Goal: Transaction & Acquisition: Purchase product/service

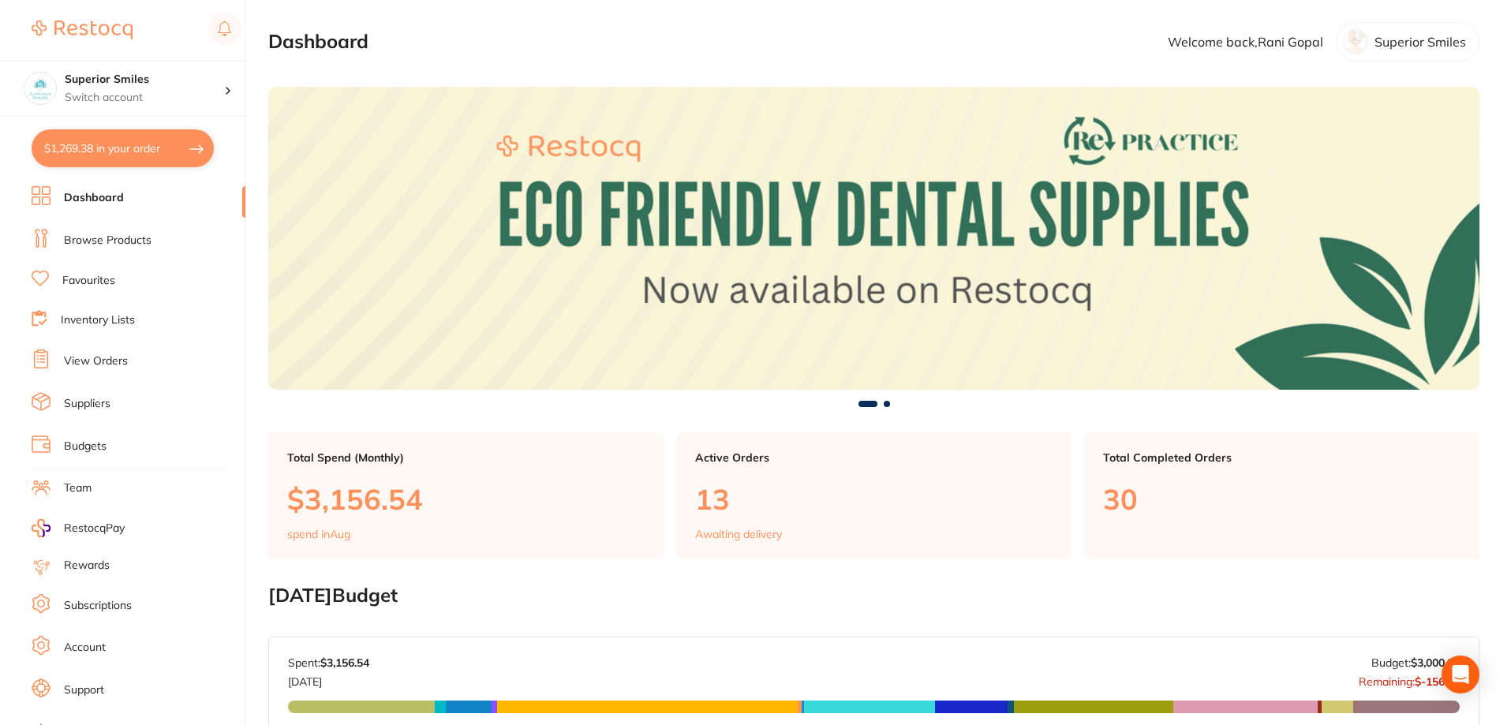
click at [74, 140] on button "$1,269.38 in your order" at bounding box center [123, 148] width 182 height 38
checkbox input "true"
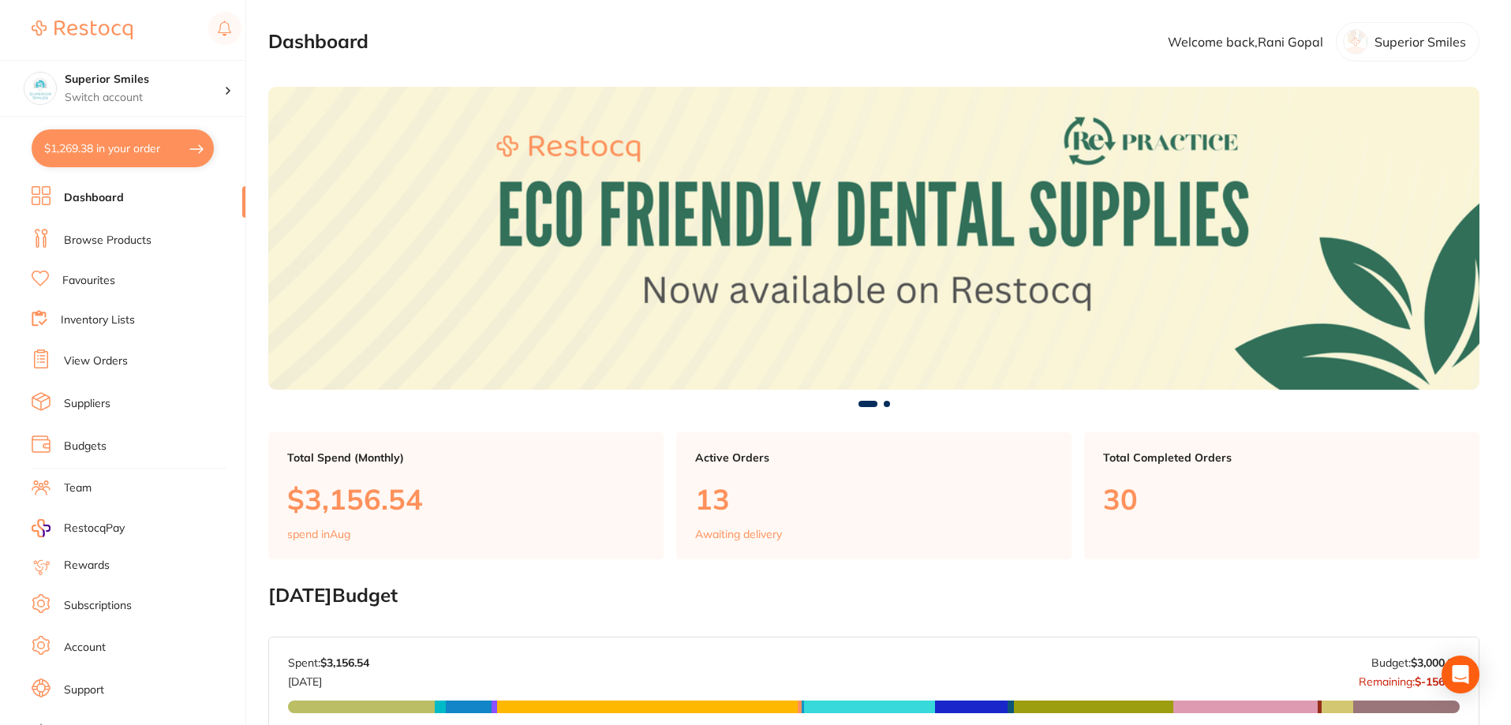
checkbox input "true"
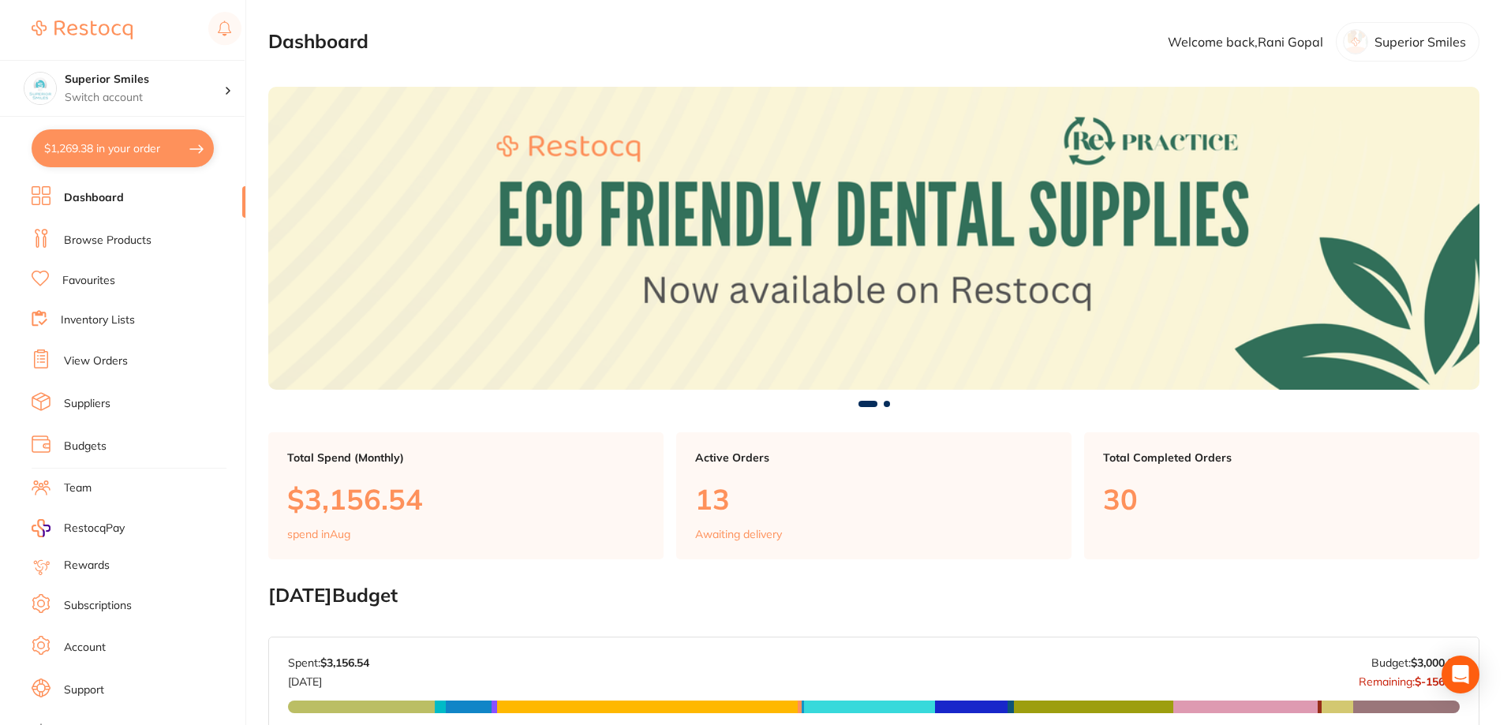
checkbox input "true"
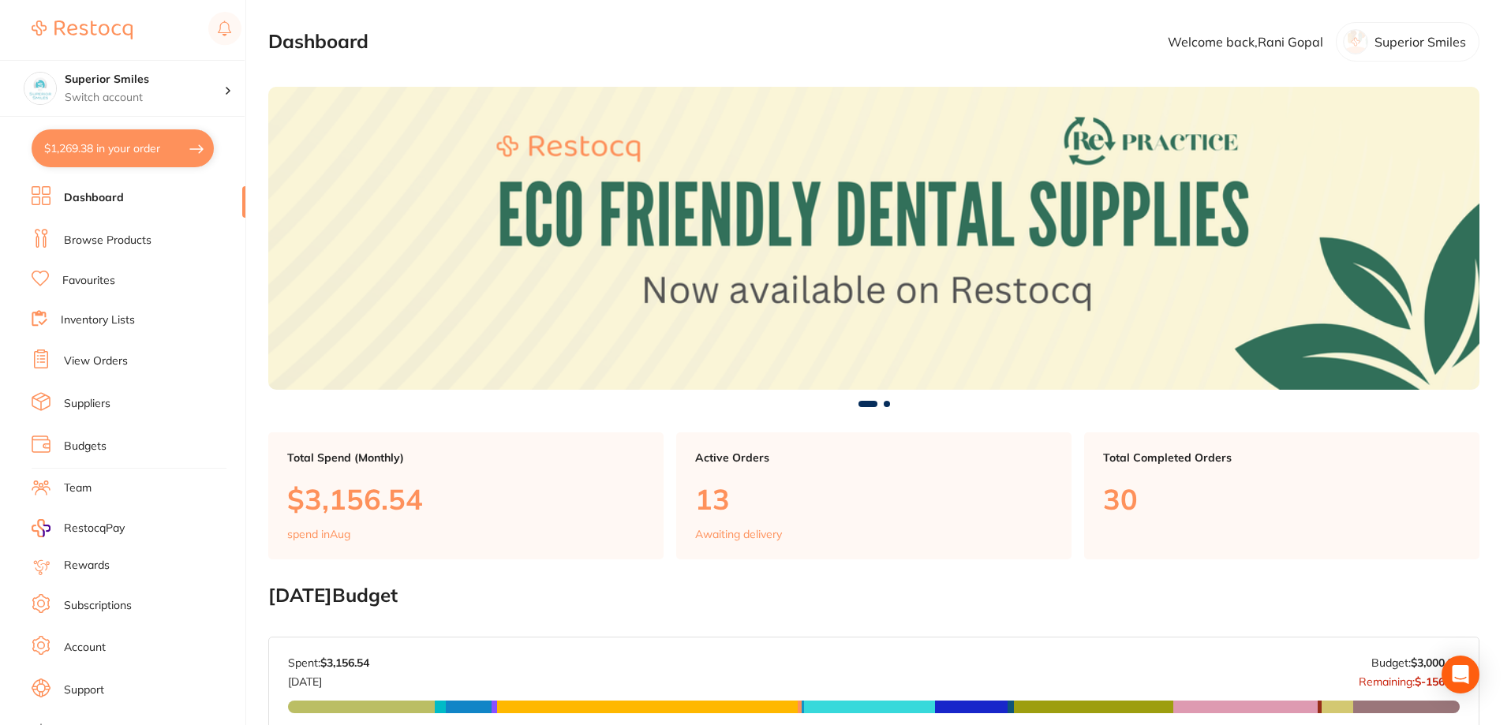
checkbox input "true"
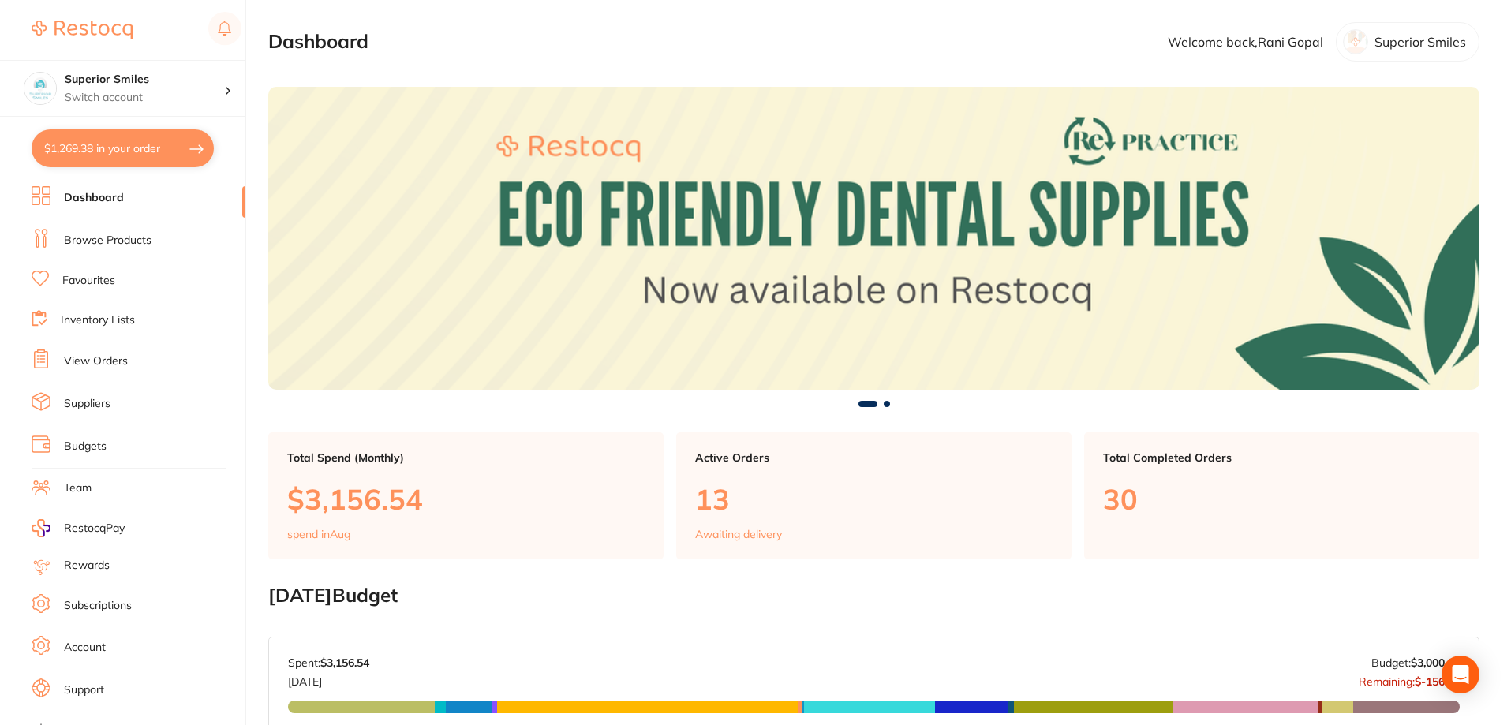
checkbox input "true"
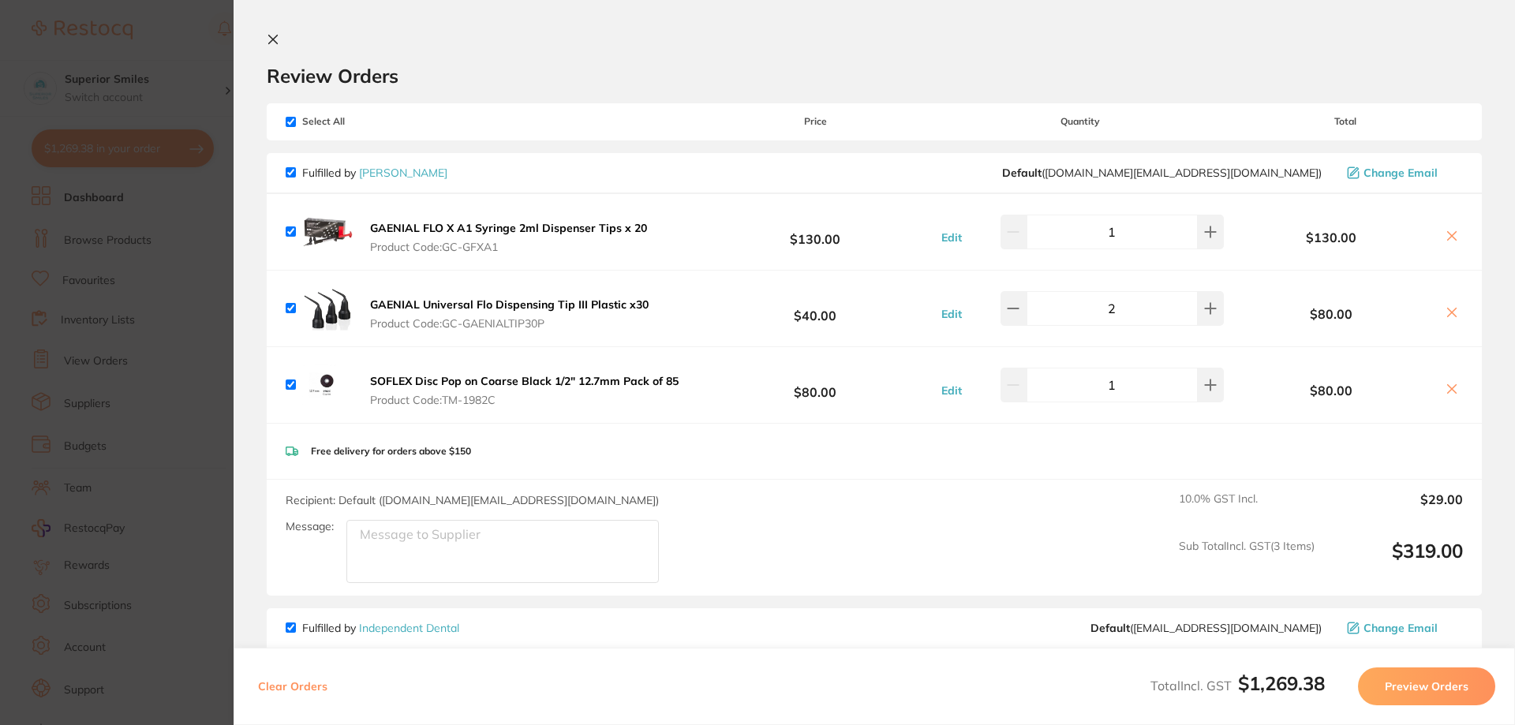
click at [1449, 236] on icon at bounding box center [1452, 236] width 9 height 9
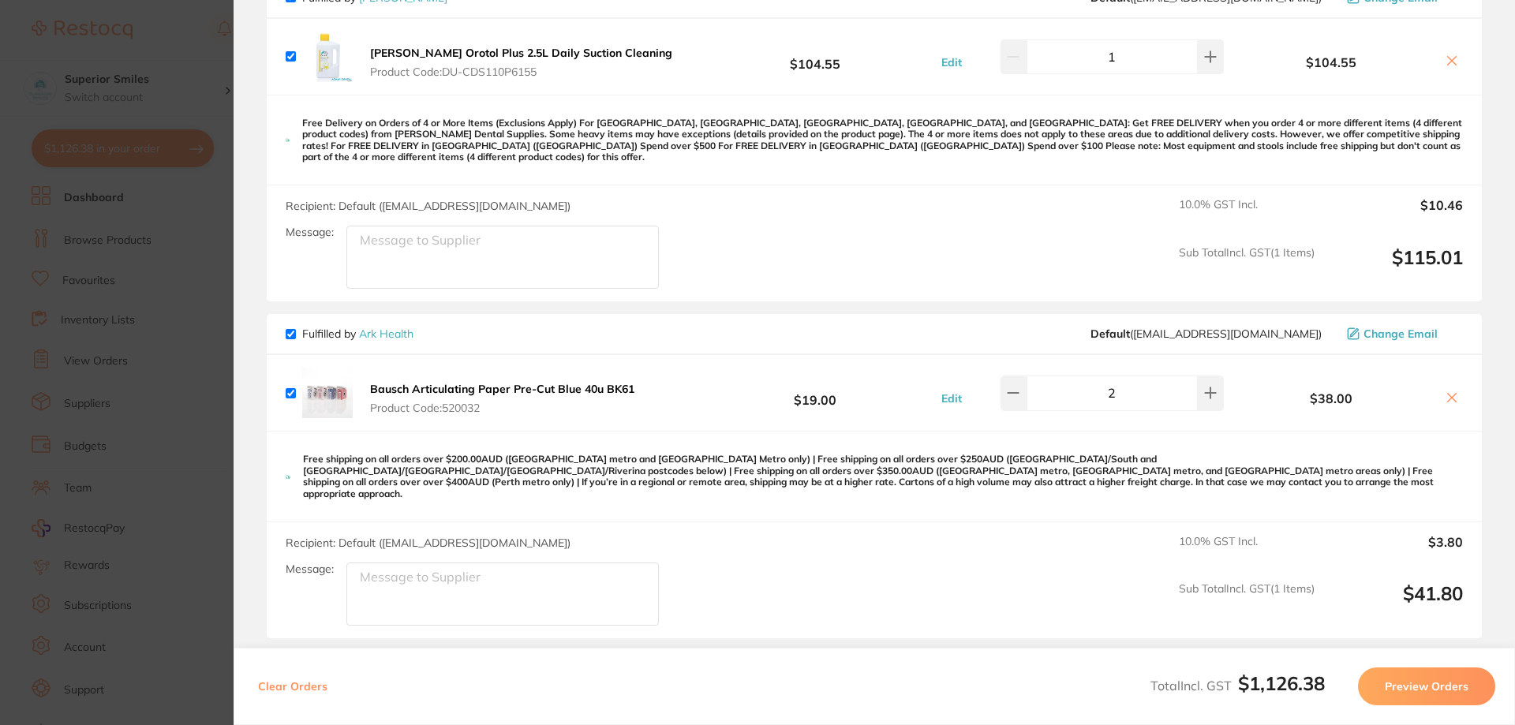
scroll to position [1342, 0]
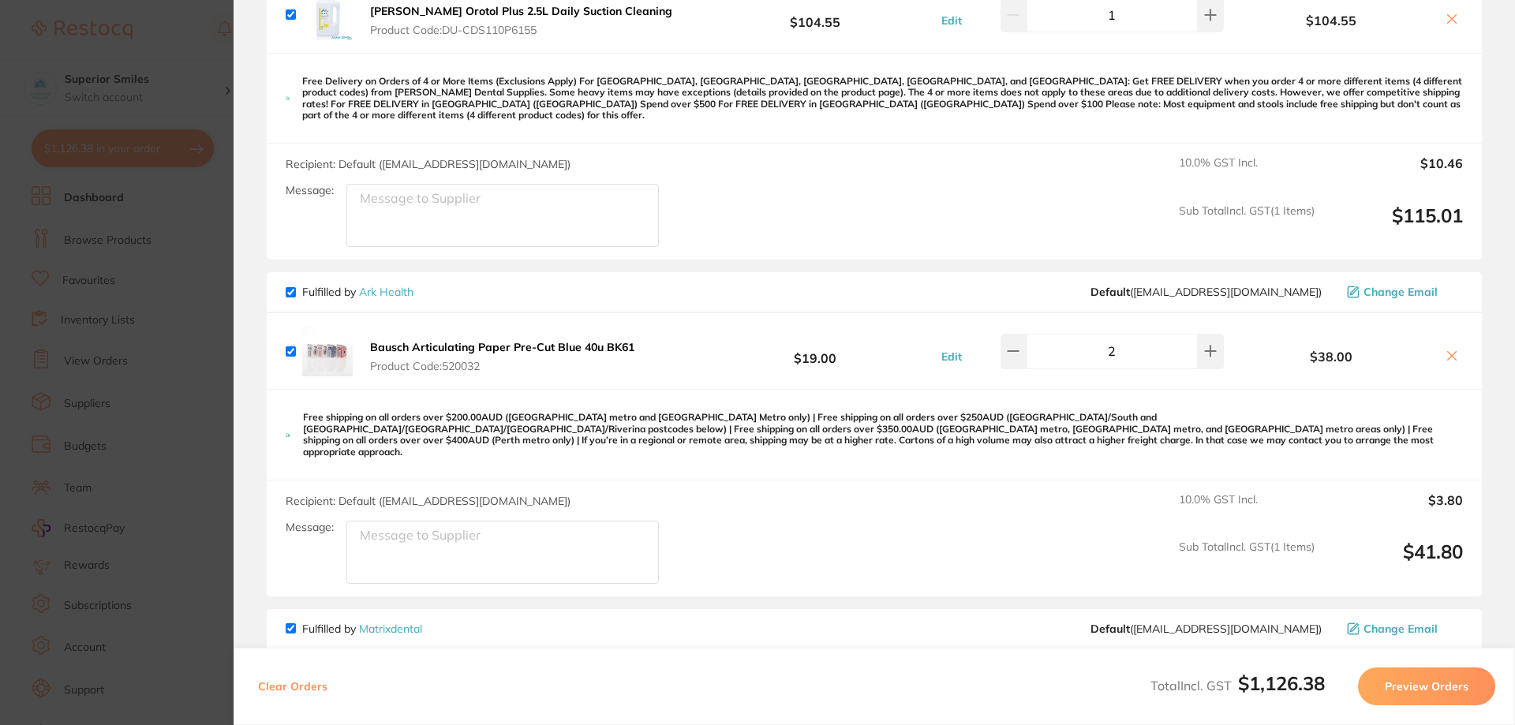
click at [1451, 350] on icon at bounding box center [1452, 356] width 13 height 13
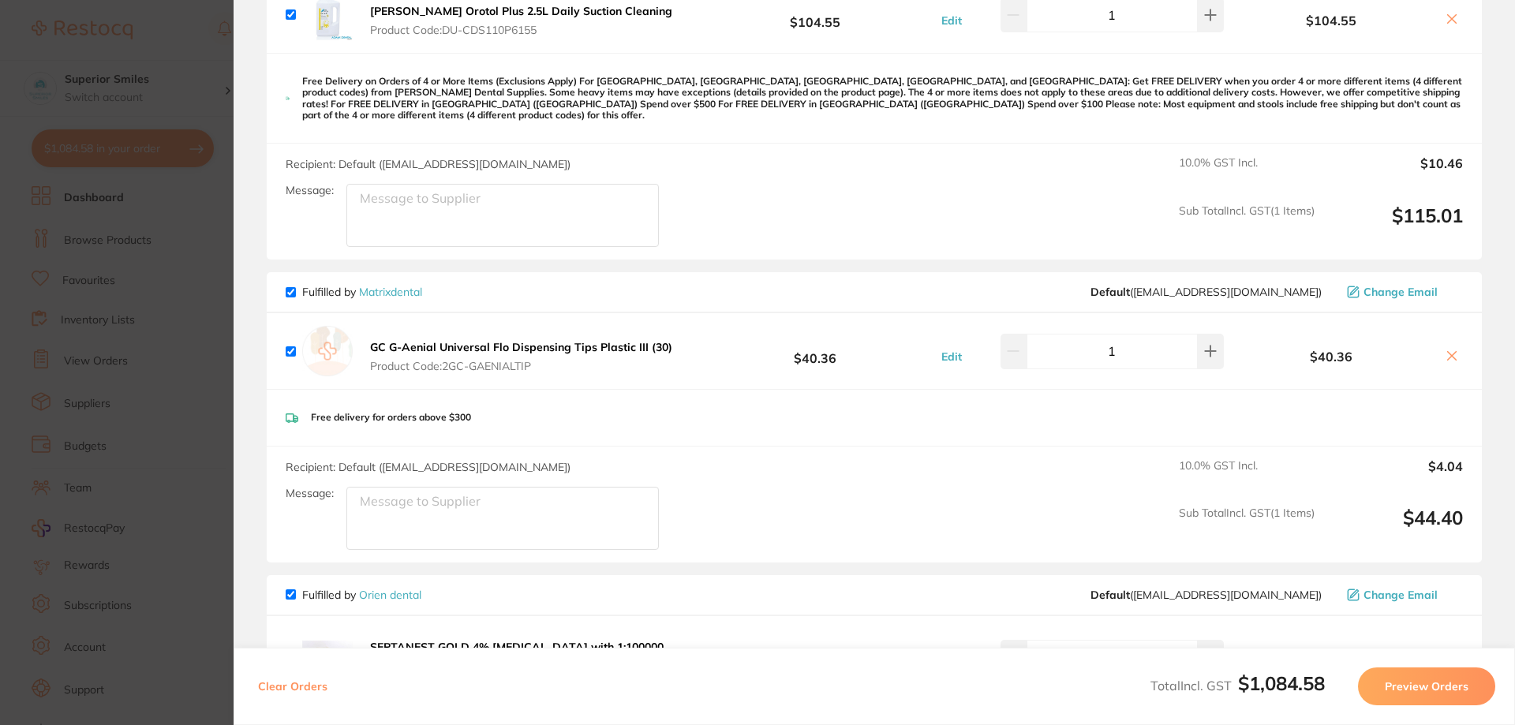
click at [1447, 350] on icon at bounding box center [1452, 356] width 13 height 13
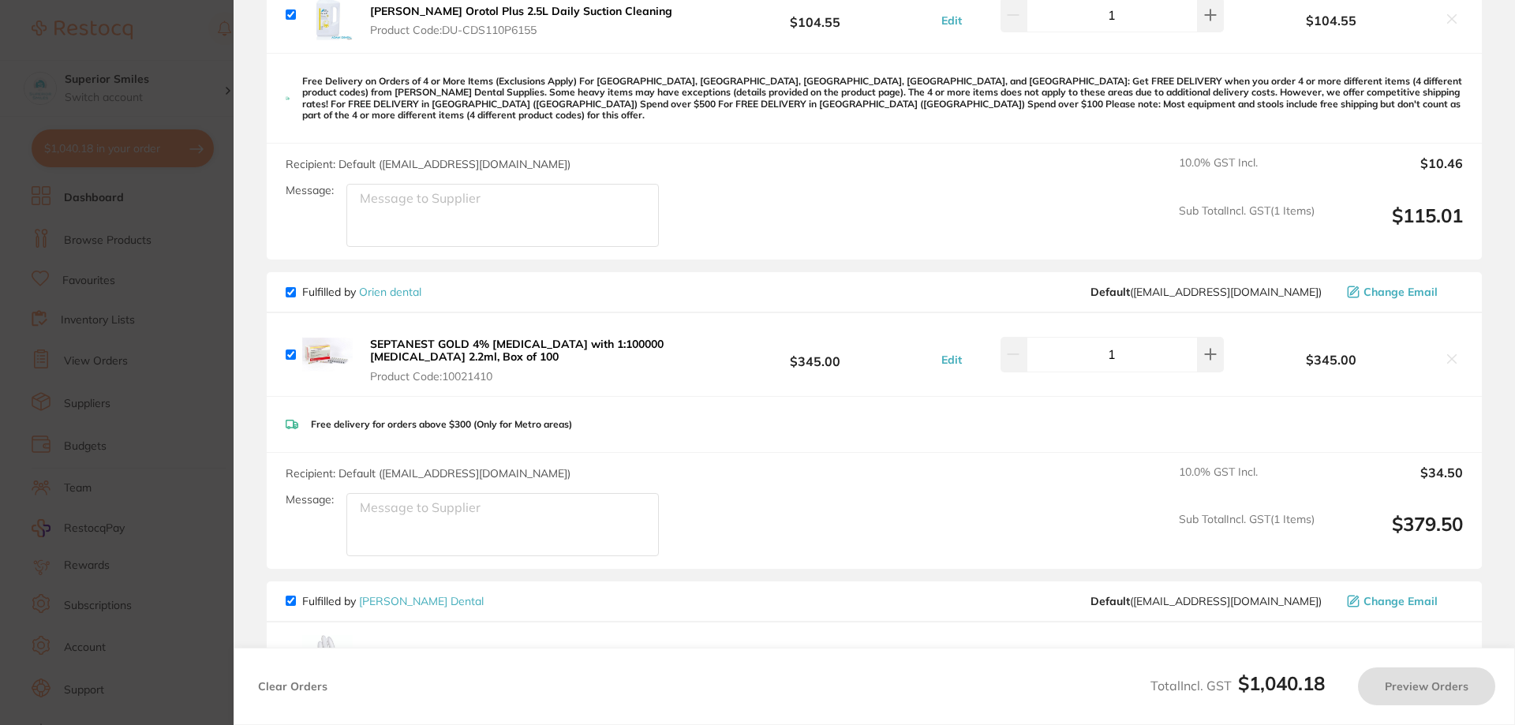
checkbox input "true"
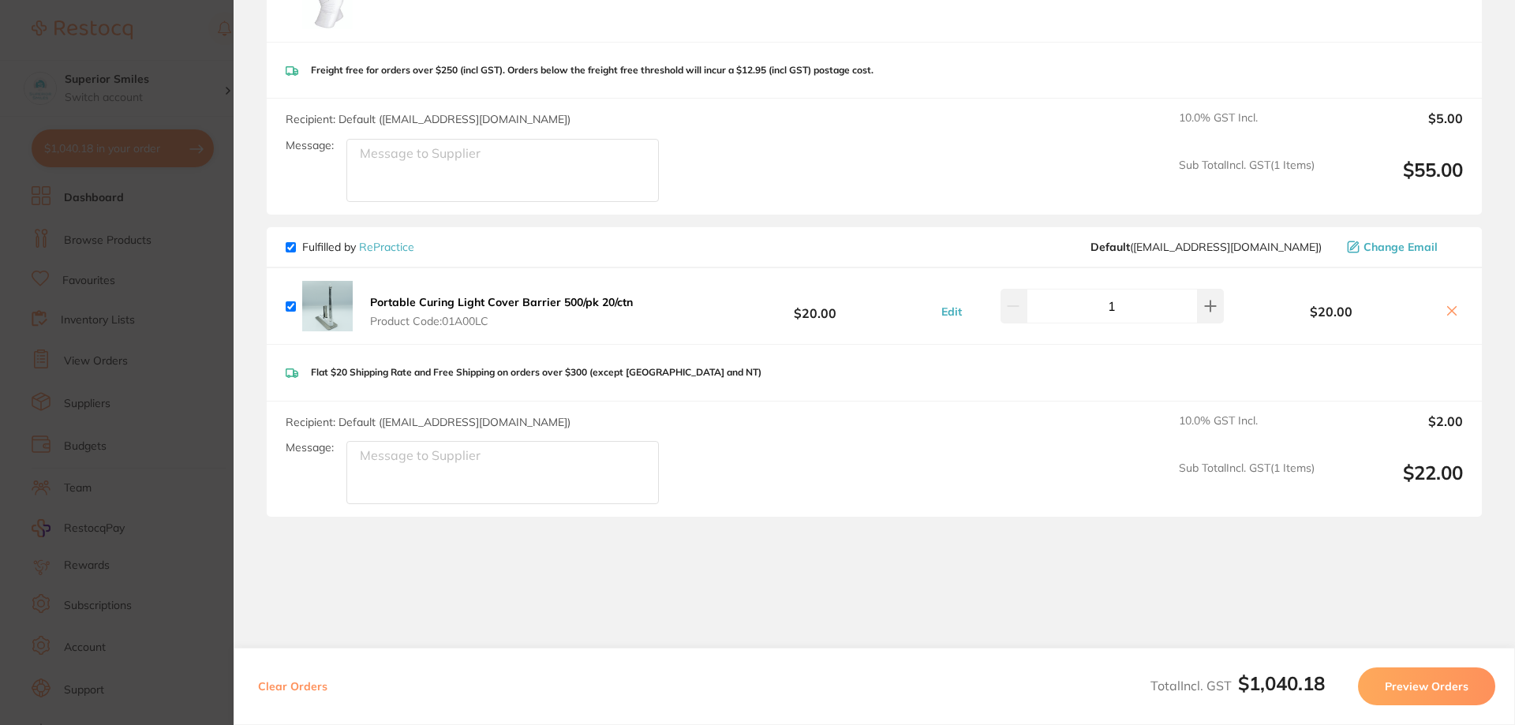
scroll to position [2052, 0]
click at [543, 290] on b "Portable Curing Light Cover Barrier 500/pk 20/ctn" at bounding box center [501, 297] width 263 height 14
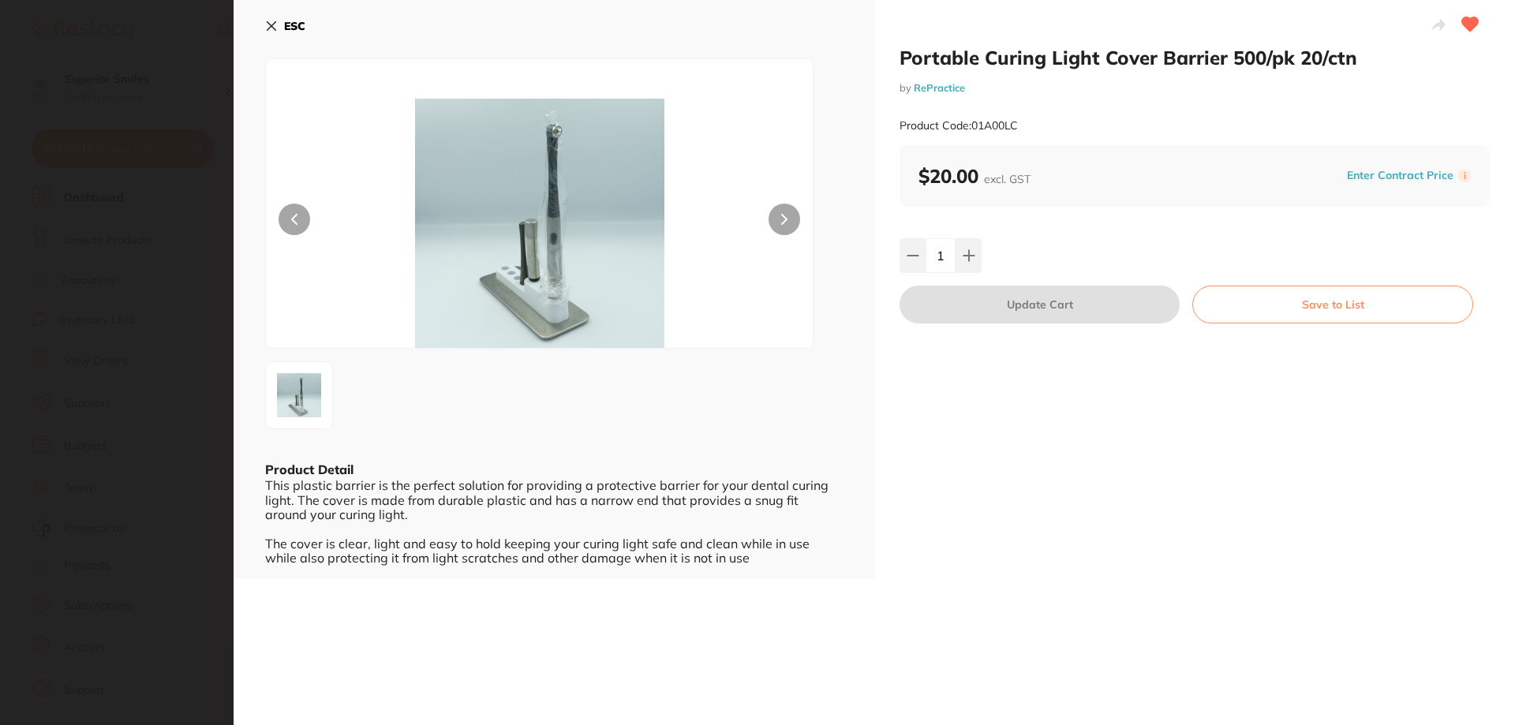
scroll to position [0, 0]
click at [1344, 299] on button "Save to List" at bounding box center [1332, 305] width 281 height 38
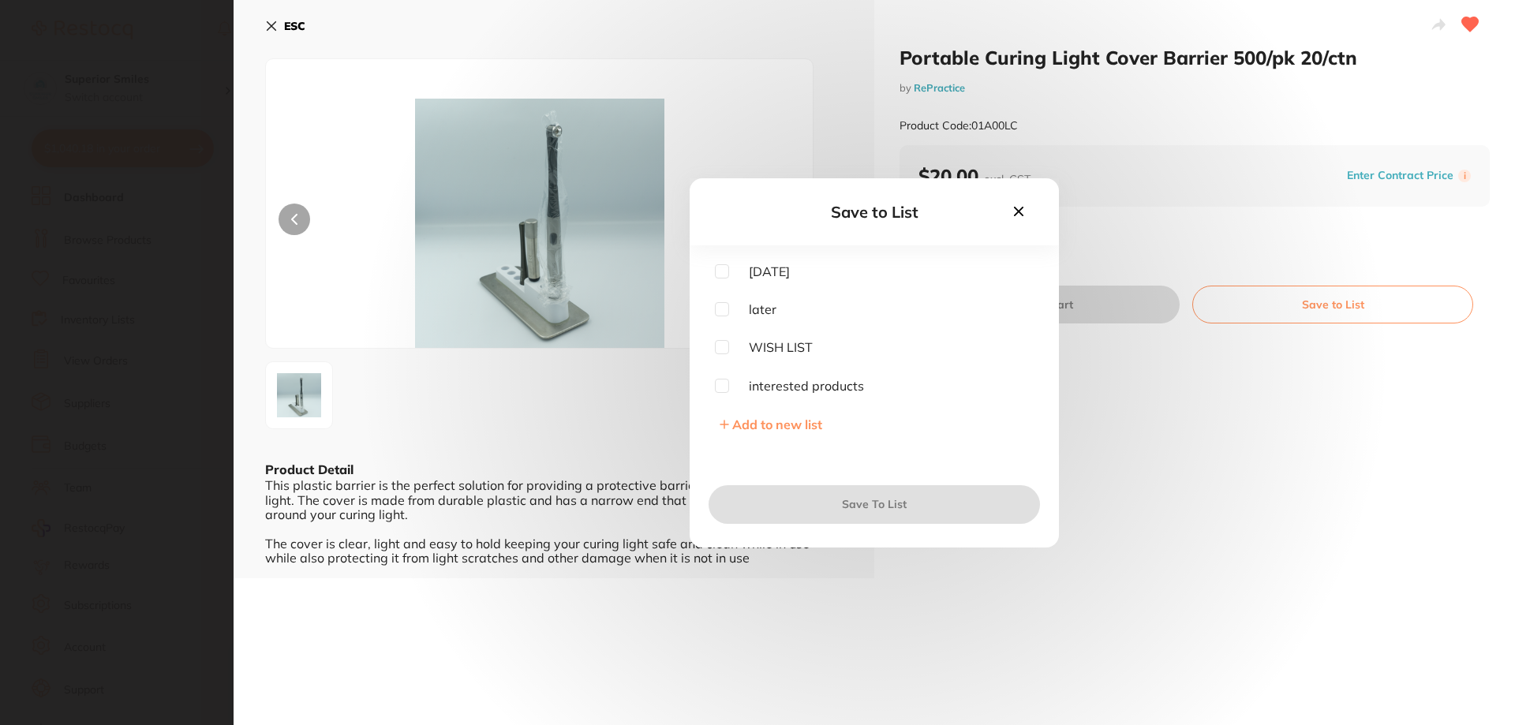
click at [787, 426] on span "Add to new list" at bounding box center [777, 425] width 90 height 16
click at [835, 315] on input "text" at bounding box center [874, 306] width 319 height 41
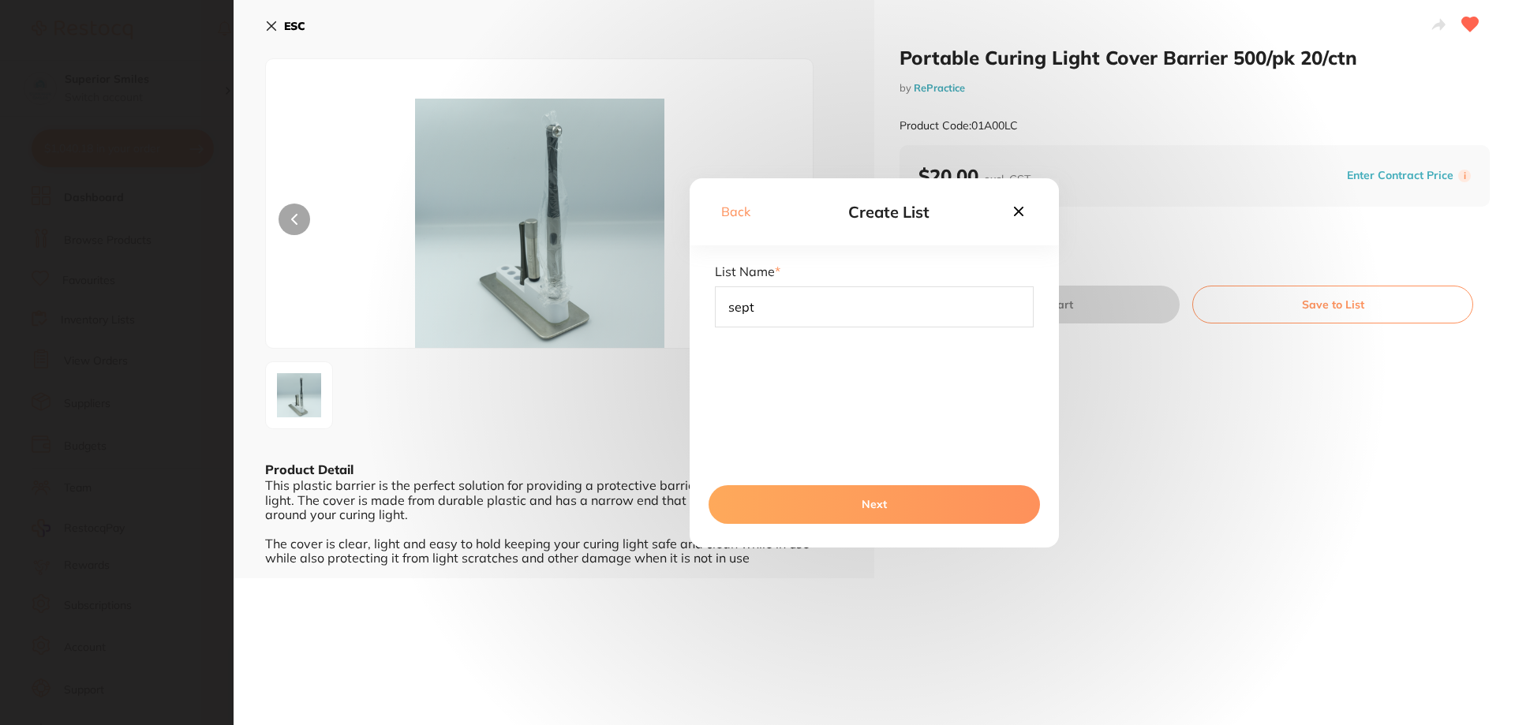
type input "sept"
click at [1021, 212] on icon at bounding box center [1018, 211] width 17 height 17
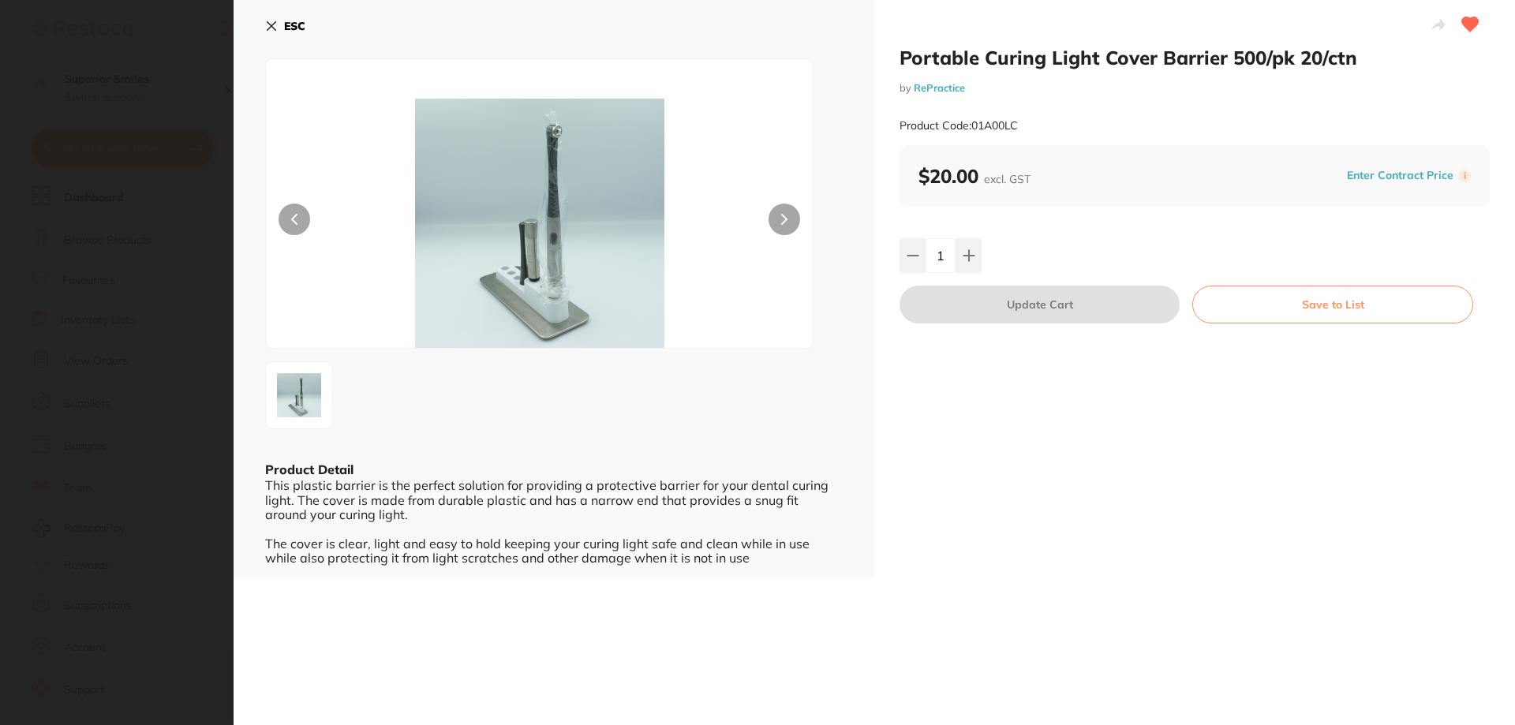
click at [1273, 303] on button "Save to List" at bounding box center [1332, 305] width 281 height 38
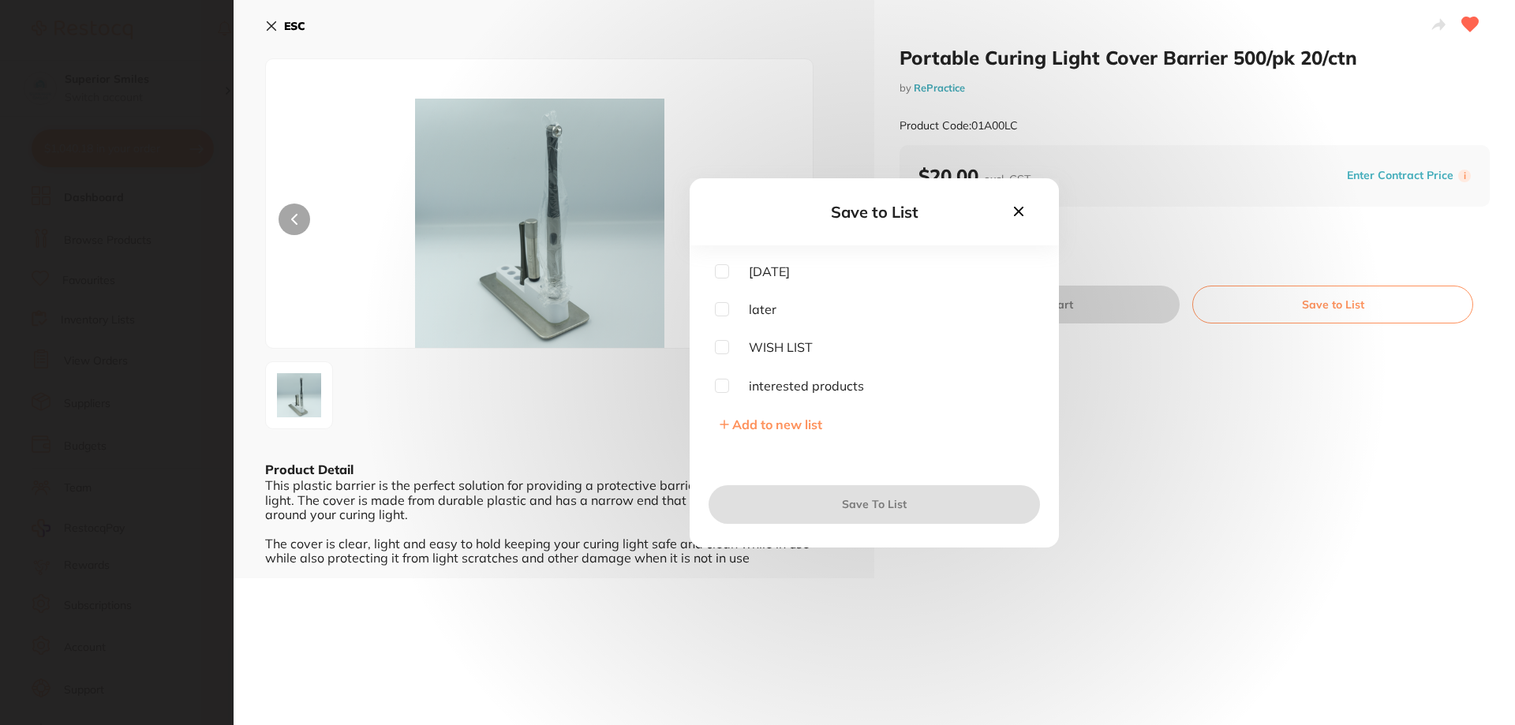
click at [728, 346] on input "checkbox" at bounding box center [722, 347] width 14 height 14
checkbox input "true"
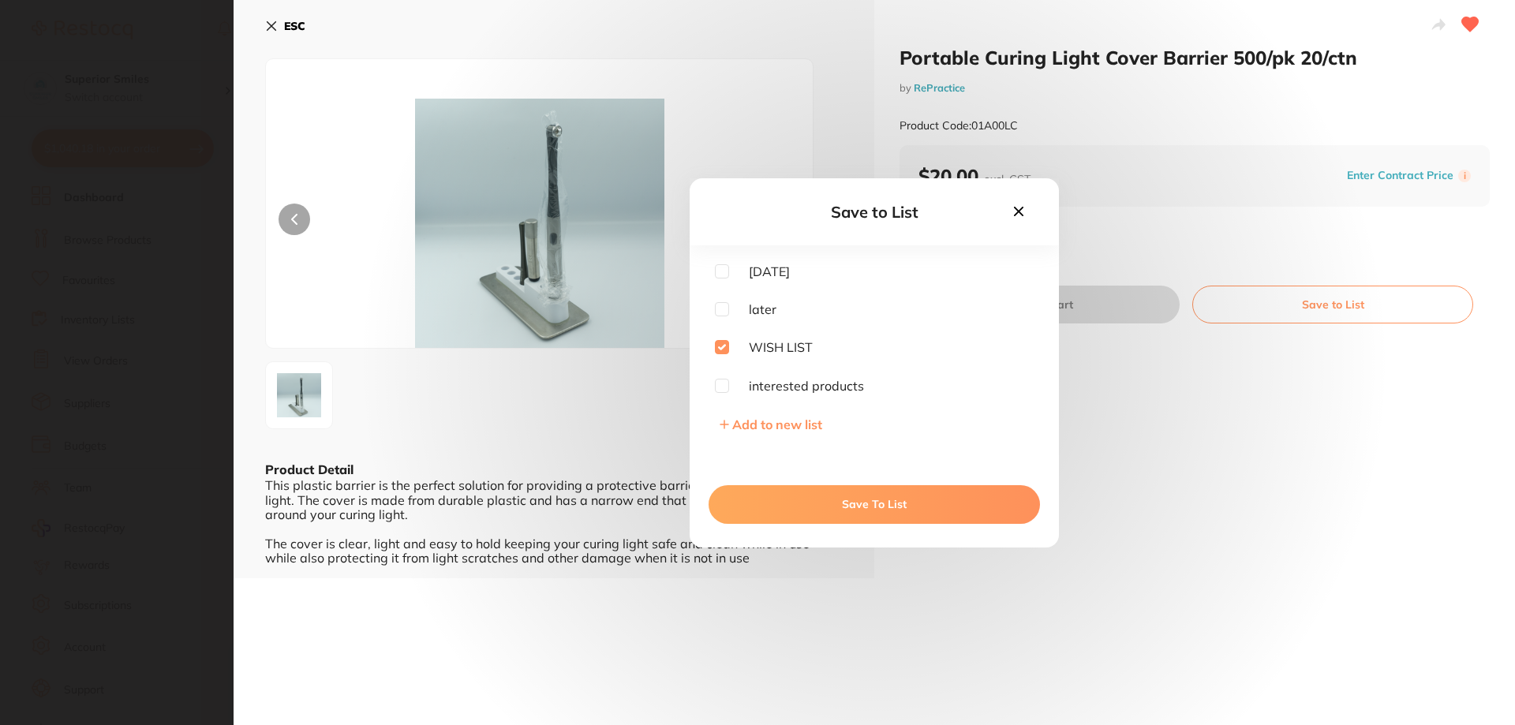
click at [917, 507] on button "Save To List" at bounding box center [874, 504] width 331 height 38
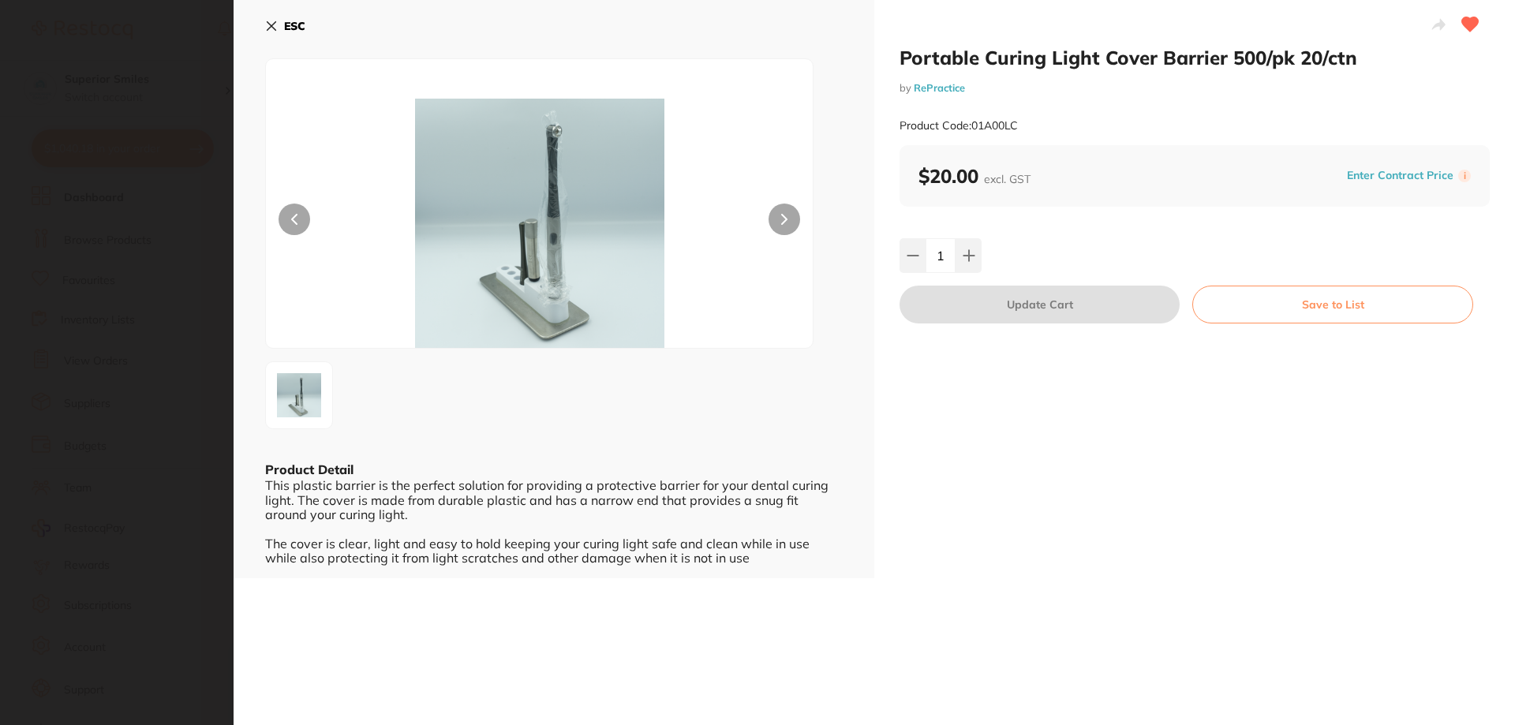
click at [268, 27] on icon at bounding box center [271, 26] width 13 height 13
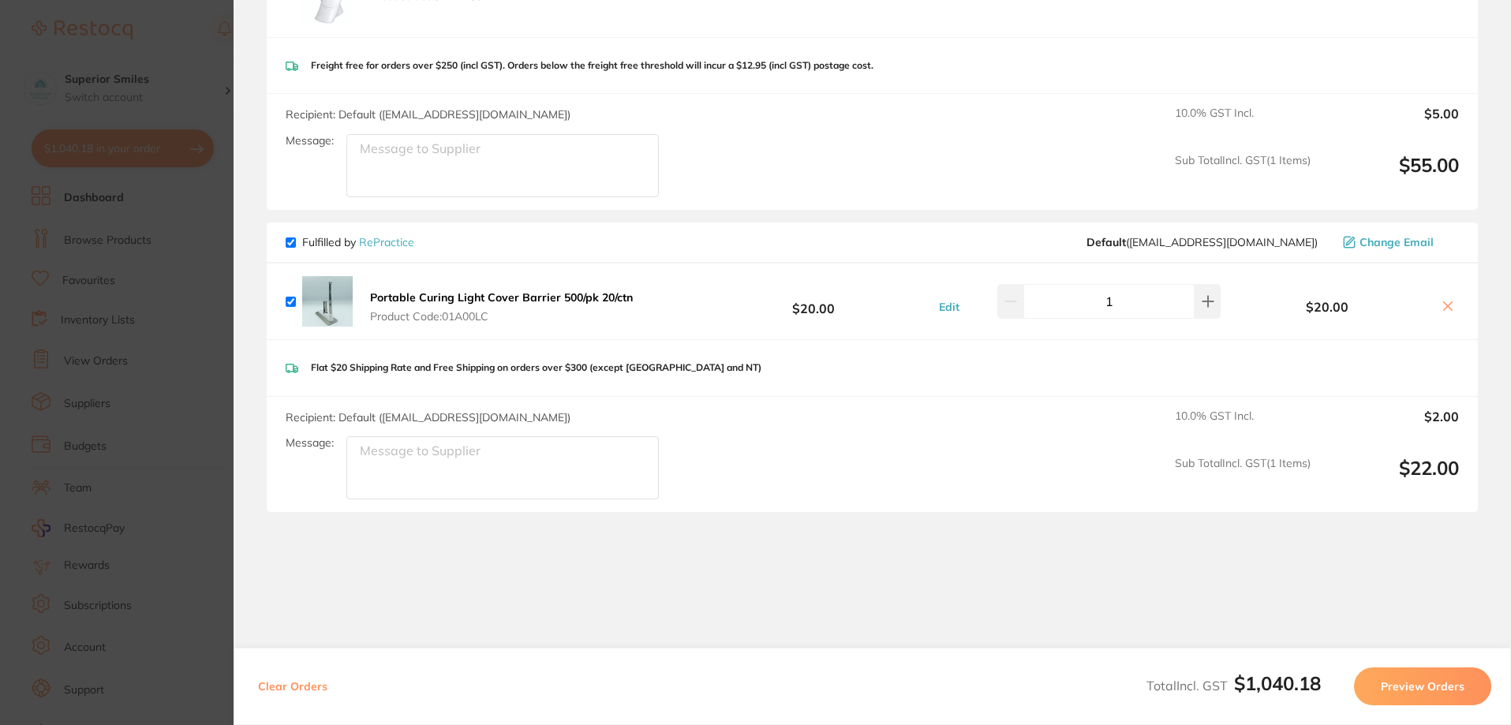
click at [1444, 301] on icon at bounding box center [1448, 305] width 9 height 9
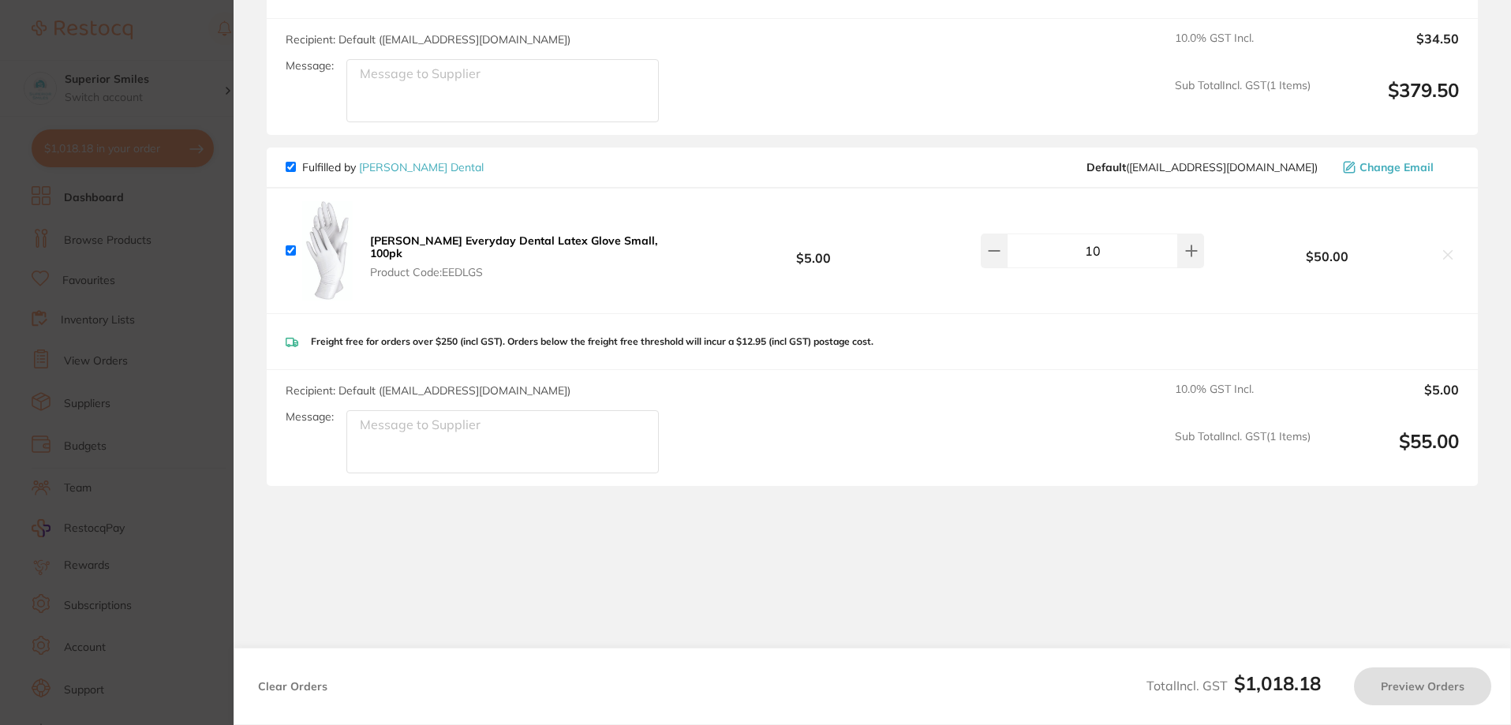
checkbox input "true"
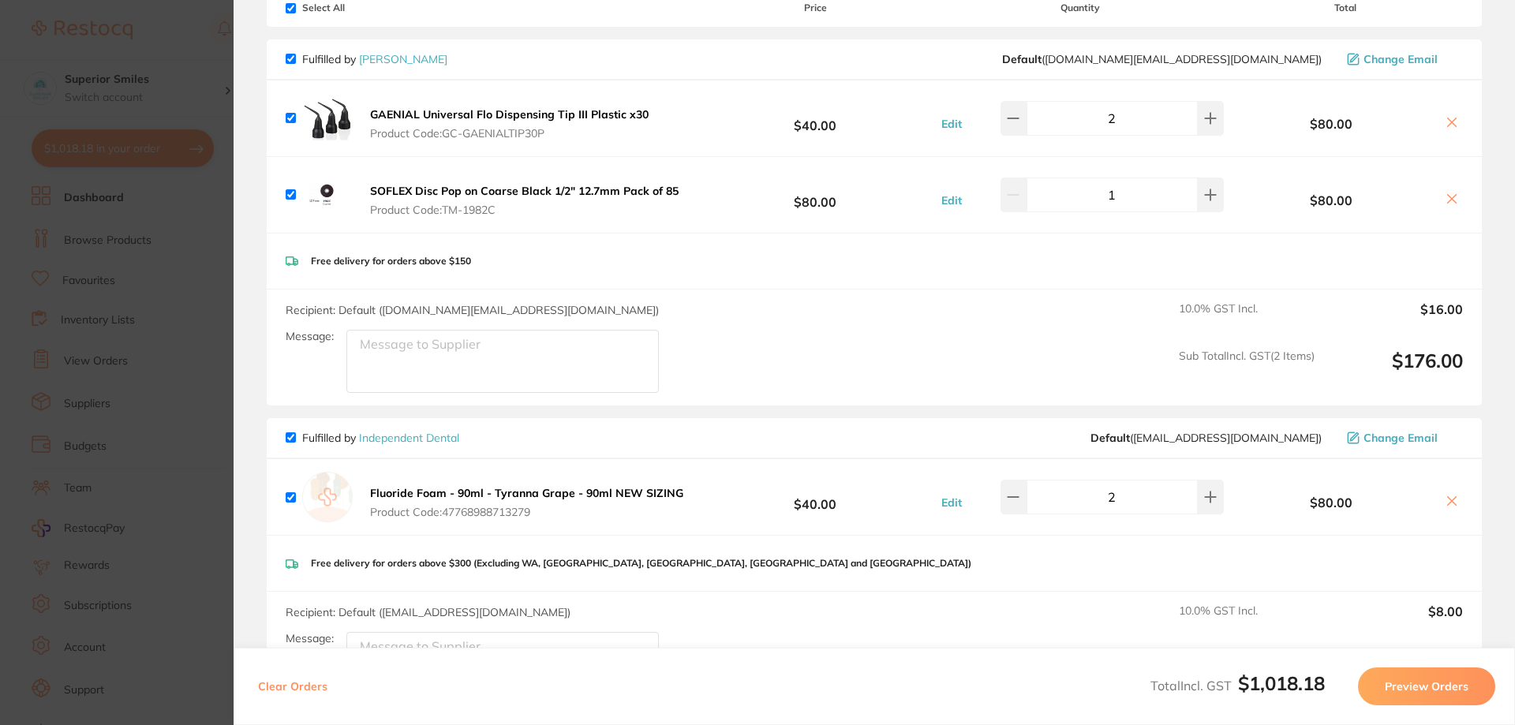
scroll to position [0, 0]
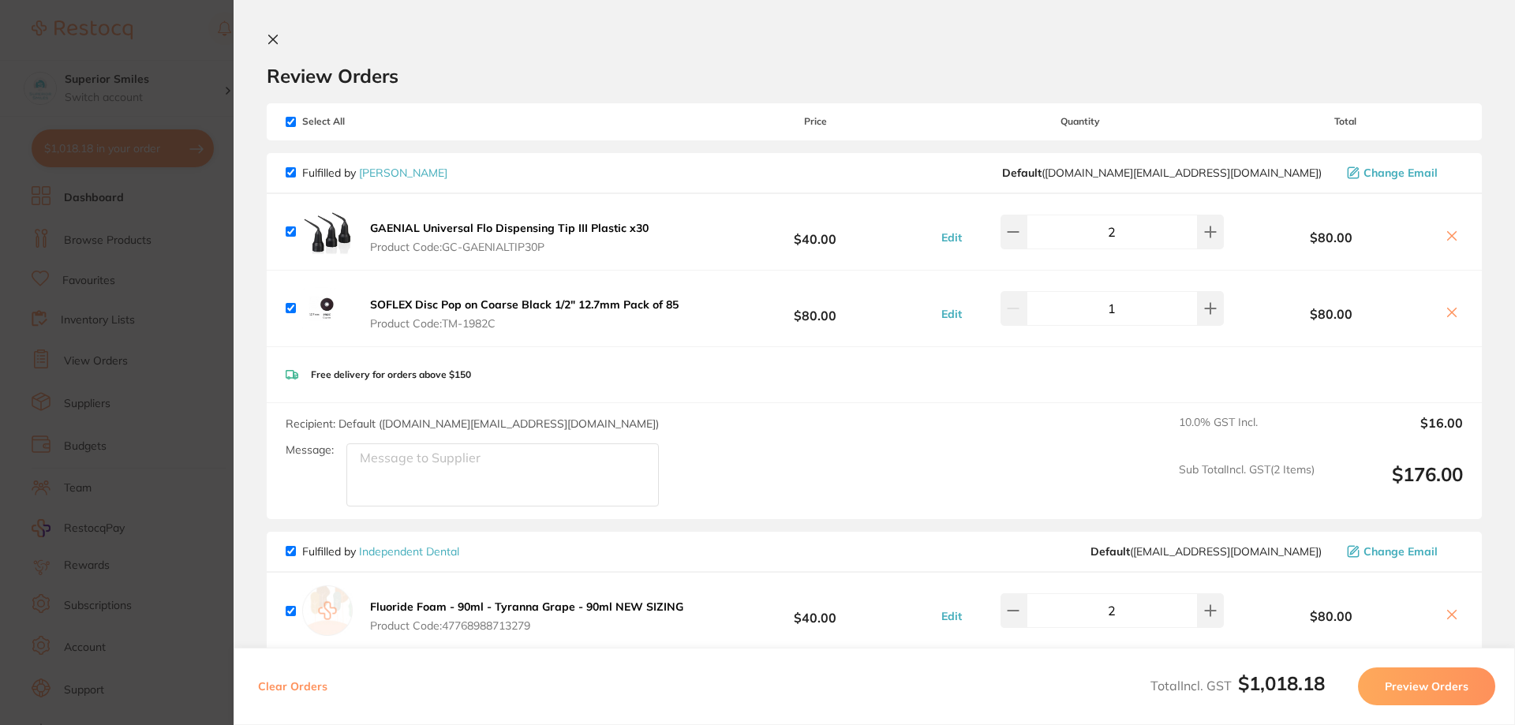
click at [273, 37] on icon at bounding box center [273, 39] width 13 height 13
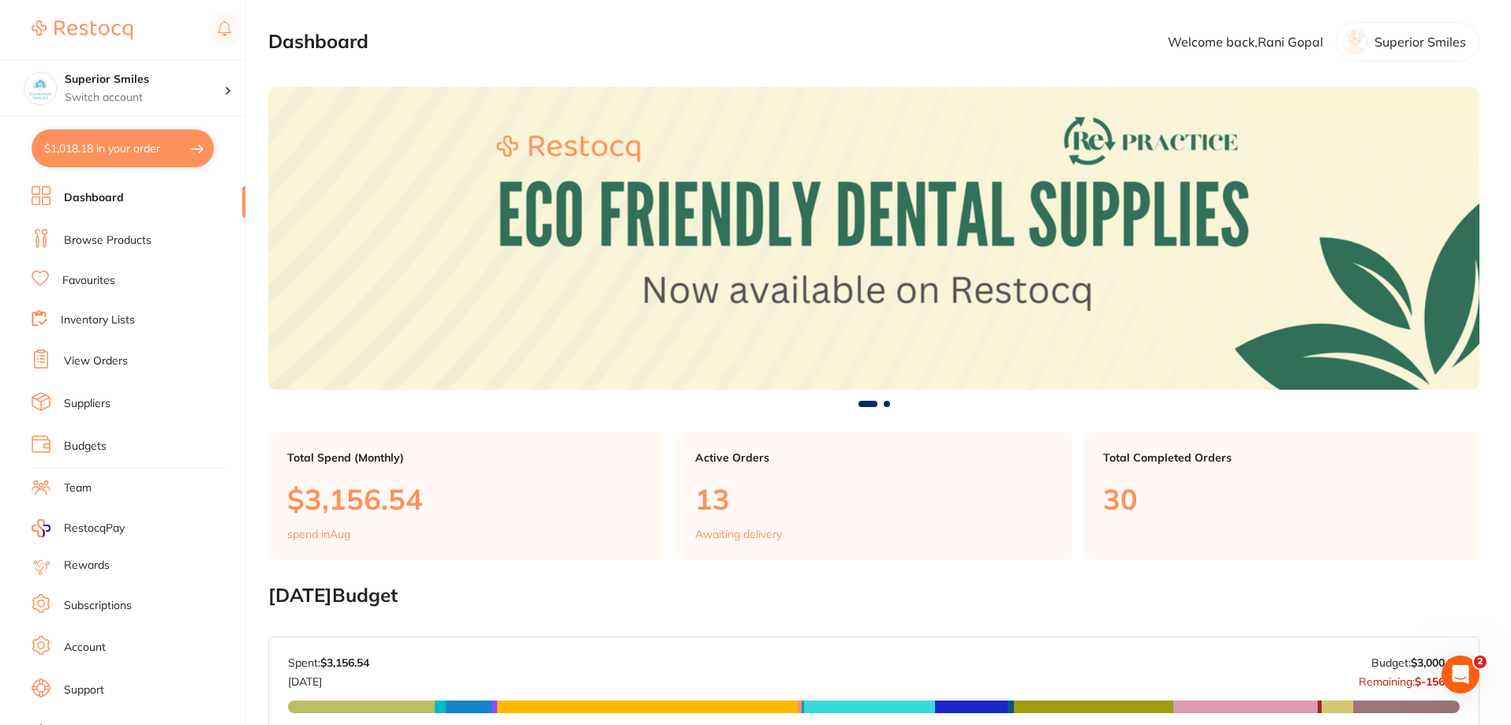
click at [124, 241] on link "Browse Products" at bounding box center [108, 241] width 88 height 16
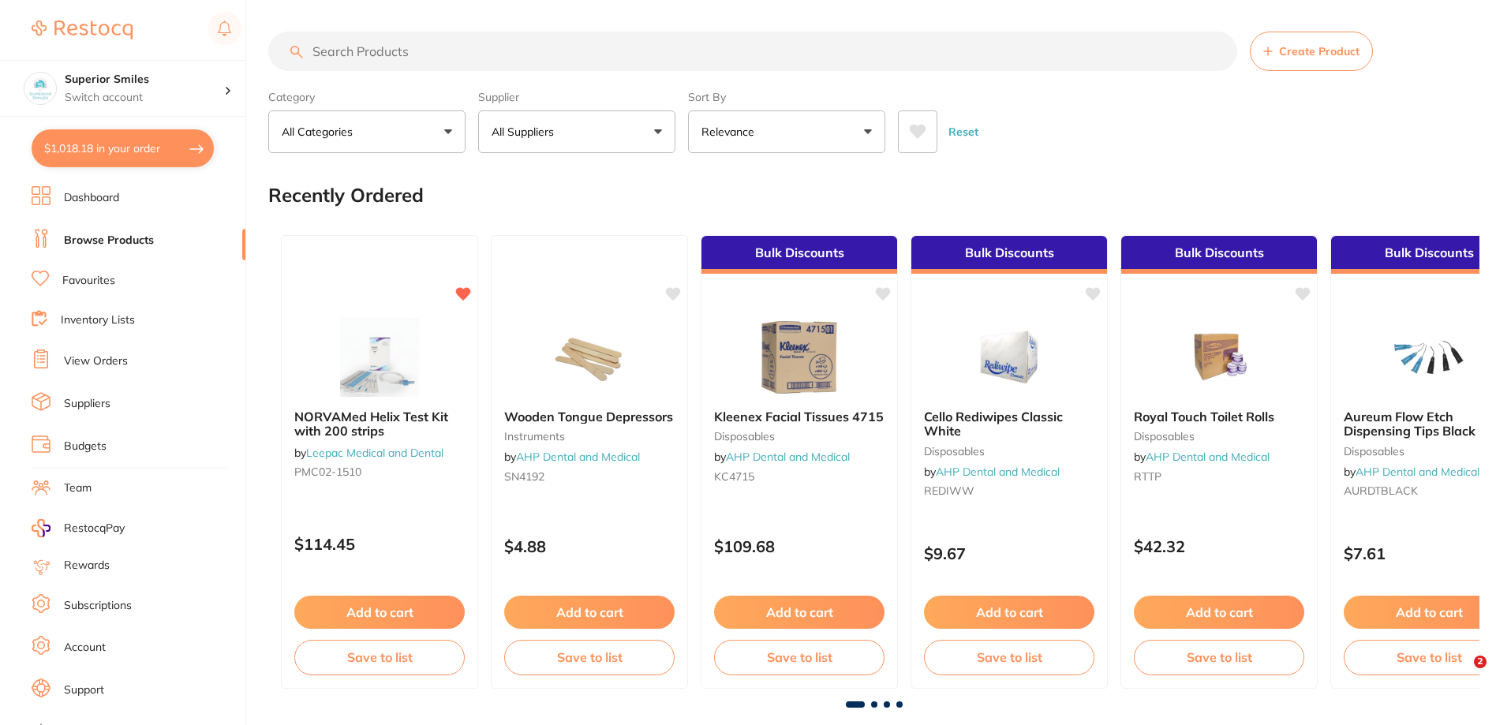
click at [426, 55] on input "search" at bounding box center [752, 51] width 969 height 39
type input "fluoride foam"
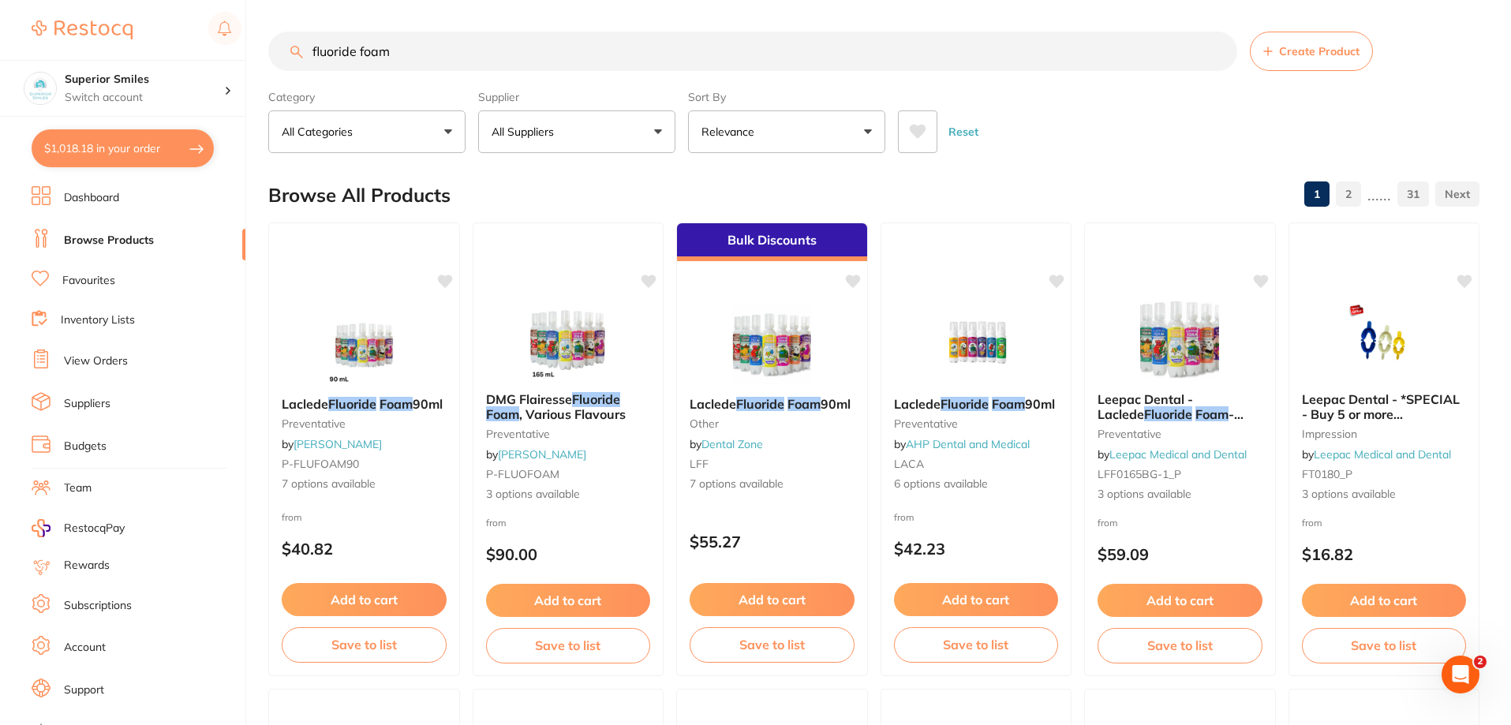
click at [617, 138] on button "All Suppliers" at bounding box center [576, 131] width 197 height 43
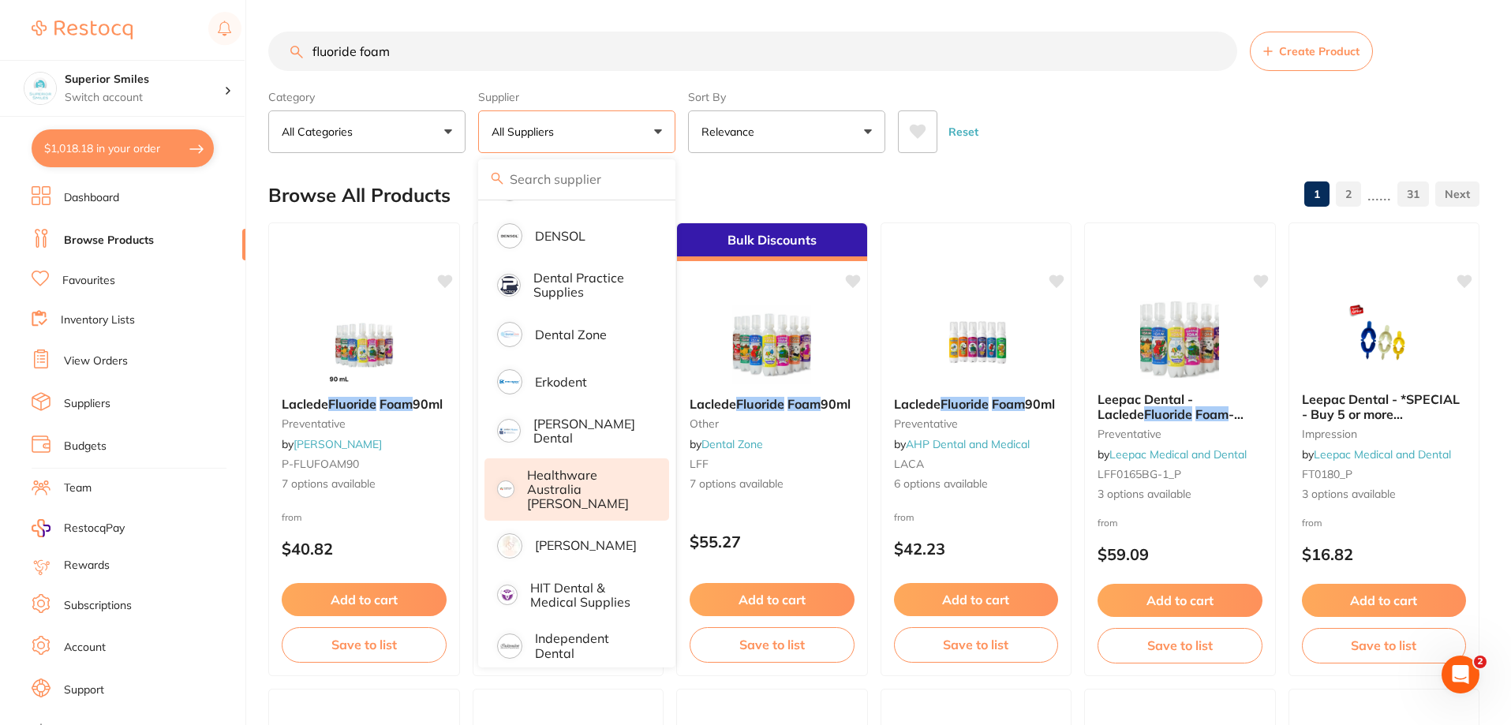
scroll to position [395, 0]
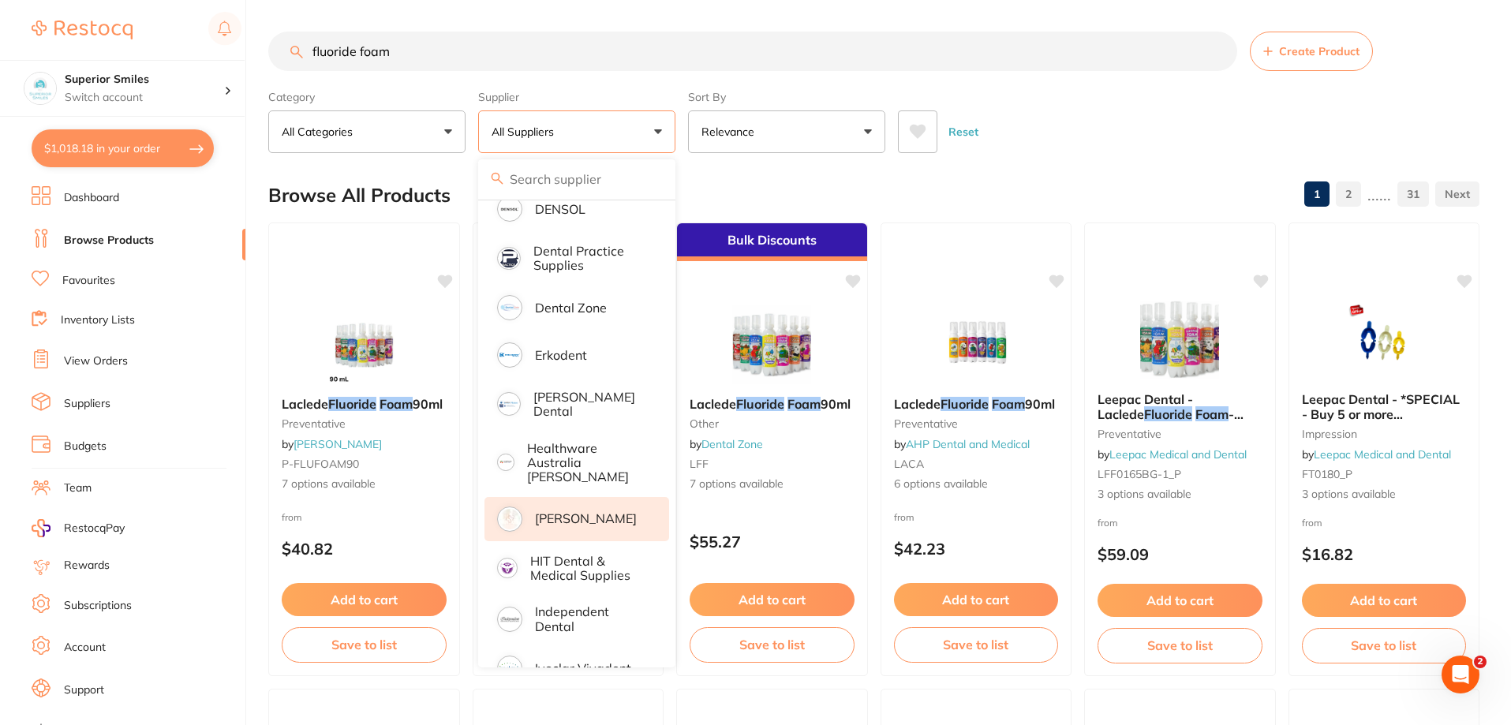
click at [559, 511] on p "[PERSON_NAME]" at bounding box center [586, 518] width 102 height 14
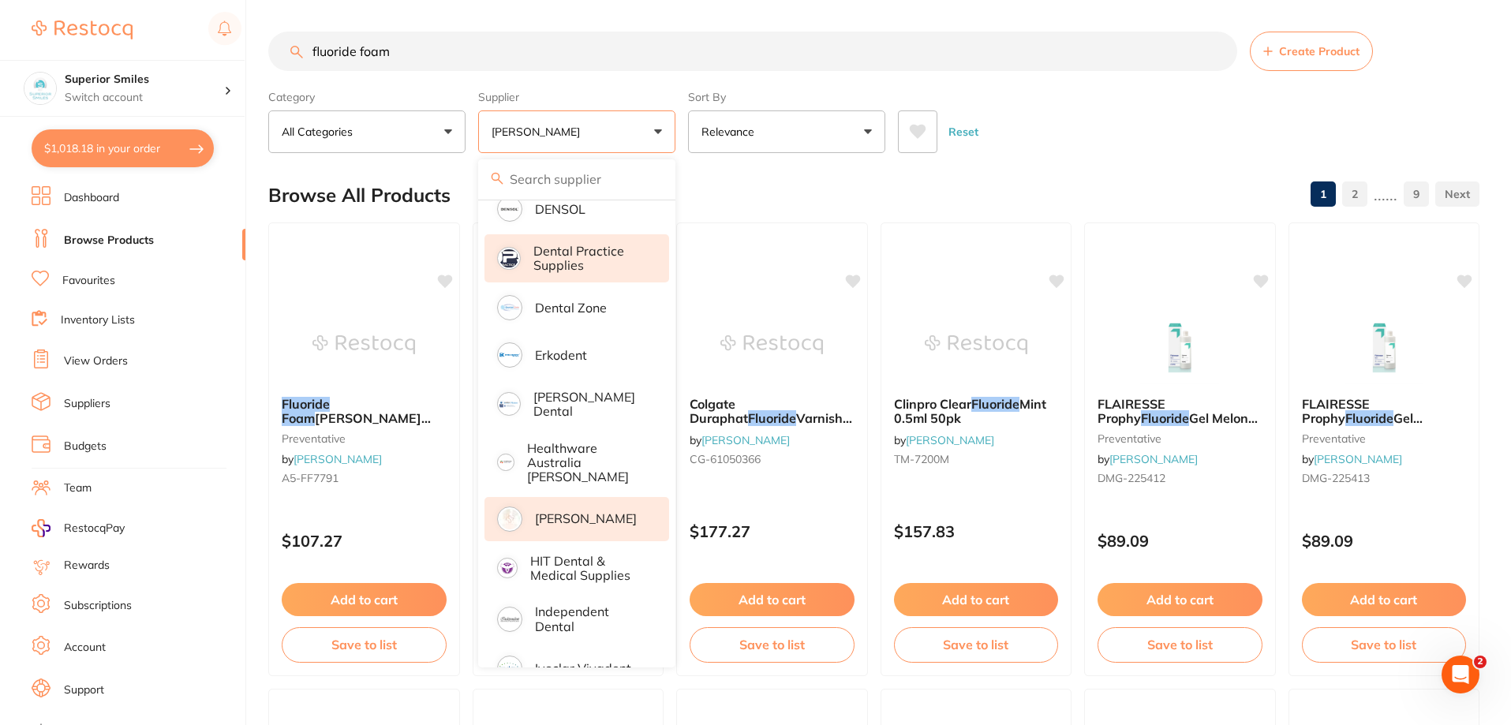
scroll to position [0, 0]
click at [1070, 132] on div "Reset" at bounding box center [1182, 125] width 569 height 55
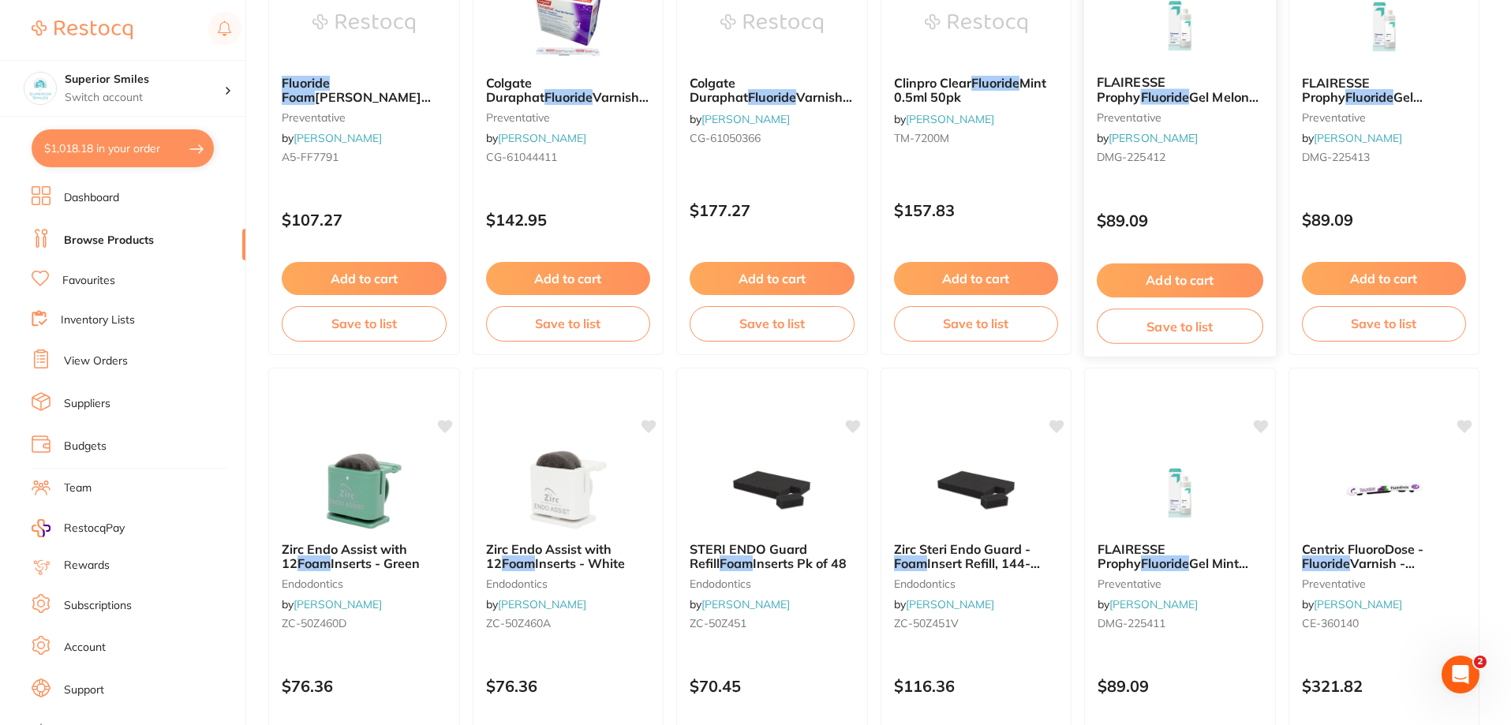
scroll to position [79, 0]
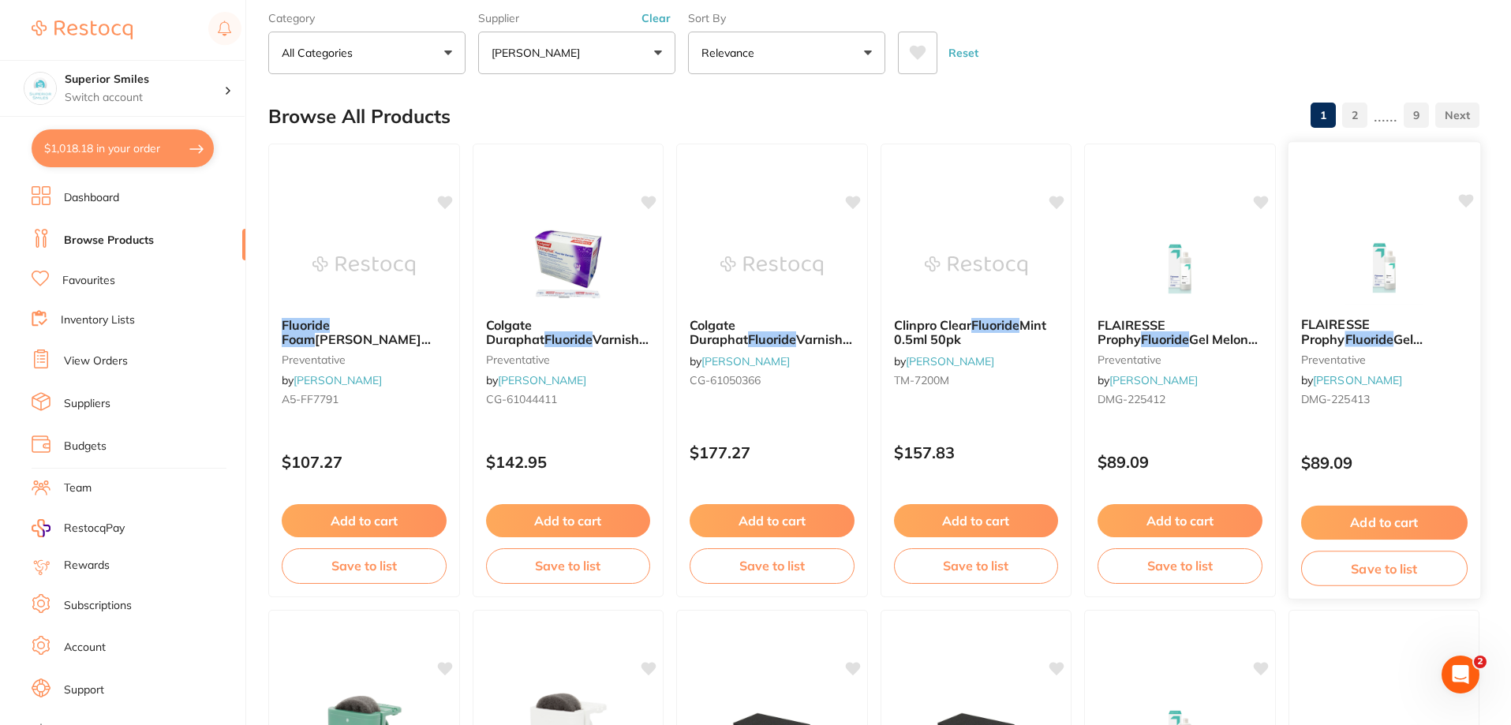
click at [1366, 329] on span "FLAIRESSE Prophy" at bounding box center [1335, 331] width 69 height 31
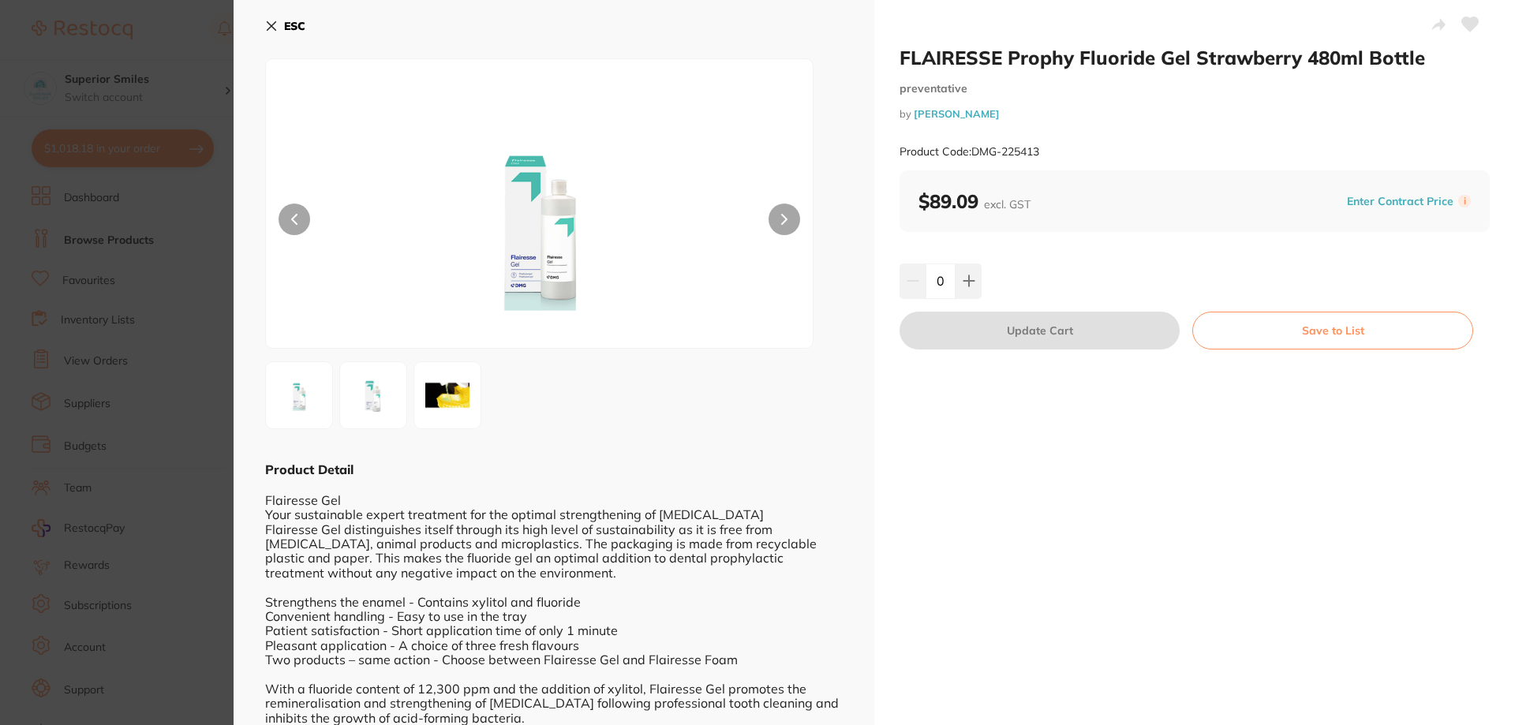
click at [275, 26] on icon at bounding box center [271, 26] width 13 height 13
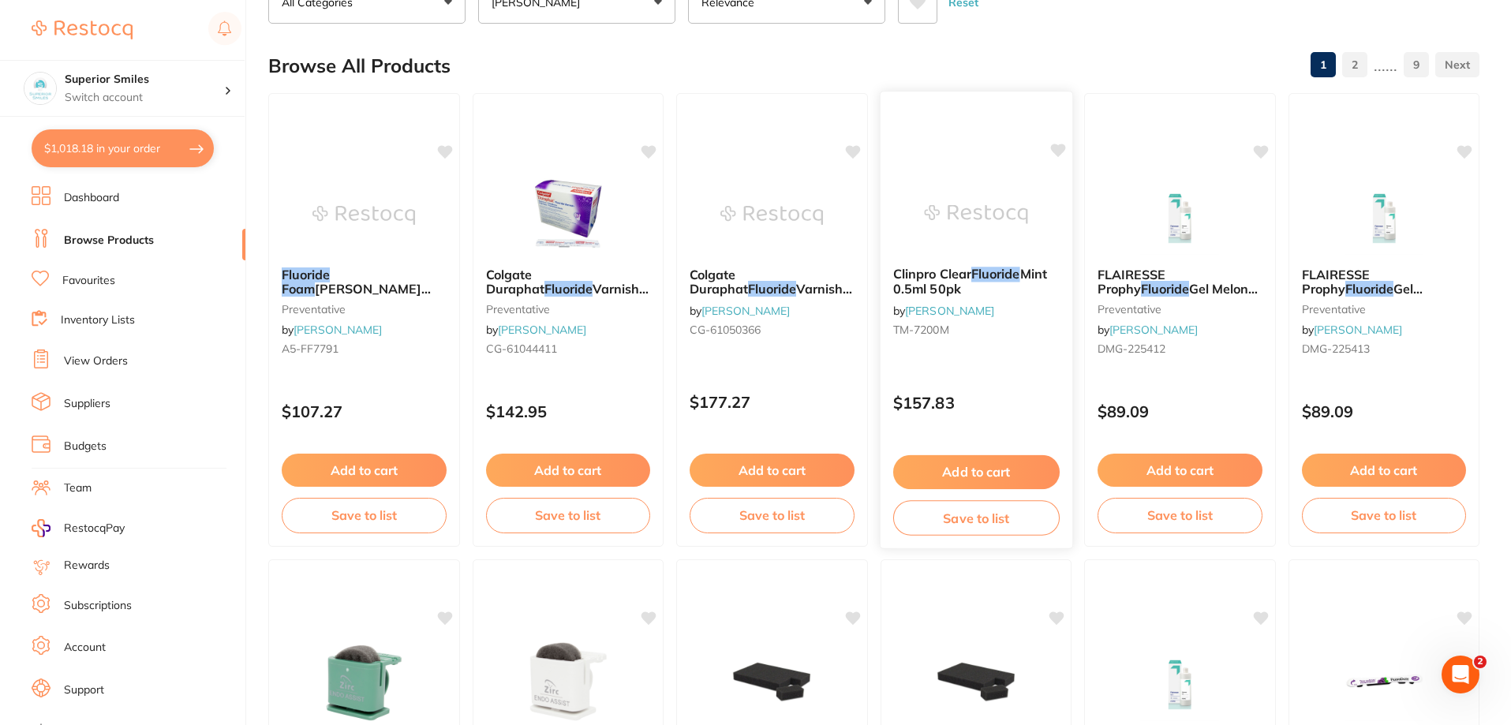
scroll to position [158, 0]
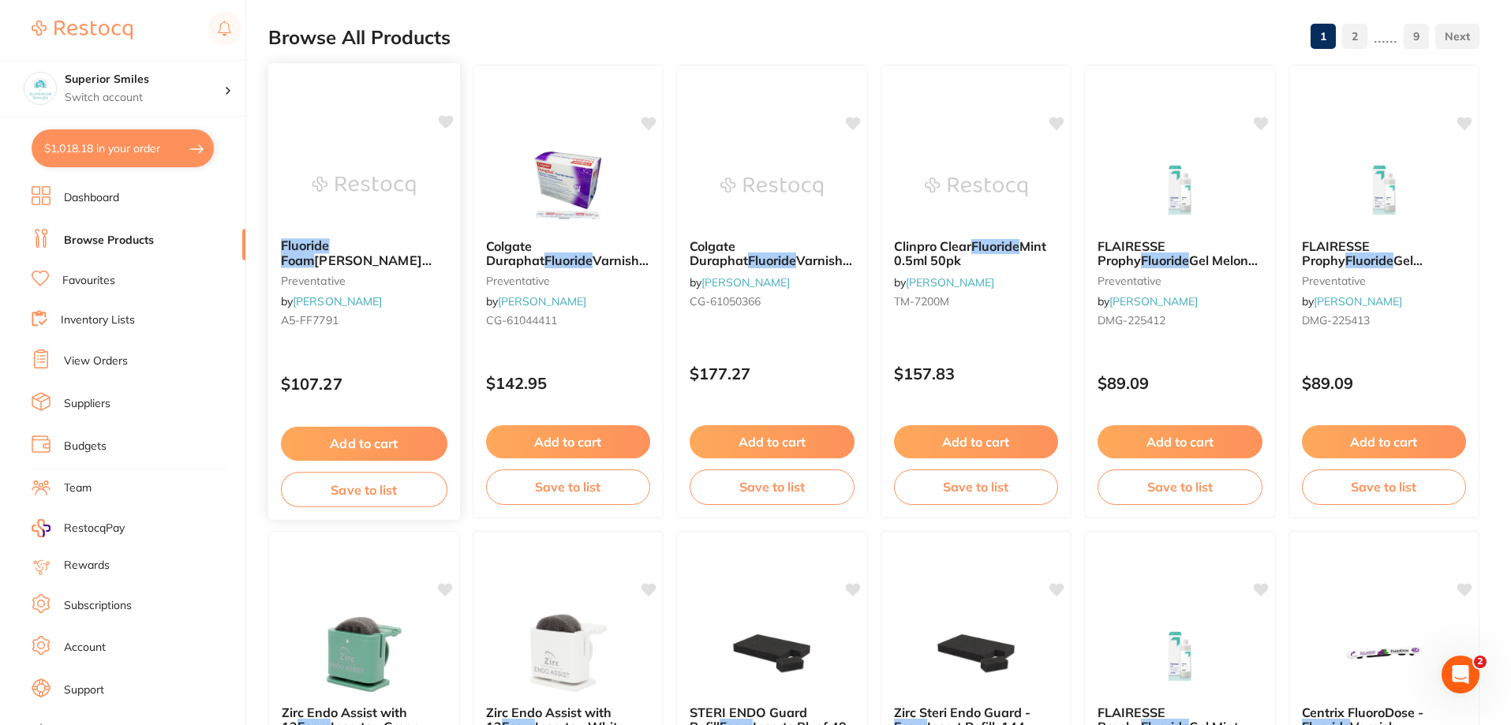
click at [392, 253] on span "[PERSON_NAME] 1.23% APF 165g can" at bounding box center [356, 268] width 151 height 31
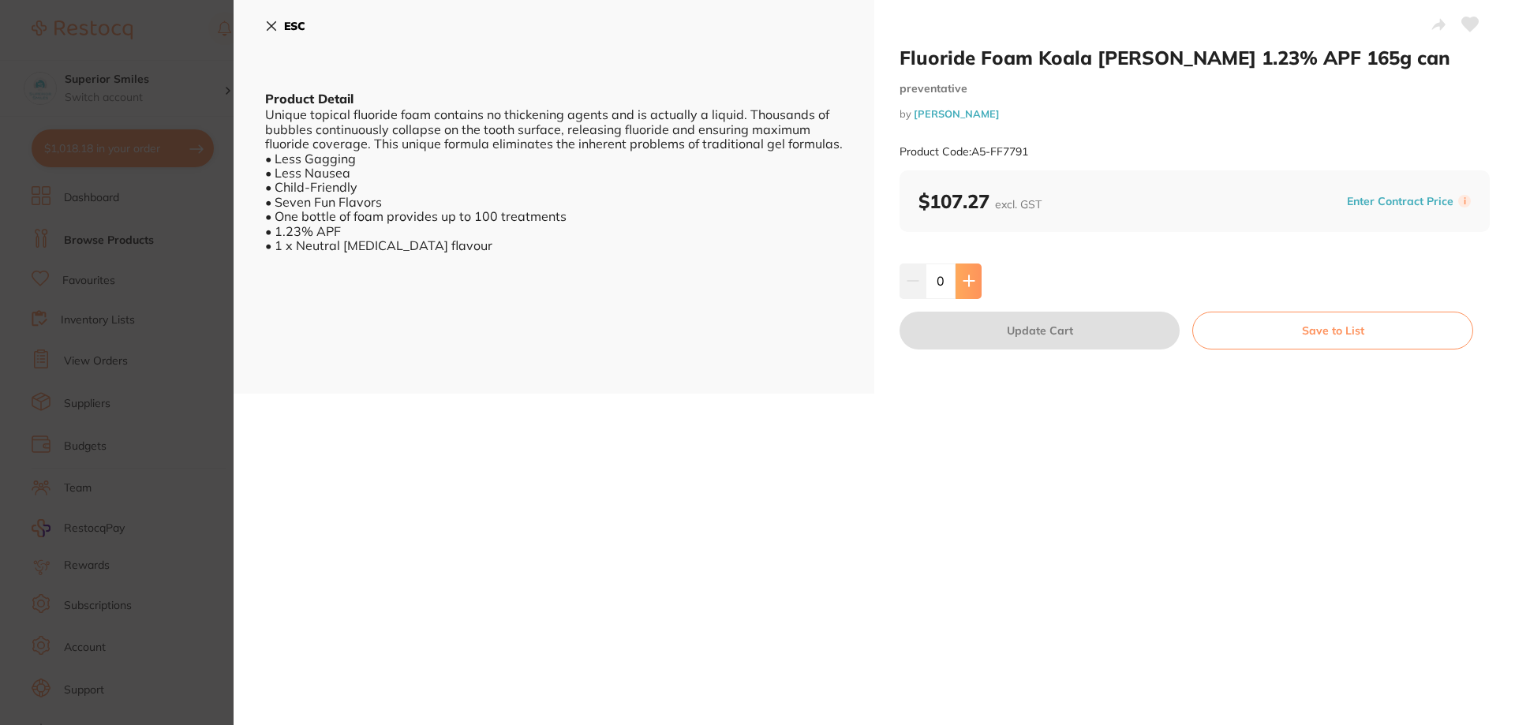
click at [968, 285] on icon at bounding box center [969, 281] width 13 height 13
type input "1"
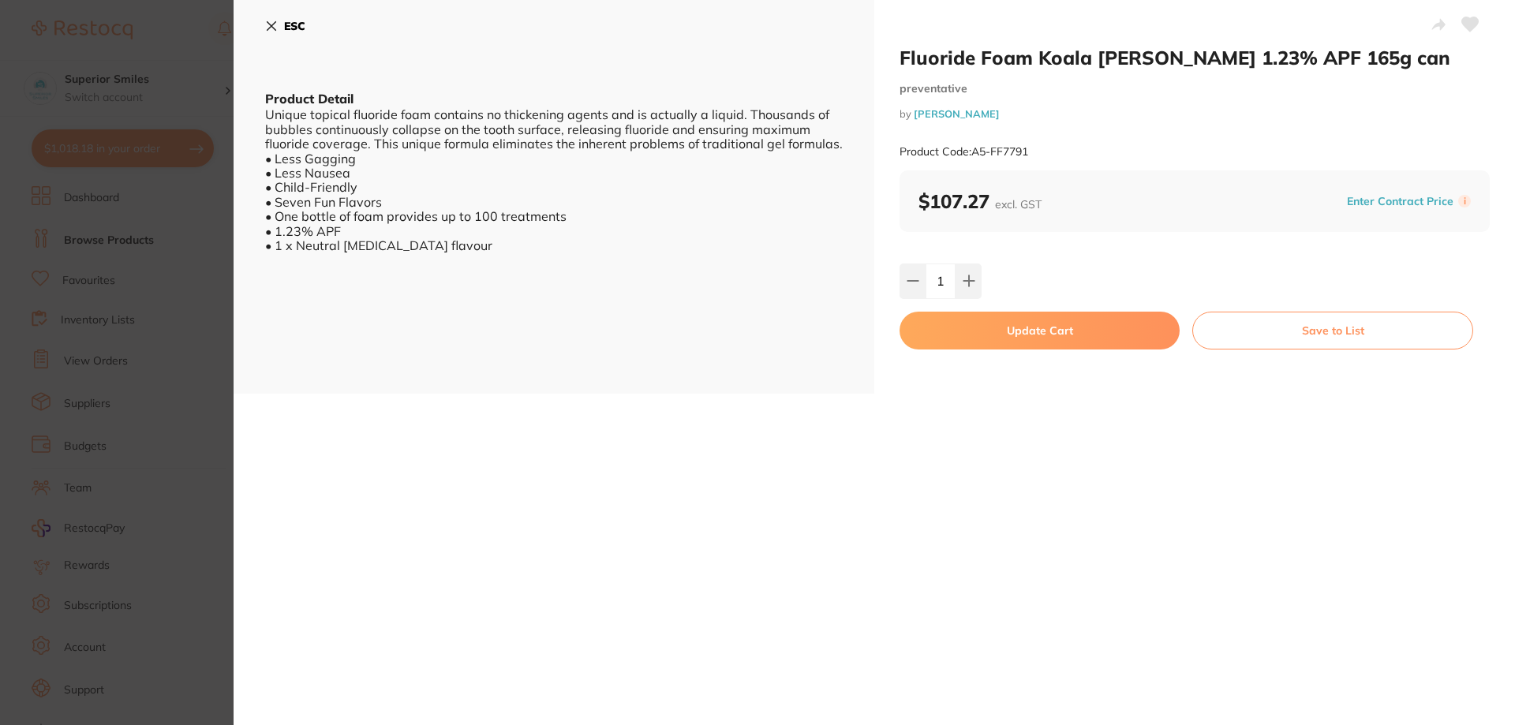
click at [275, 26] on icon at bounding box center [271, 26] width 13 height 13
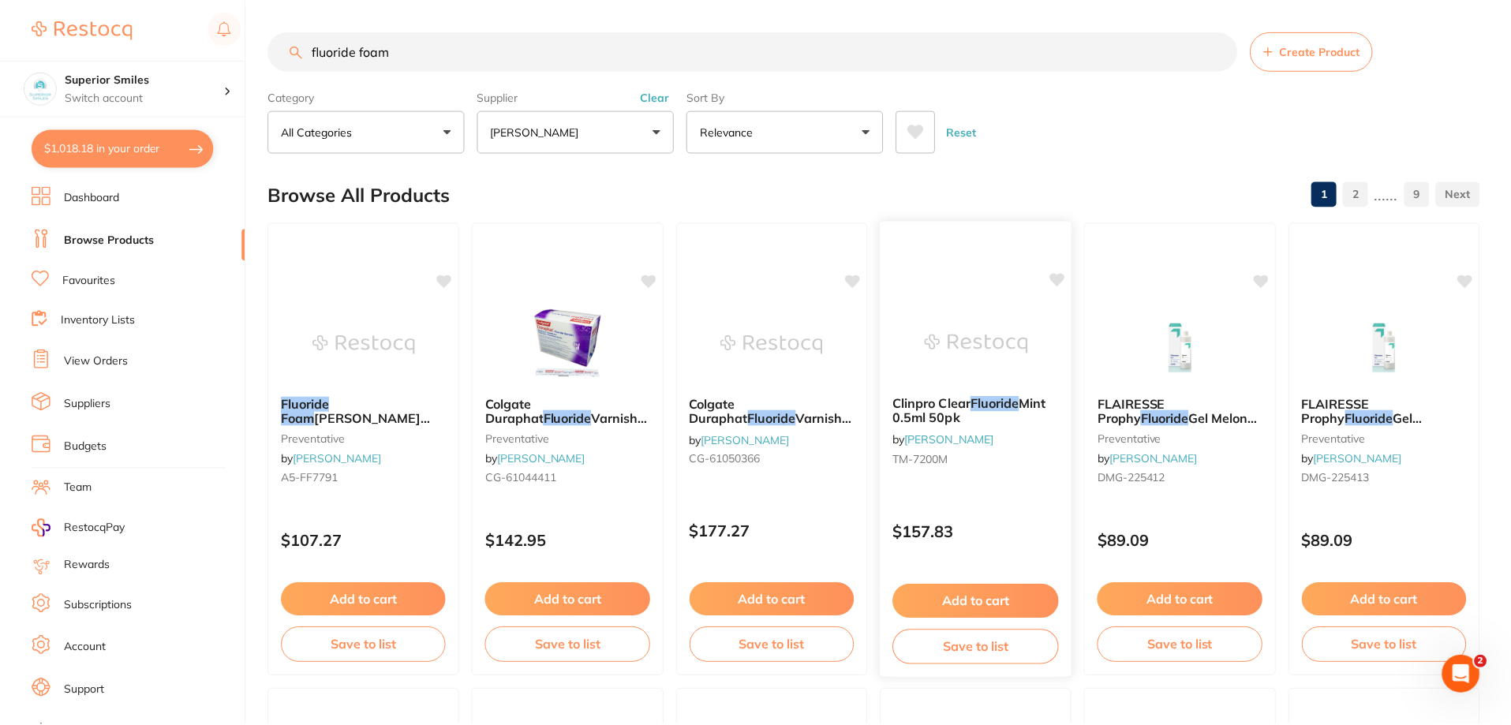
scroll to position [158, 0]
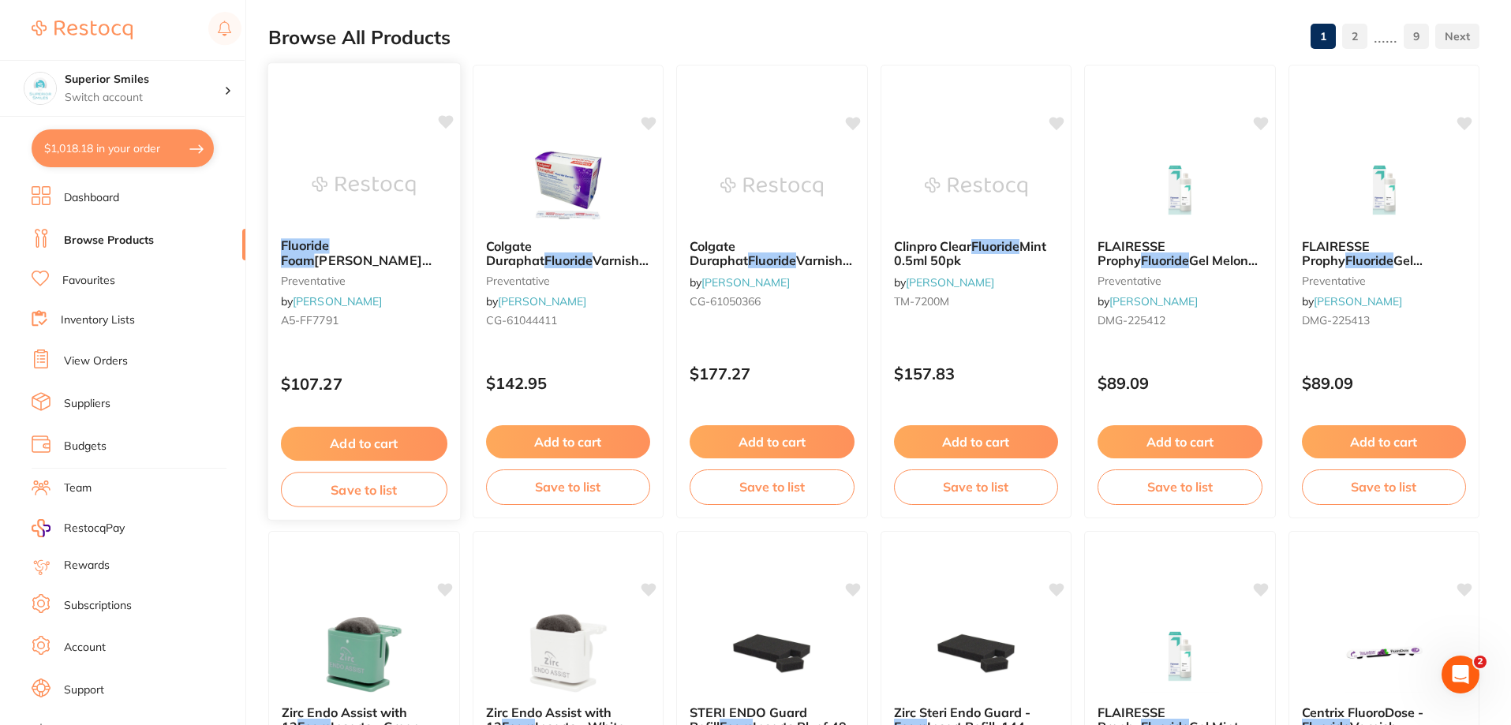
click at [444, 119] on icon at bounding box center [445, 121] width 15 height 13
click at [358, 435] on button "Add to cart" at bounding box center [364, 444] width 167 height 34
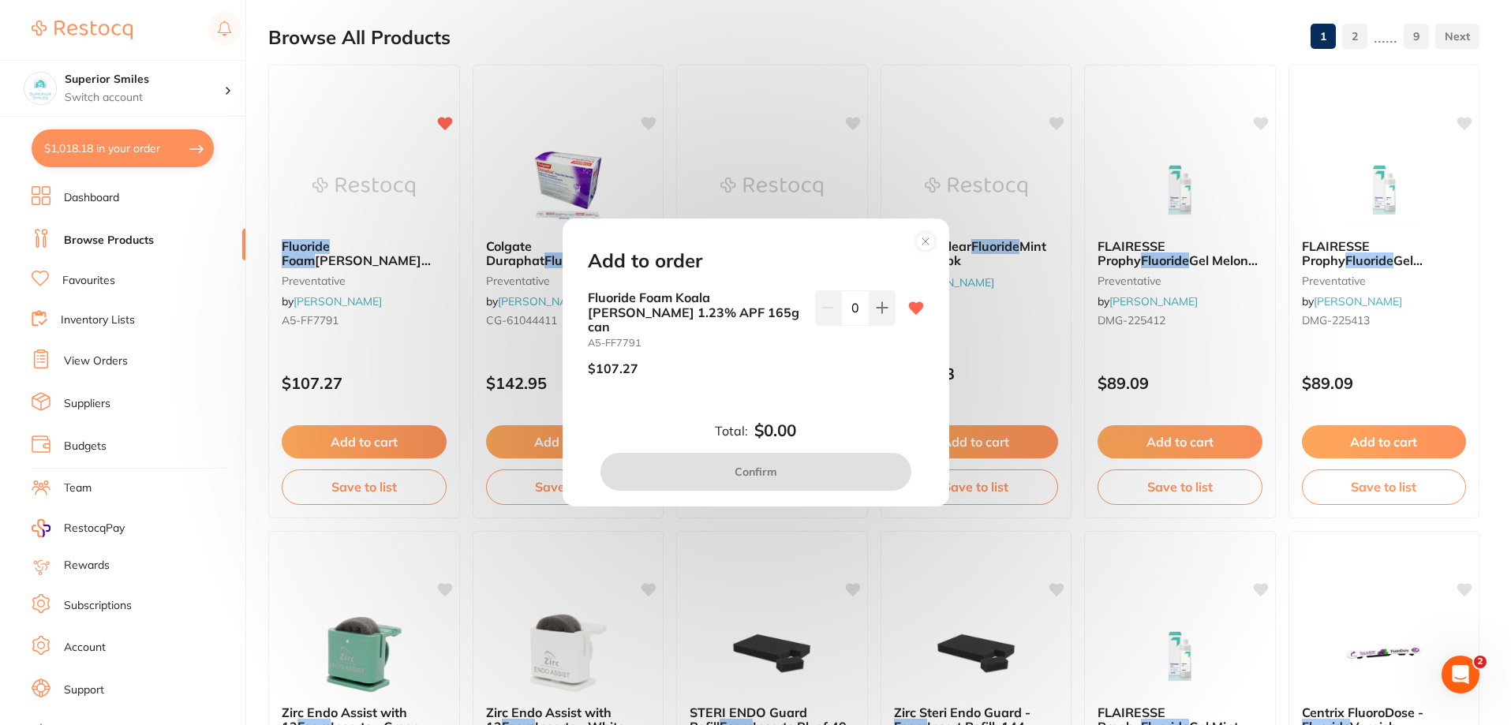
scroll to position [0, 0]
click at [883, 314] on icon at bounding box center [882, 307] width 13 height 13
type input "1"
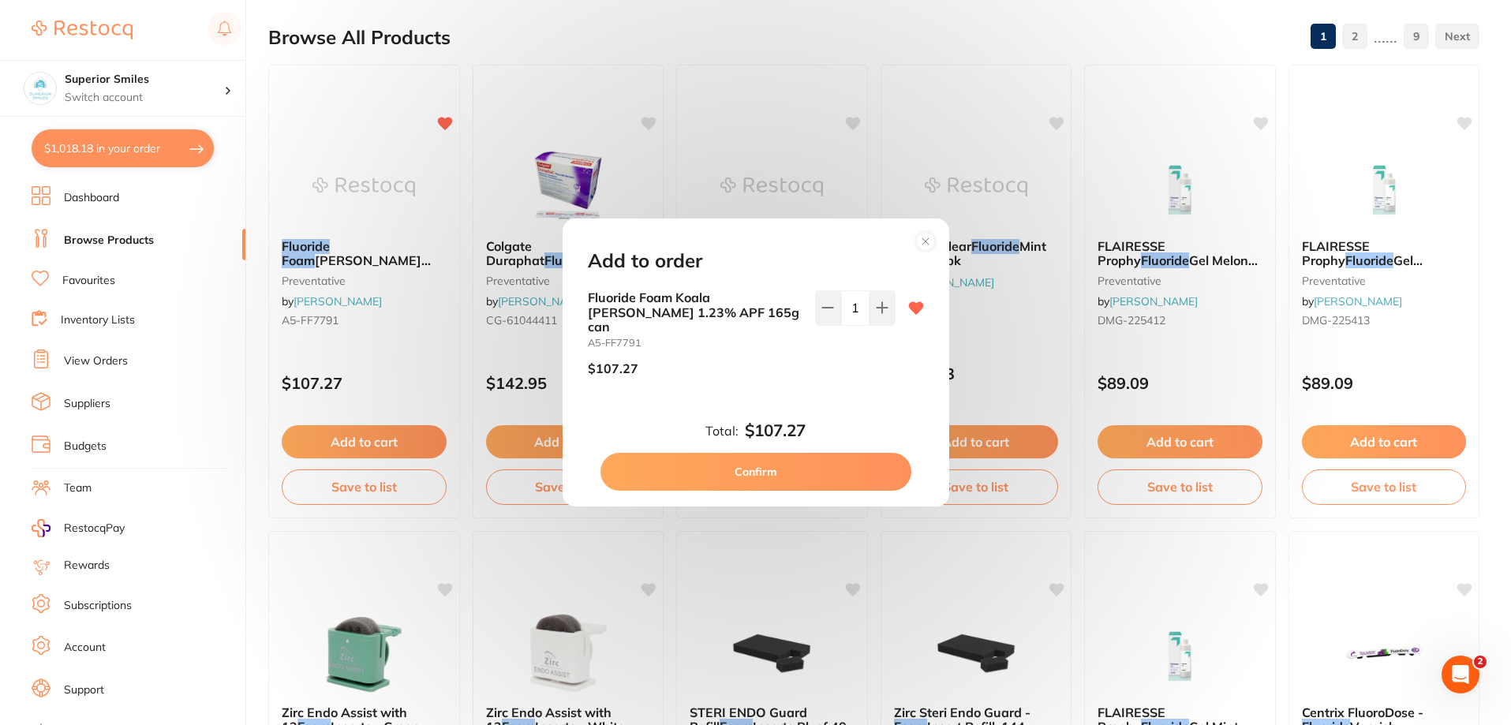
click at [727, 455] on button "Confirm" at bounding box center [756, 472] width 311 height 38
checkbox input "false"
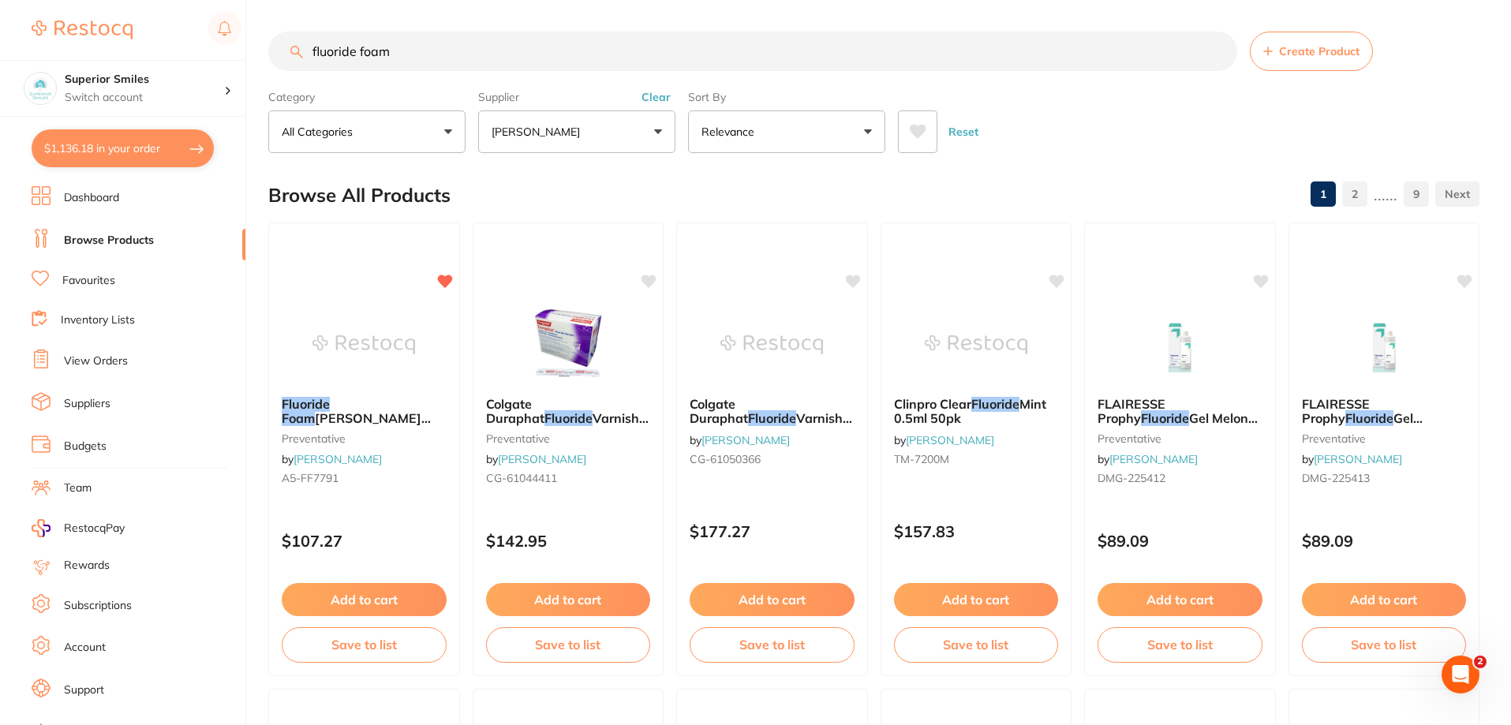
click at [536, 125] on p "[PERSON_NAME]" at bounding box center [539, 132] width 95 height 16
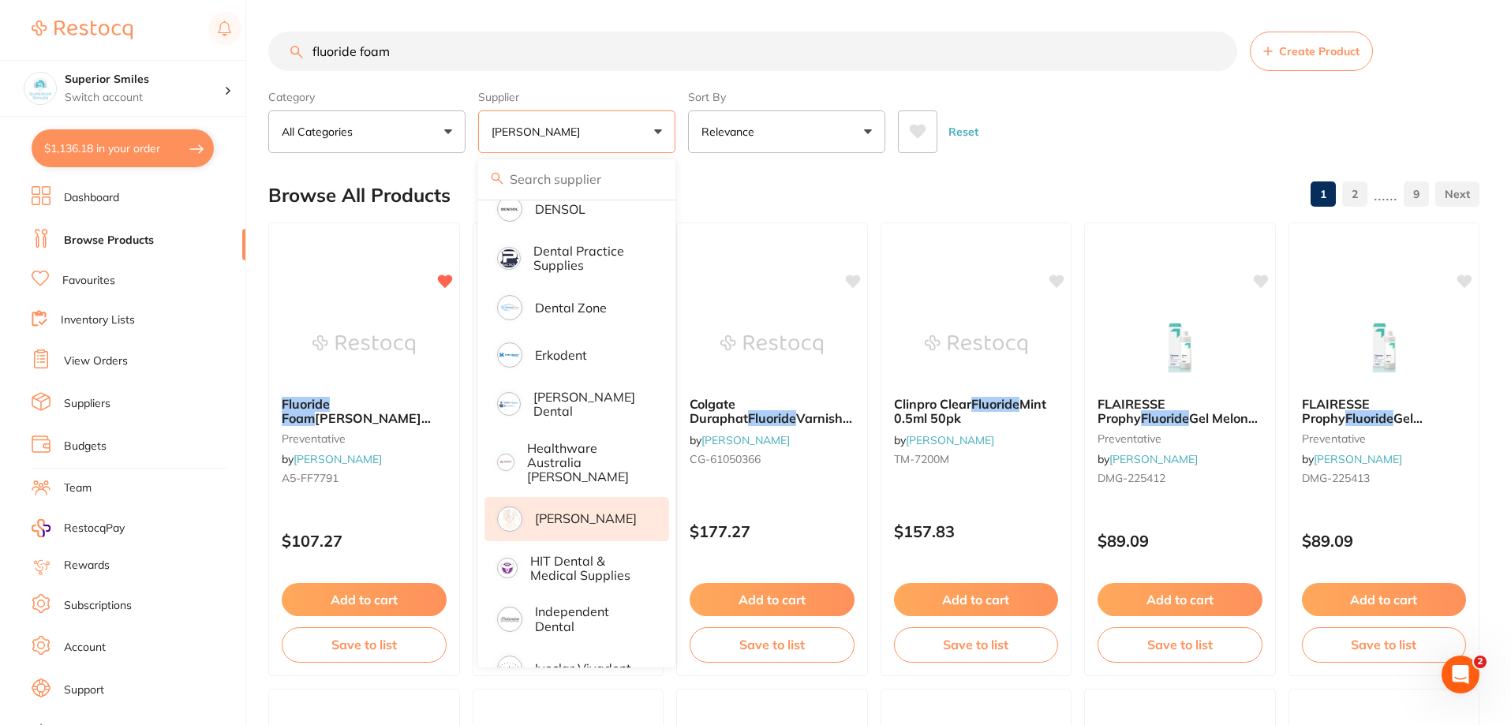
click at [546, 511] on p "[PERSON_NAME]" at bounding box center [586, 518] width 102 height 14
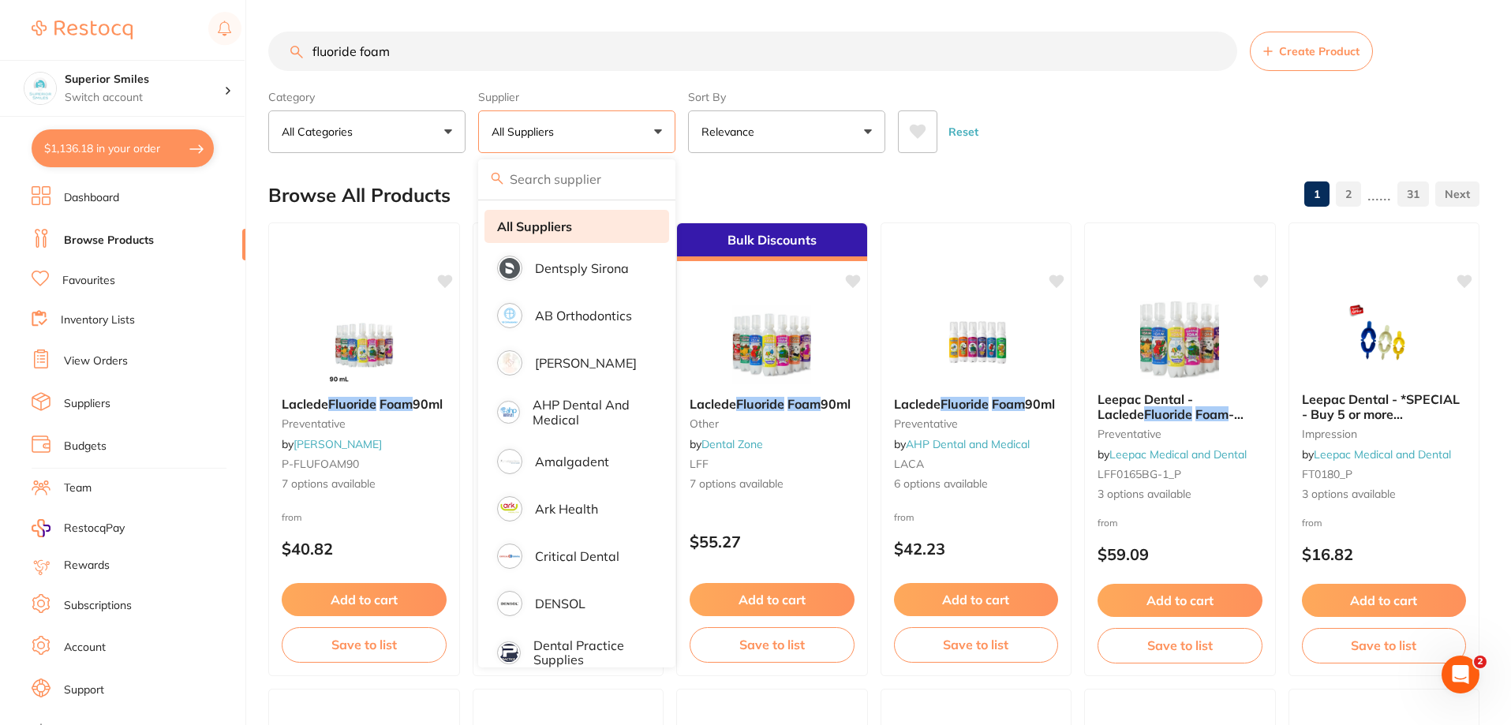
click at [522, 224] on strong "All Suppliers" at bounding box center [534, 226] width 75 height 14
click at [536, 230] on strong "All Suppliers" at bounding box center [534, 226] width 75 height 14
click at [353, 391] on div "Laclede Fluoride Foam 90ml preventative by [PERSON_NAME] P-FLUFOAM90 7 options …" at bounding box center [364, 445] width 192 height 122
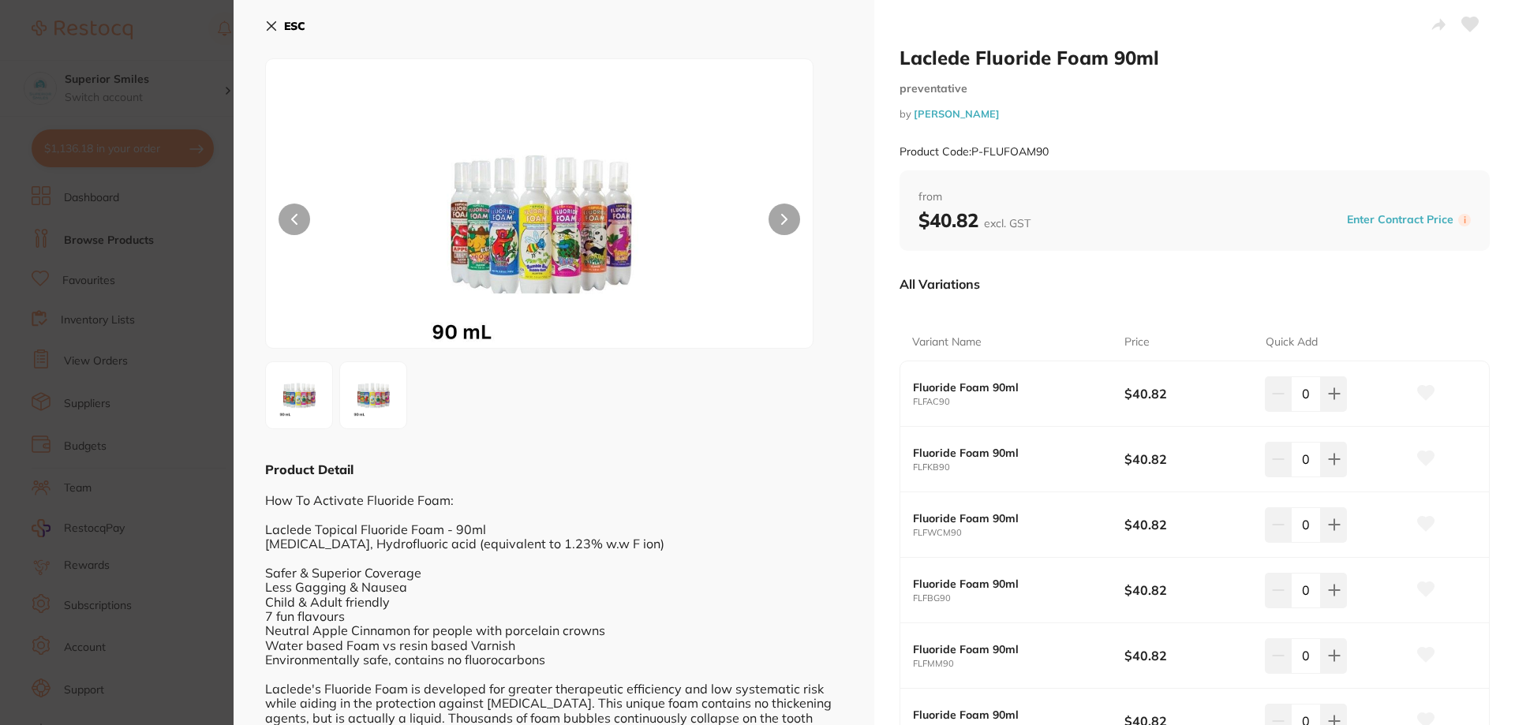
click at [274, 25] on icon at bounding box center [271, 26] width 13 height 13
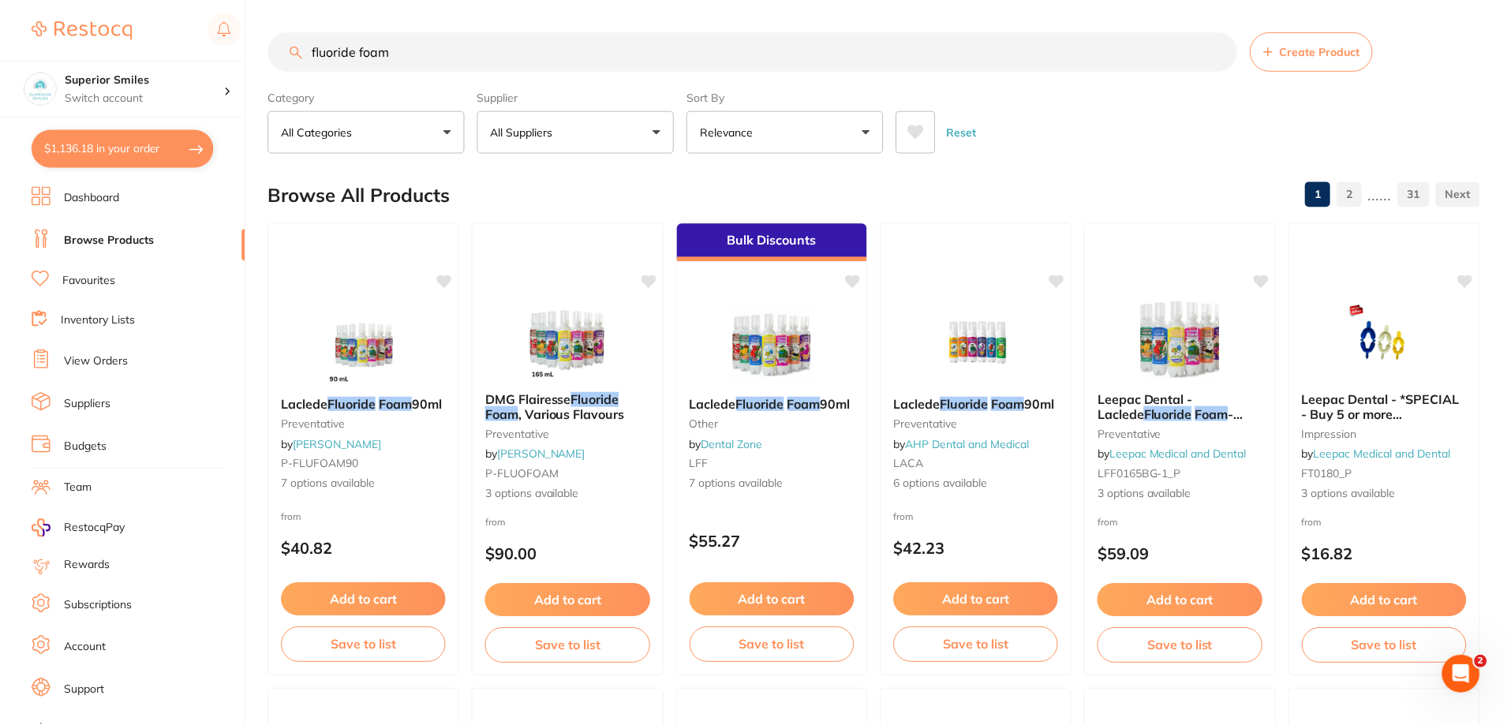
scroll to position [1, 0]
click at [607, 404] on em "Fluoride" at bounding box center [596, 399] width 48 height 16
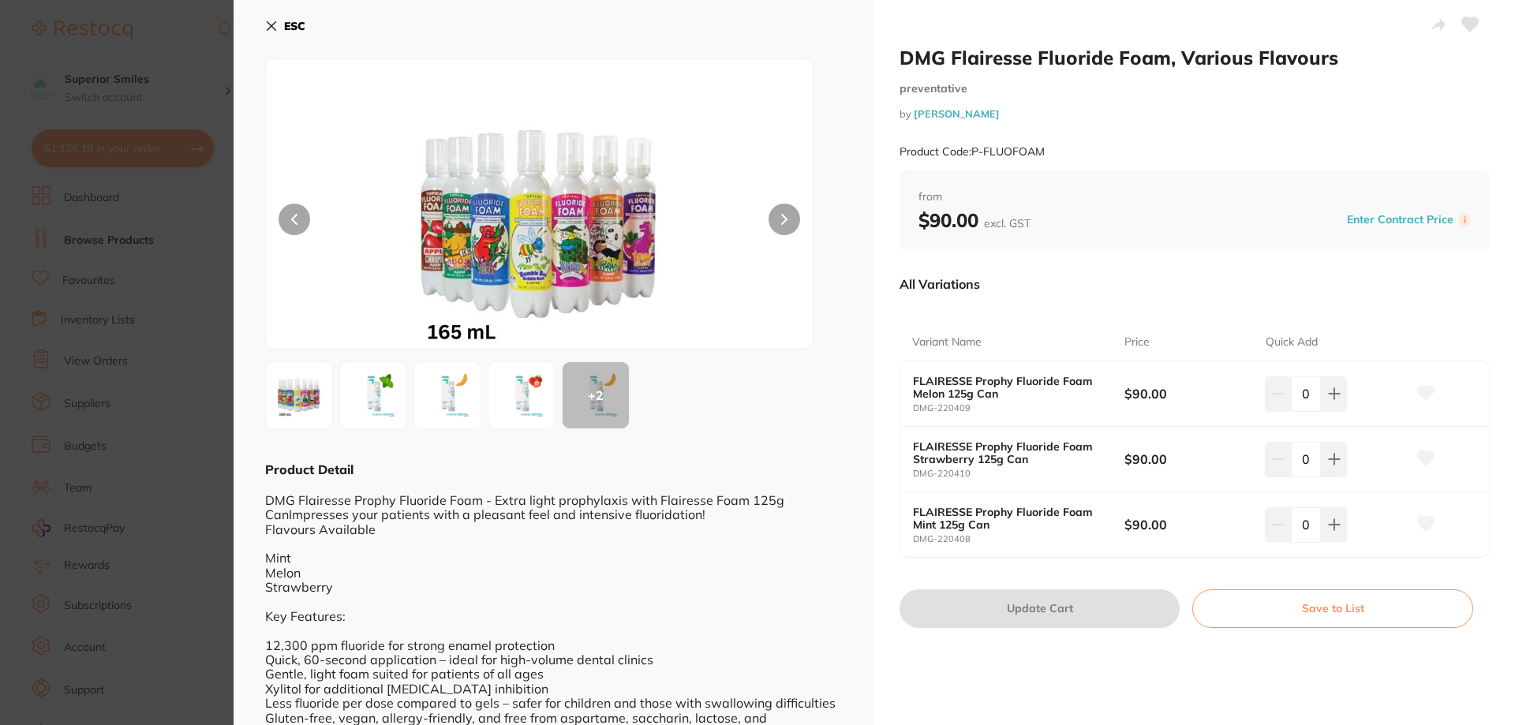
click at [275, 28] on icon at bounding box center [272, 26] width 9 height 9
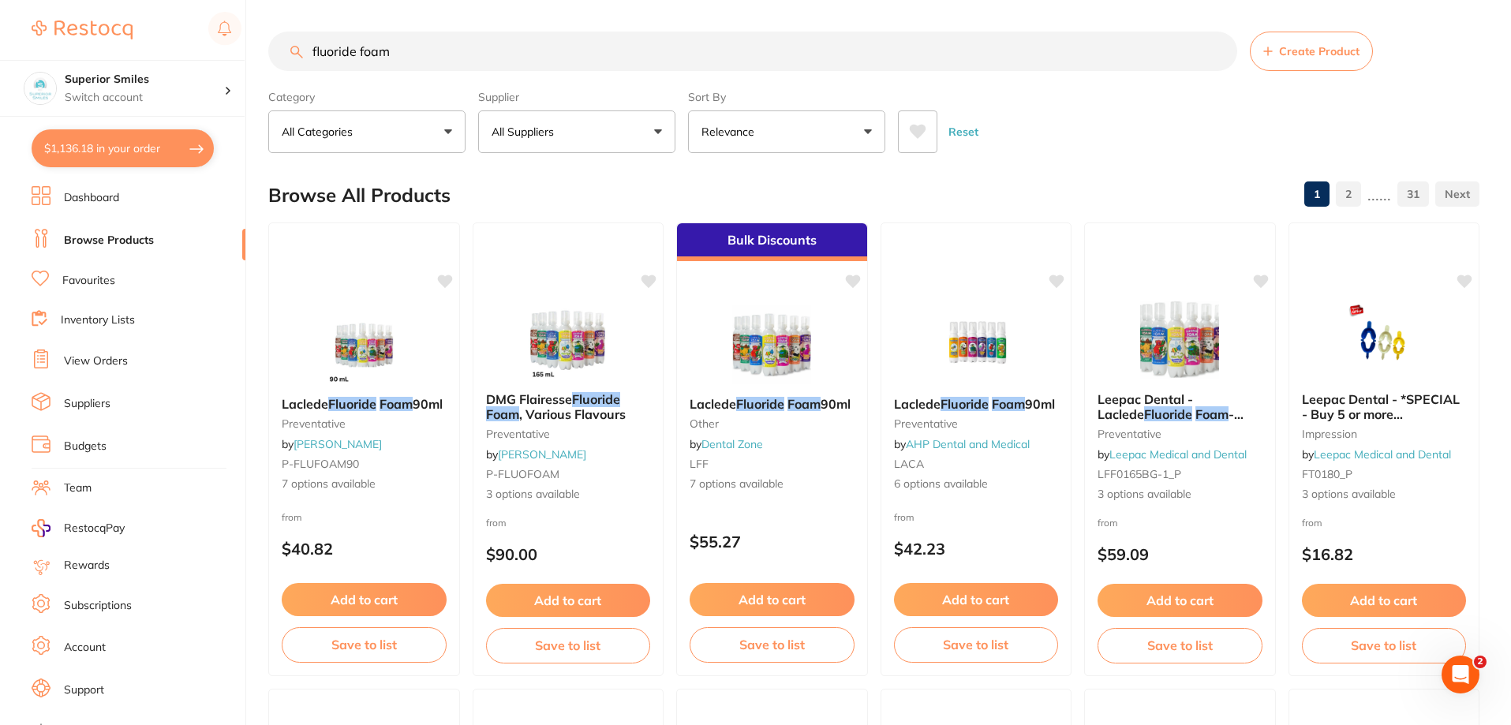
click at [118, 148] on button "$1,136.18 in your order" at bounding box center [123, 148] width 182 height 38
checkbox input "true"
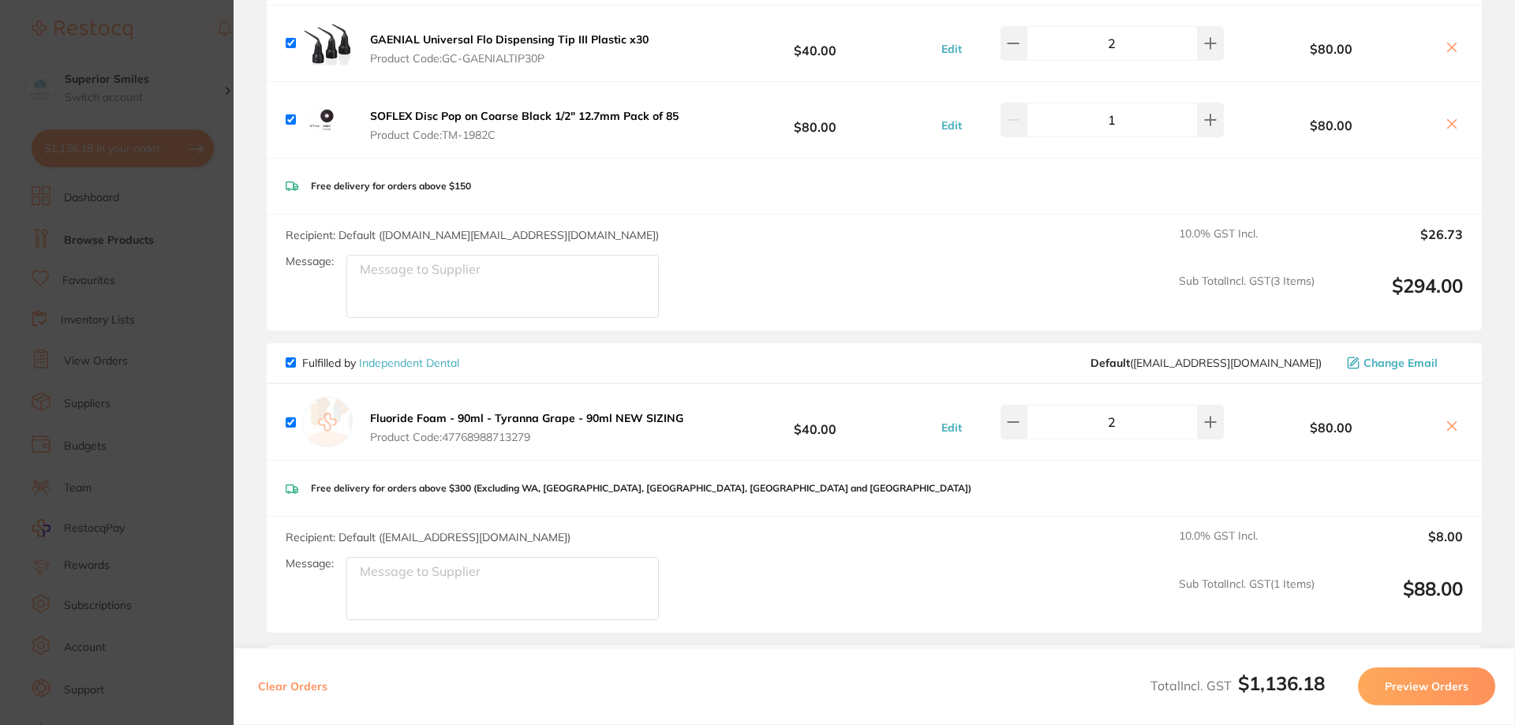
scroll to position [316, 0]
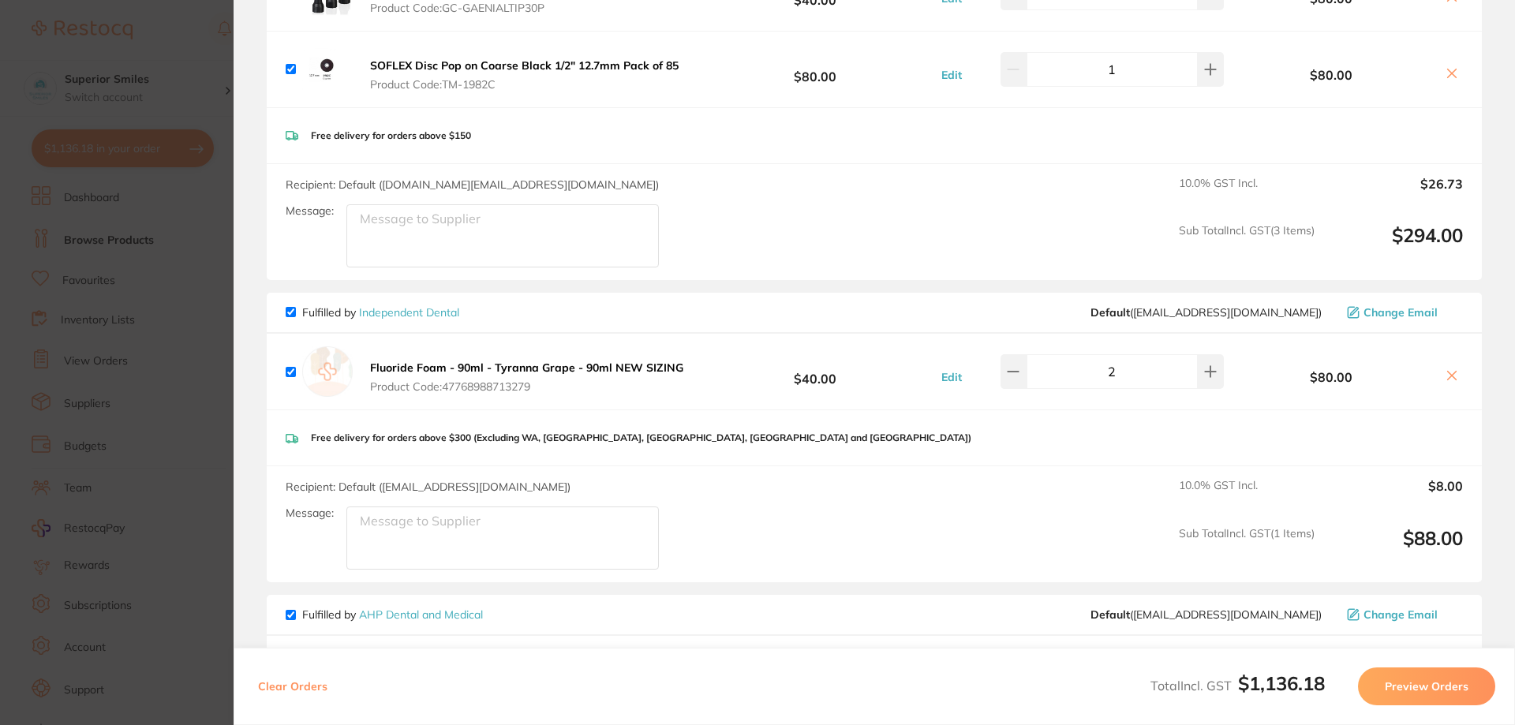
click at [1448, 372] on icon at bounding box center [1452, 376] width 9 height 9
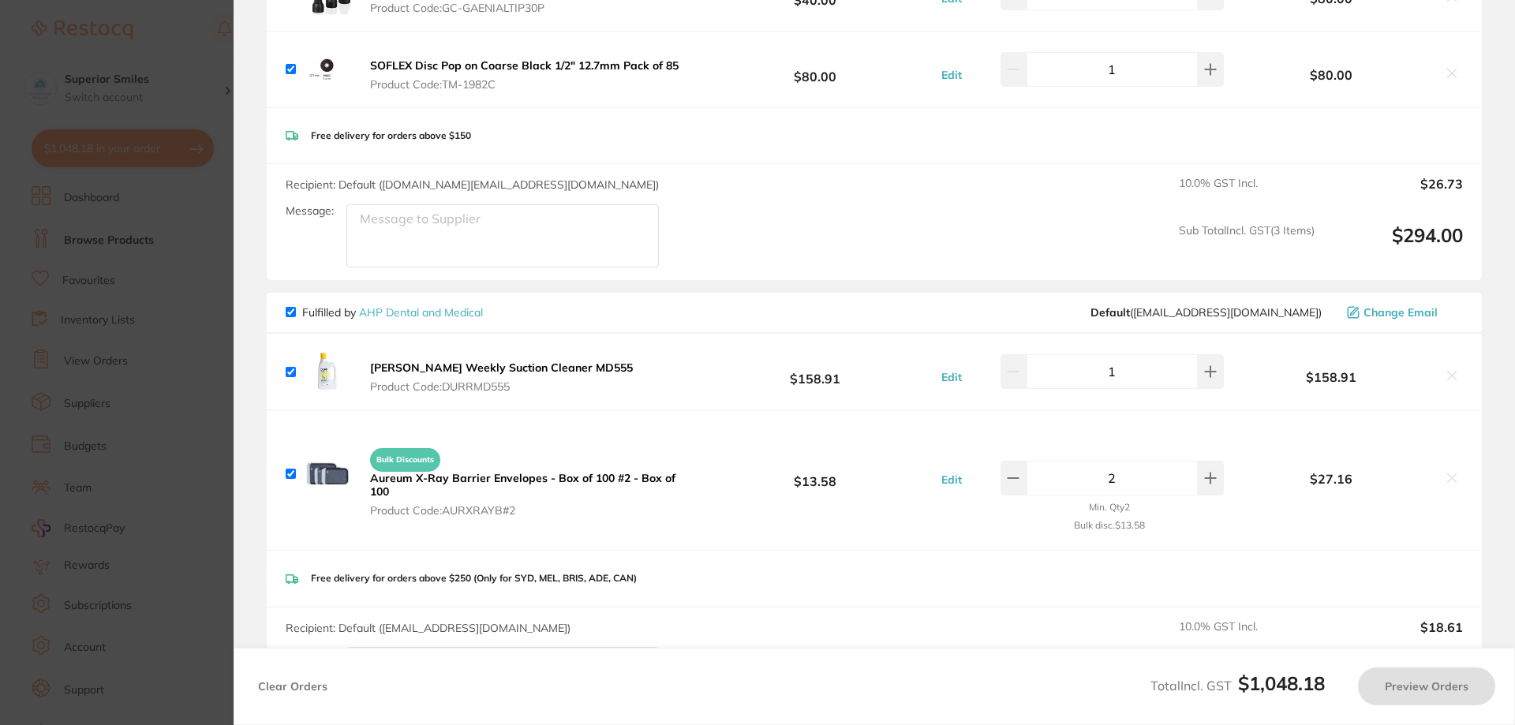
checkbox input "true"
click at [116, 195] on section "Update RRP Set your pre negotiated price for this item. Item Agreed RRP (excl. …" at bounding box center [757, 362] width 1515 height 725
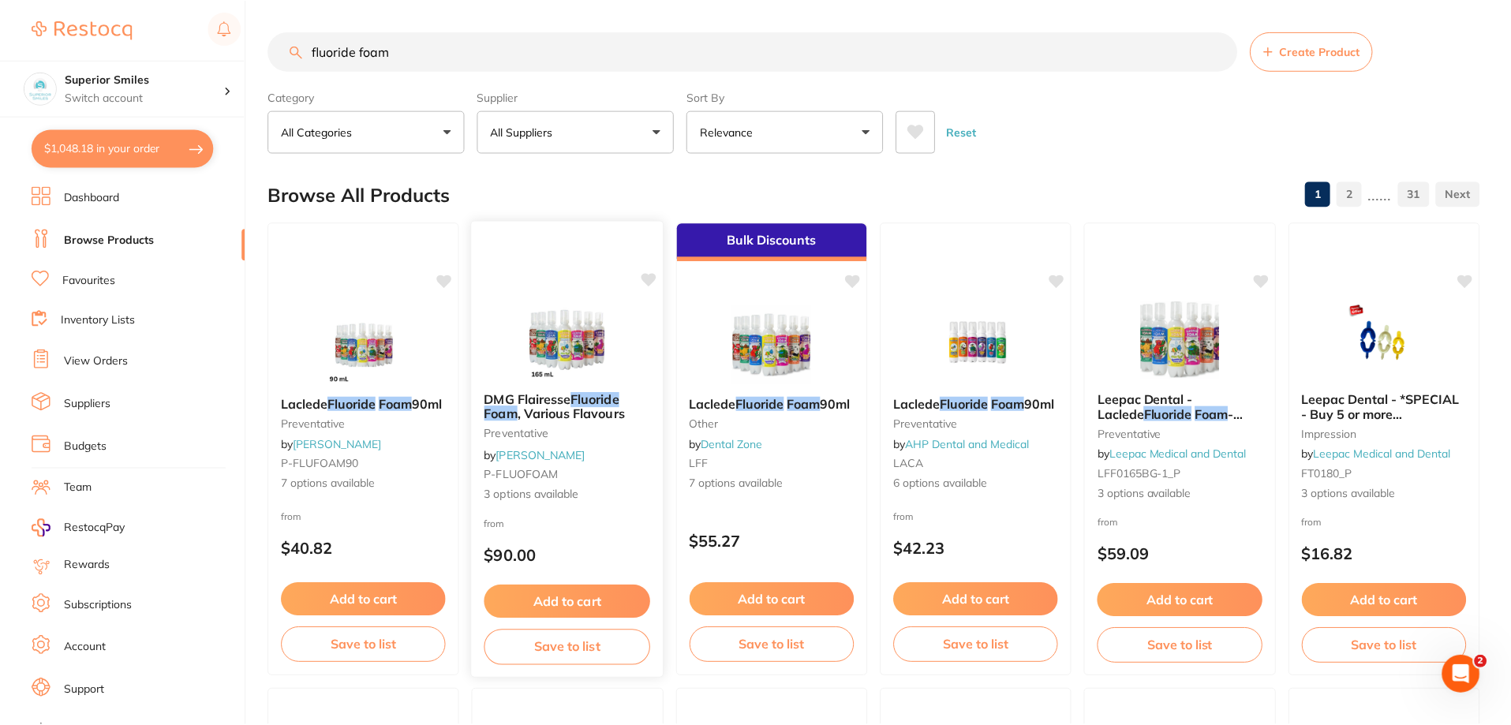
scroll to position [6, 0]
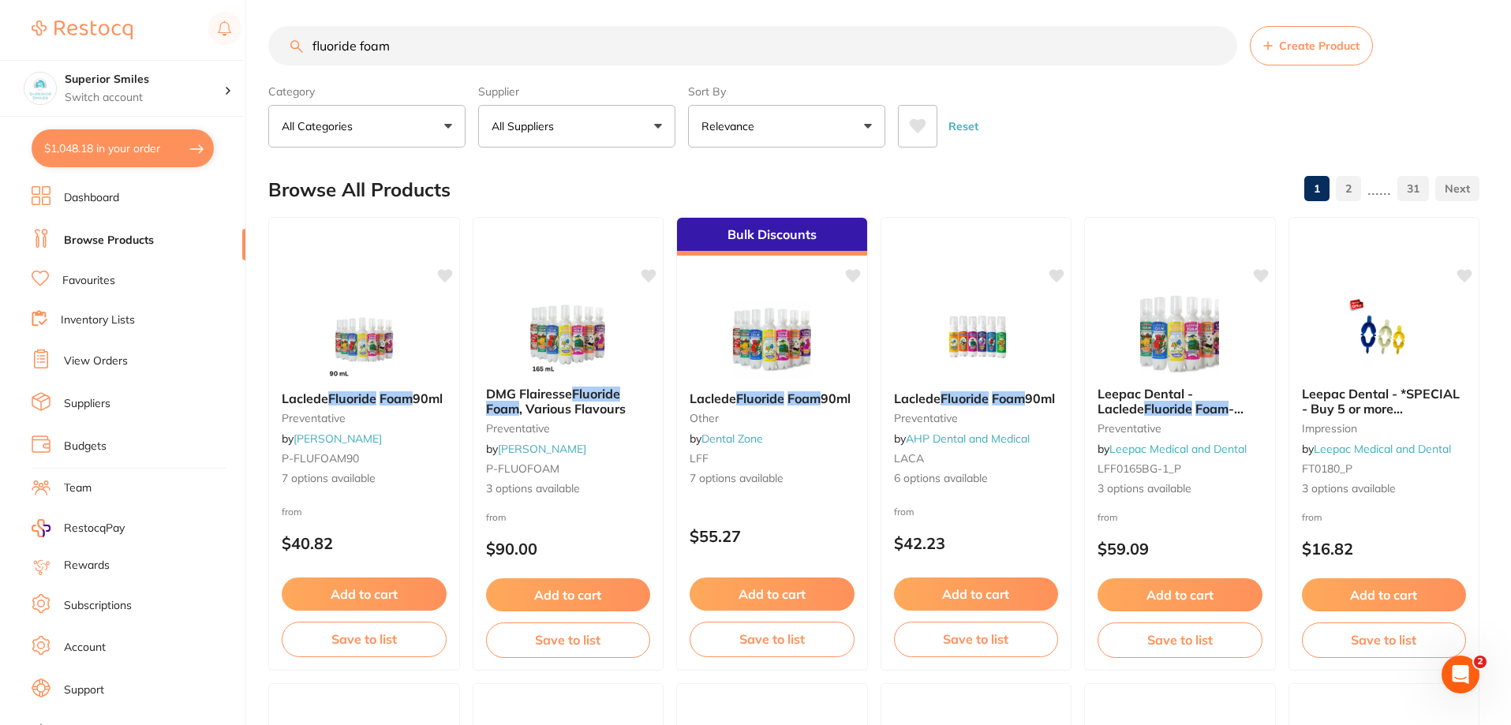
click at [122, 198] on li "Dashboard" at bounding box center [139, 198] width 214 height 24
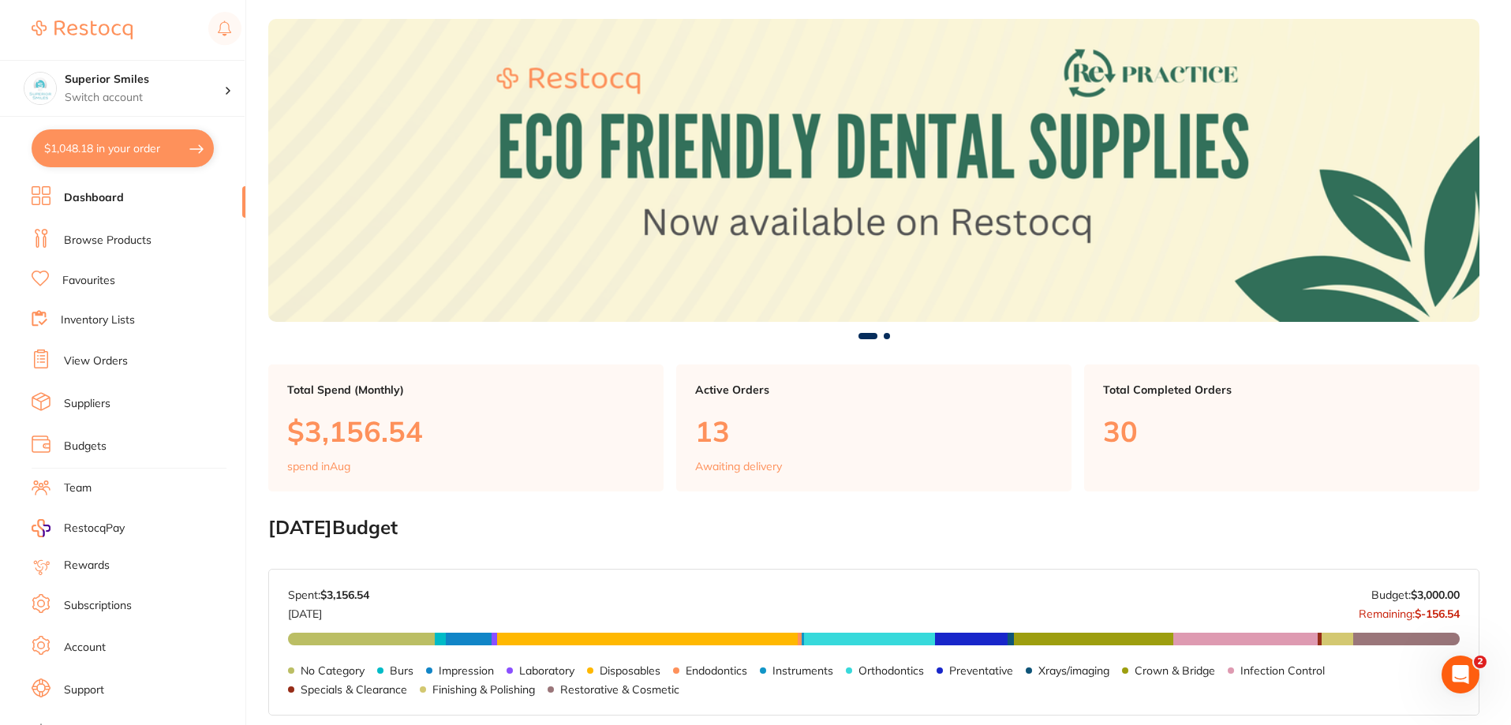
scroll to position [474, 0]
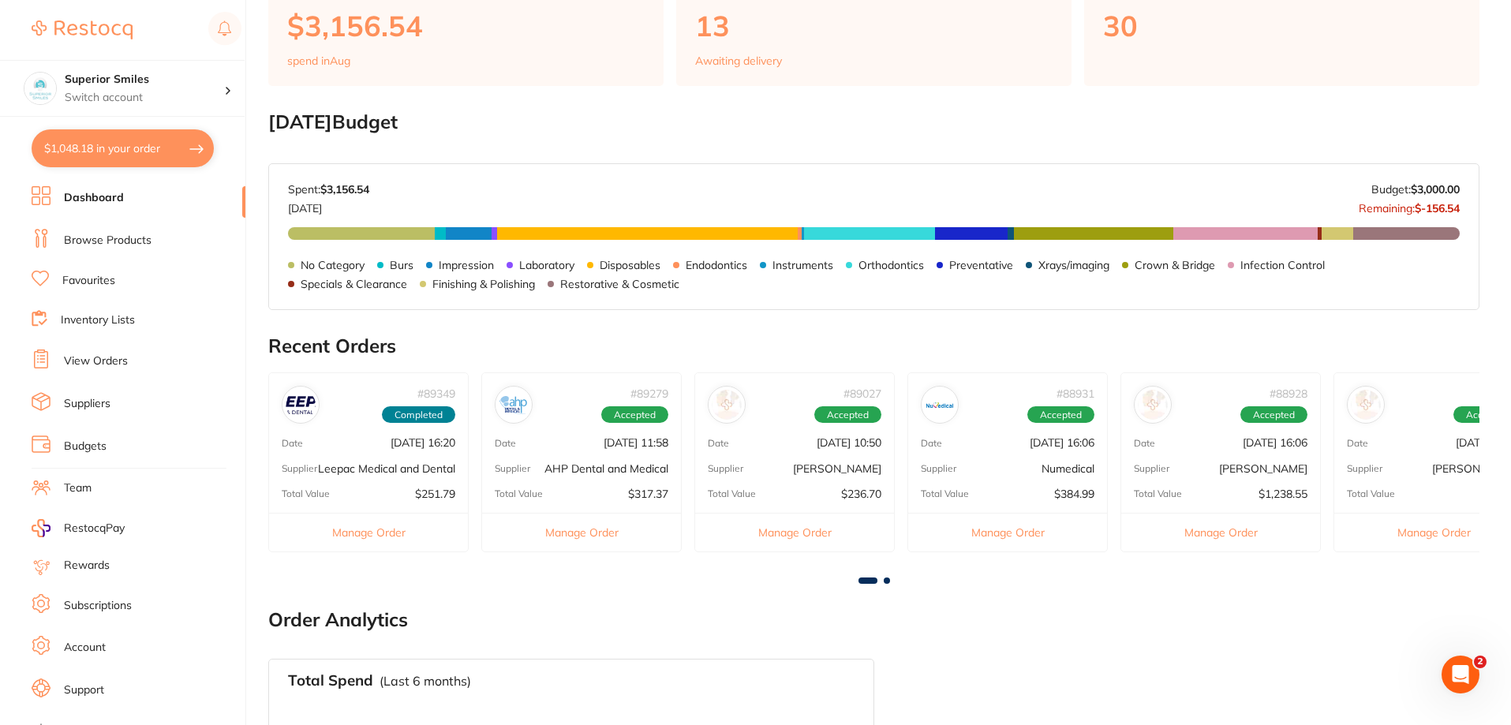
click at [625, 462] on p "AHP Dental and Medical" at bounding box center [607, 468] width 124 height 13
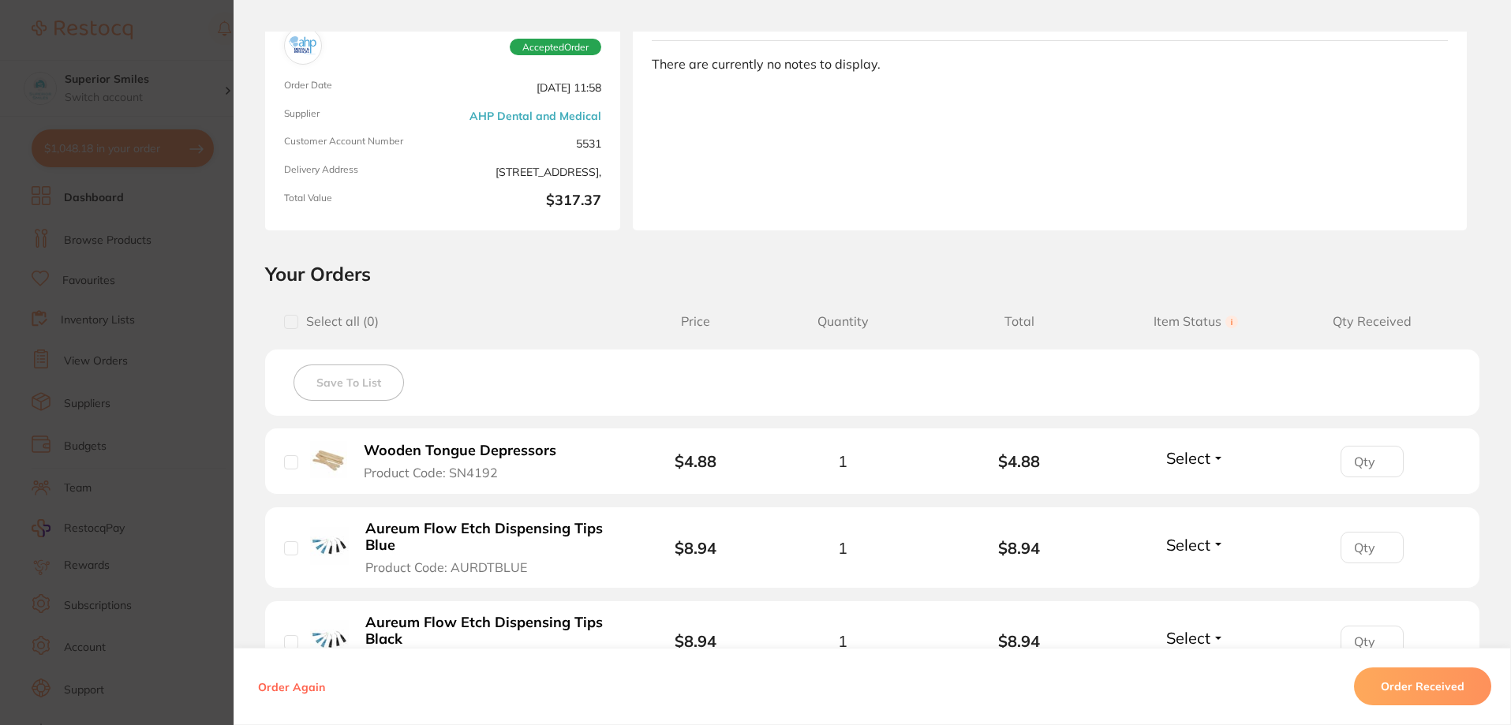
scroll to position [0, 0]
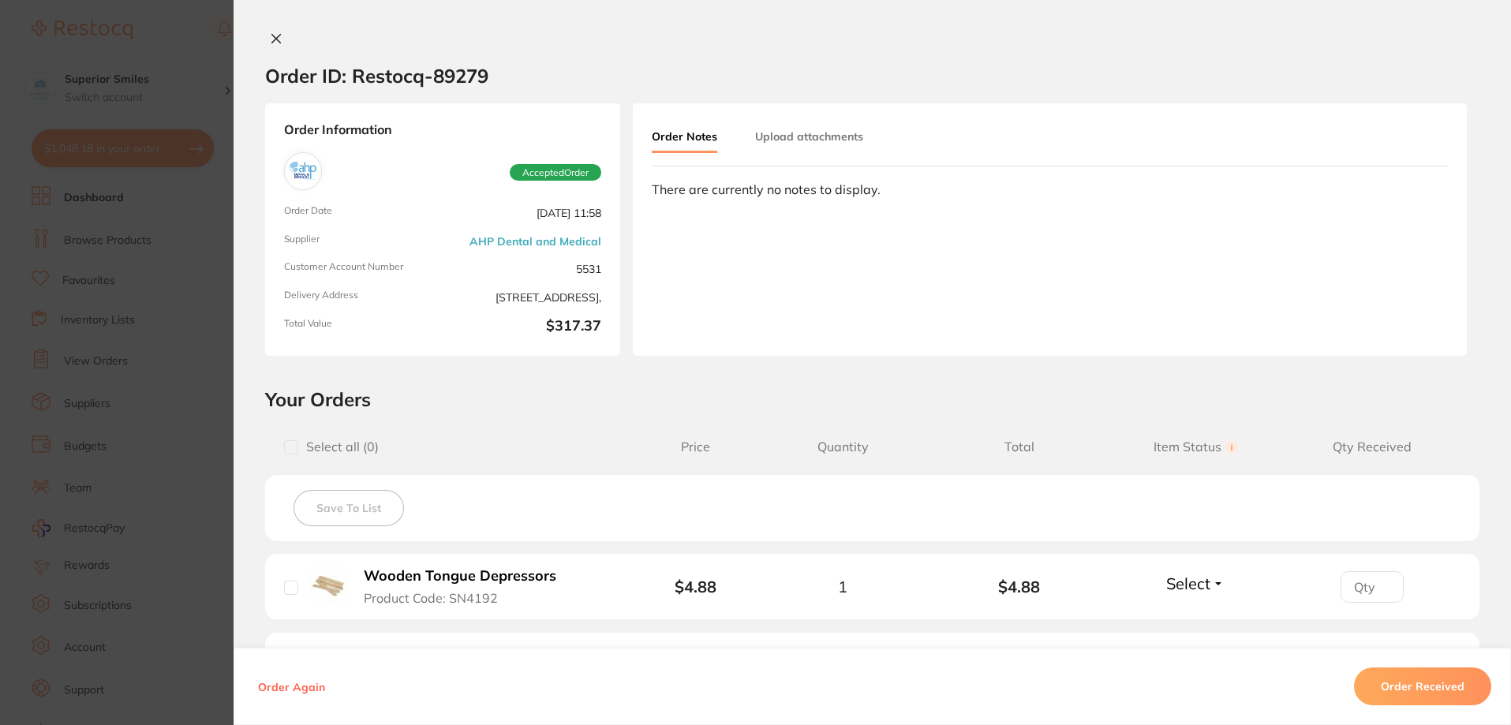
click at [272, 38] on icon at bounding box center [276, 39] width 9 height 9
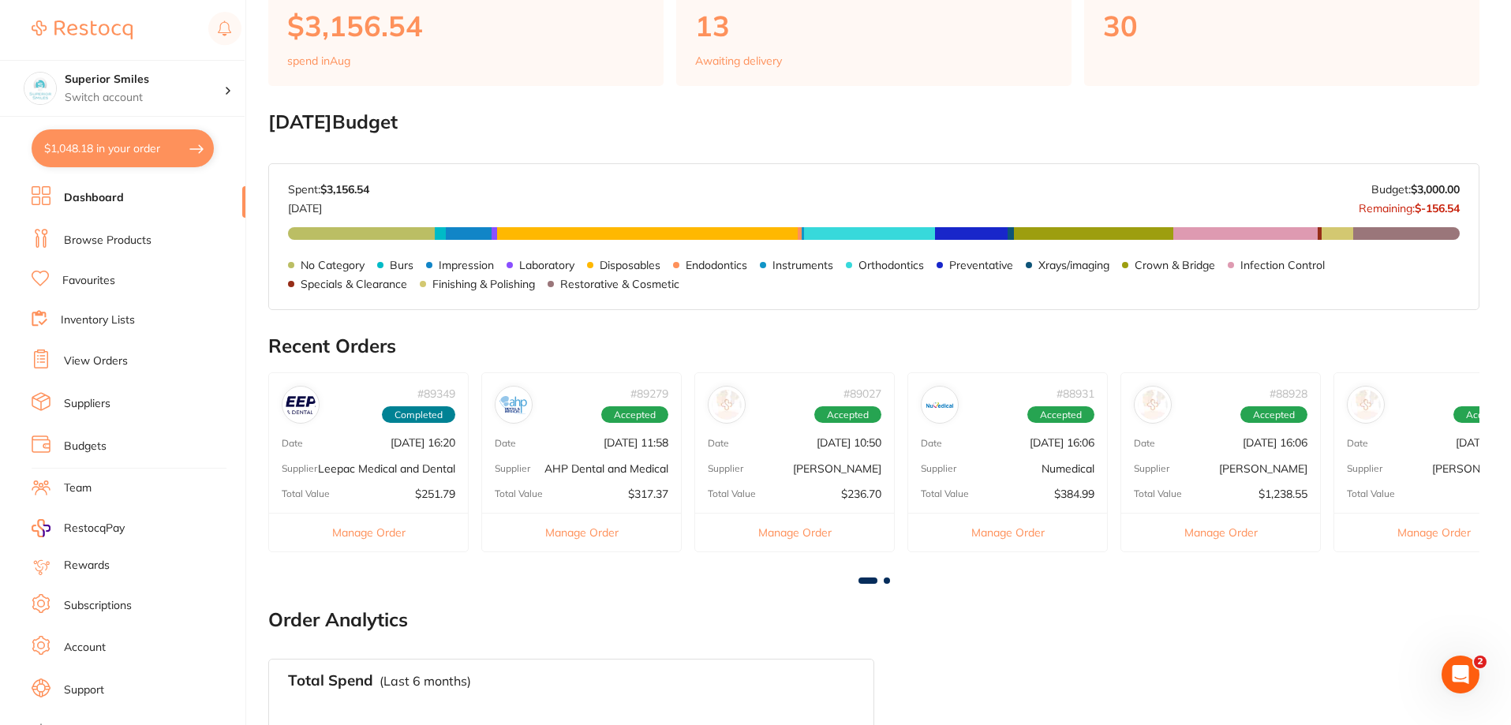
click at [889, 579] on span at bounding box center [887, 581] width 6 height 6
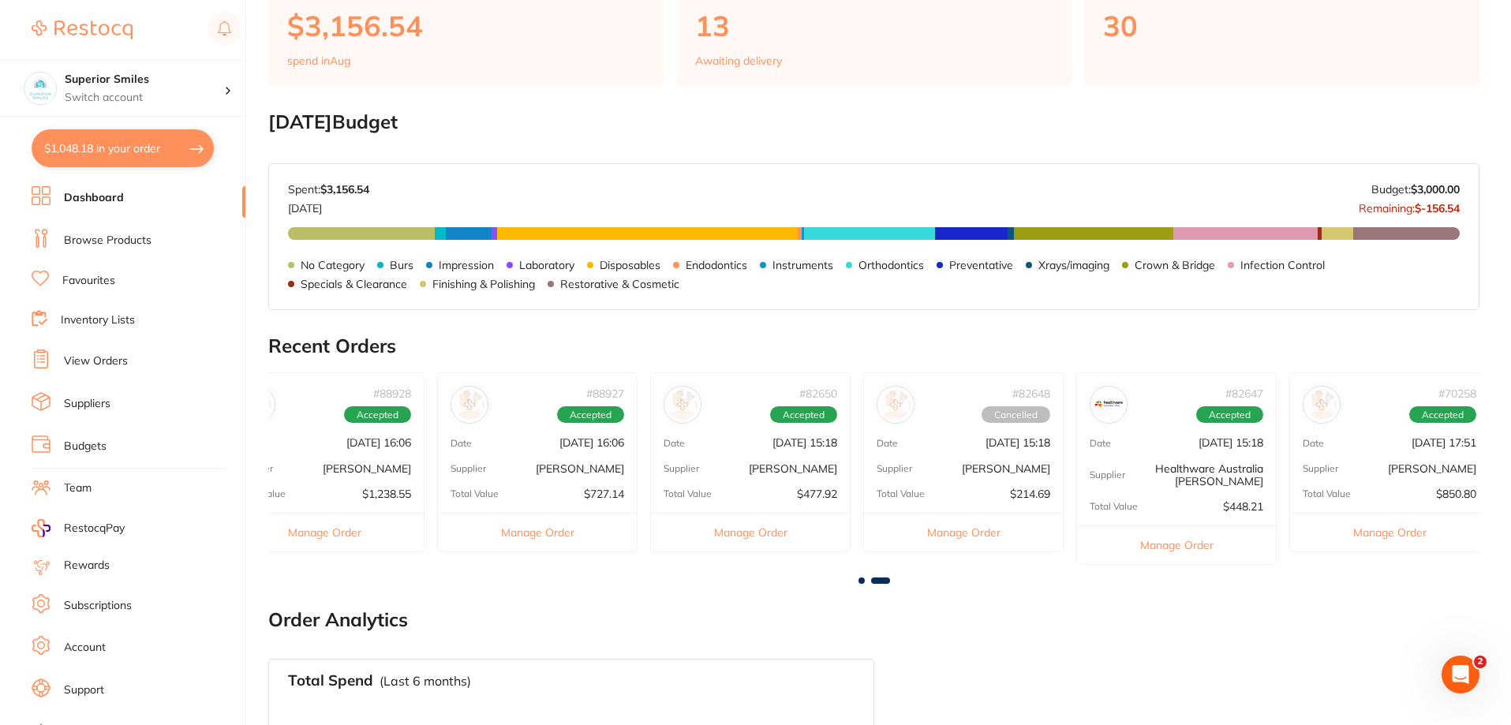
scroll to position [0, 907]
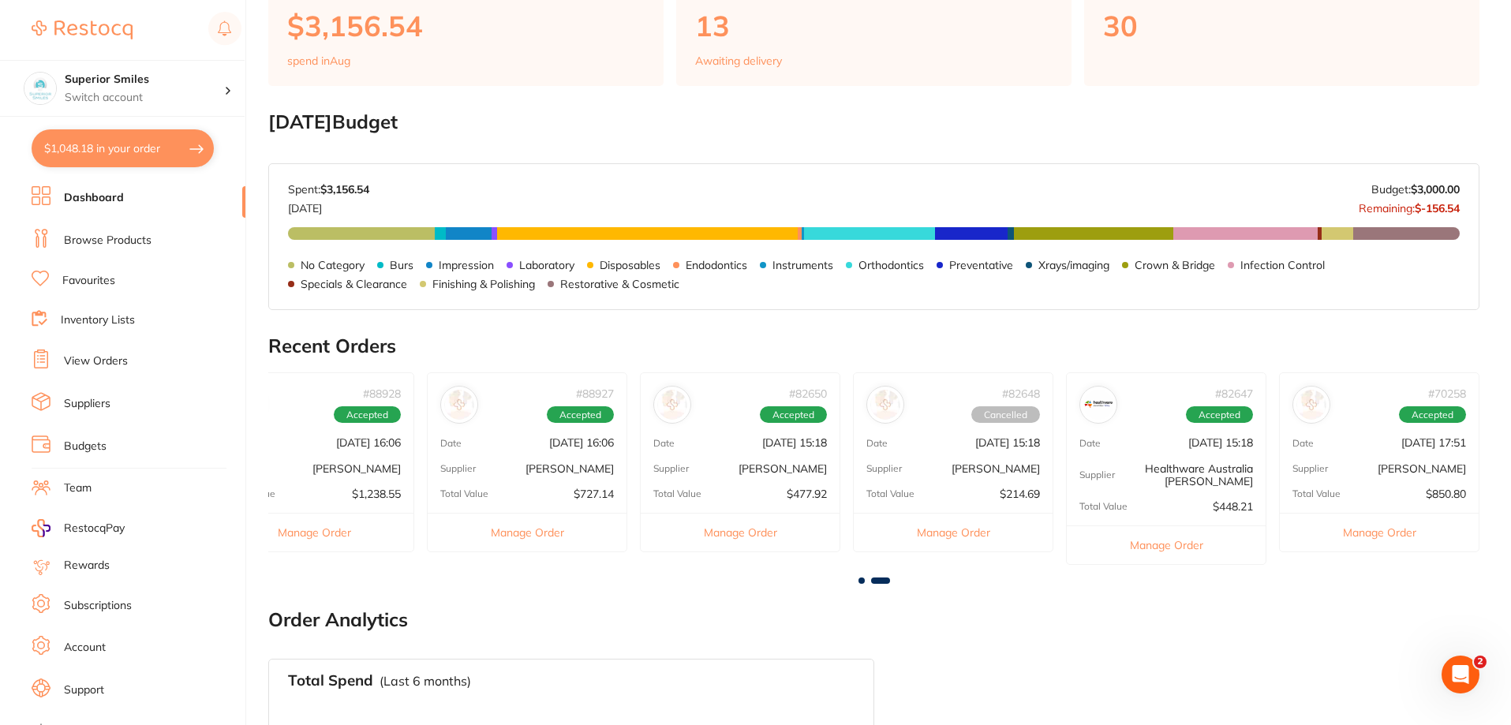
click at [860, 580] on span at bounding box center [862, 581] width 6 height 6
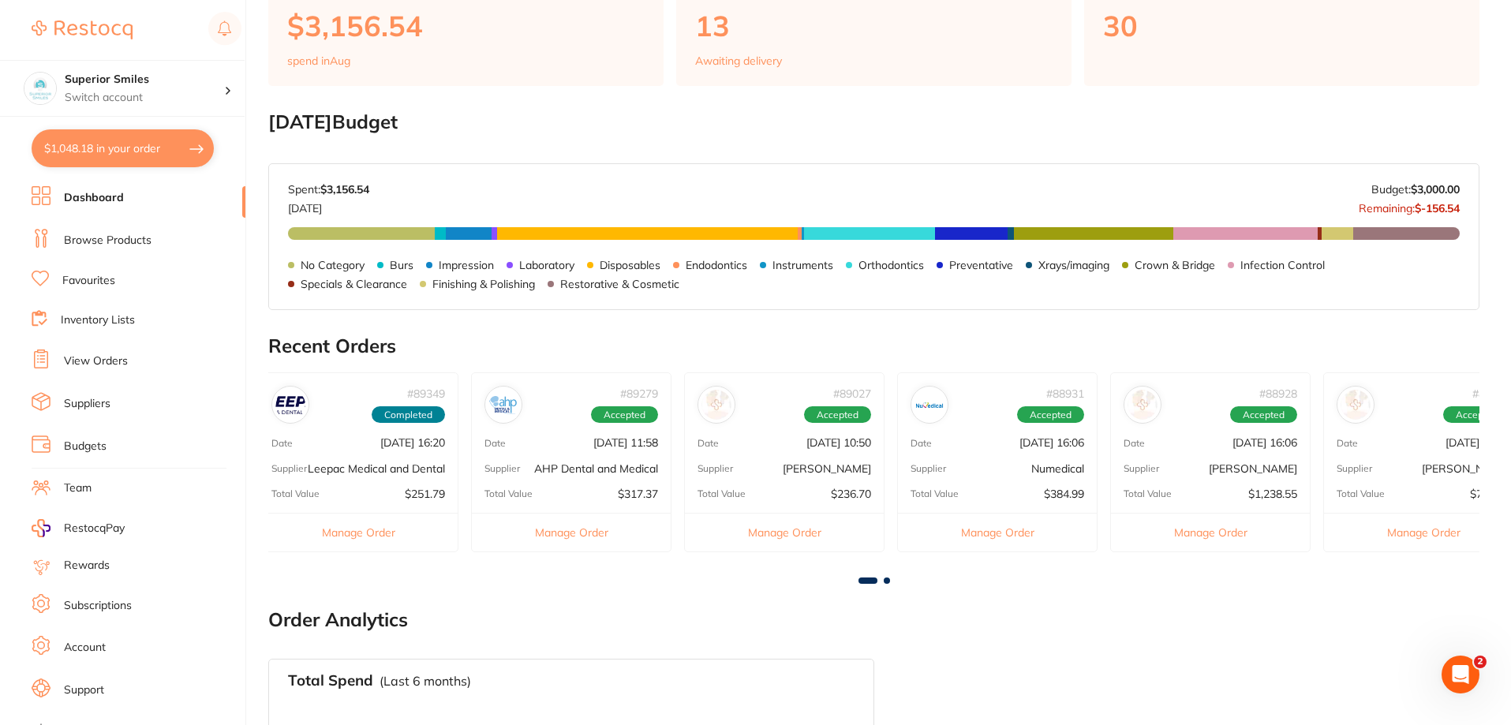
scroll to position [0, 0]
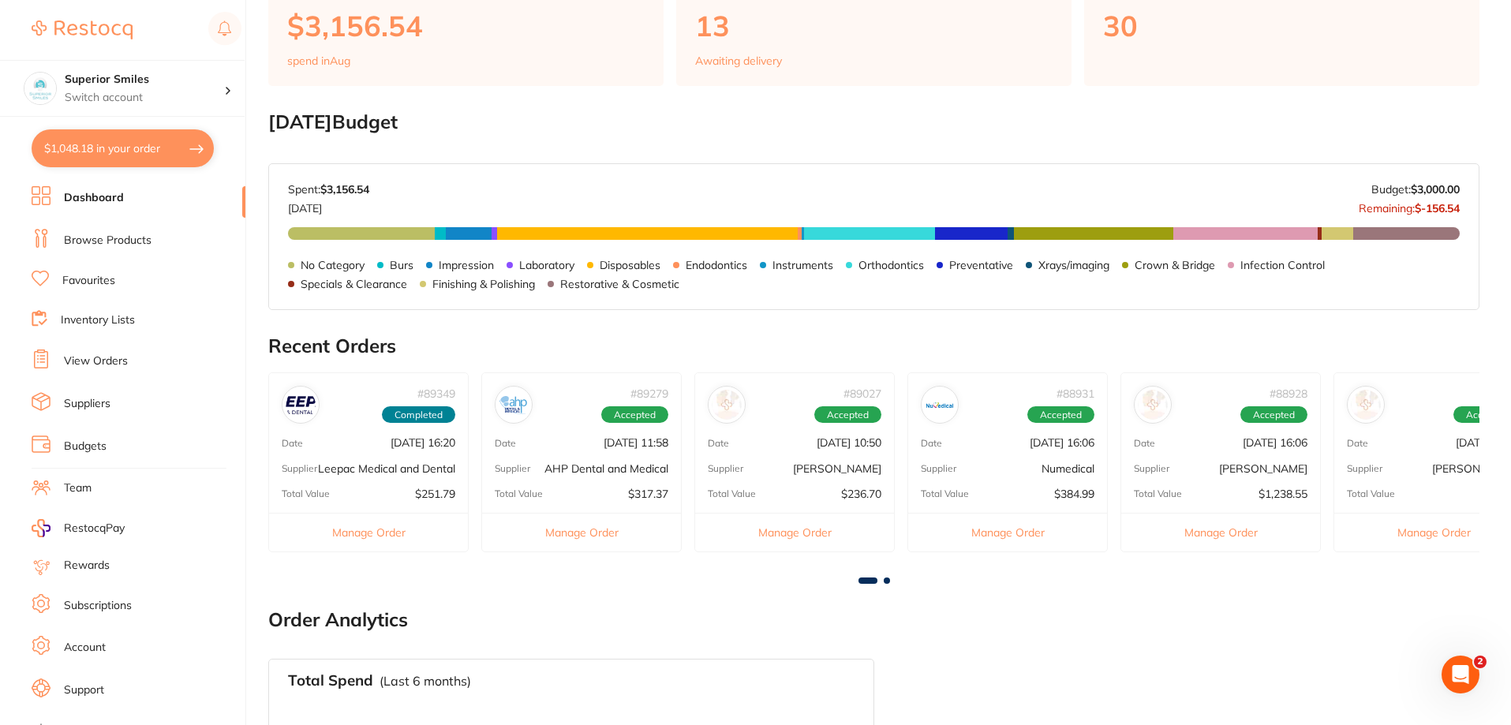
click at [119, 151] on button "$1,048.18 in your order" at bounding box center [123, 148] width 182 height 38
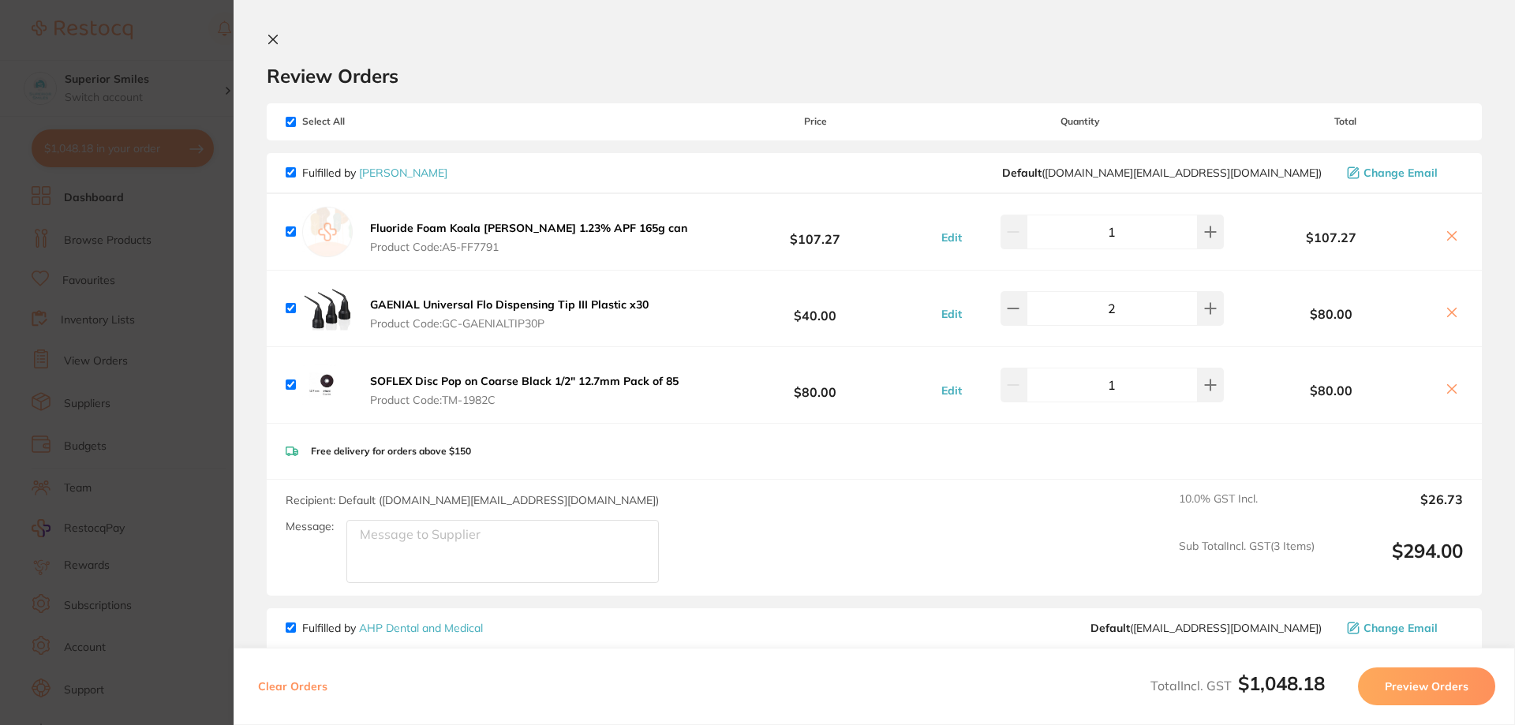
click at [275, 39] on icon at bounding box center [273, 39] width 13 height 13
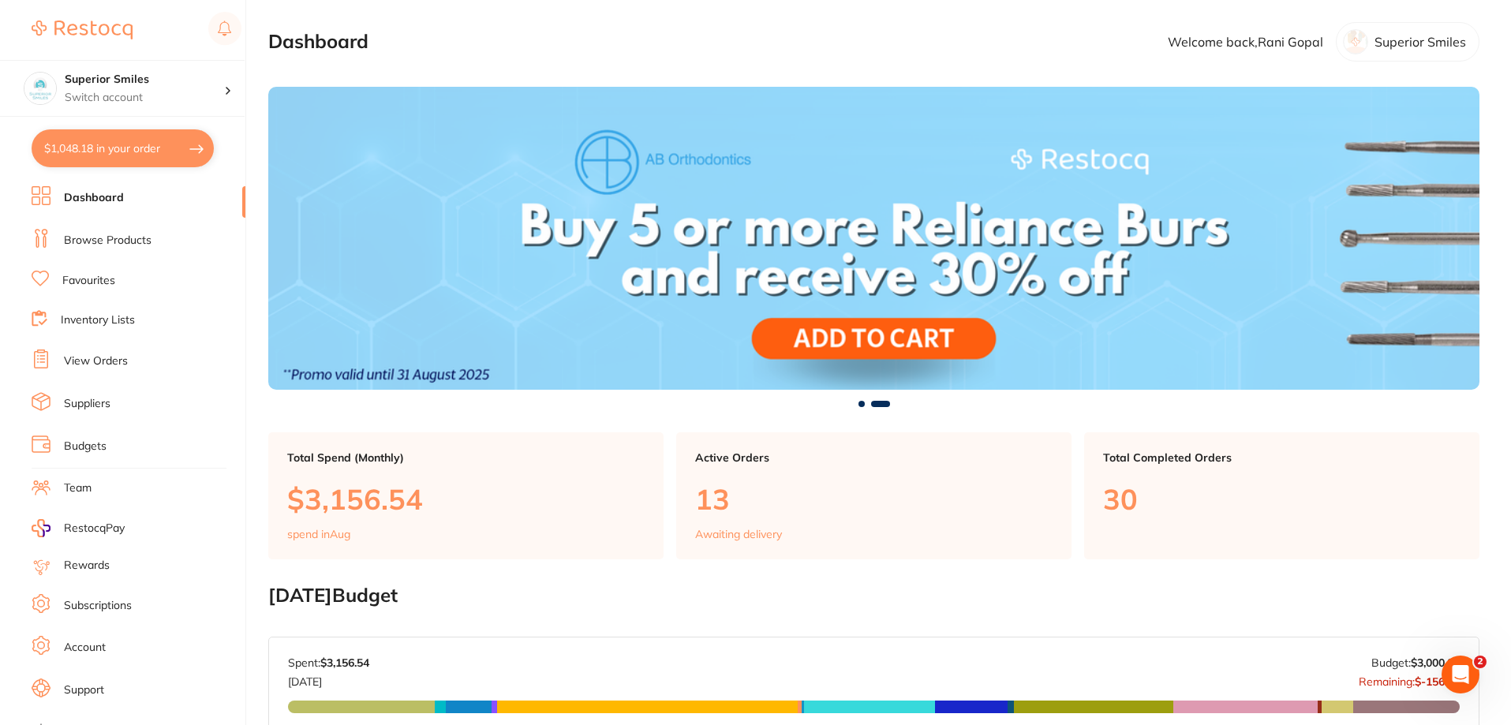
click at [100, 196] on link "Dashboard" at bounding box center [94, 198] width 60 height 16
click at [113, 241] on link "Browse Products" at bounding box center [108, 241] width 88 height 16
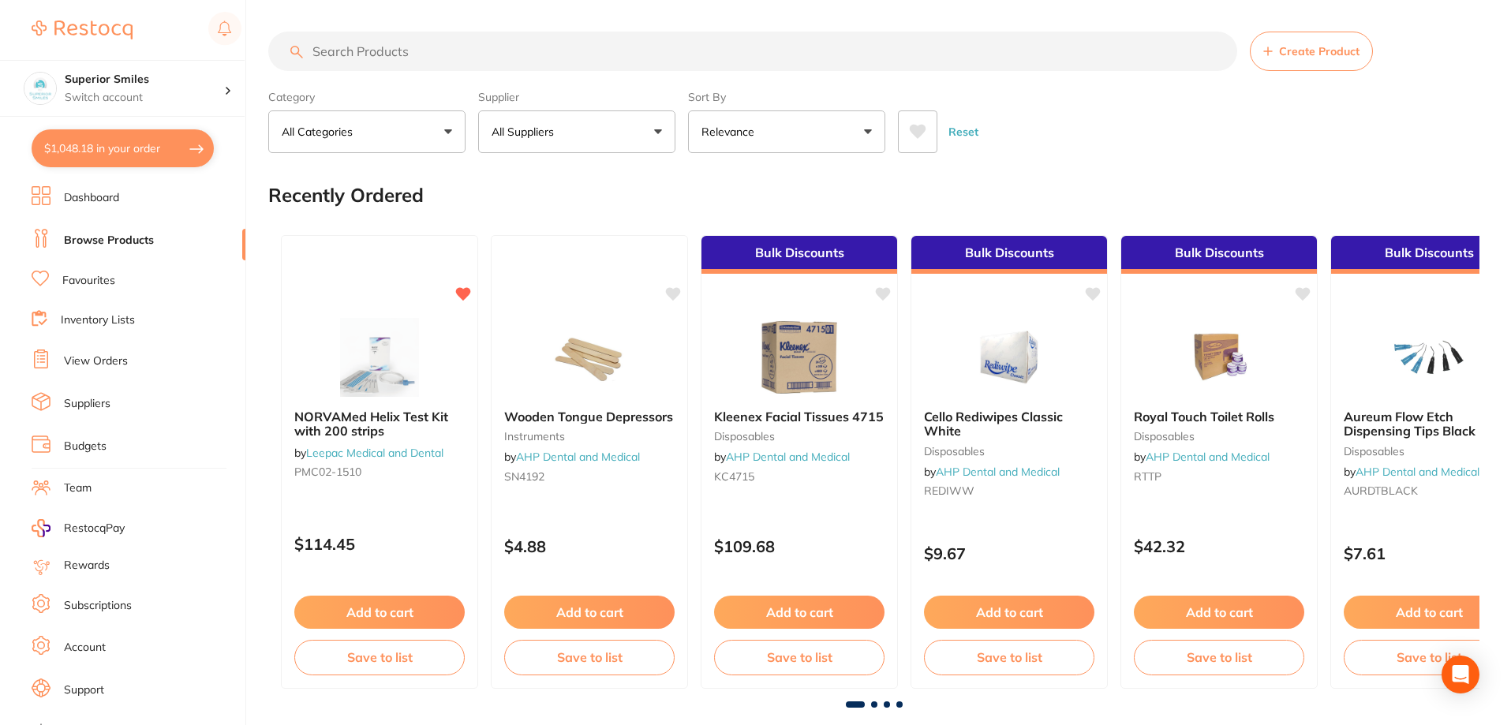
click at [400, 53] on input "search" at bounding box center [752, 51] width 969 height 39
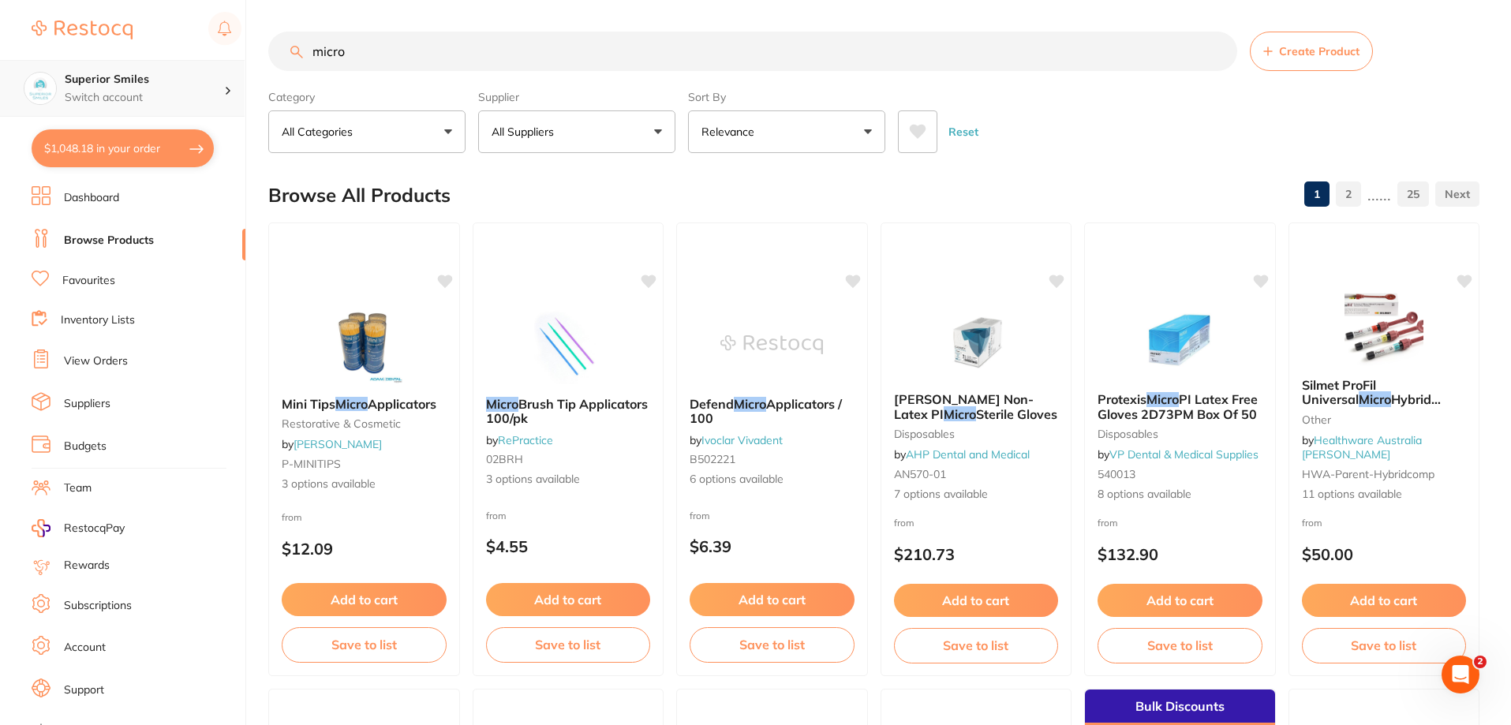
scroll to position [1, 0]
drag, startPoint x: 389, startPoint y: 58, endPoint x: 238, endPoint y: 61, distance: 151.5
click at [238, 61] on div "$1,048.18 Superior Smiles Switch account Superior Smiles $1,048.18 in your orde…" at bounding box center [755, 362] width 1511 height 725
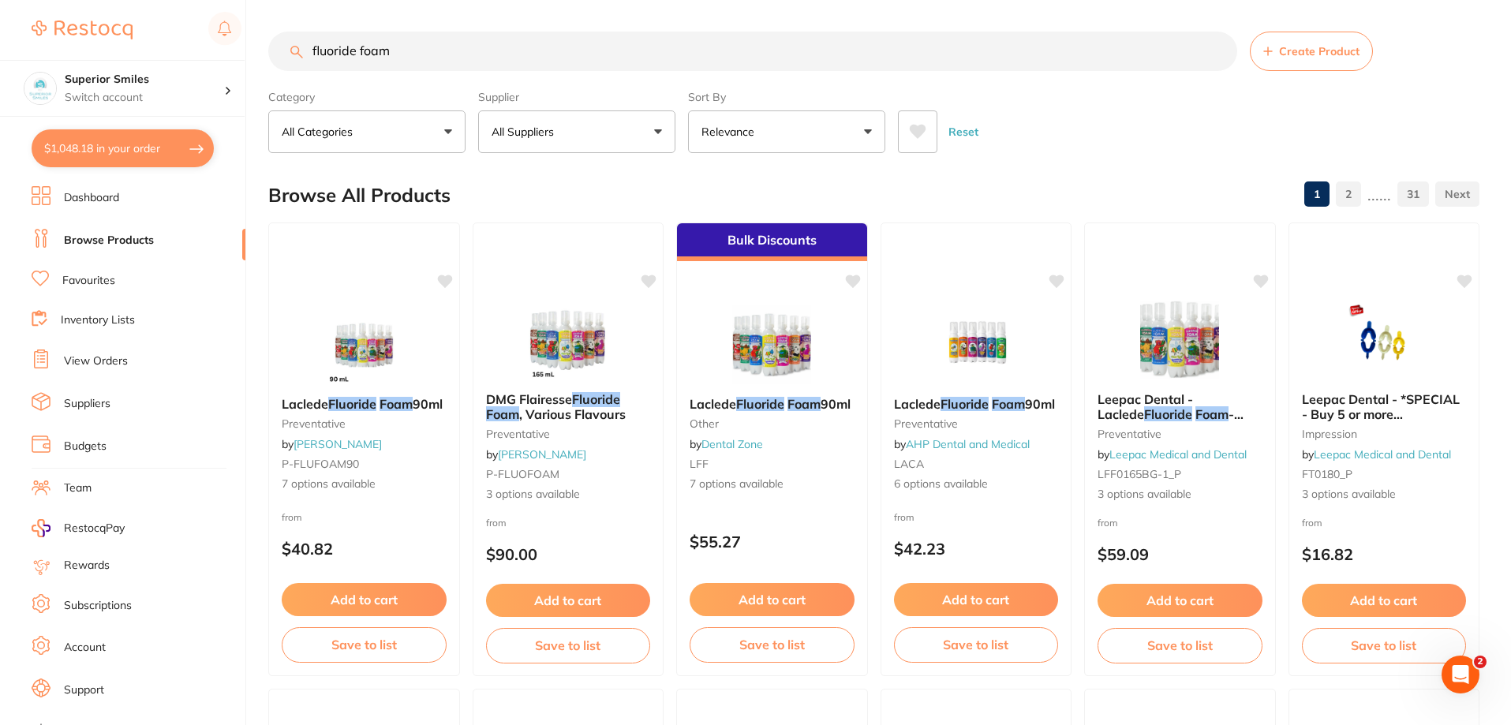
scroll to position [0, 0]
click at [580, 127] on button "All Suppliers" at bounding box center [576, 131] width 197 height 43
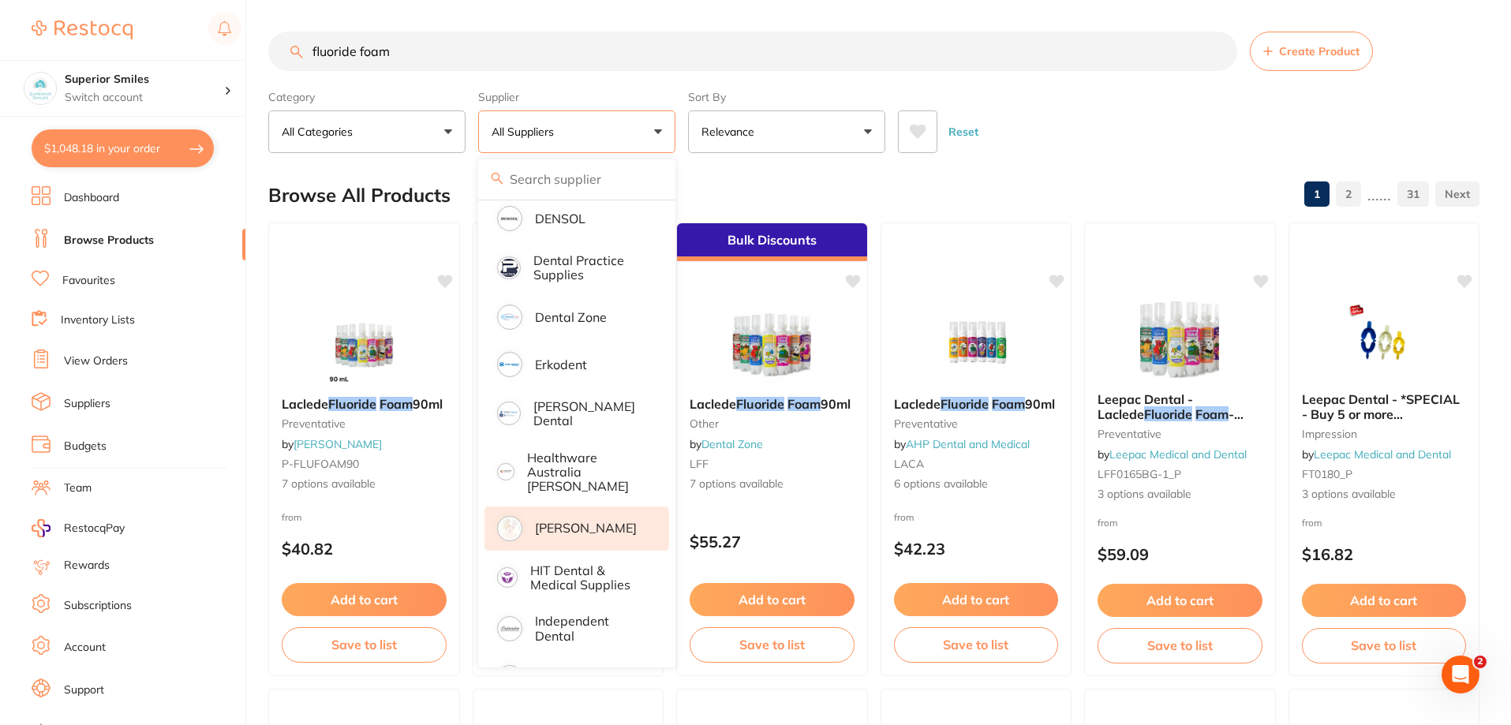
scroll to position [395, 0]
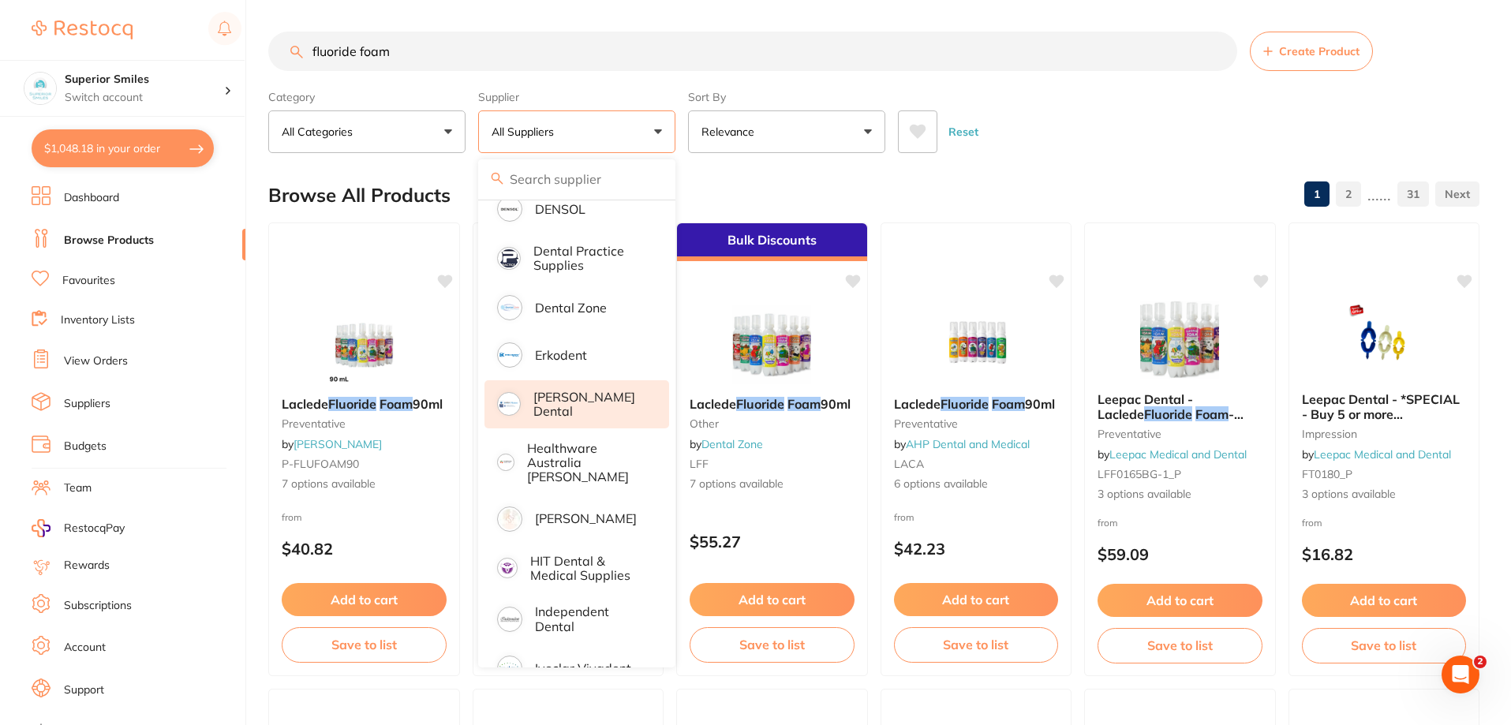
click at [587, 407] on p "[PERSON_NAME] Dental" at bounding box center [590, 404] width 114 height 29
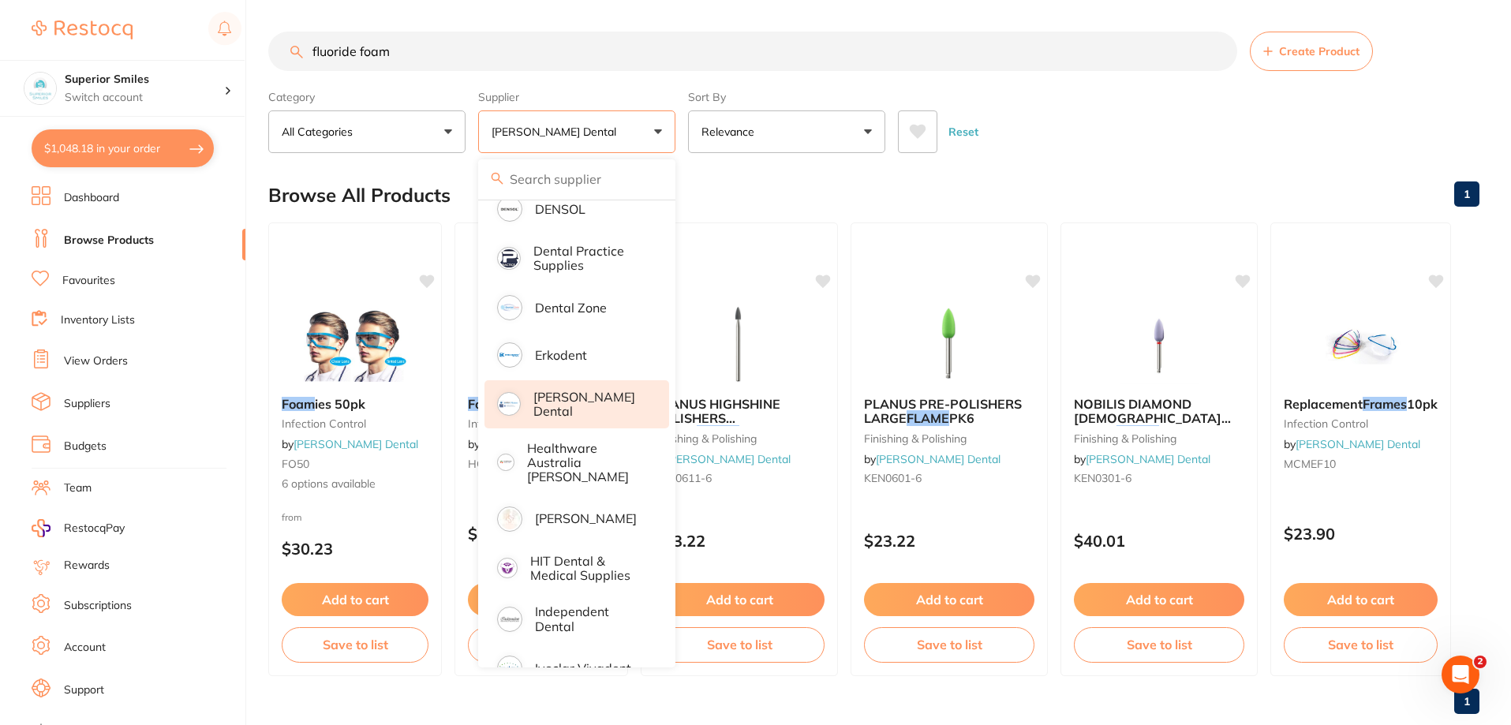
scroll to position [0, 0]
click at [1102, 141] on div "Reset" at bounding box center [1182, 125] width 569 height 55
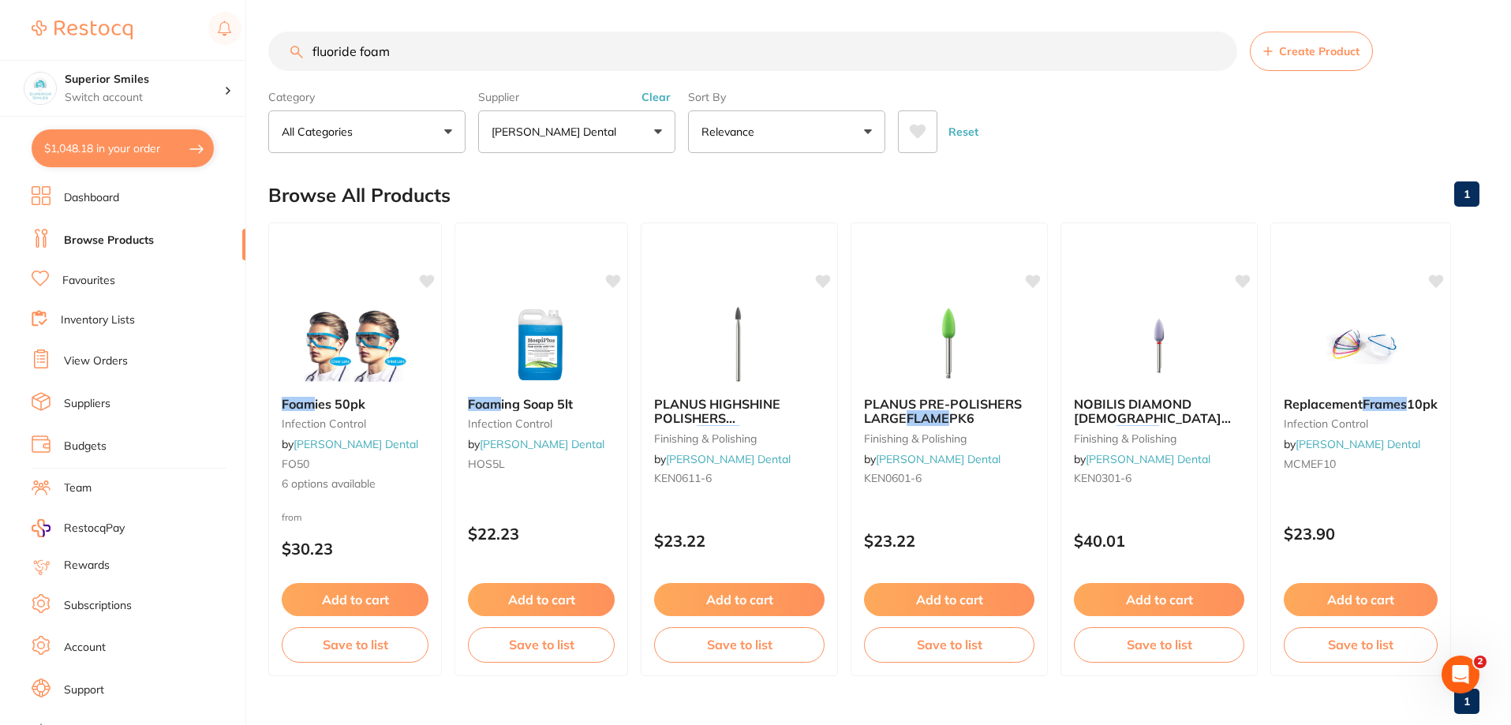
drag, startPoint x: 494, startPoint y: 61, endPoint x: 187, endPoint y: 41, distance: 307.6
click at [187, 41] on div "$1,048.18 Superior Smiles Switch account Superior Smiles $1,048.18 in your orde…" at bounding box center [755, 362] width 1511 height 725
type input "[PERSON_NAME]"
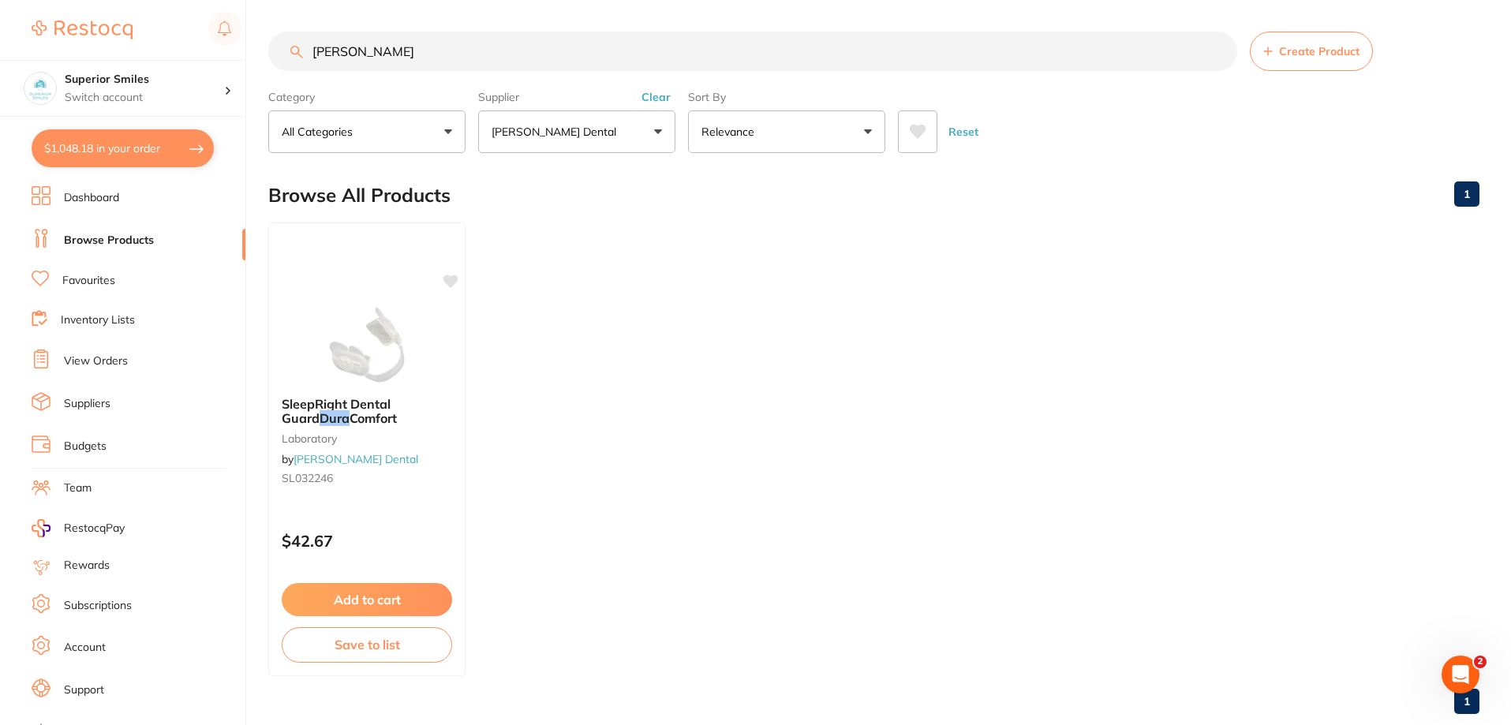
drag, startPoint x: 367, startPoint y: 51, endPoint x: 282, endPoint y: 48, distance: 85.3
click at [282, 48] on input "[PERSON_NAME]" at bounding box center [752, 51] width 969 height 39
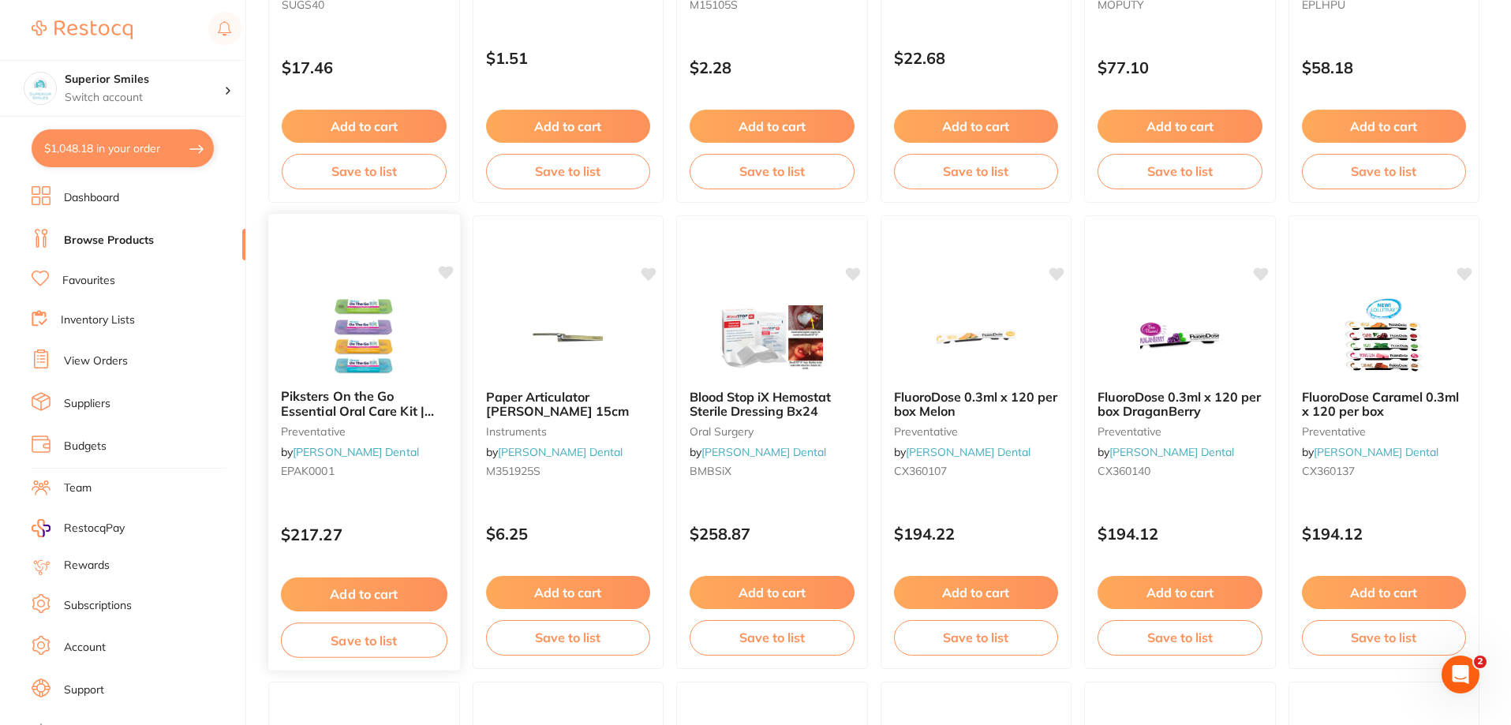
scroll to position [316, 0]
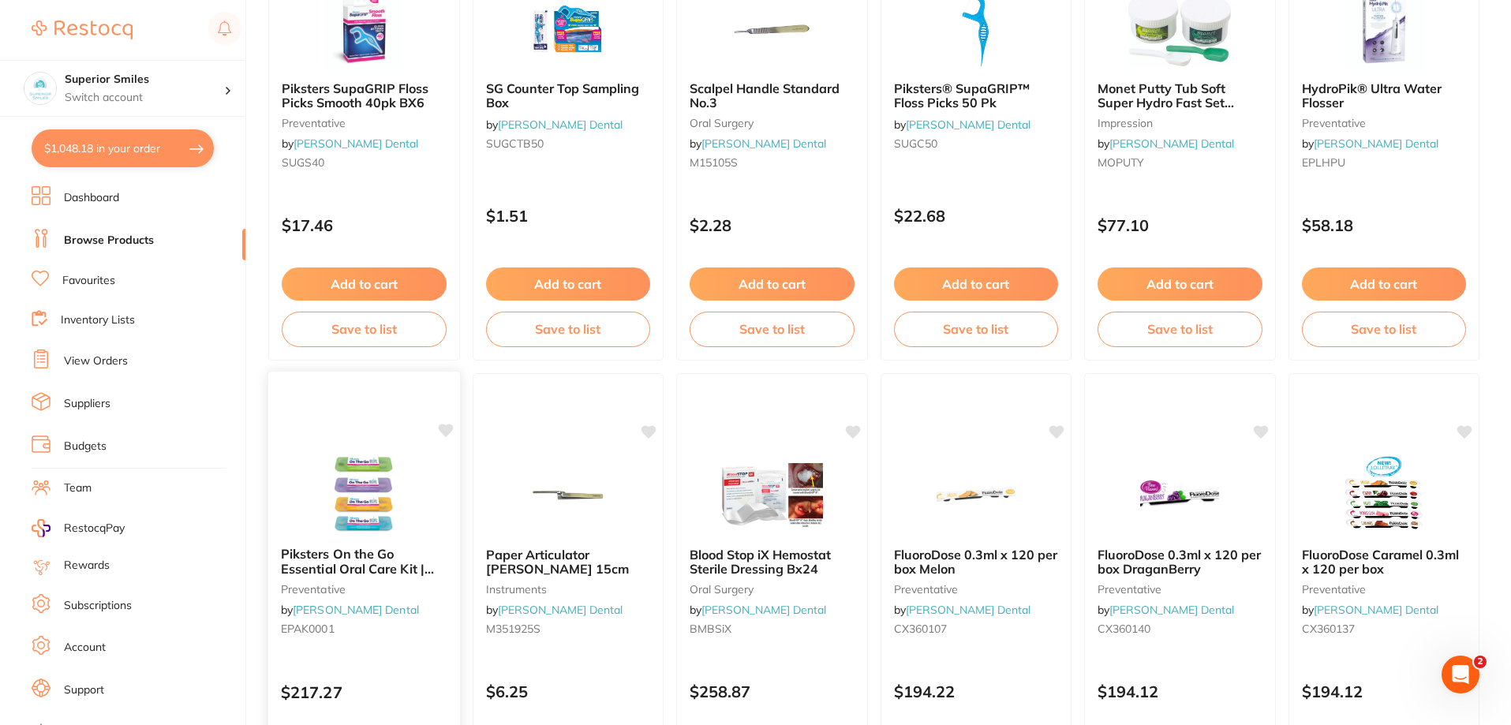
click at [358, 563] on span "Piksters On the Go Essential Oral Care Kit | Carton of 100 Kits" at bounding box center [357, 568] width 153 height 45
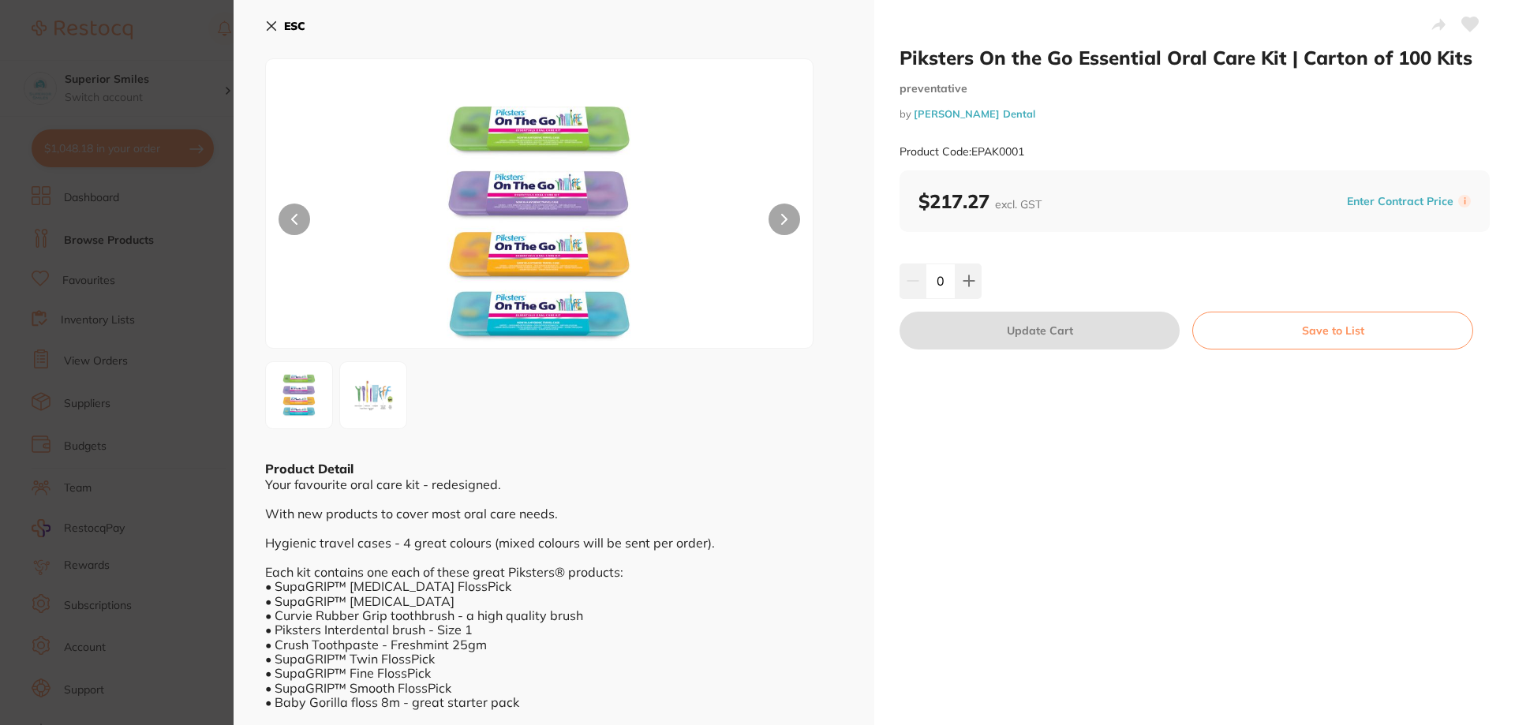
click at [268, 24] on icon at bounding box center [271, 26] width 13 height 13
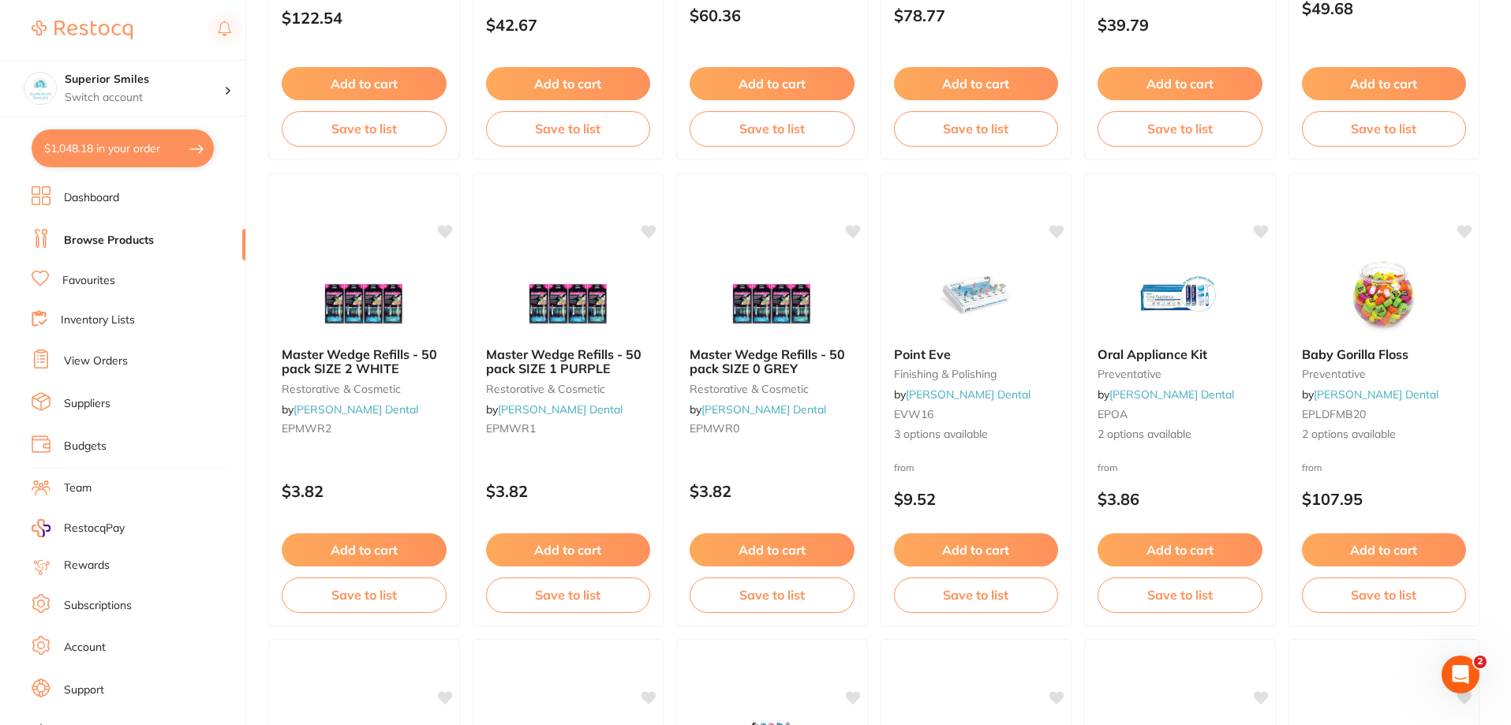
scroll to position [2999, 0]
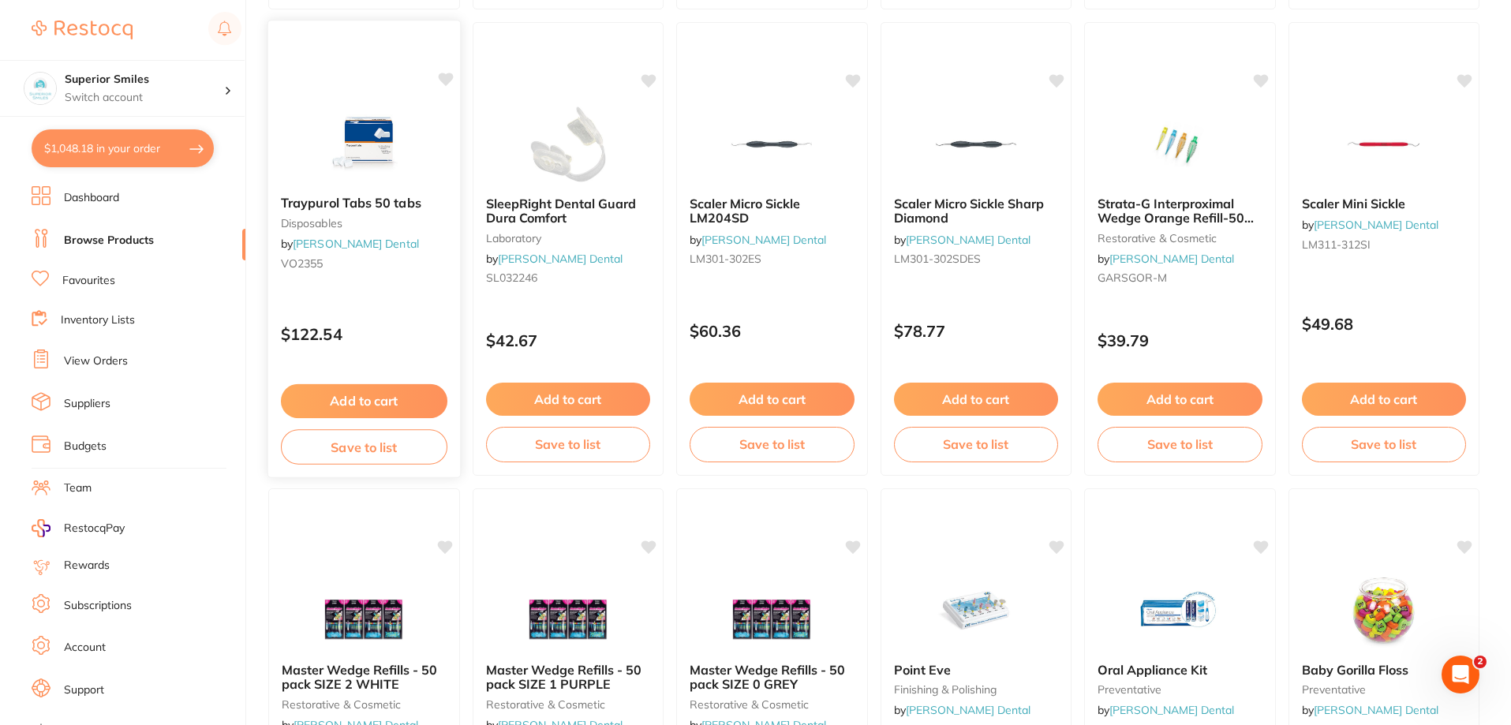
click at [356, 197] on span "Traypurol Tabs 50 tabs" at bounding box center [351, 203] width 140 height 16
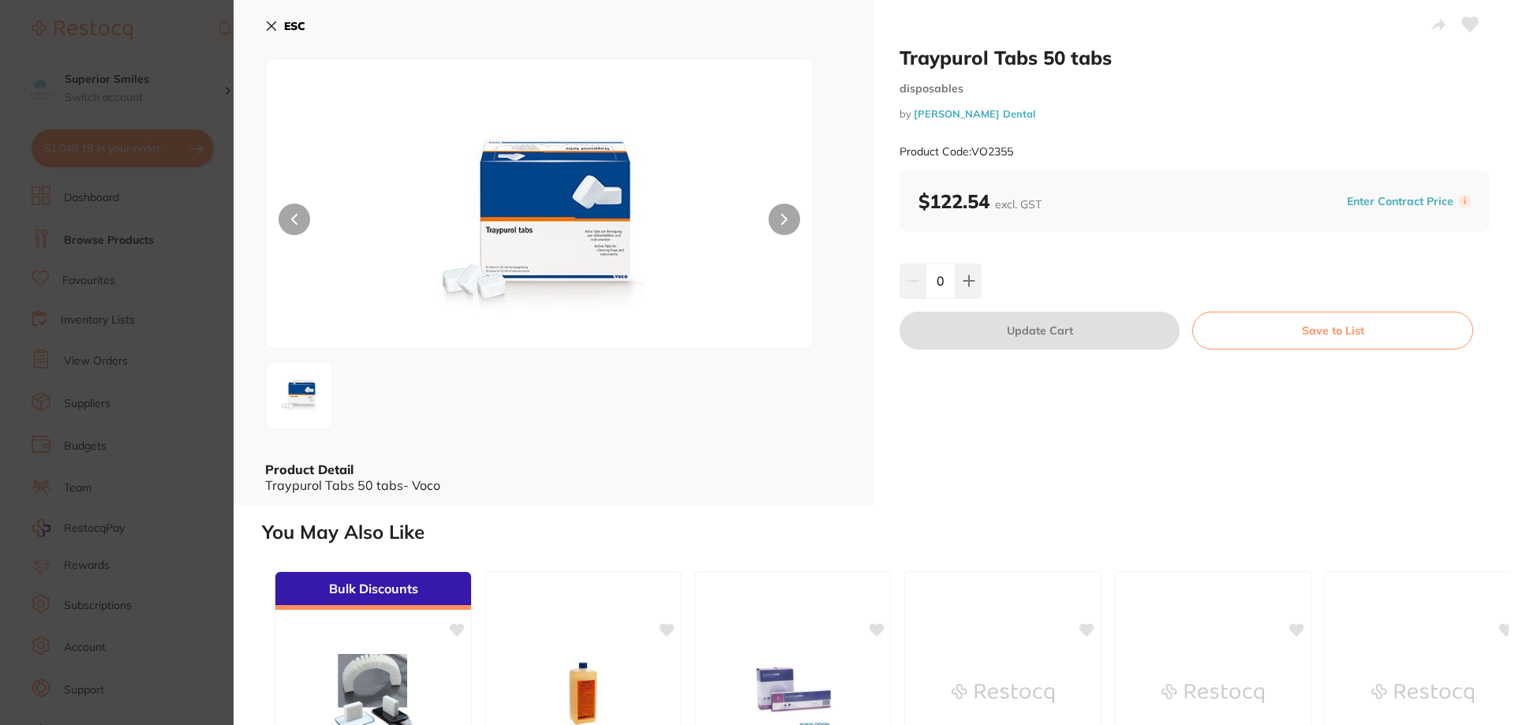
click at [569, 238] on img at bounding box center [540, 223] width 328 height 249
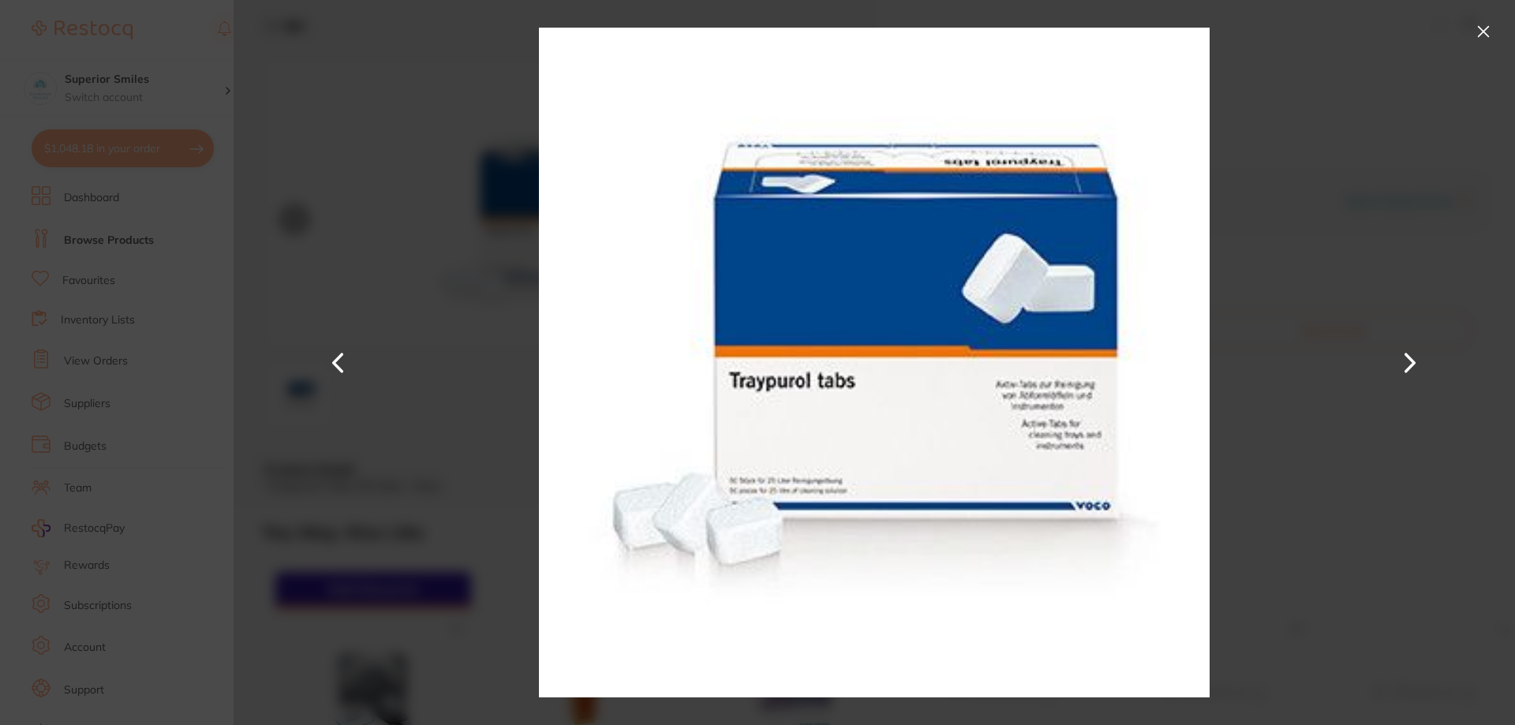
click at [1476, 22] on button at bounding box center [1483, 31] width 25 height 25
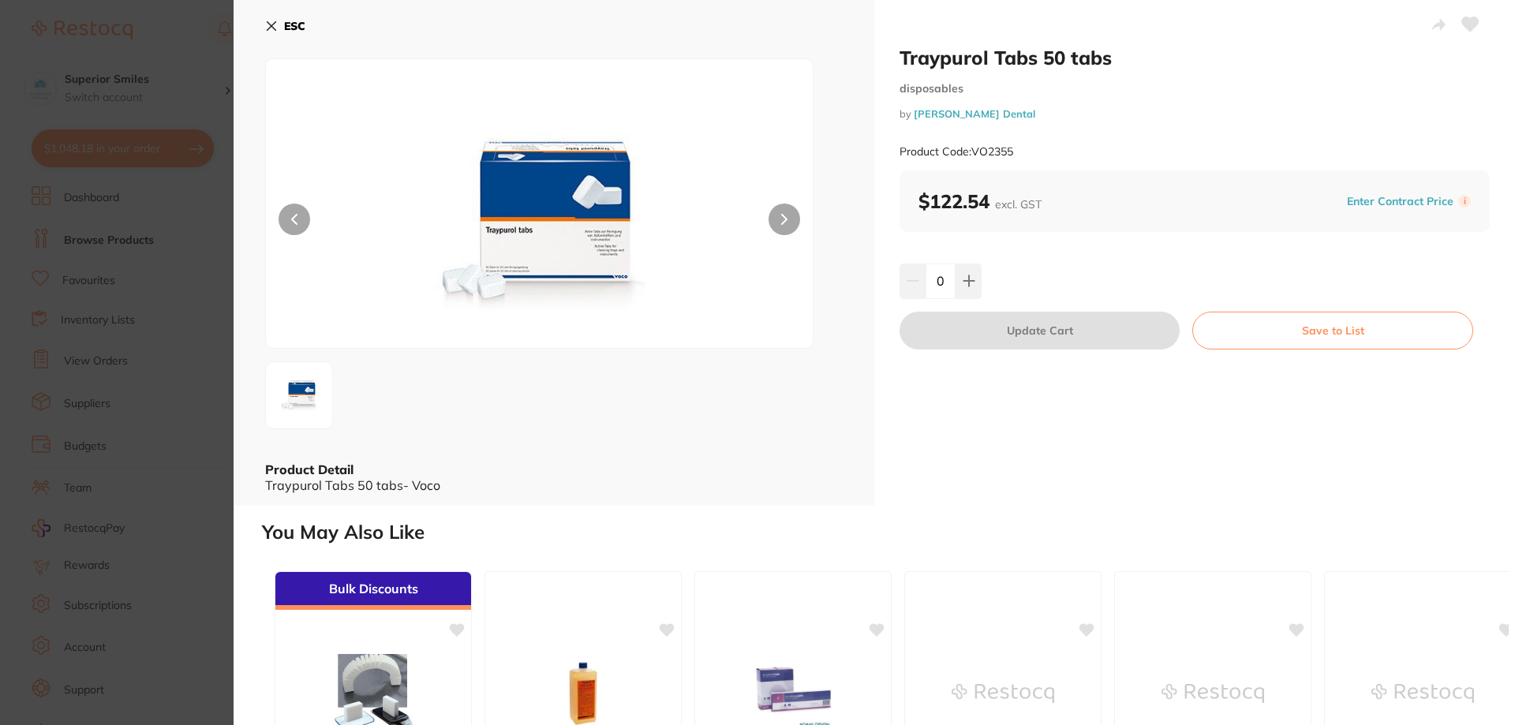
click at [274, 23] on icon at bounding box center [272, 26] width 9 height 9
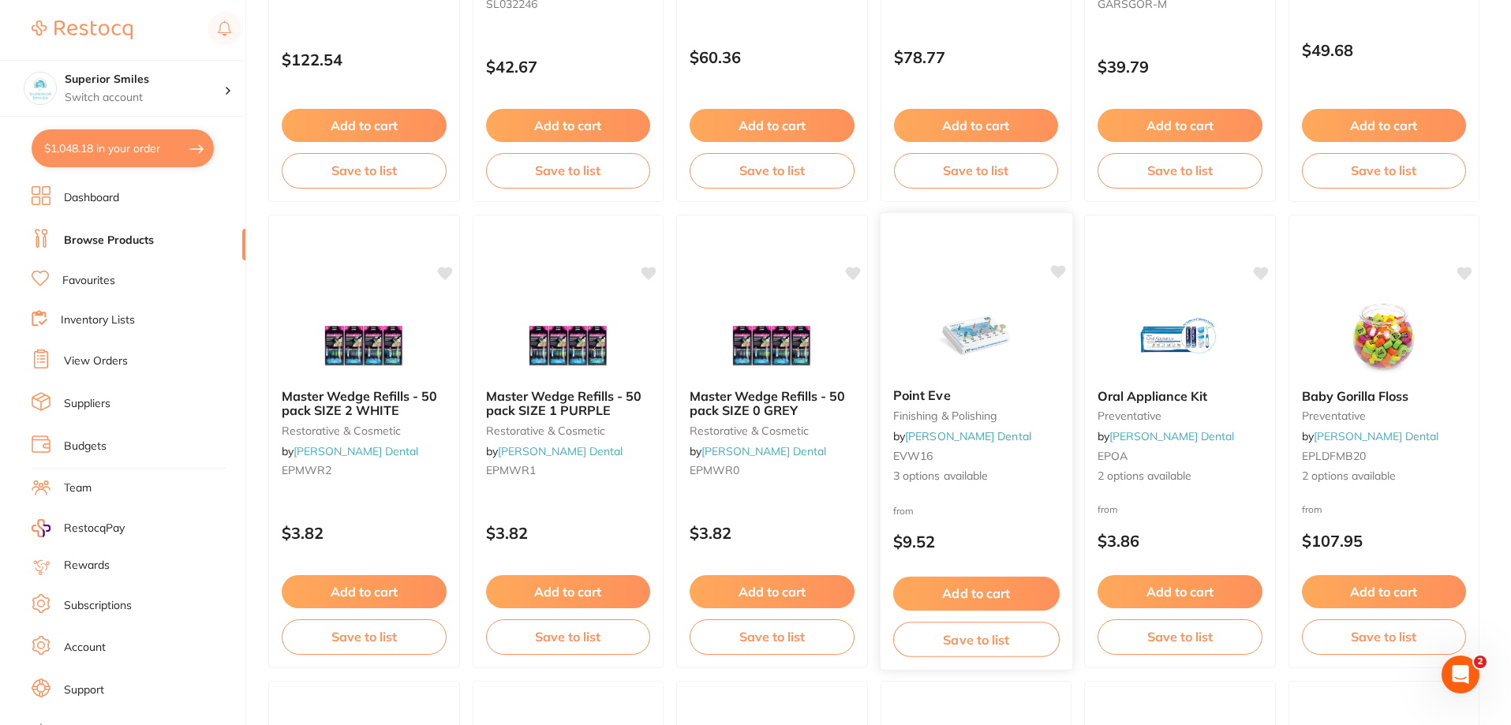
scroll to position [3315, 0]
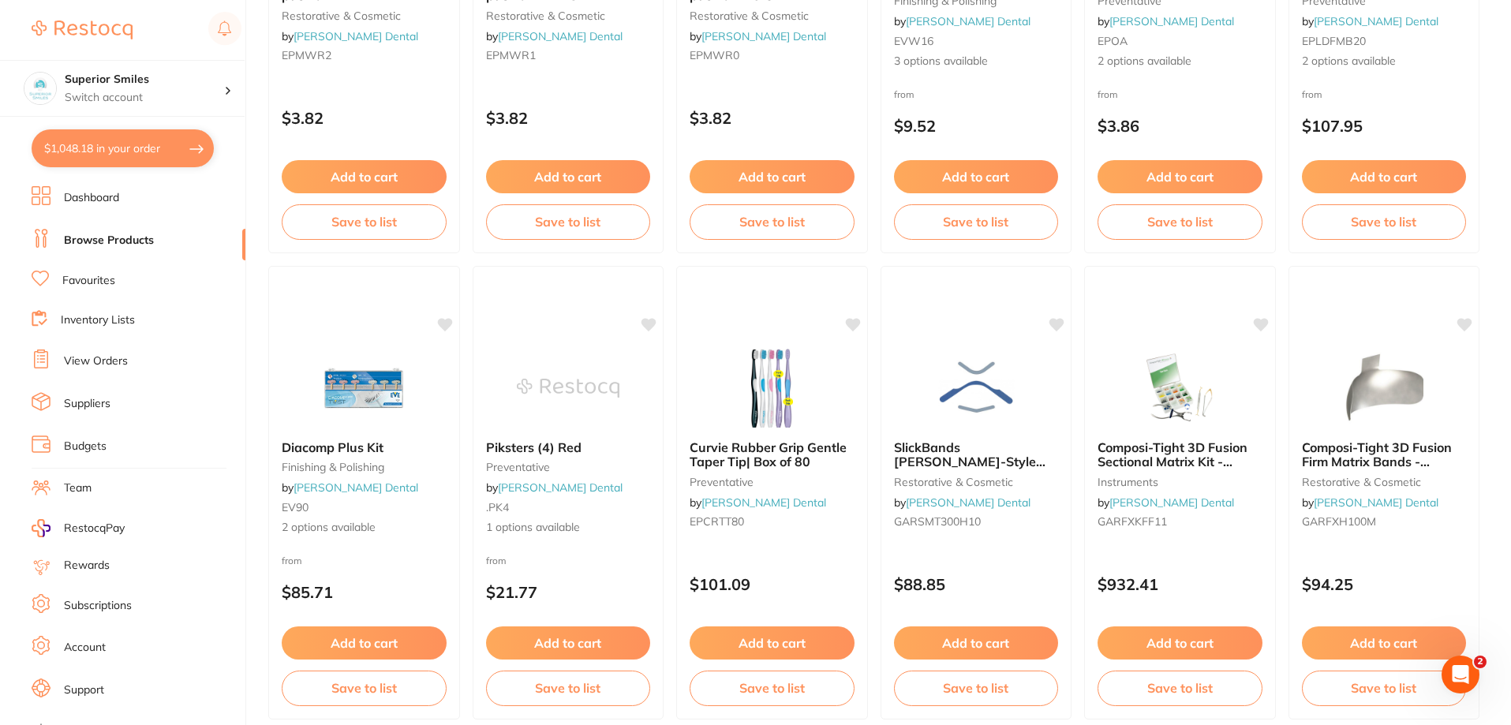
scroll to position [3764, 0]
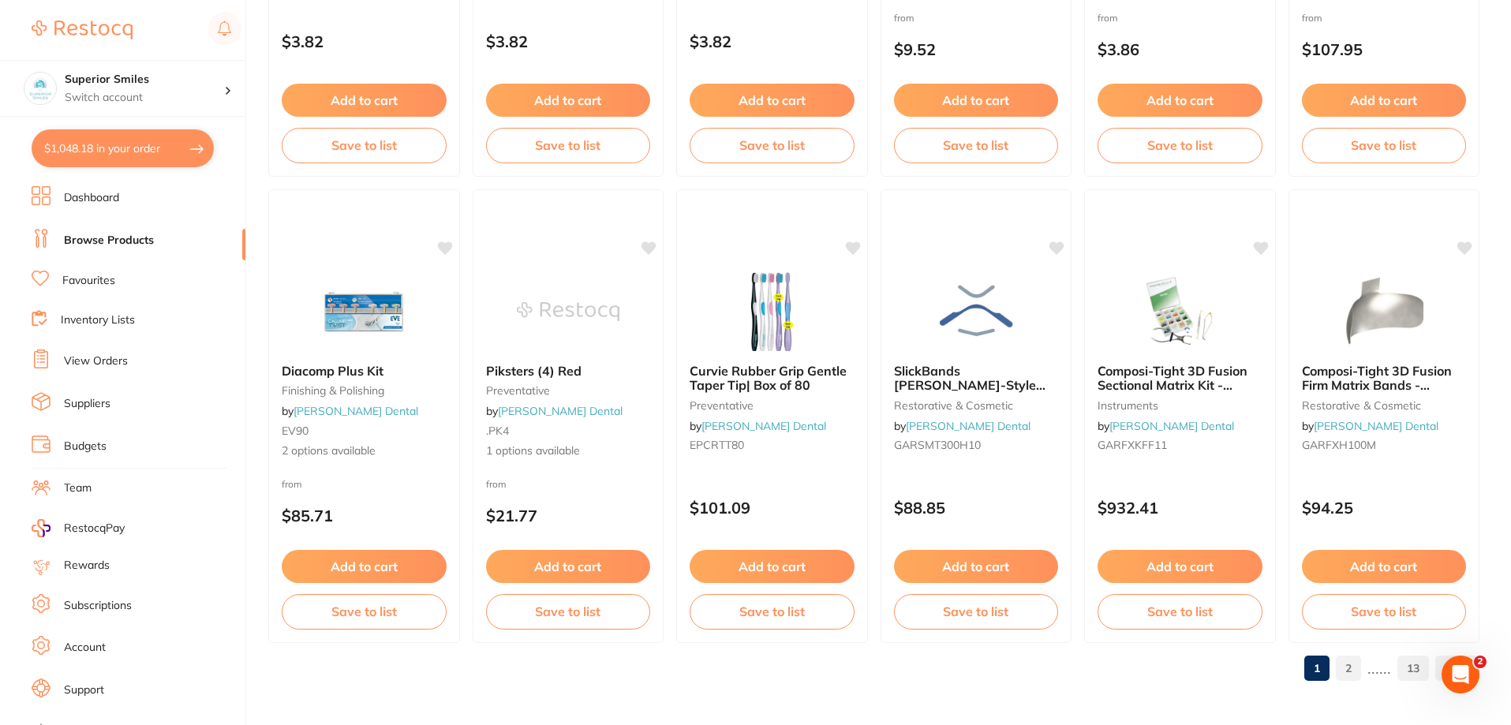
click at [1350, 662] on link "2" at bounding box center [1348, 669] width 25 height 32
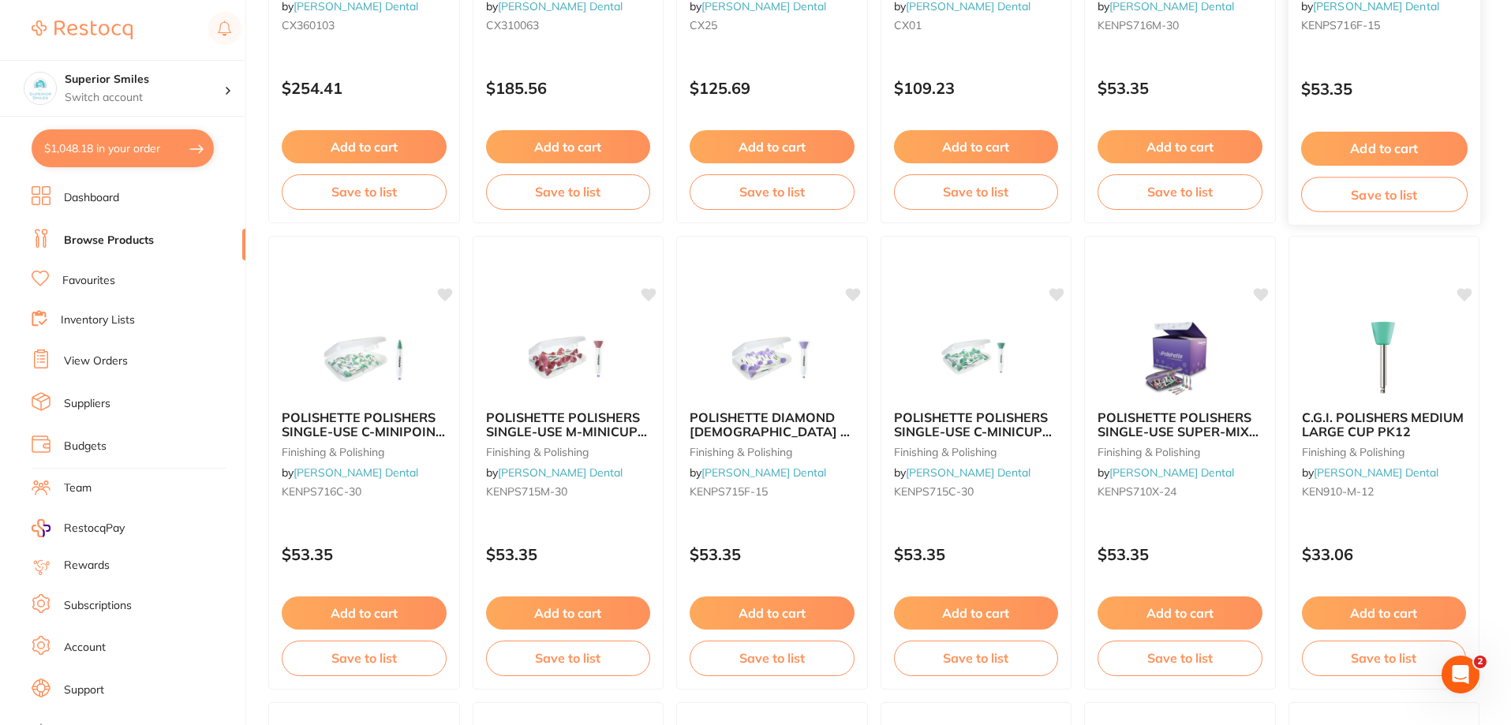
scroll to position [552, 0]
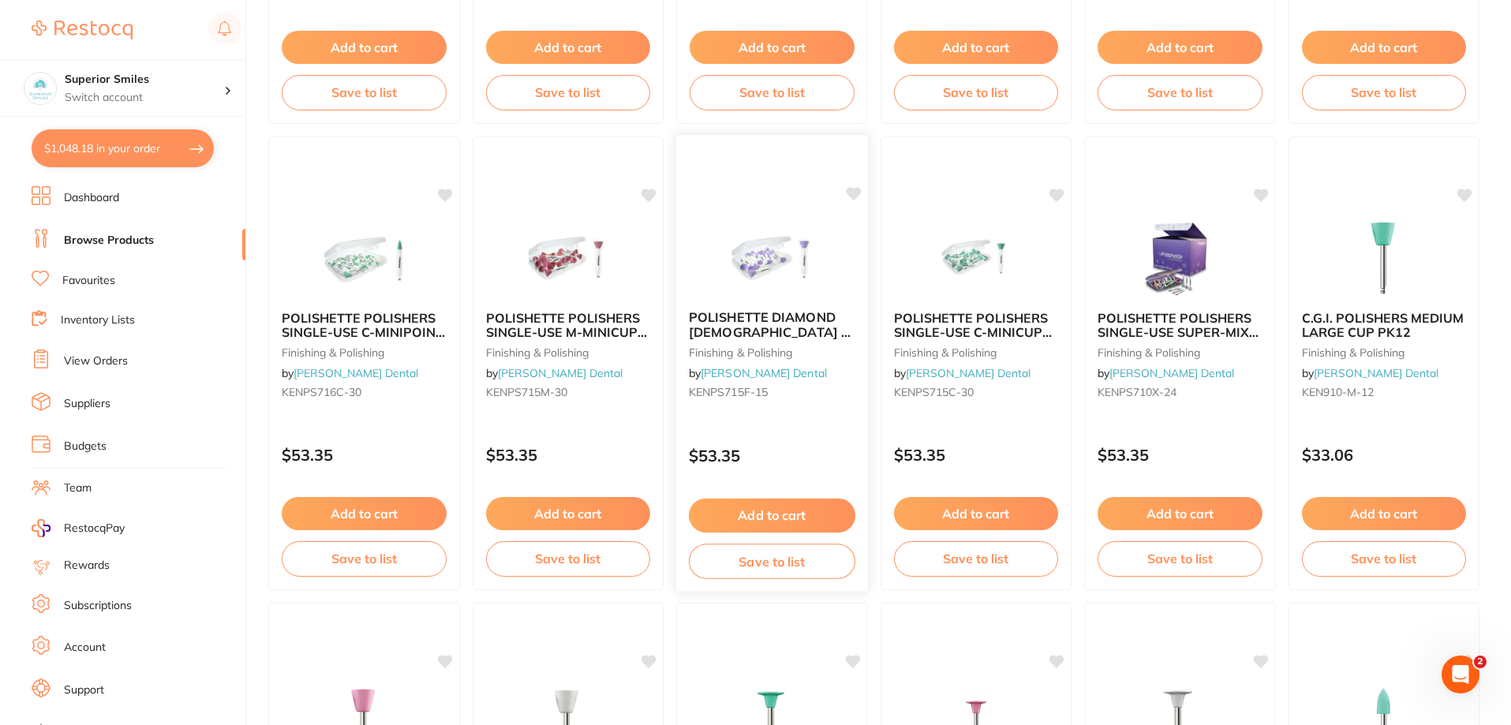
click at [760, 314] on span "POLISHETTE DIAMOND POLISHERS F-MINICUP PK15" at bounding box center [771, 331] width 165 height 45
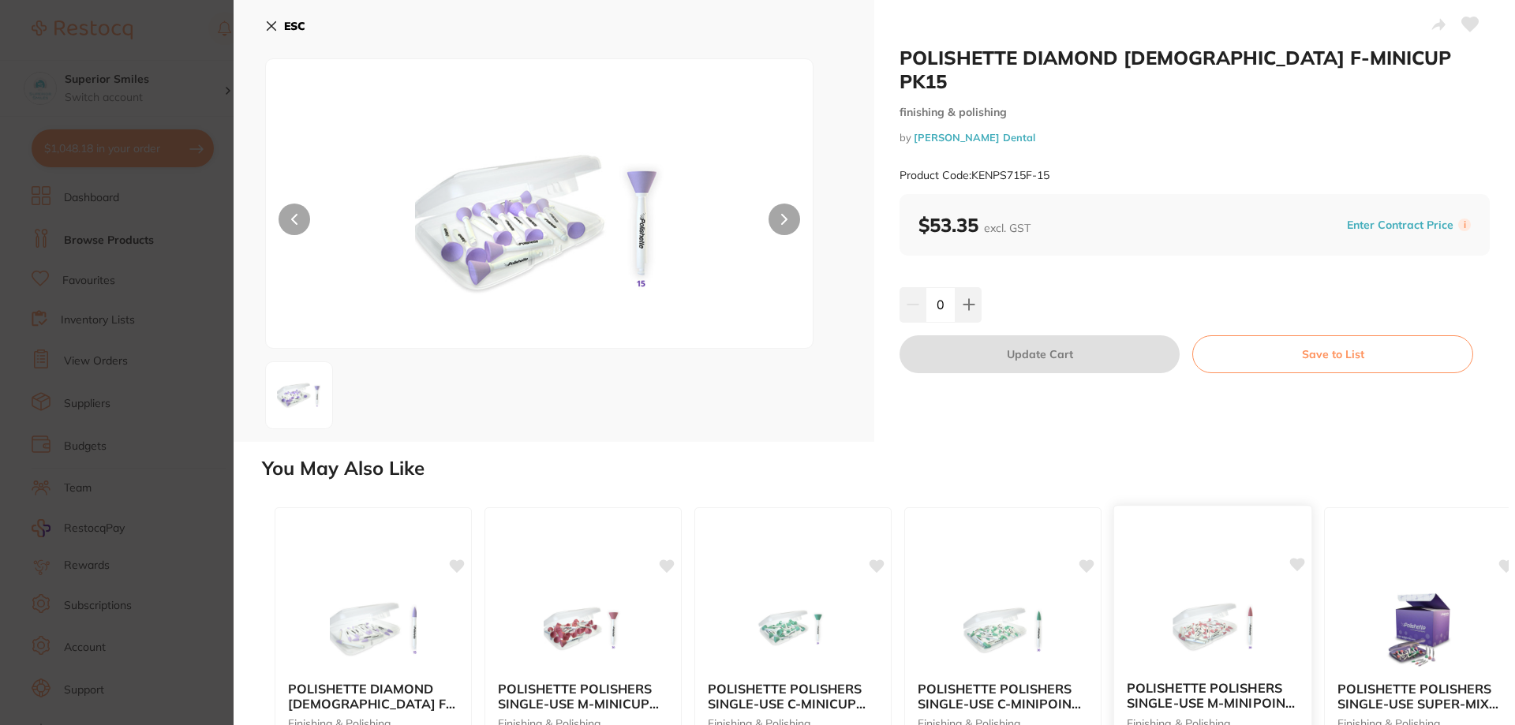
scroll to position [237, 0]
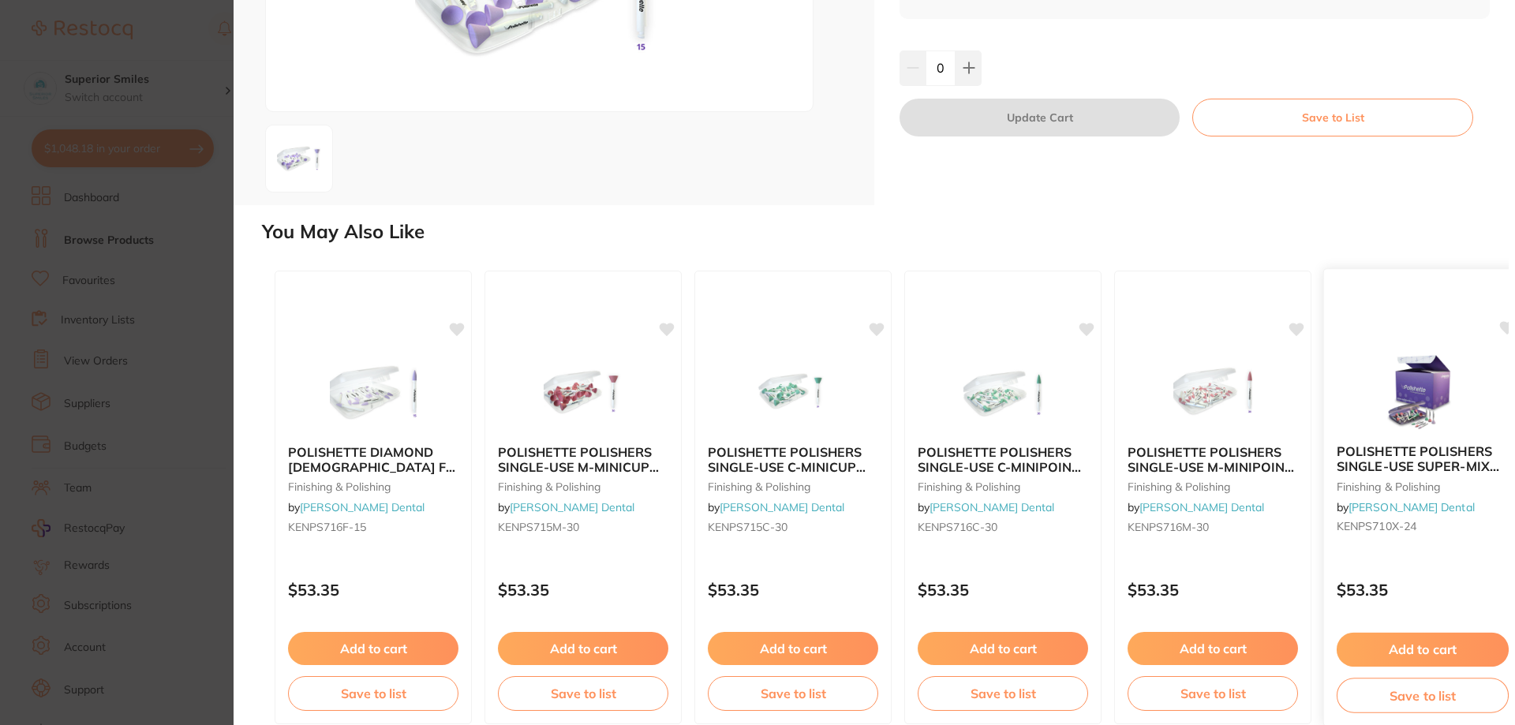
click at [1374, 449] on b "POLISHETTE POLISHERS SINGLE-USE SUPER-MIX PK24" at bounding box center [1423, 459] width 172 height 29
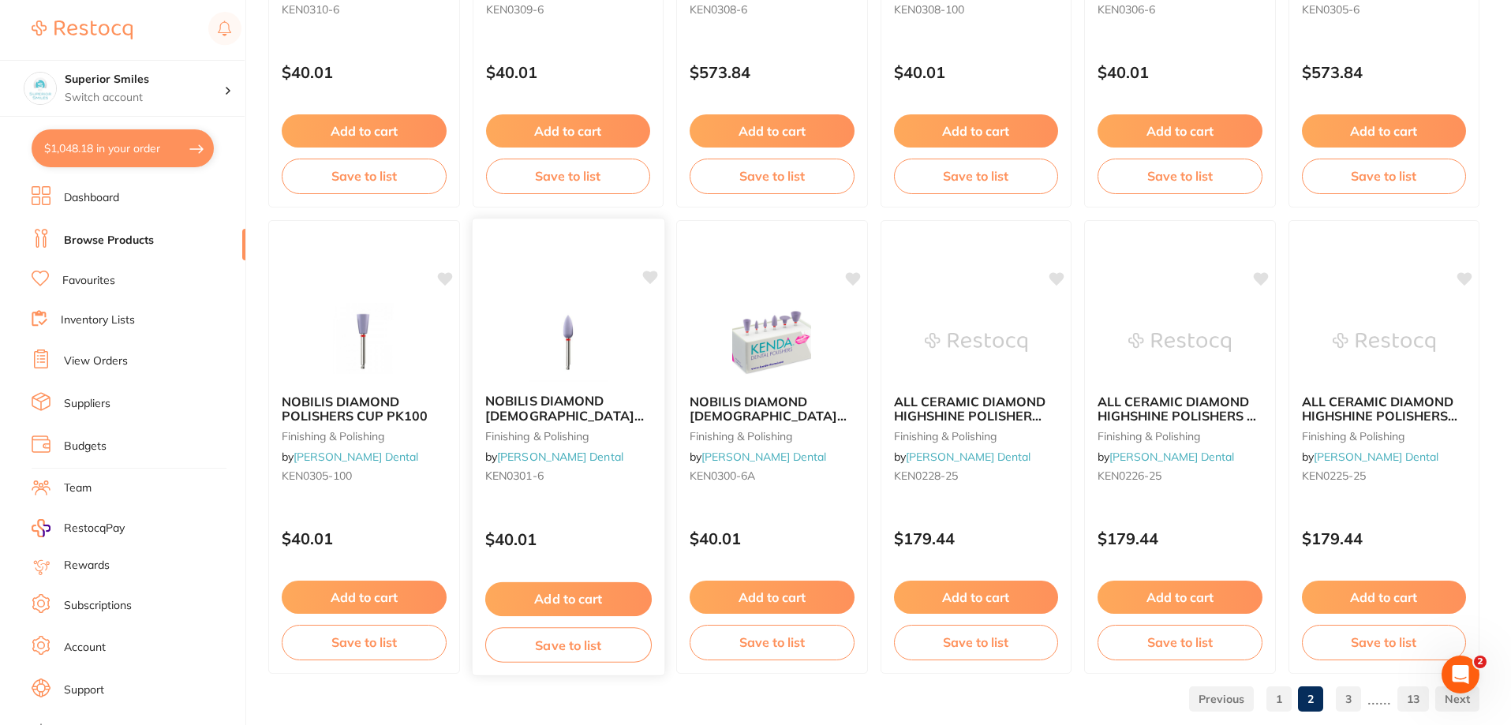
scroll to position [3764, 0]
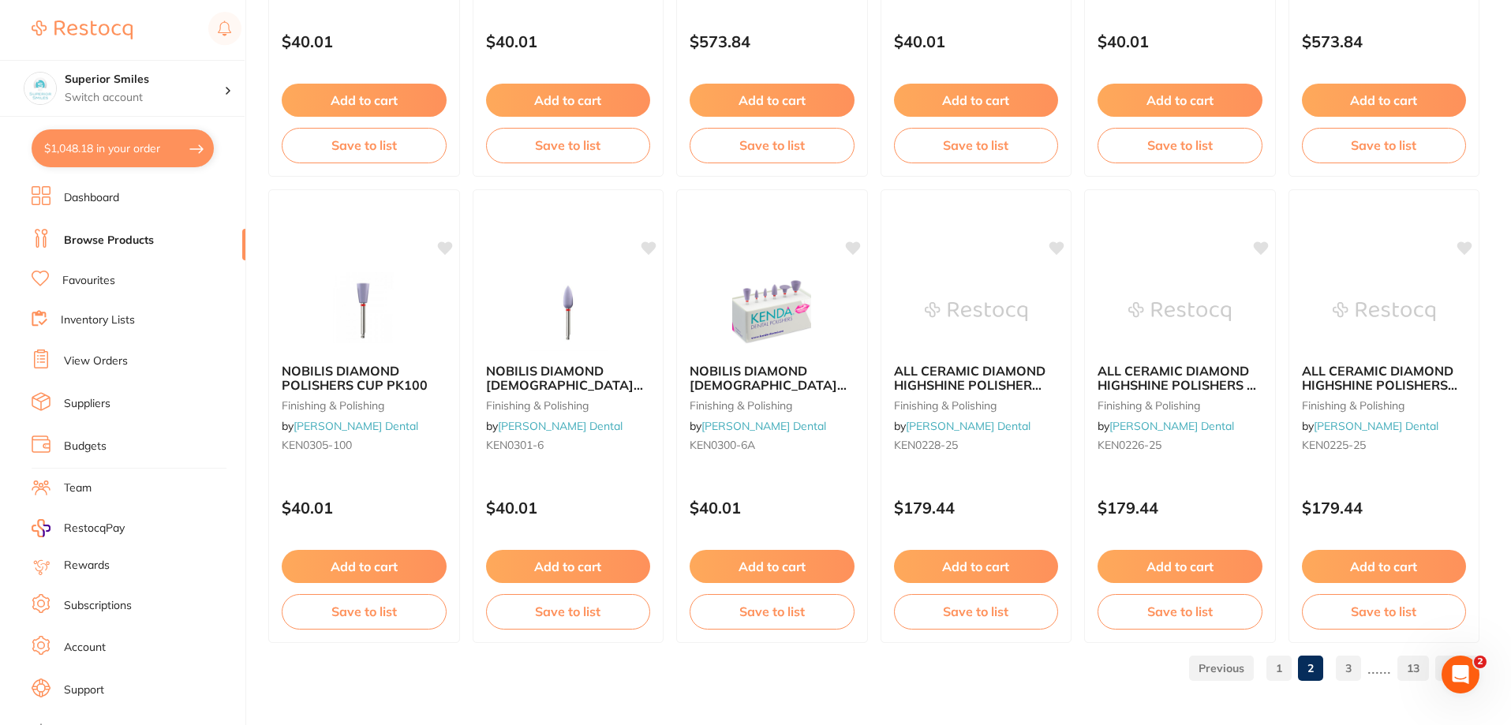
click at [1343, 667] on link "3" at bounding box center [1348, 669] width 25 height 32
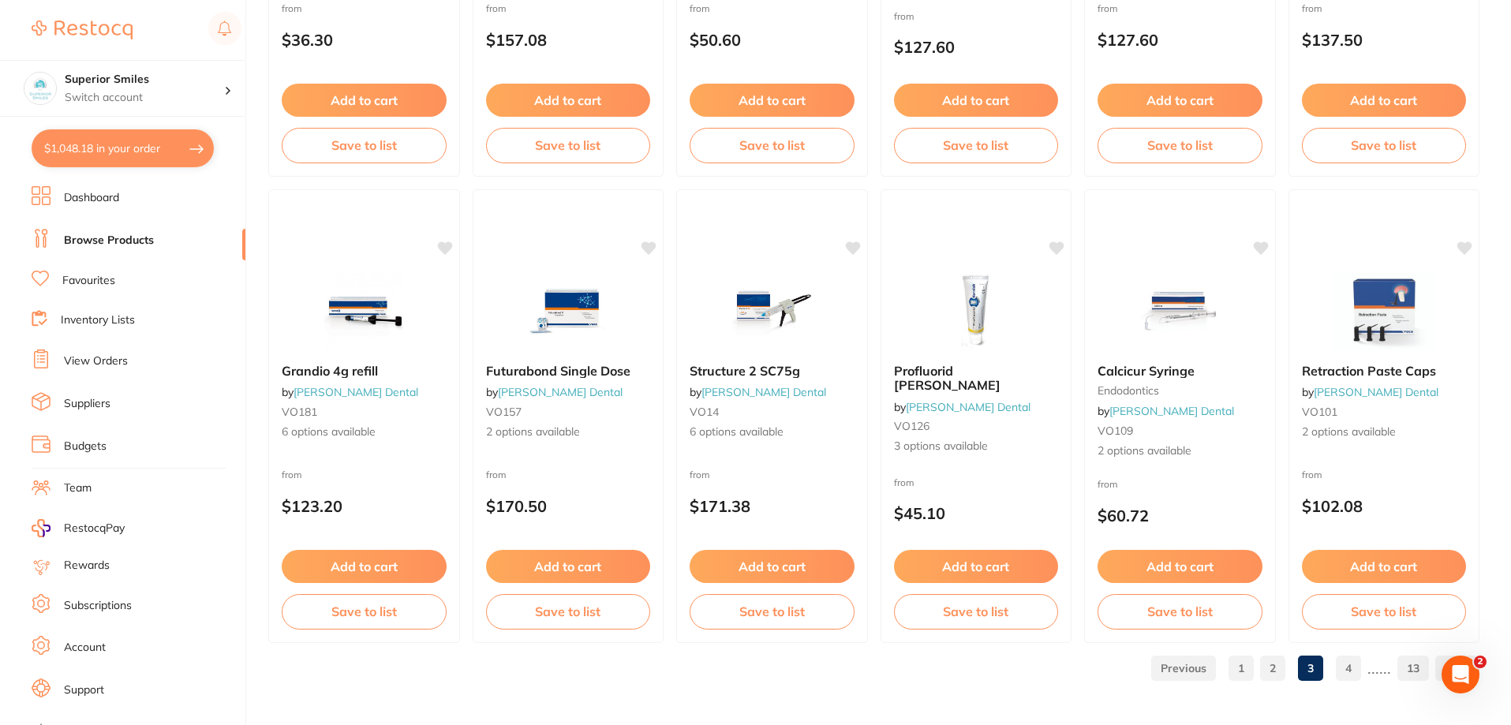
click at [1359, 673] on link "4" at bounding box center [1348, 669] width 25 height 32
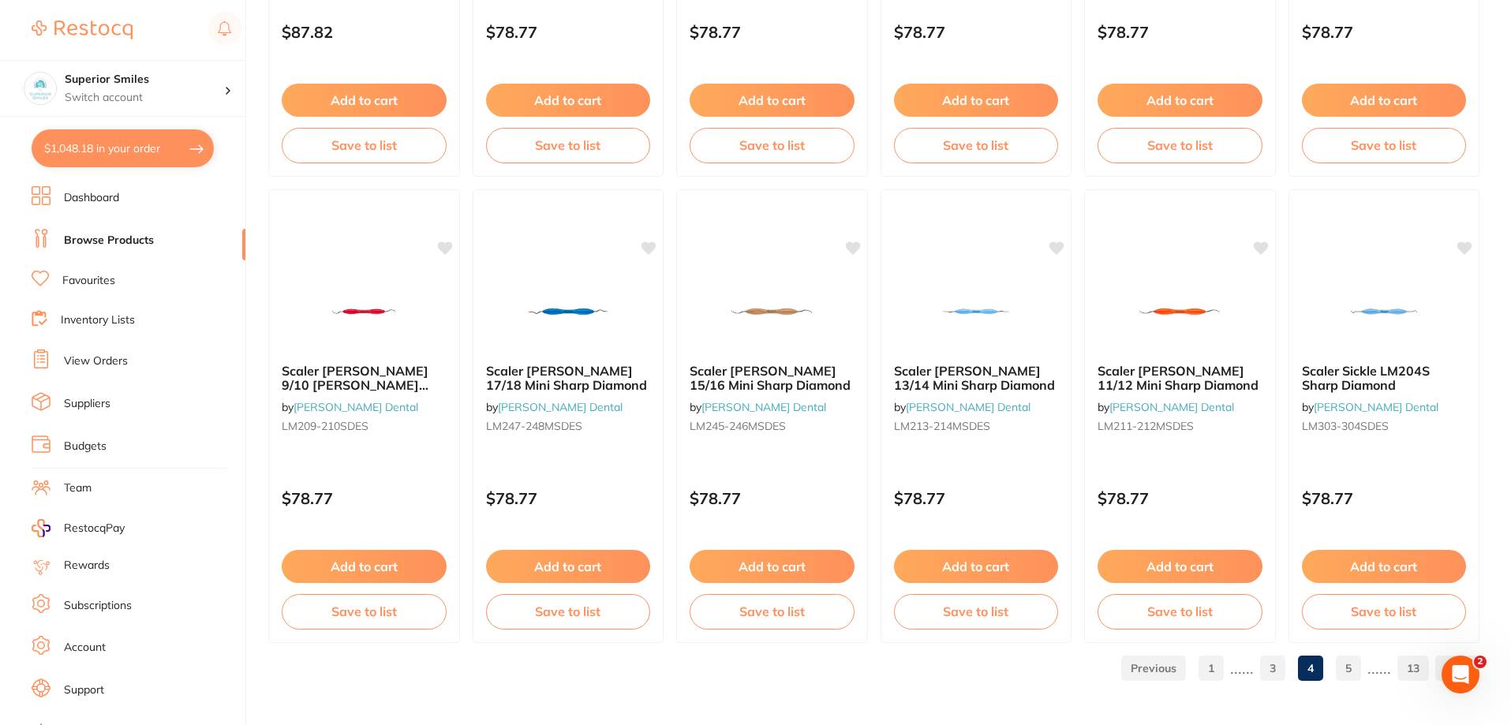
click at [1354, 680] on link "5" at bounding box center [1348, 669] width 25 height 32
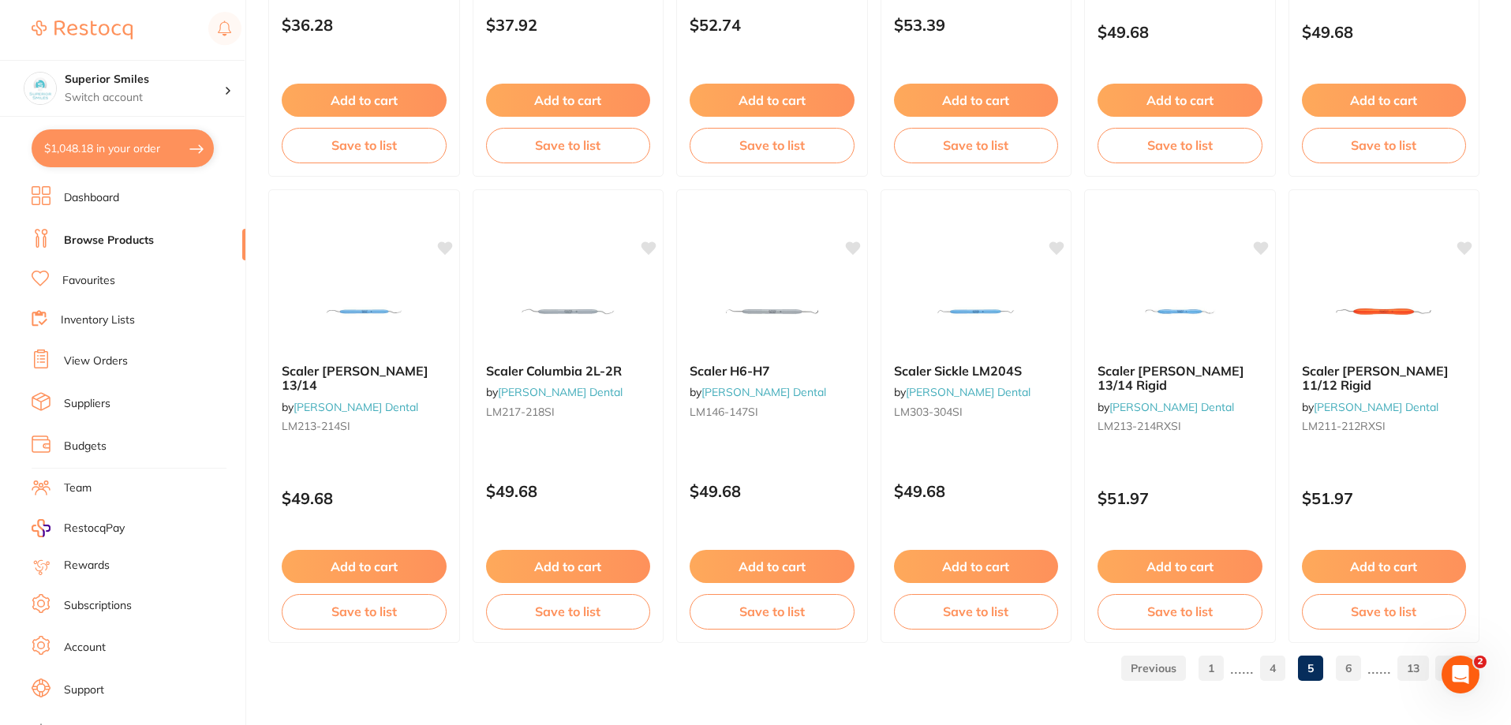
click at [1358, 670] on link "6" at bounding box center [1348, 669] width 25 height 32
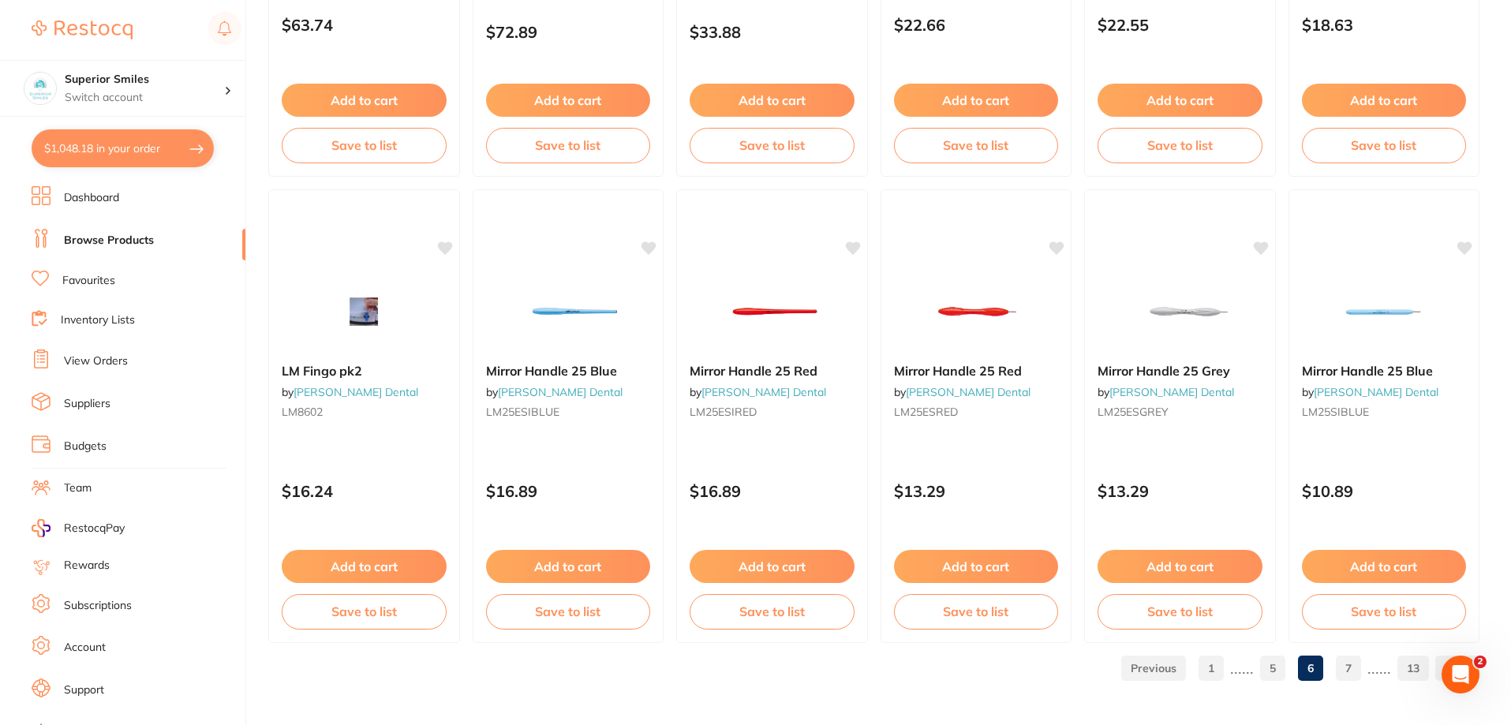
click at [1357, 672] on link "7" at bounding box center [1348, 669] width 25 height 32
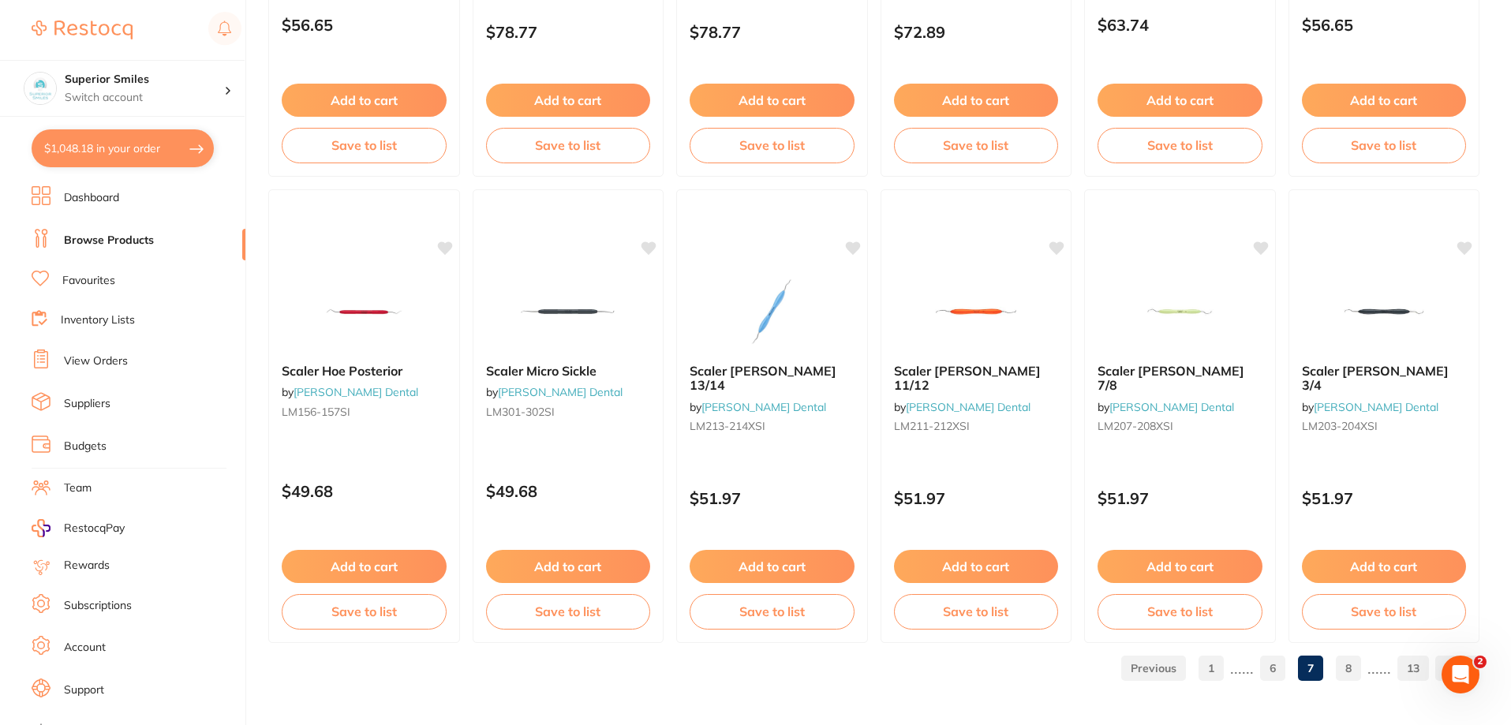
click at [1356, 676] on link "8" at bounding box center [1348, 669] width 25 height 32
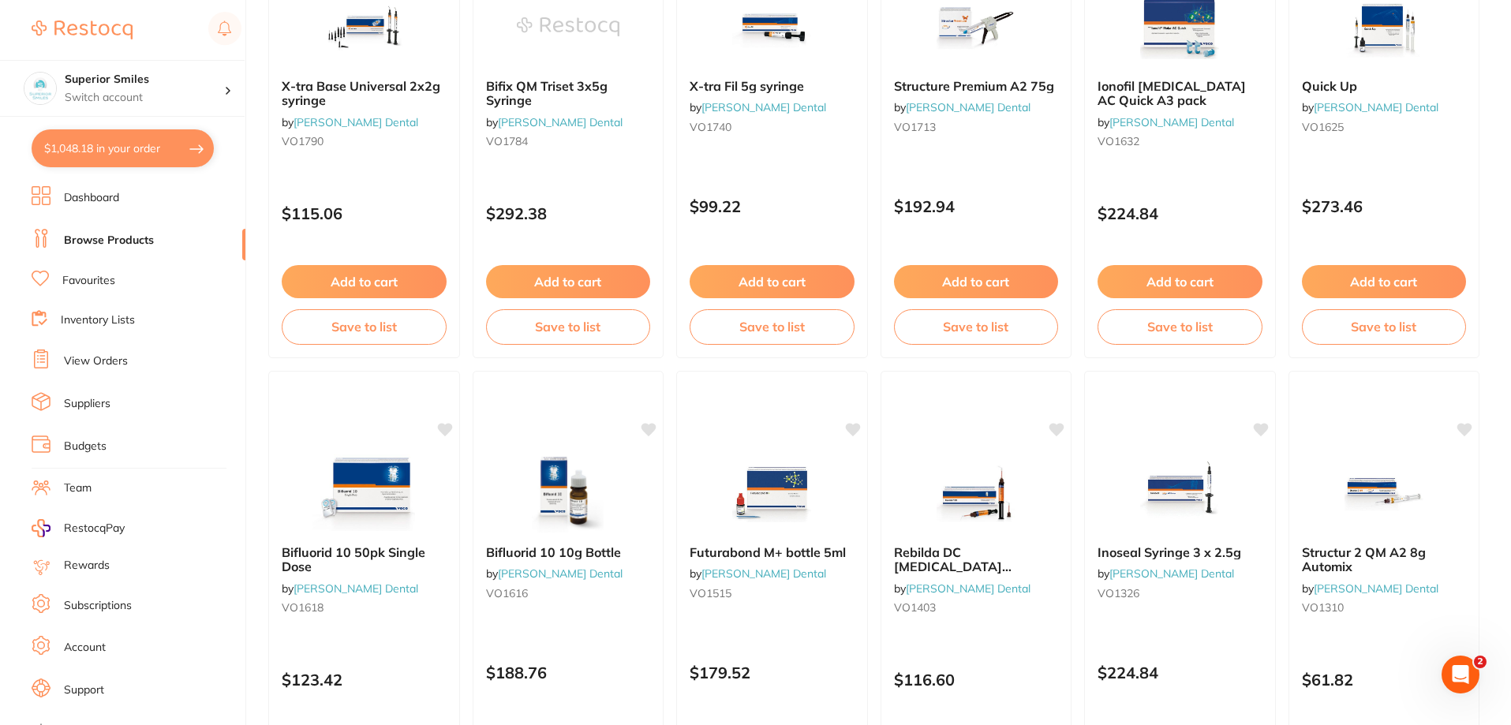
scroll to position [3528, 0]
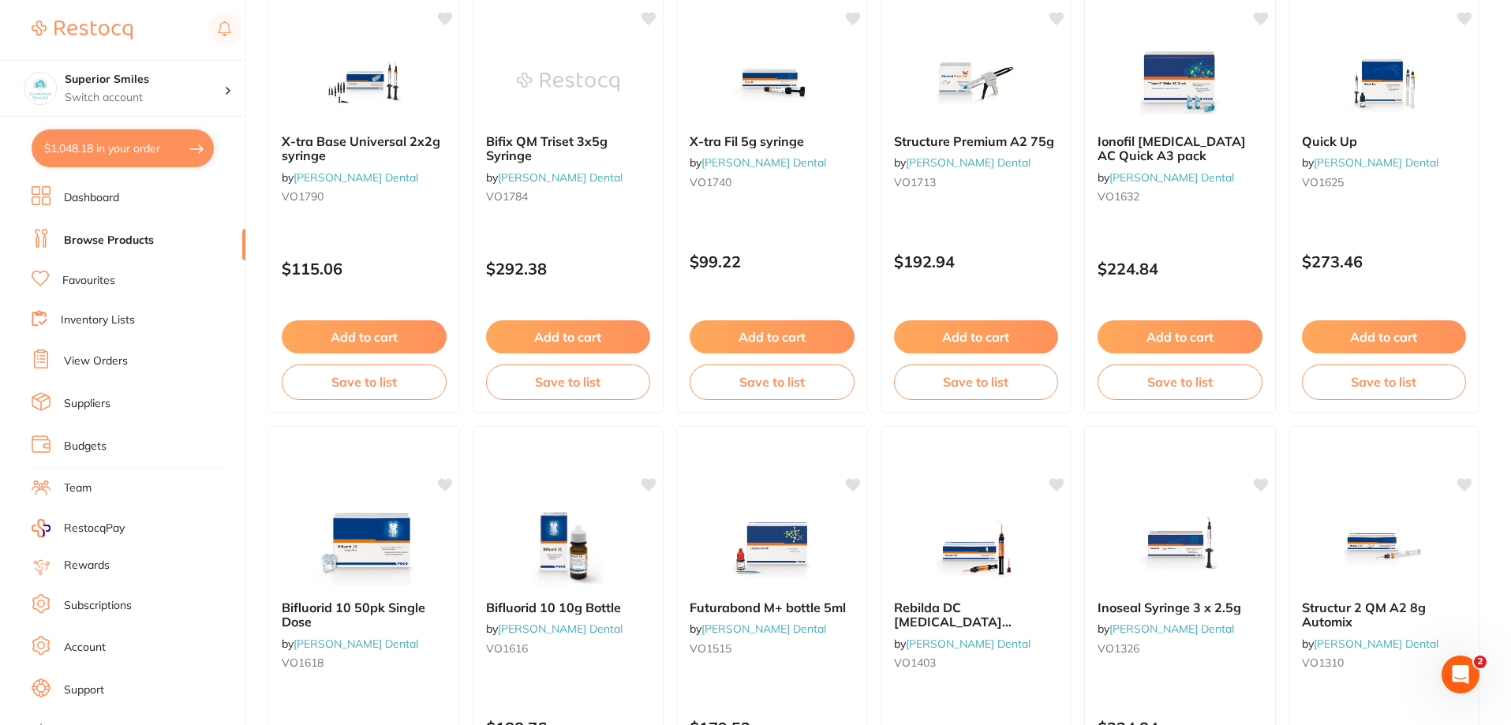
click at [1333, 137] on span "Quick Up" at bounding box center [1329, 141] width 55 height 16
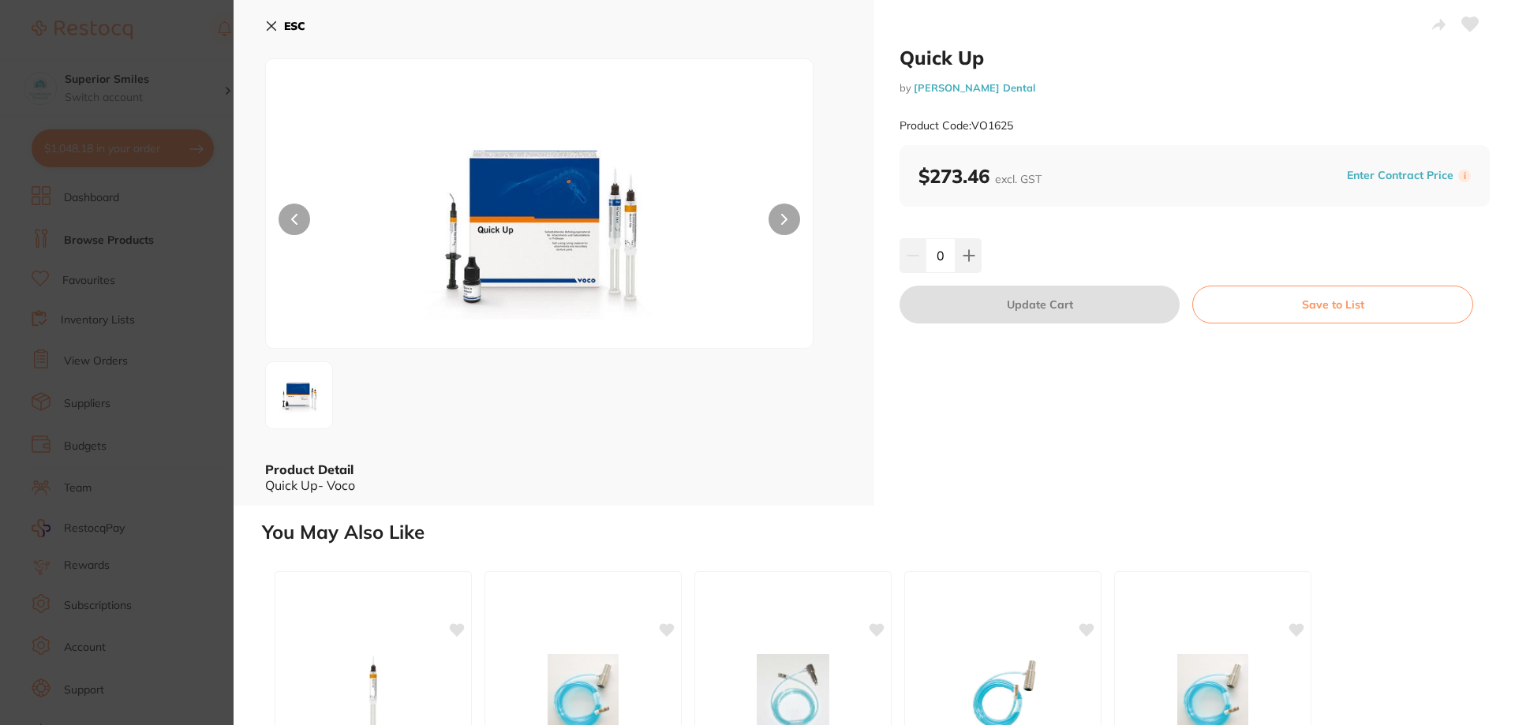
click at [265, 26] on icon at bounding box center [271, 26] width 13 height 13
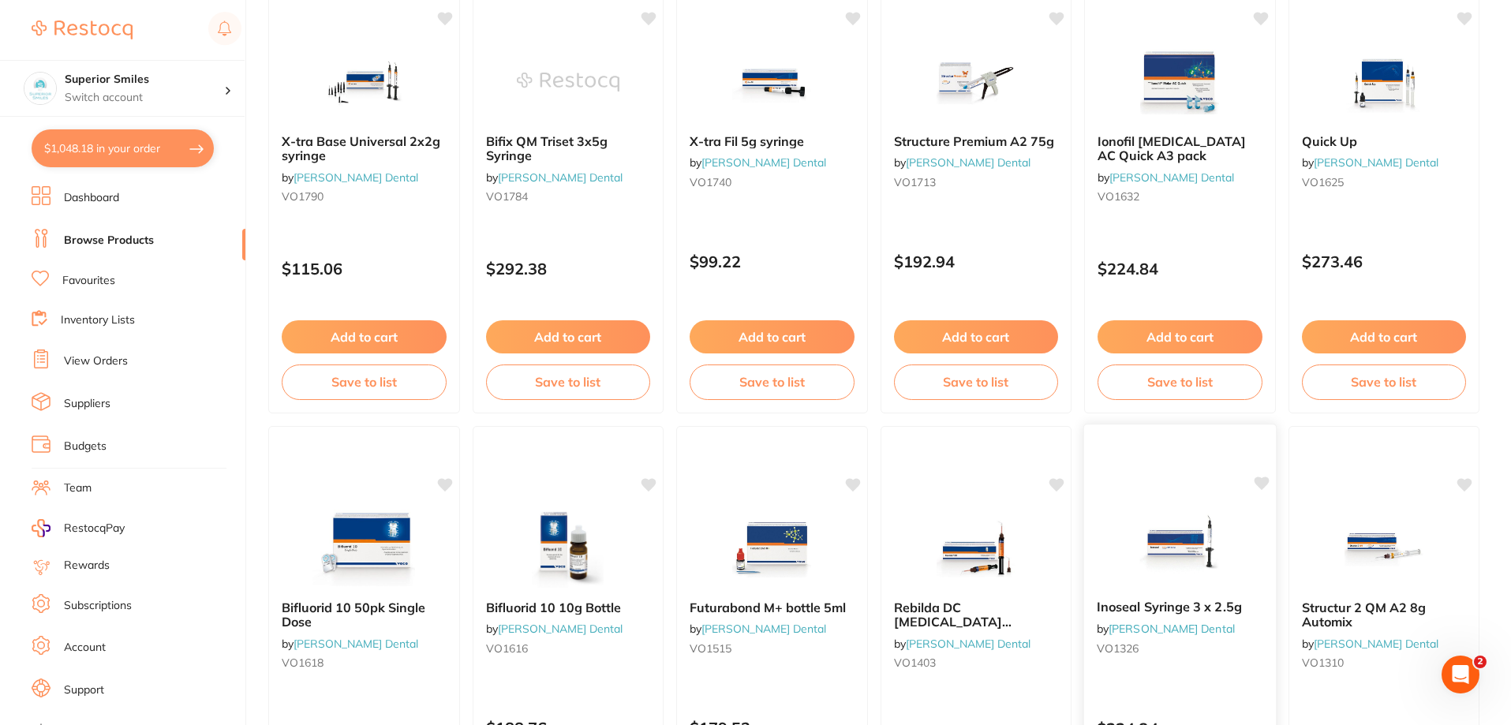
scroll to position [3764, 0]
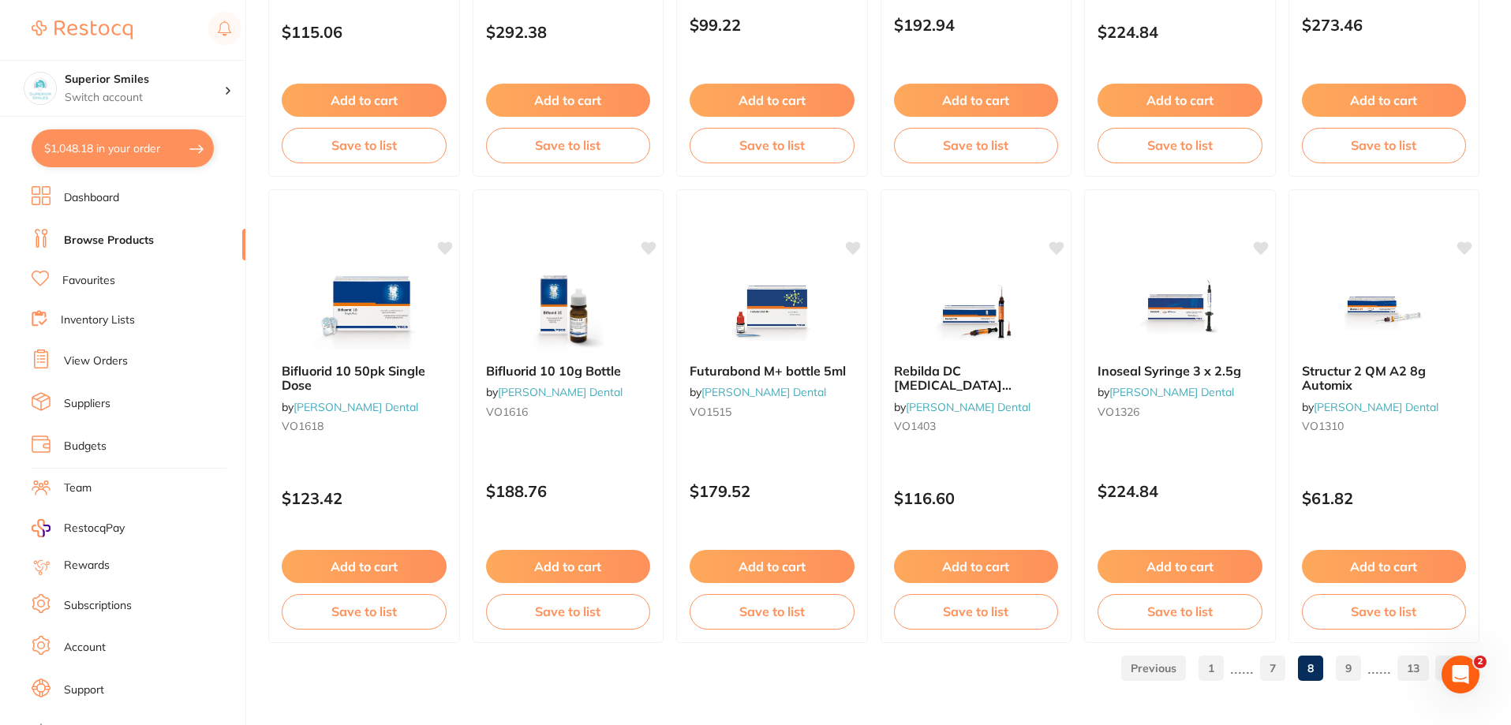
click at [1356, 670] on link "9" at bounding box center [1348, 669] width 25 height 32
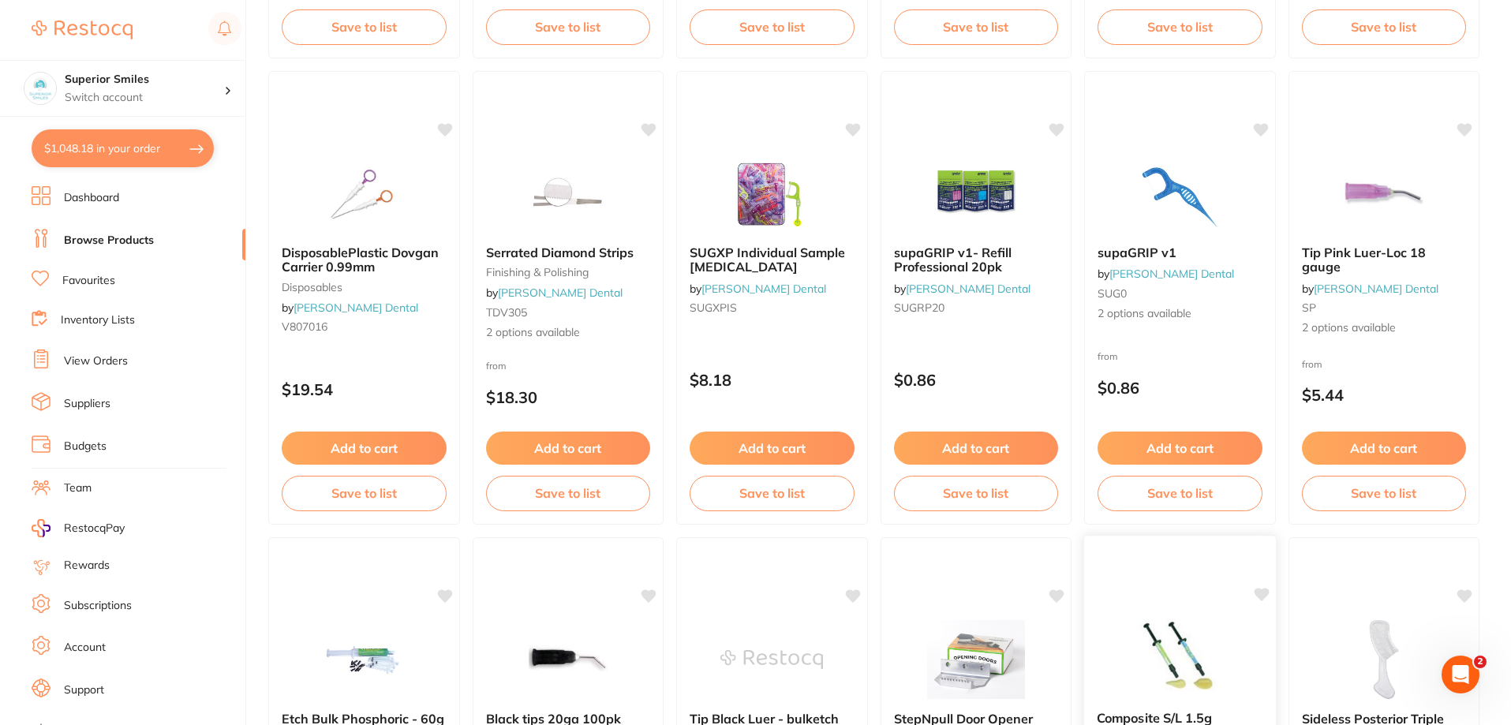
scroll to position [1184, 0]
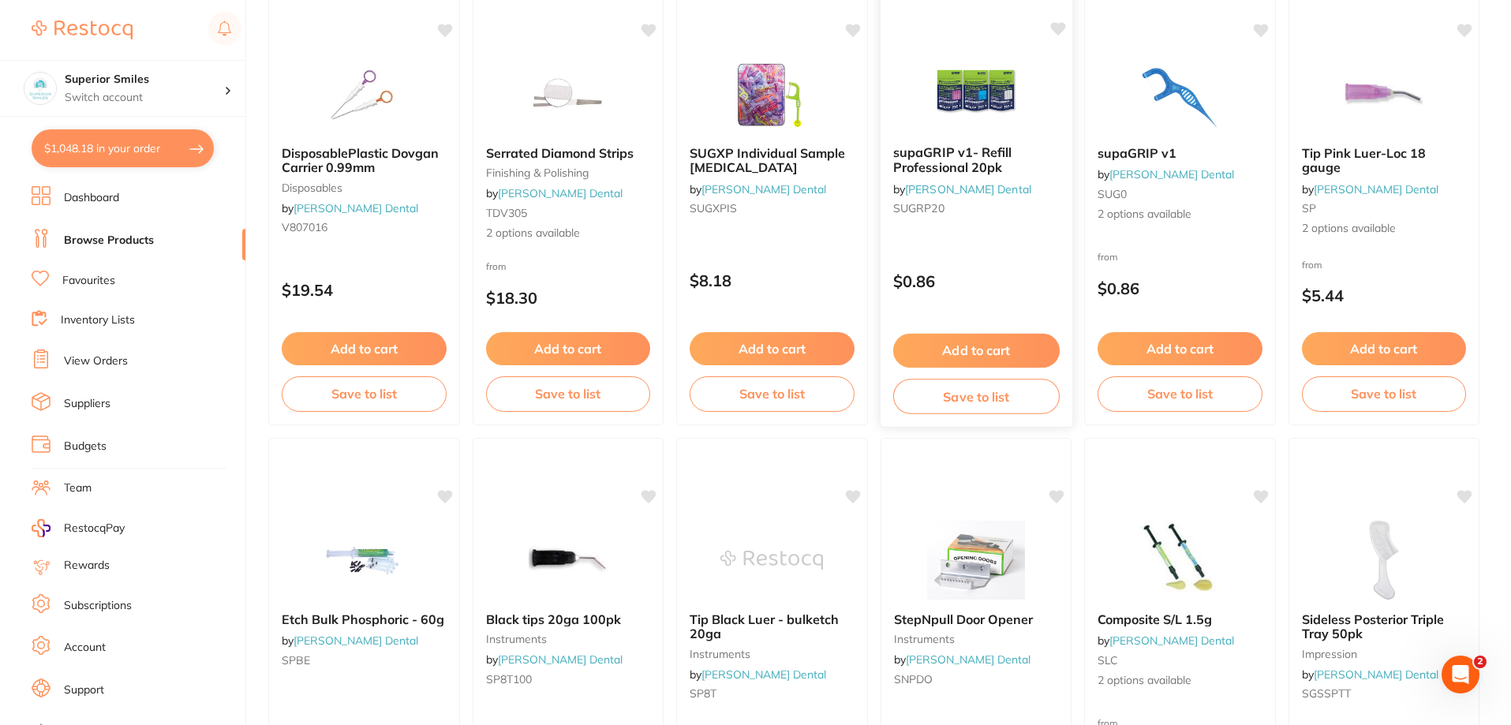
click at [1057, 25] on icon at bounding box center [1057, 28] width 15 height 13
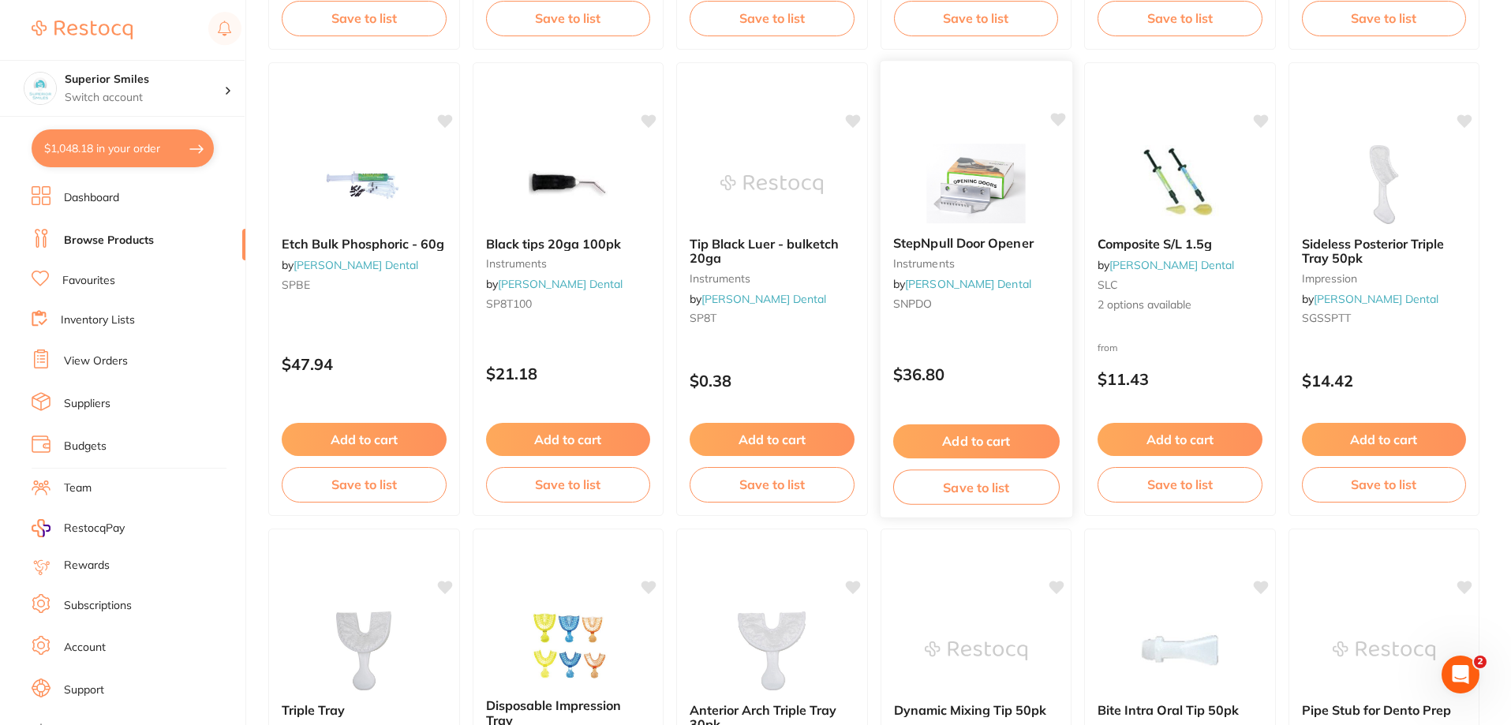
scroll to position [1657, 0]
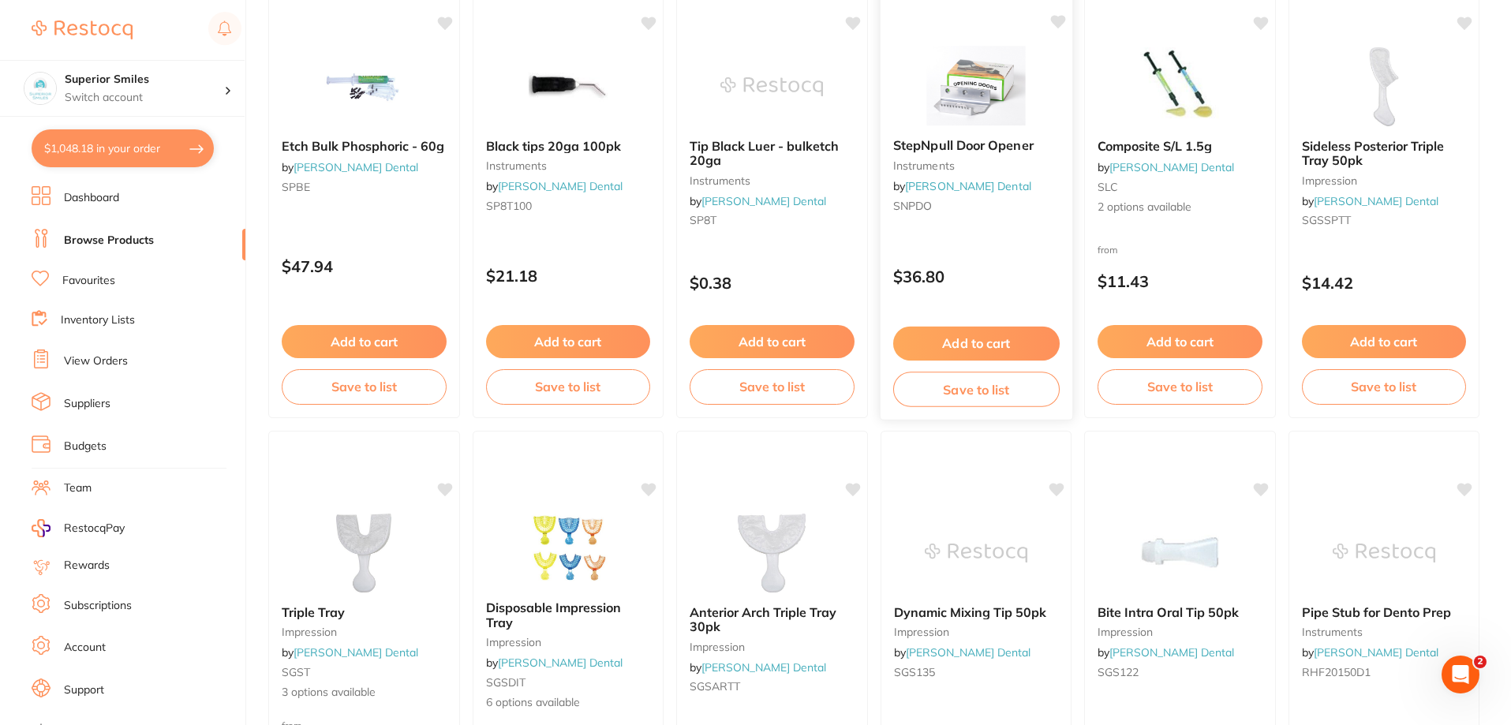
click at [1001, 154] on div "StepNpull Door Opener instruments by Erskine Dental SNPDO" at bounding box center [976, 178] width 192 height 106
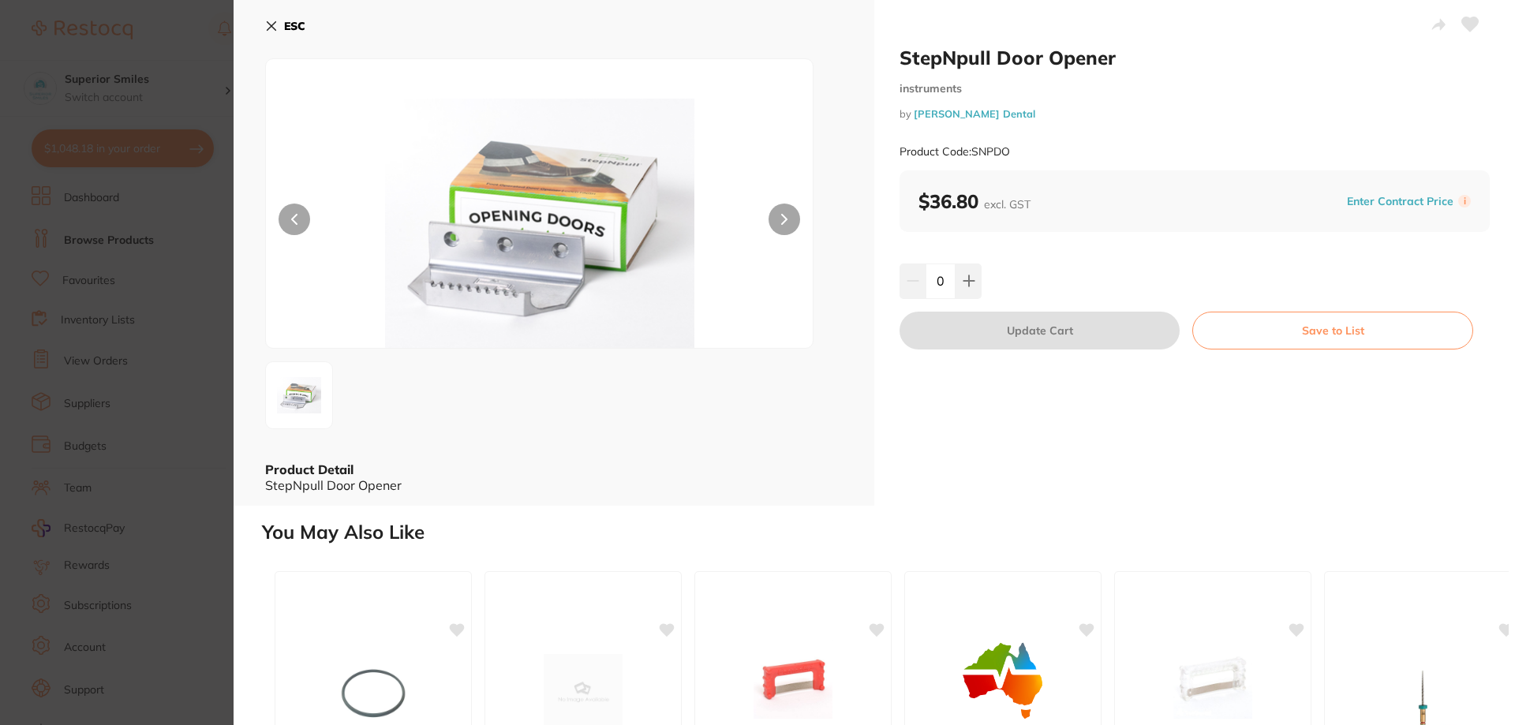
click at [1467, 25] on icon at bounding box center [1470, 24] width 17 height 14
click at [1331, 343] on button "Save to List" at bounding box center [1332, 331] width 281 height 38
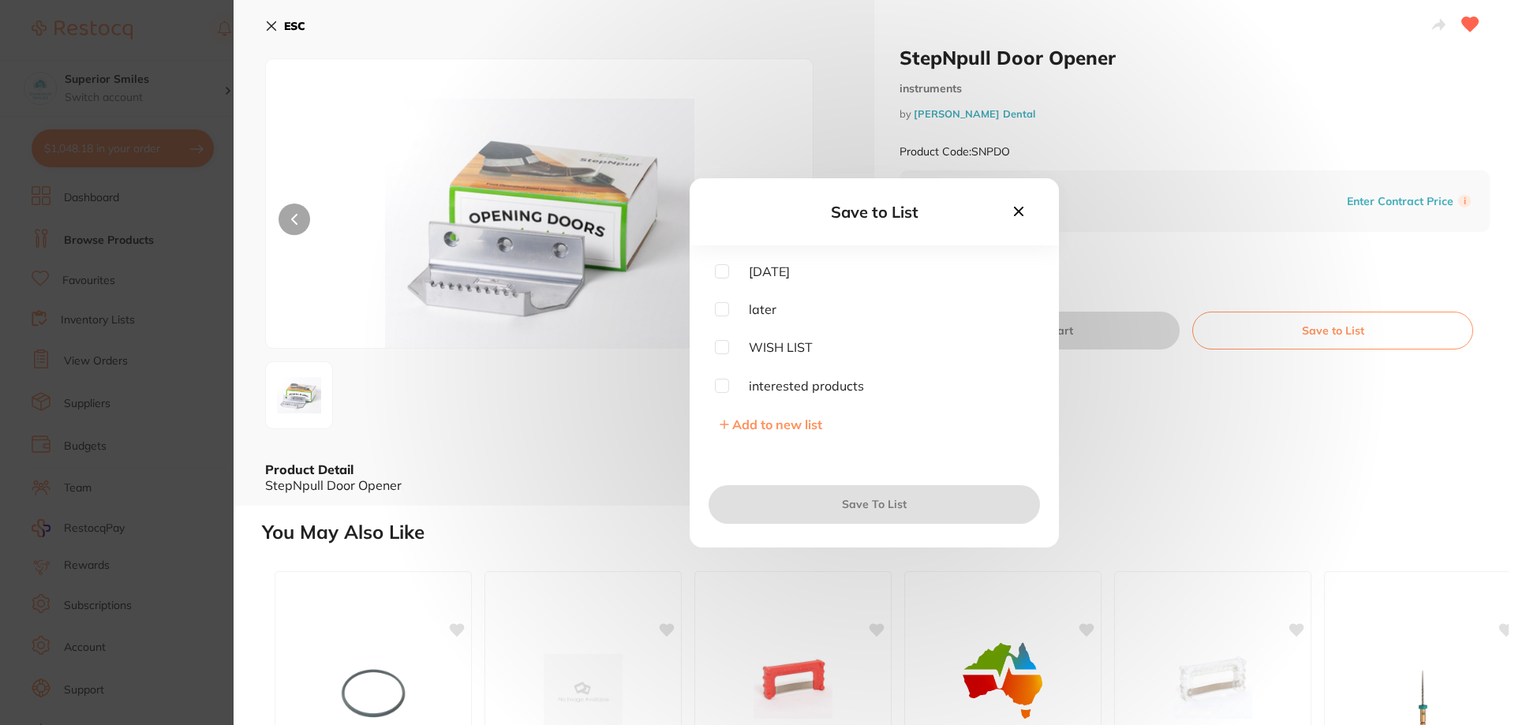
click at [722, 350] on input "checkbox" at bounding box center [722, 347] width 14 height 14
checkbox input "true"
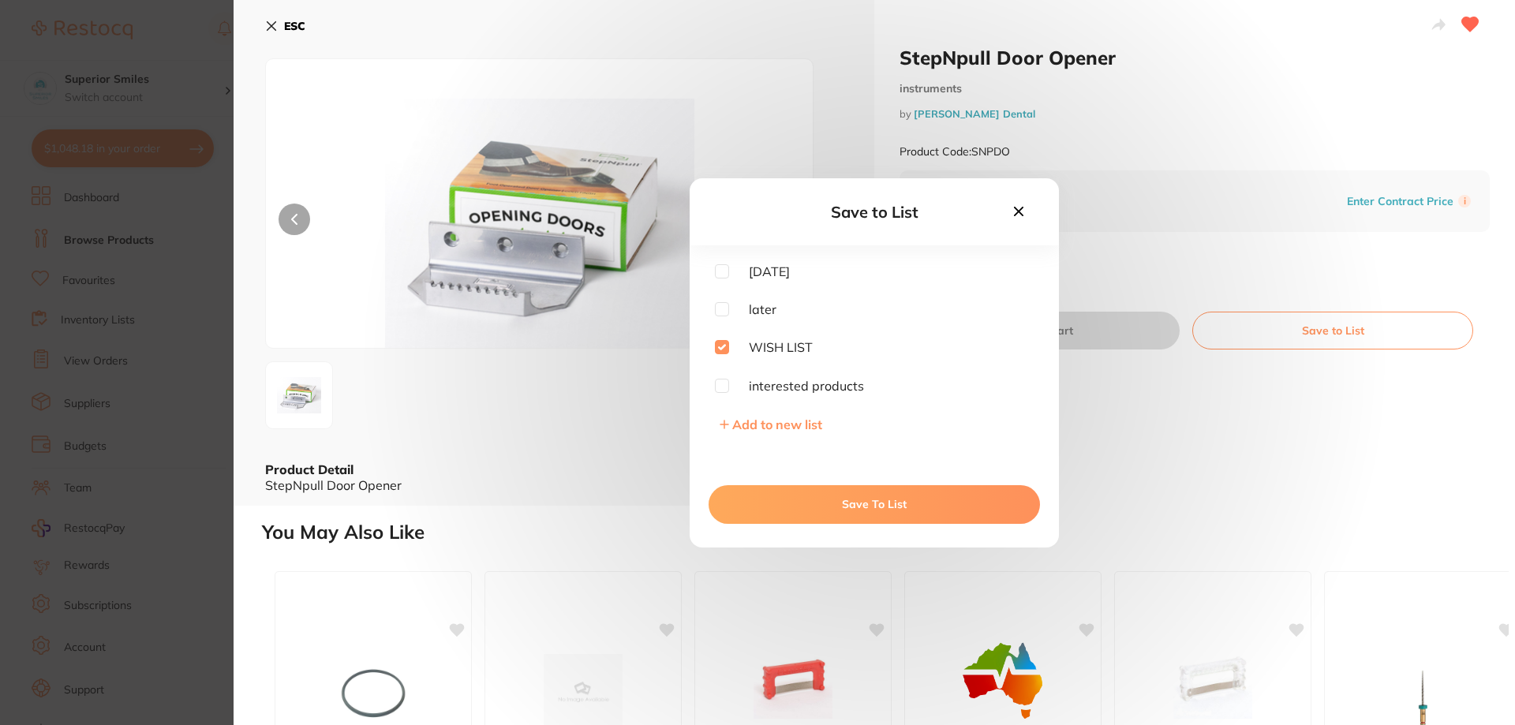
click at [1011, 506] on button "Save To List" at bounding box center [874, 504] width 331 height 38
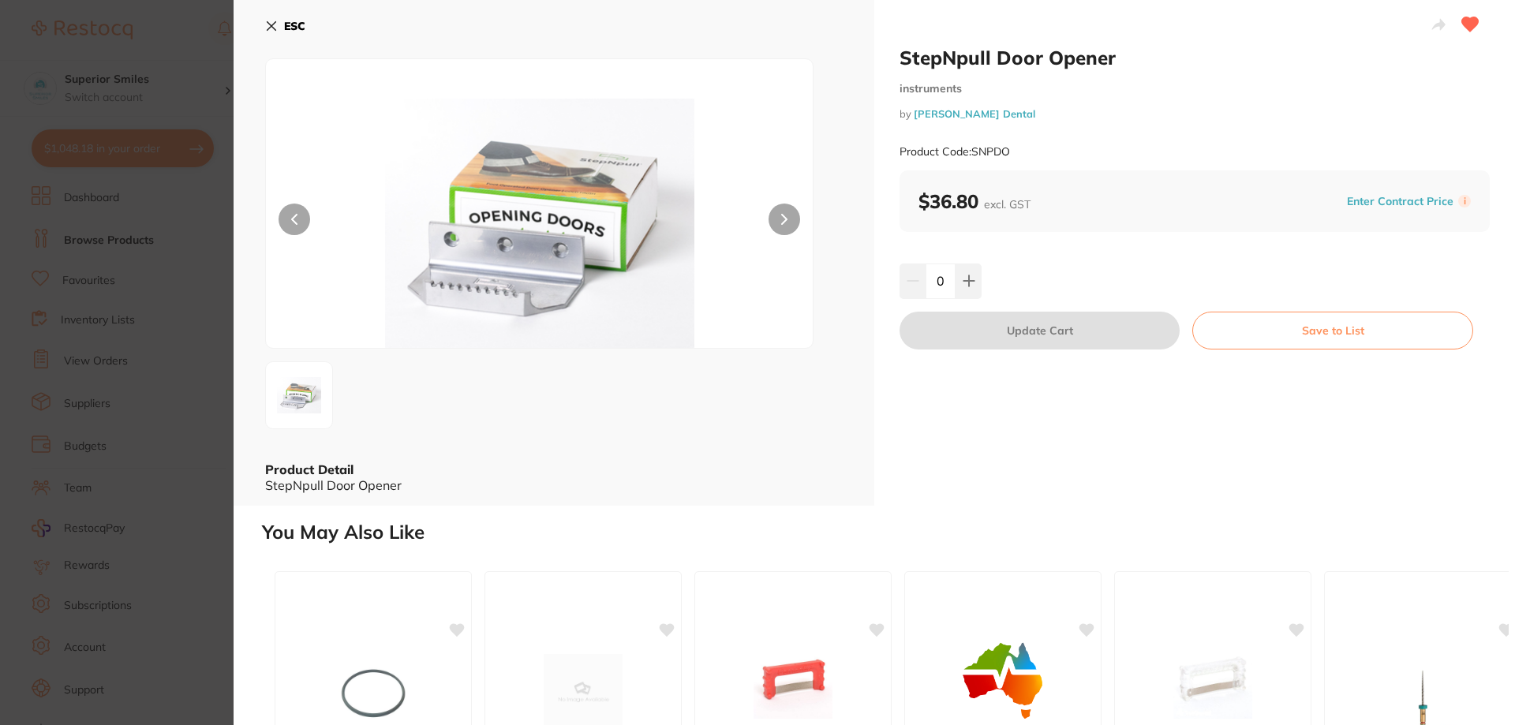
click at [273, 25] on icon at bounding box center [272, 26] width 9 height 9
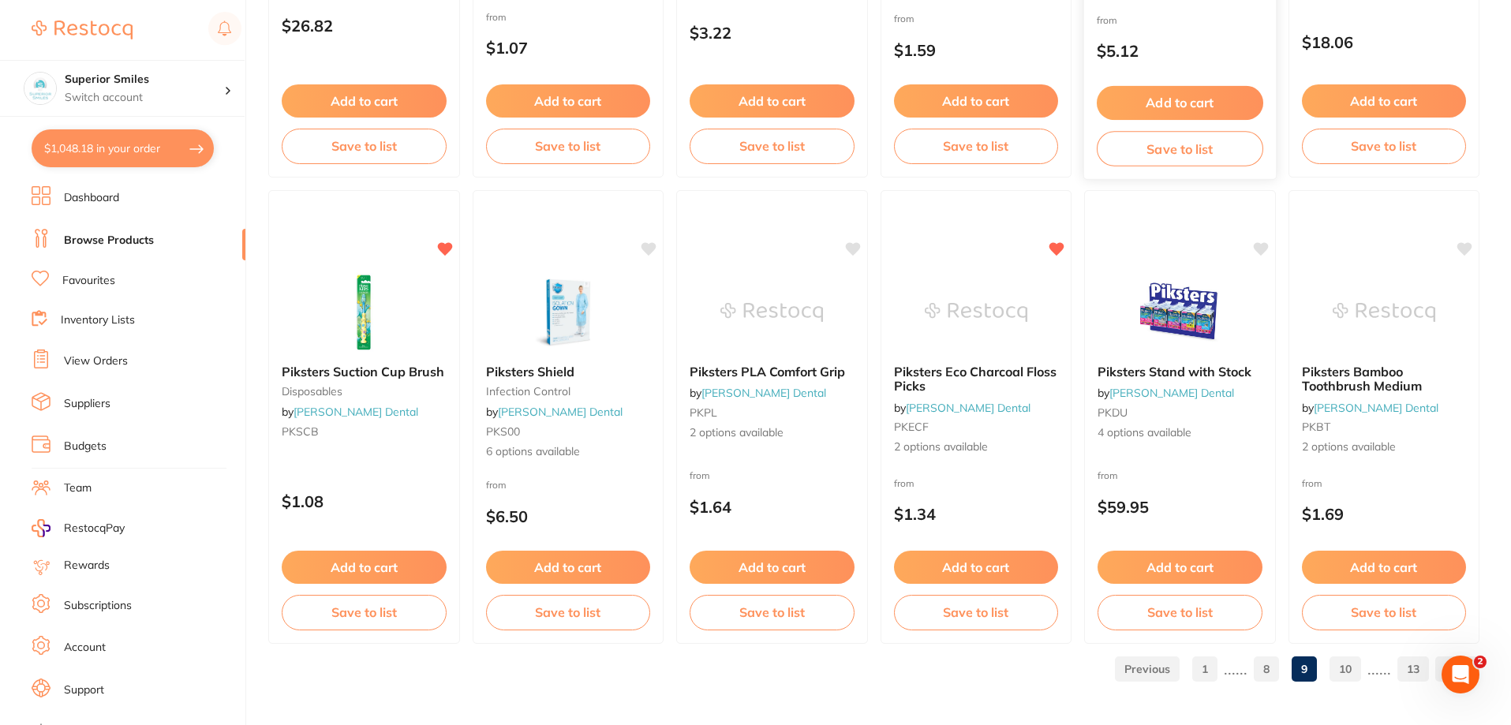
scroll to position [3764, 0]
click at [1351, 671] on link "10" at bounding box center [1346, 669] width 32 height 32
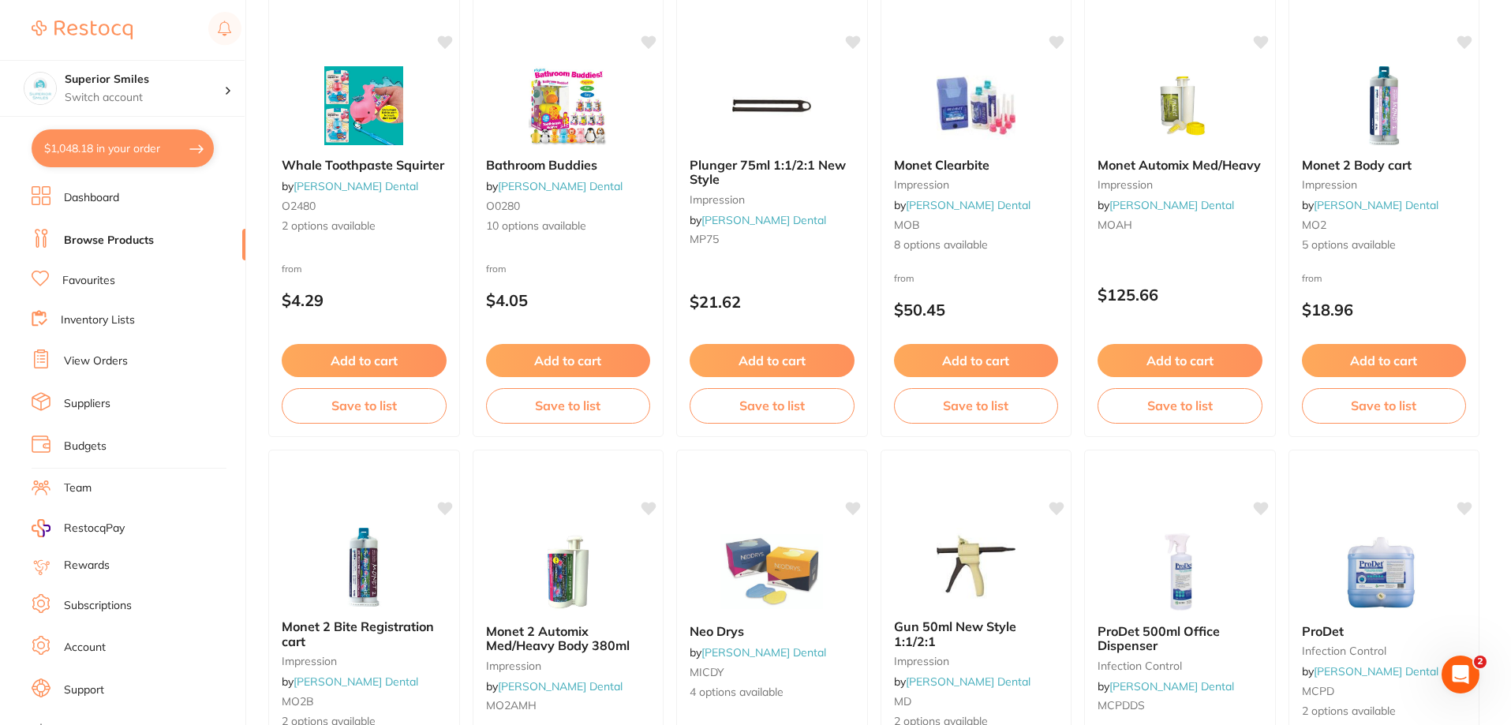
scroll to position [1105, 0]
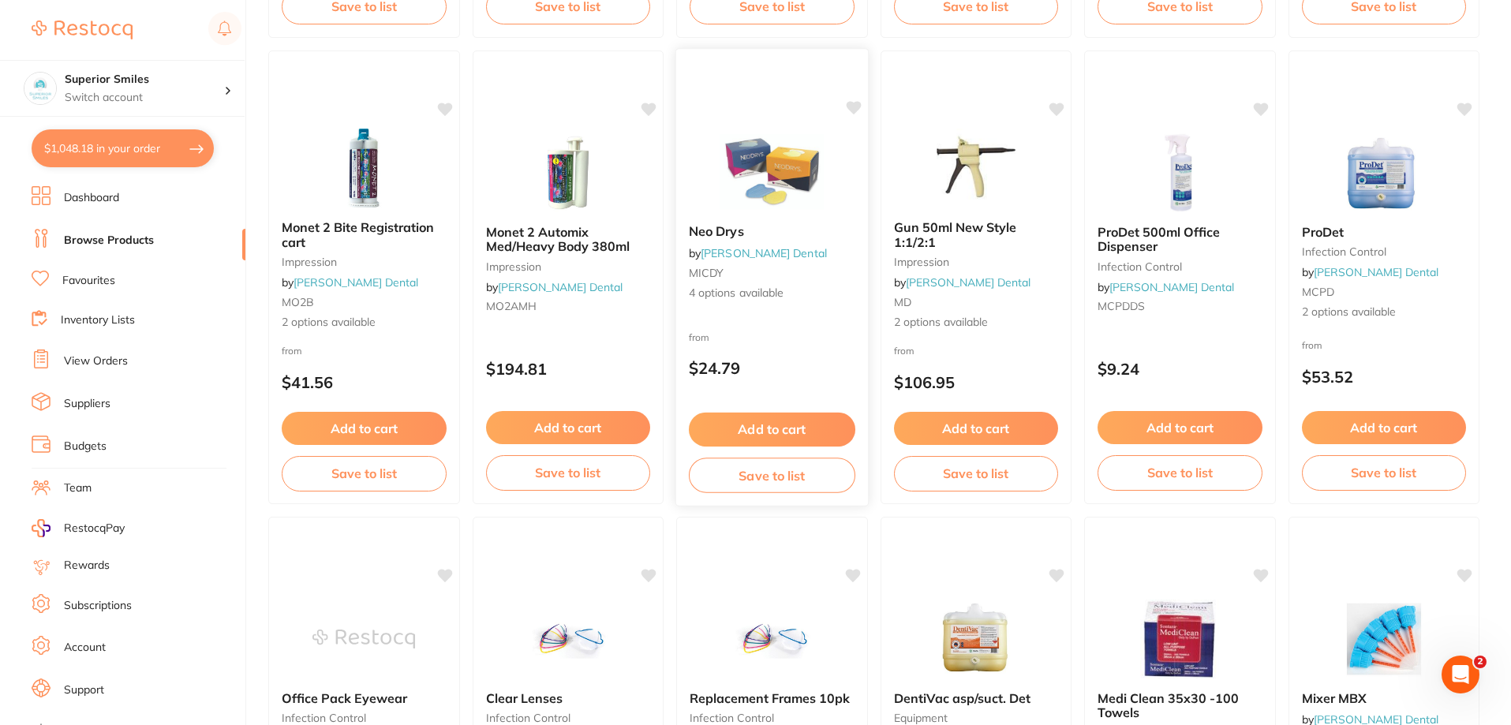
click at [847, 103] on icon at bounding box center [853, 107] width 15 height 13
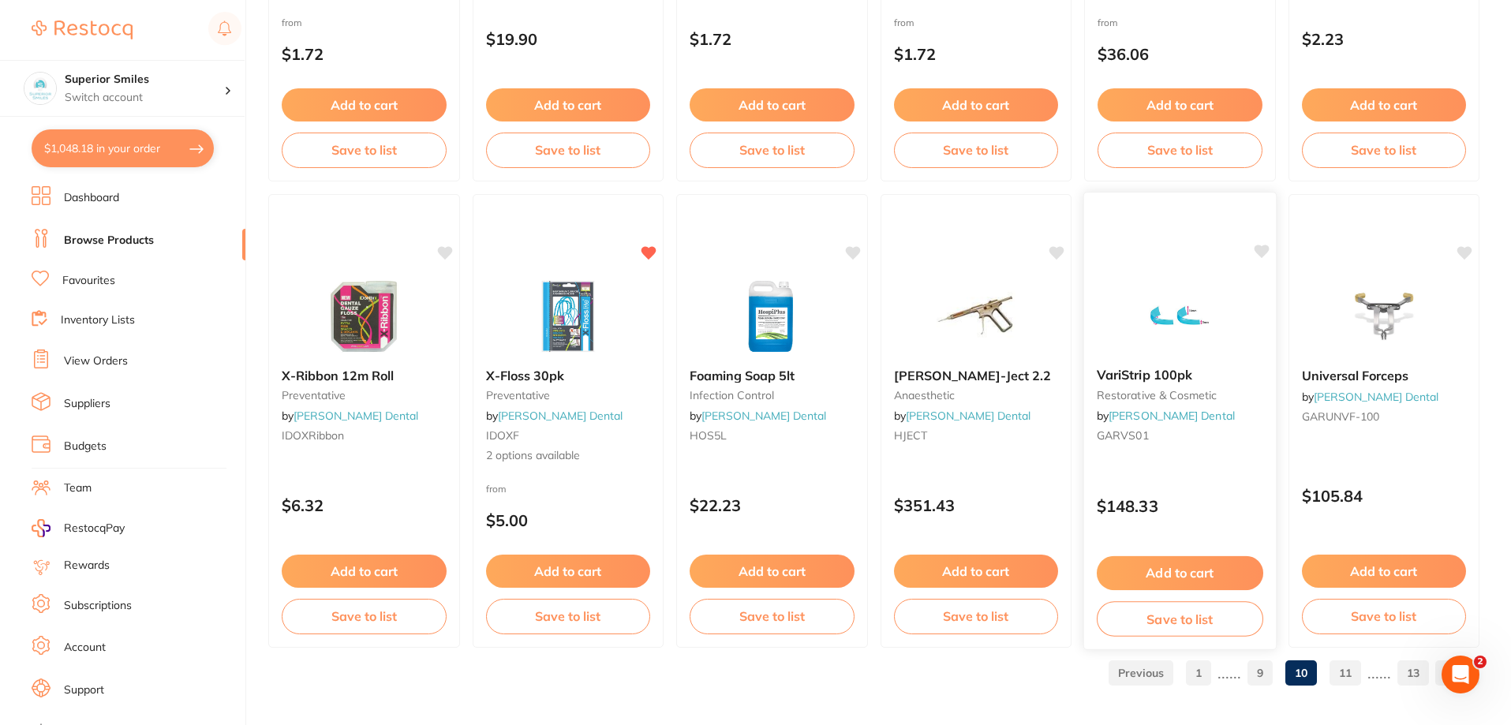
scroll to position [3764, 0]
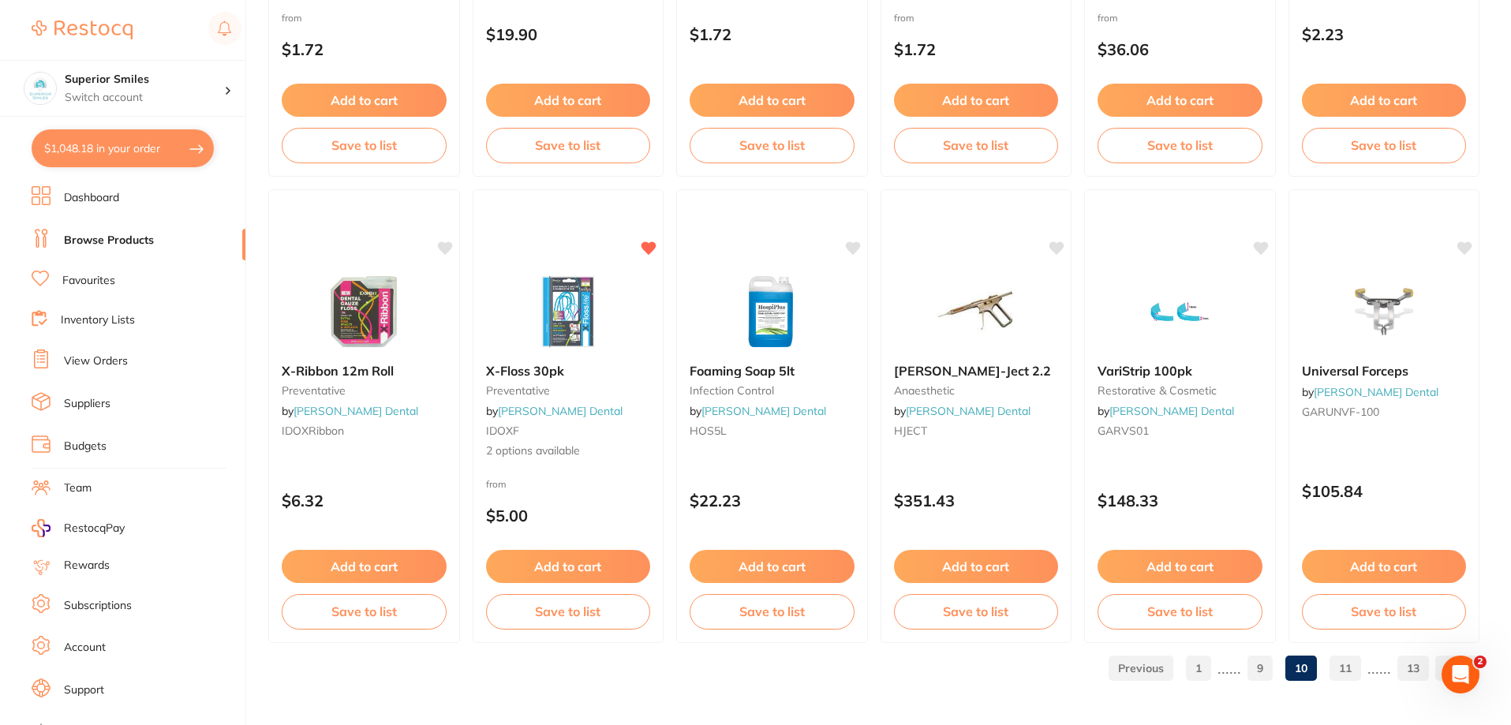
click at [1353, 677] on link "11" at bounding box center [1346, 669] width 32 height 32
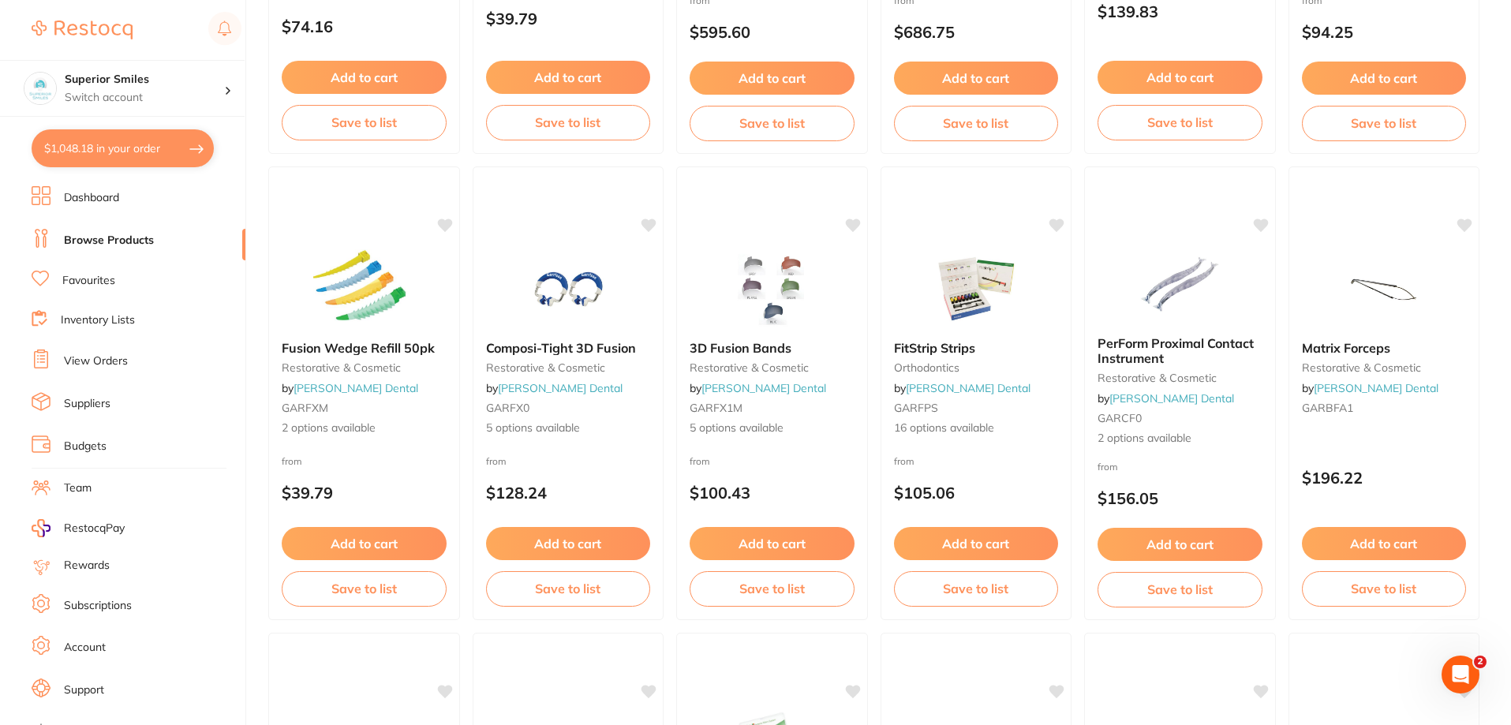
scroll to position [2525, 0]
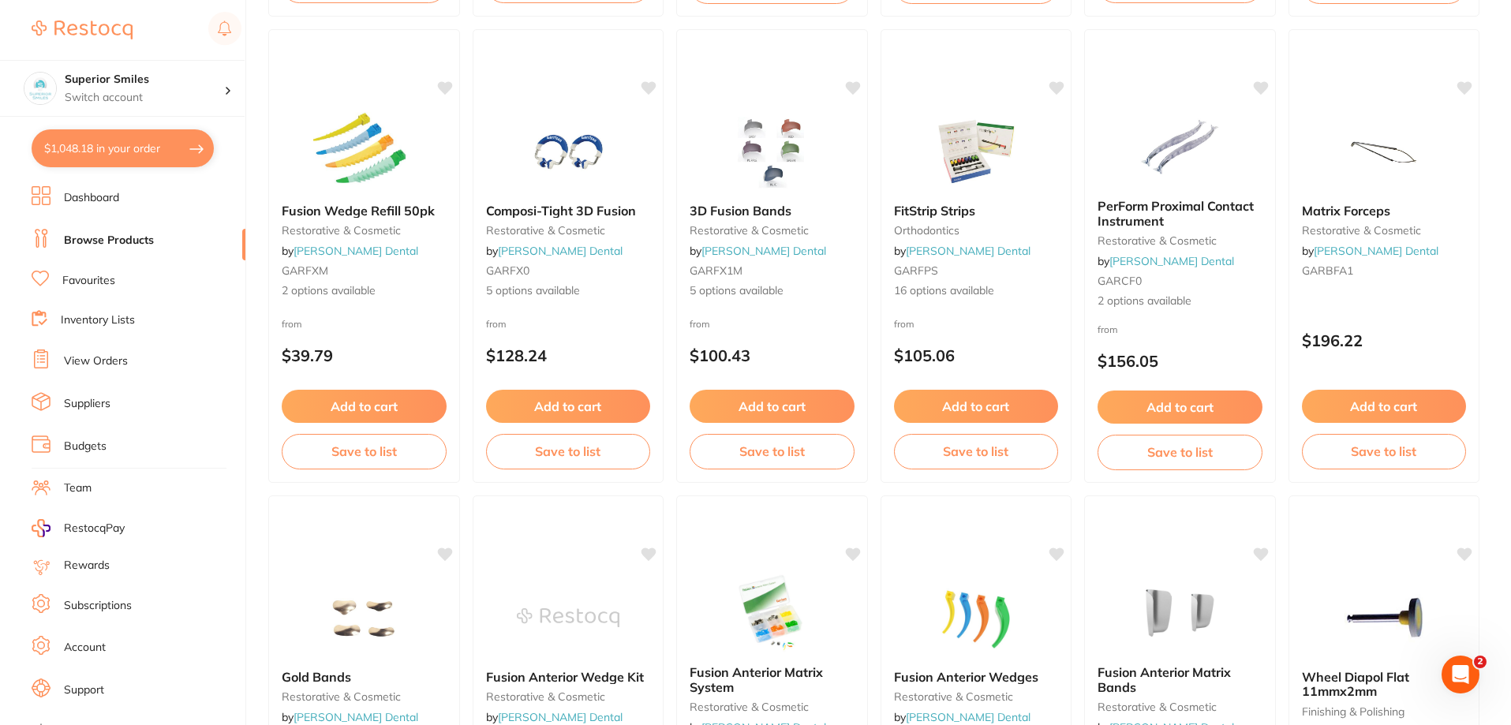
click at [954, 211] on span "FitStrip Strips" at bounding box center [934, 211] width 81 height 16
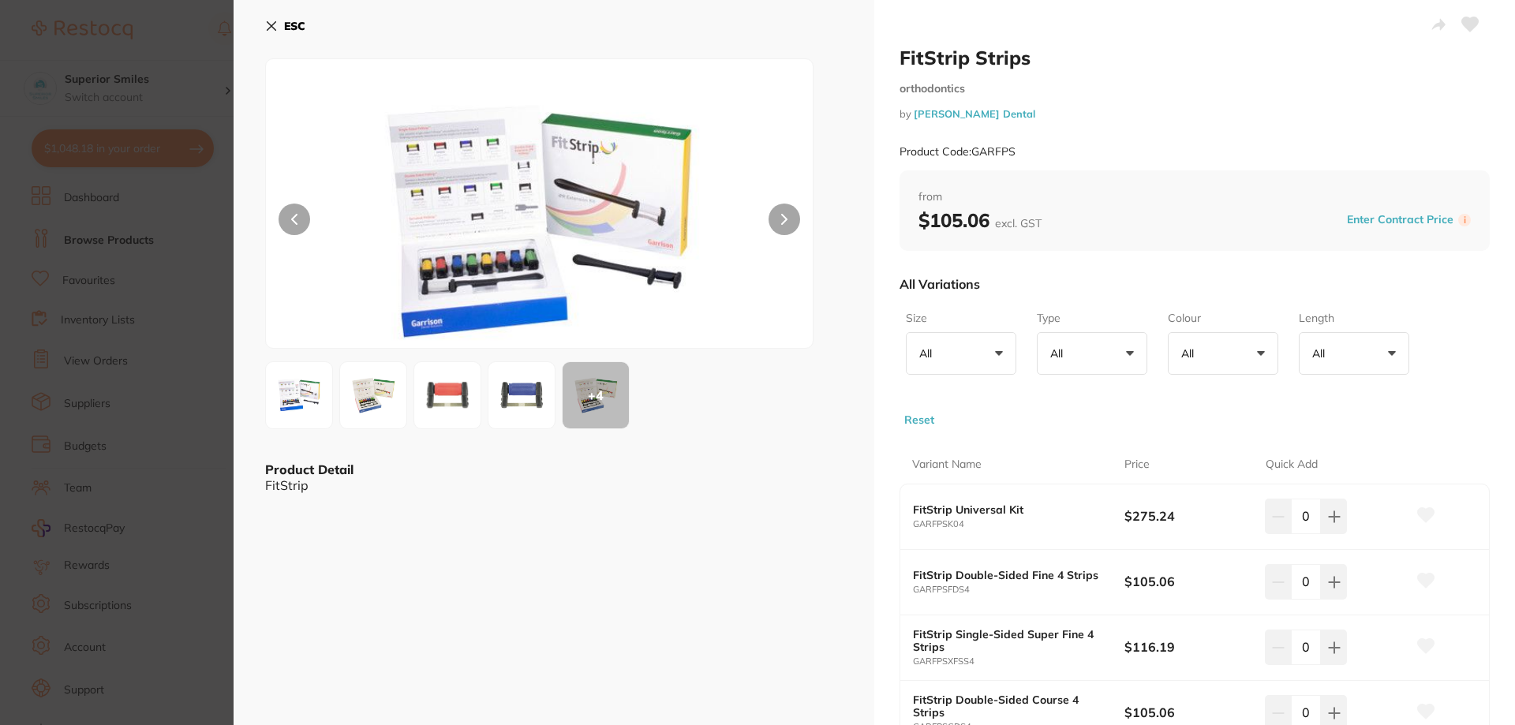
click at [271, 21] on icon at bounding box center [271, 26] width 13 height 13
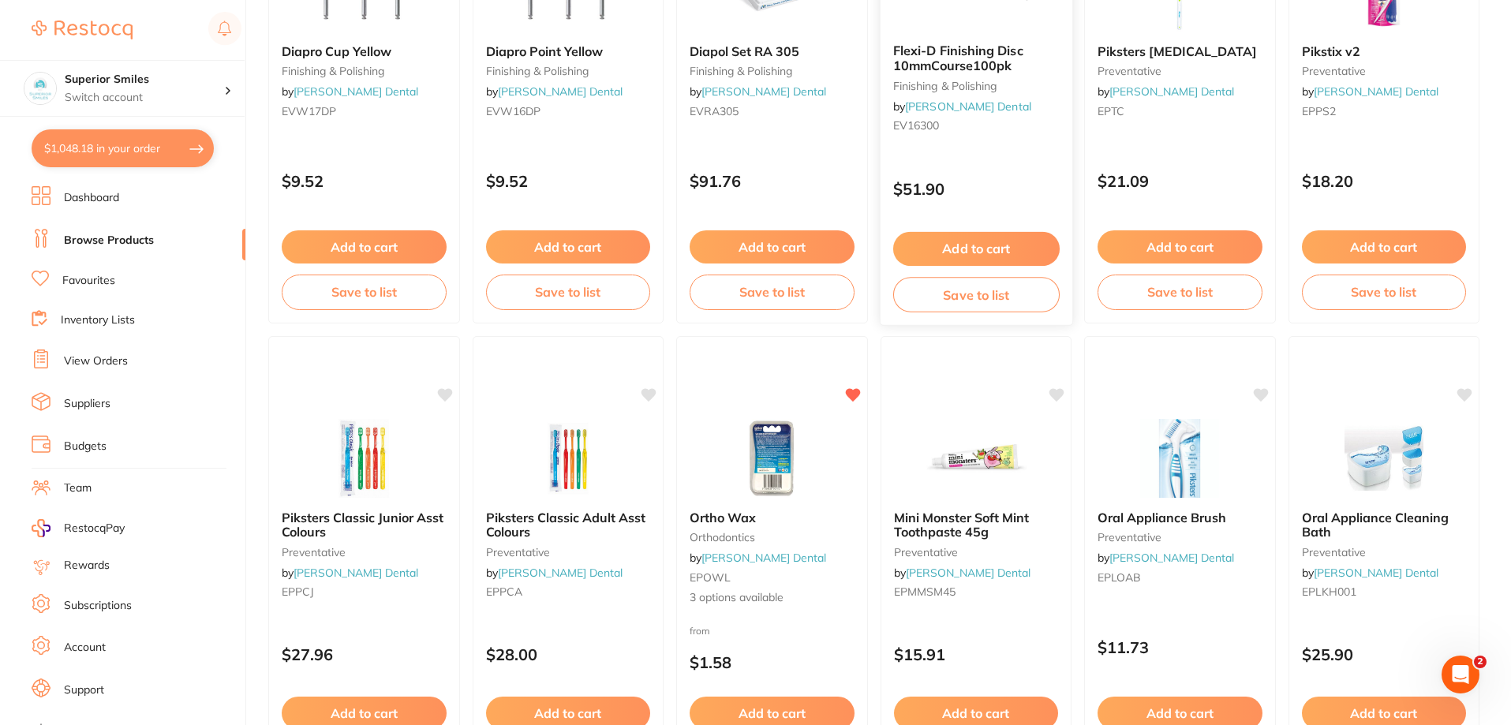
scroll to position [3764, 0]
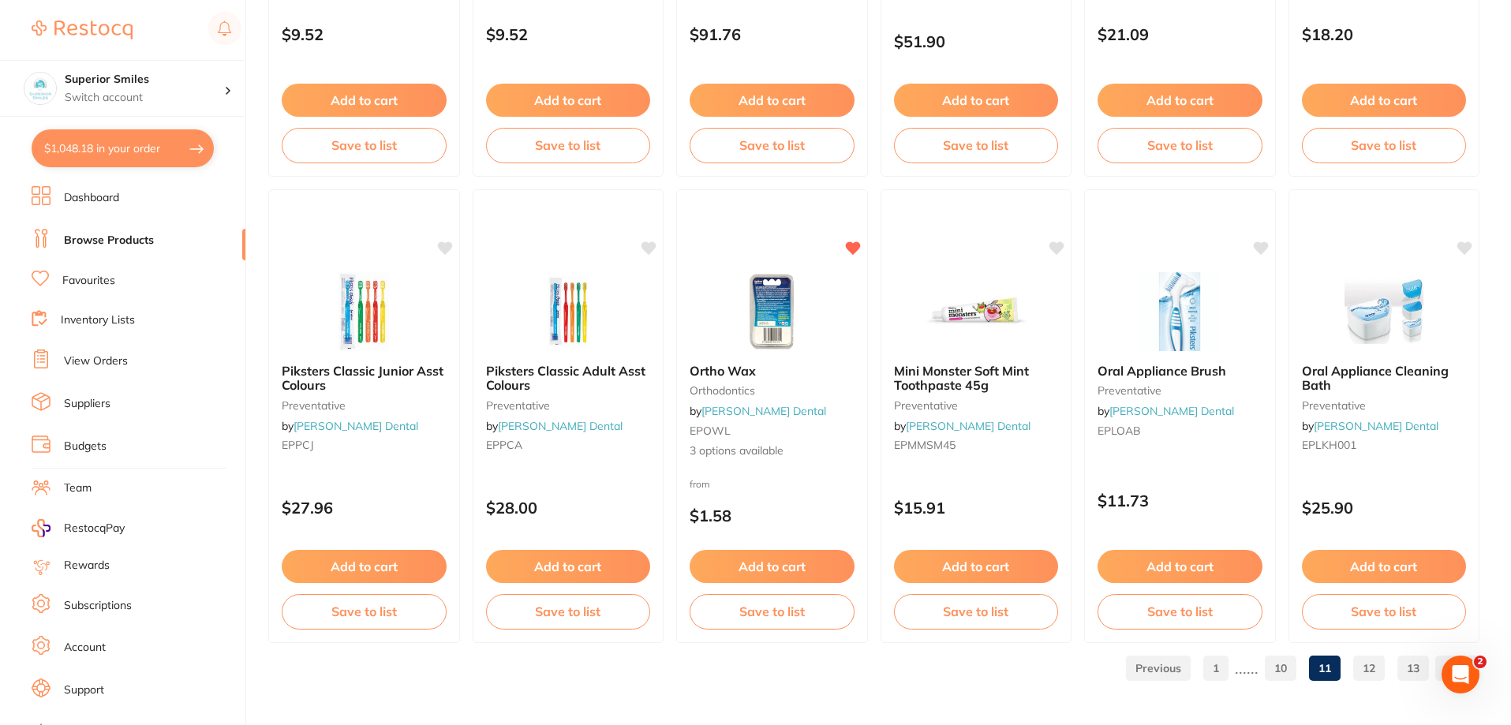
click at [1367, 673] on link "12" at bounding box center [1369, 669] width 32 height 32
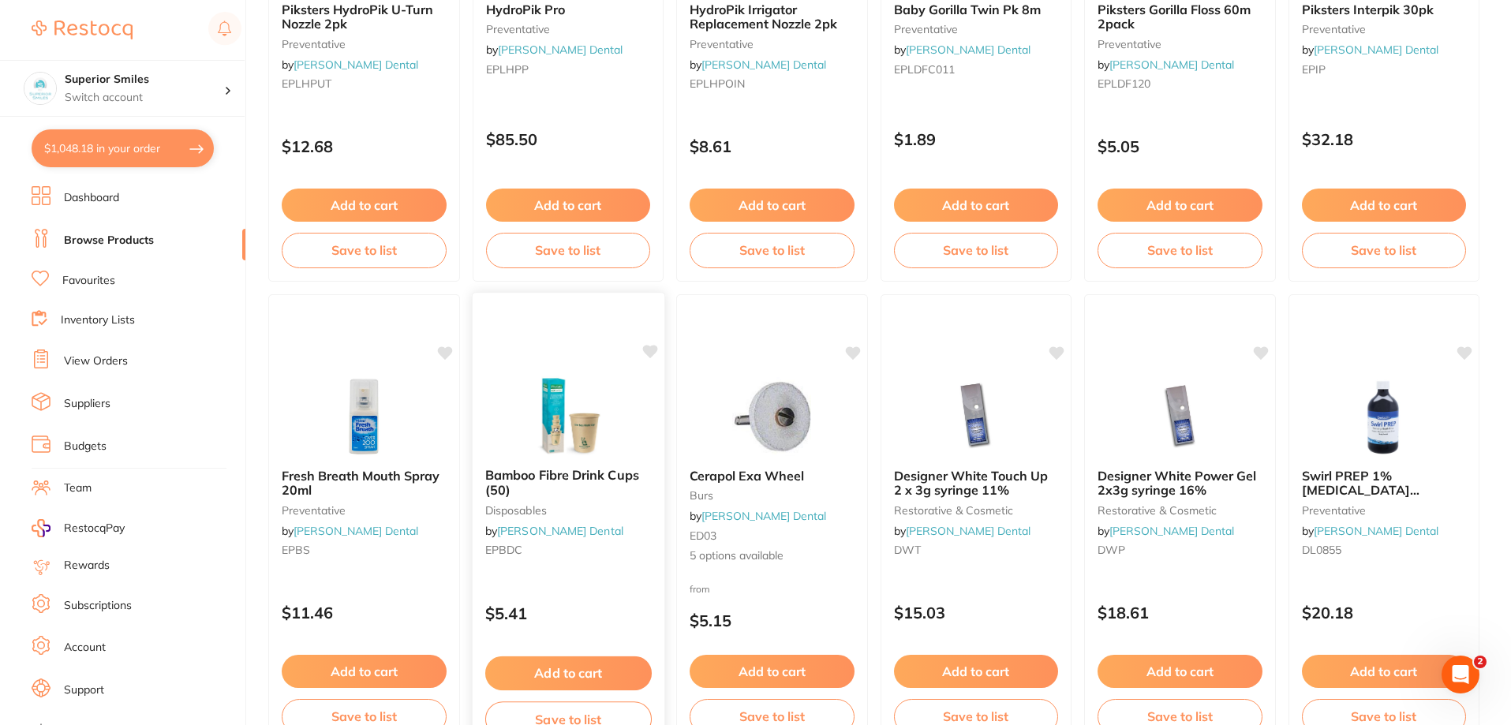
scroll to position [0, 0]
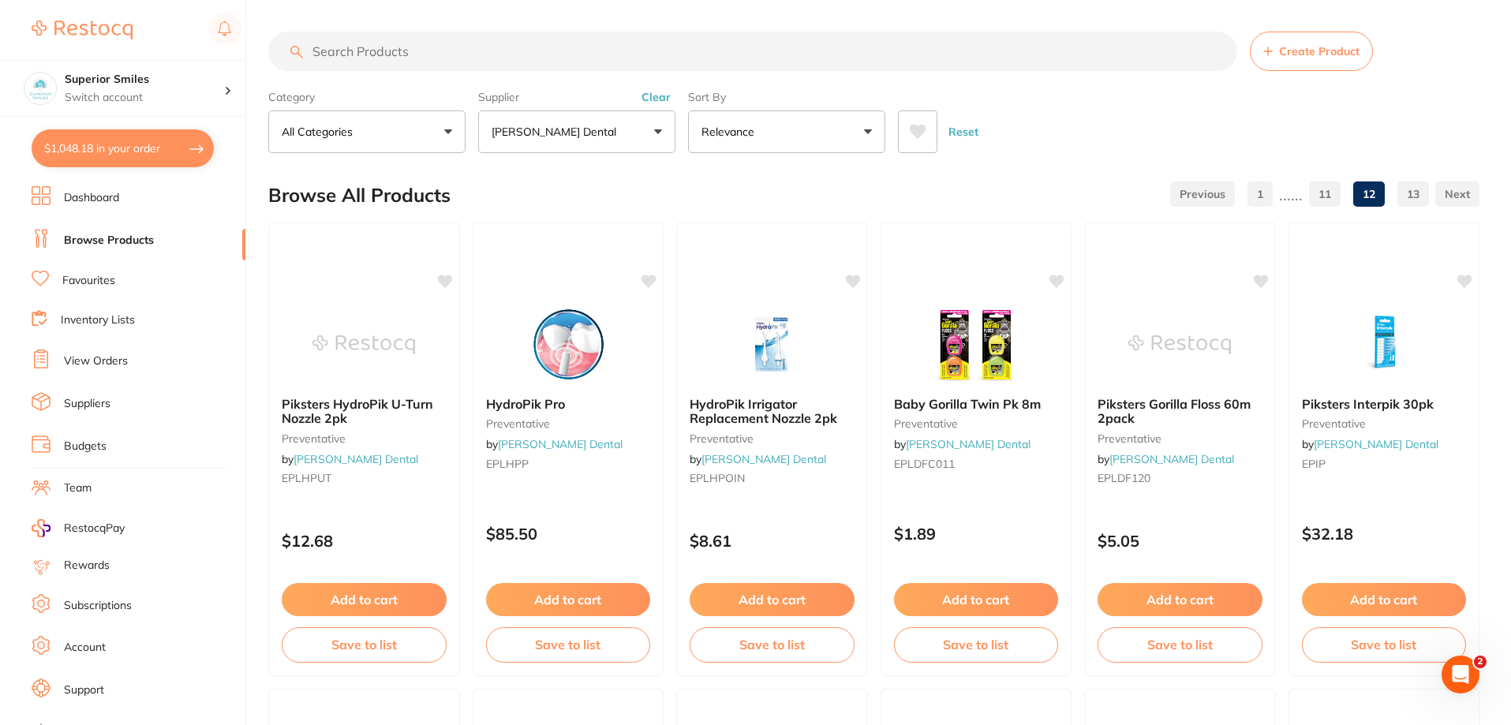
click at [361, 54] on input "search" at bounding box center [752, 51] width 969 height 39
type input "microsoft small"
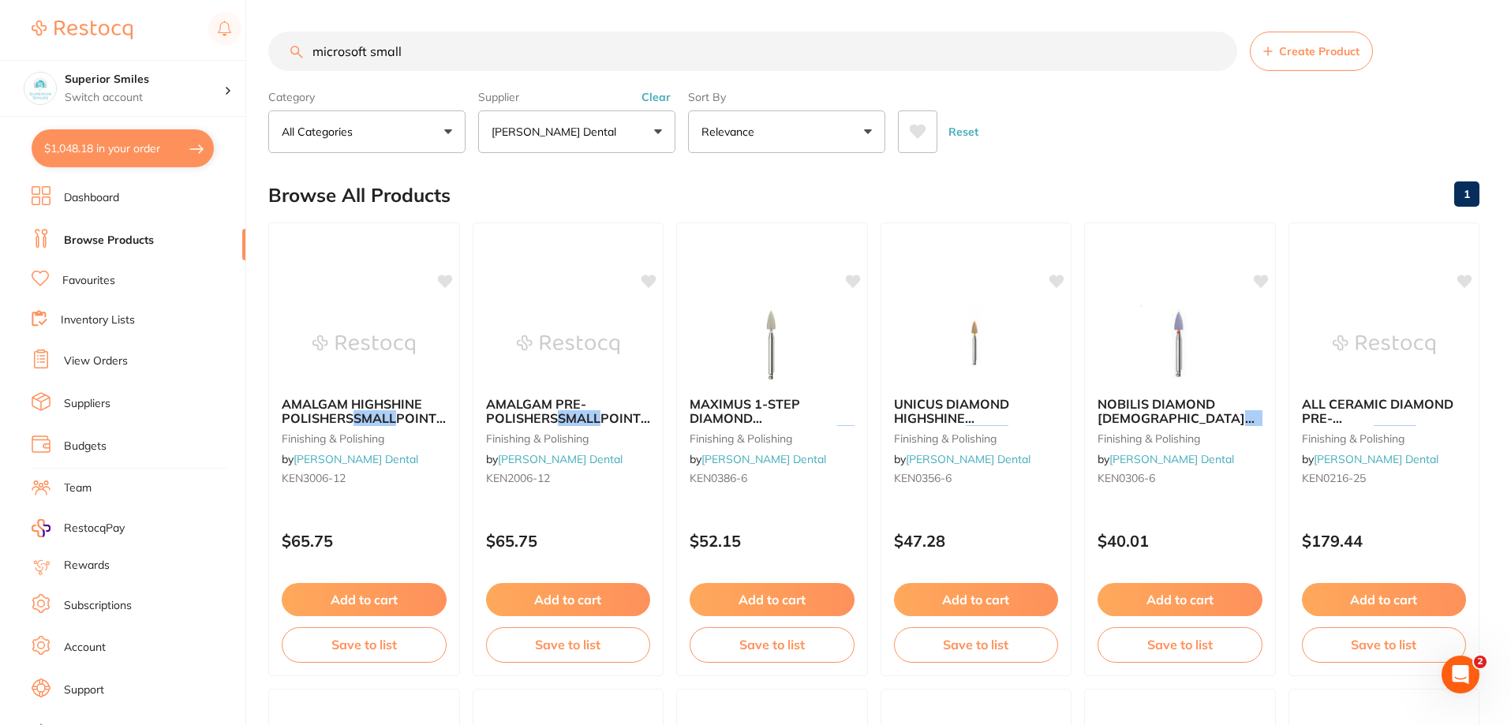
click at [603, 133] on button "[PERSON_NAME] Dental" at bounding box center [576, 131] width 197 height 43
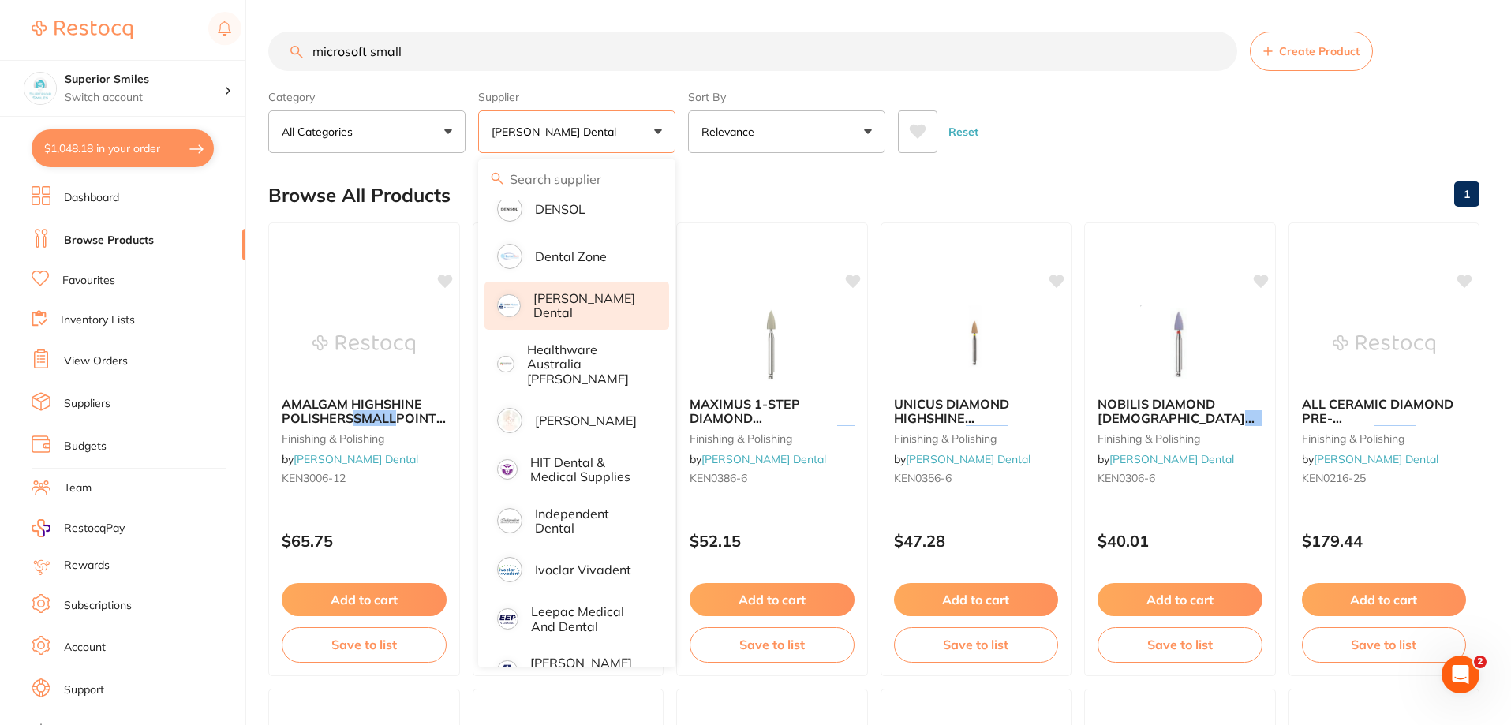
click at [585, 305] on p "[PERSON_NAME] Dental" at bounding box center [590, 305] width 114 height 29
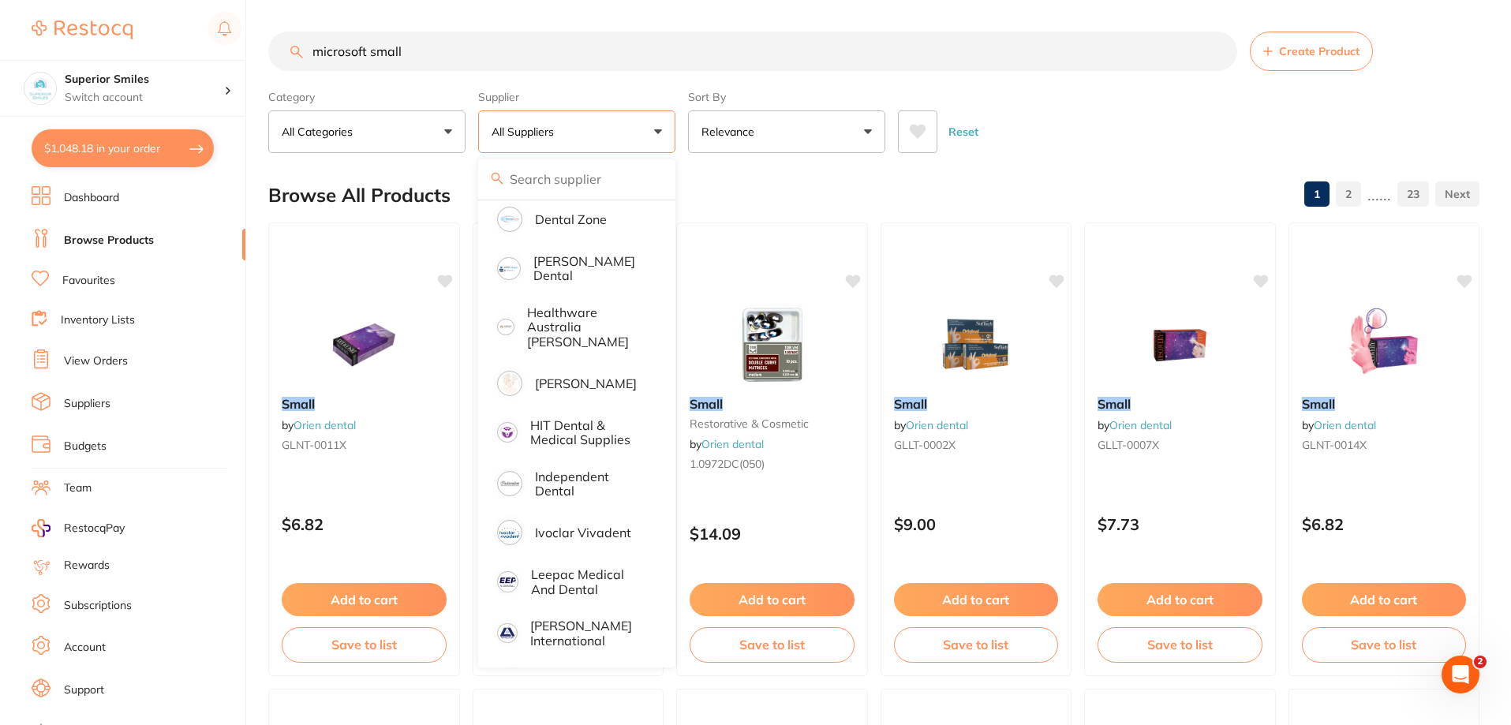
scroll to position [474, 0]
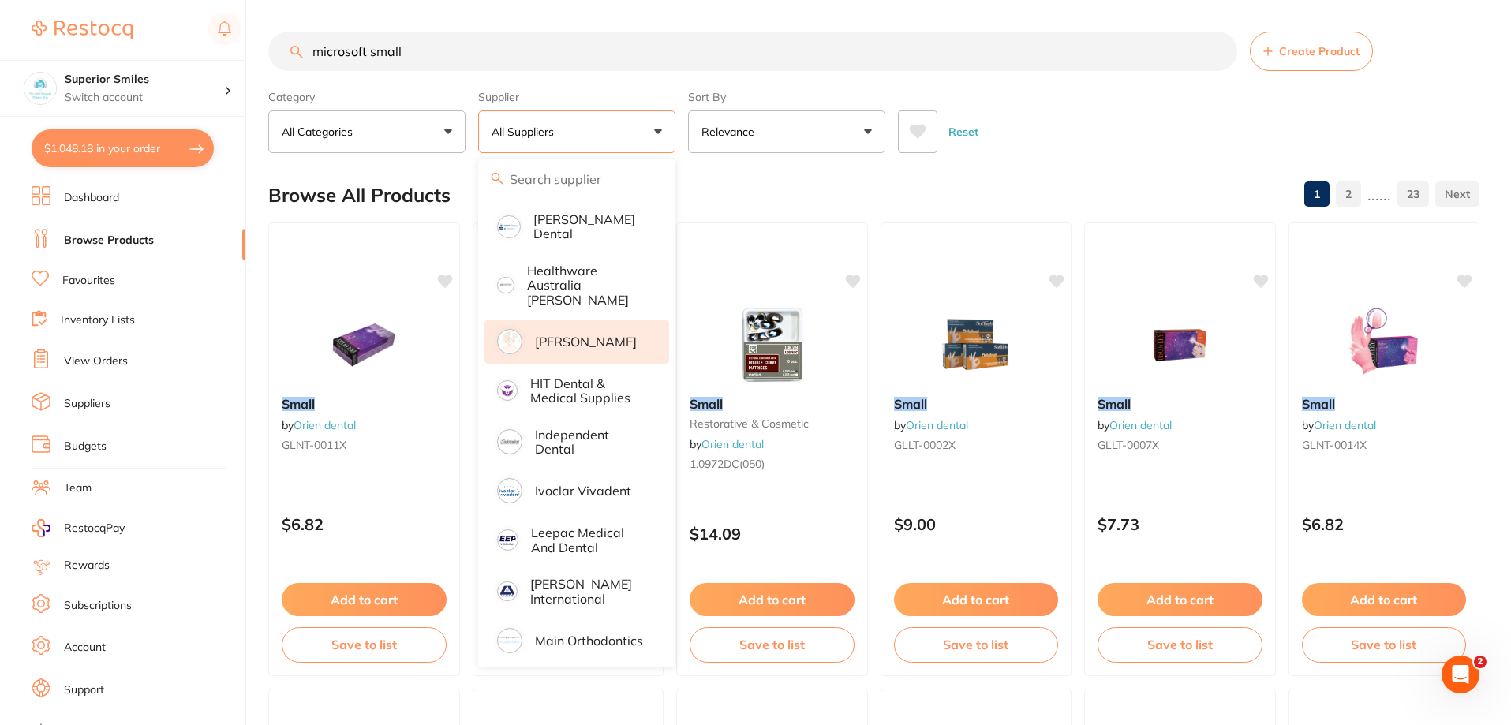
click at [548, 335] on p "[PERSON_NAME]" at bounding box center [586, 342] width 102 height 14
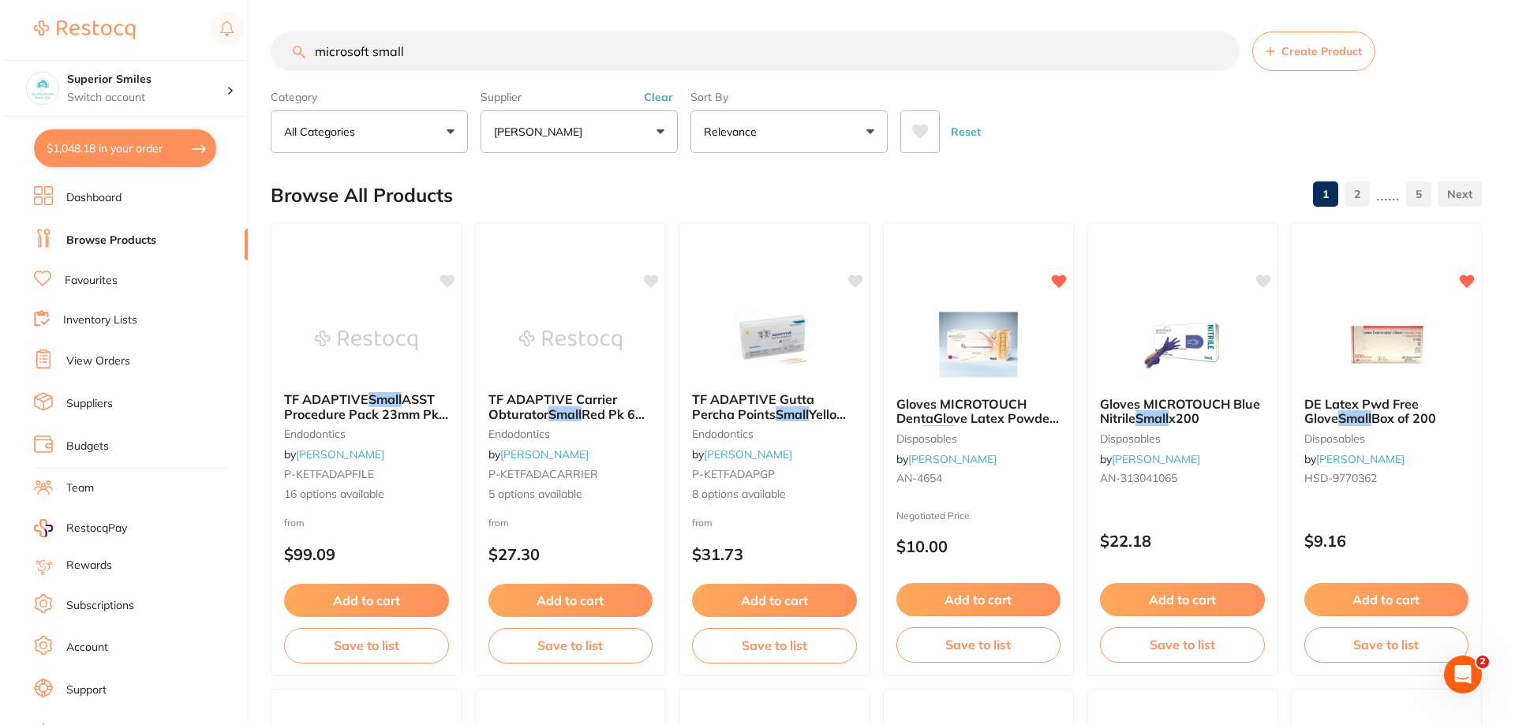
scroll to position [0, 0]
click at [996, 413] on span "Gloves MICROTOUCH DentaGlove Latex Powder Free" at bounding box center [975, 417] width 164 height 45
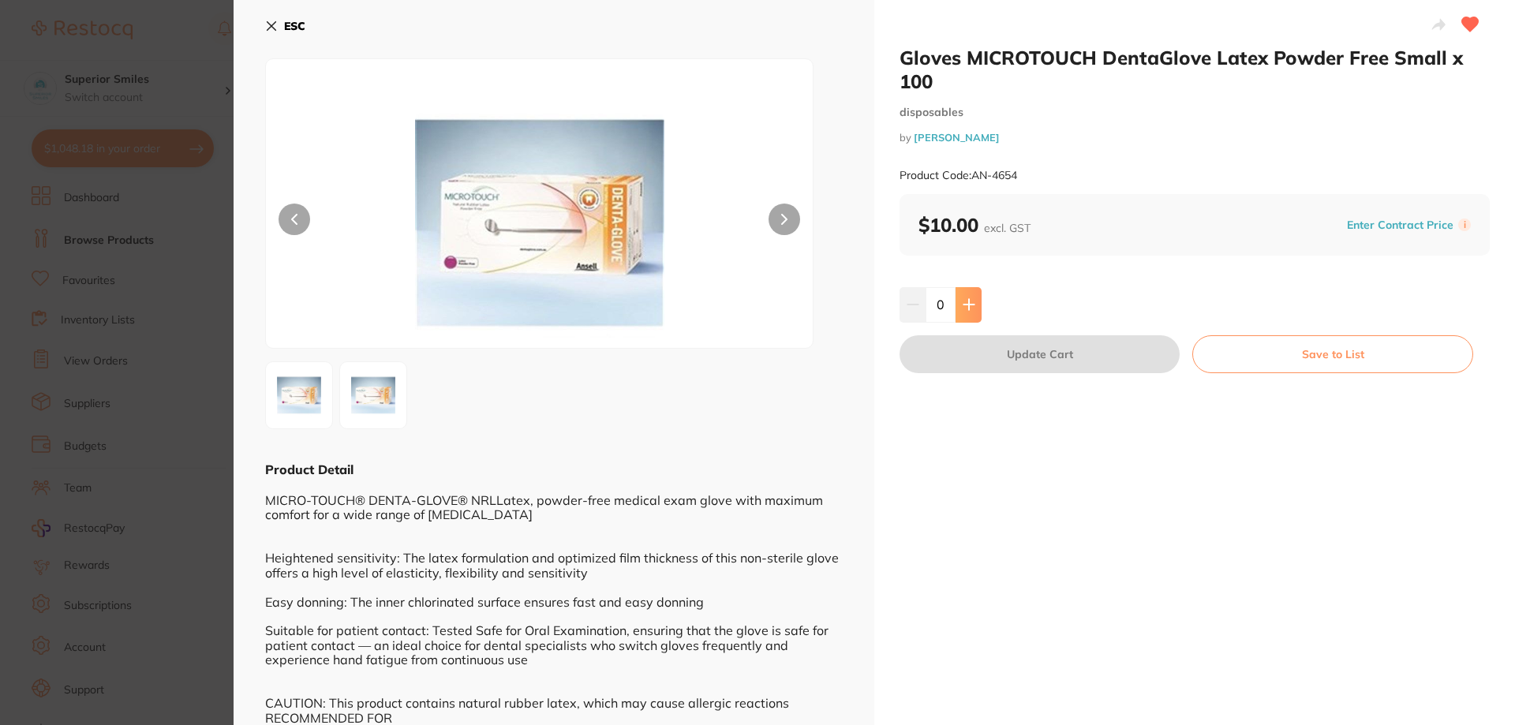
click at [964, 305] on icon at bounding box center [969, 305] width 10 height 10
click at [964, 307] on icon at bounding box center [969, 304] width 13 height 13
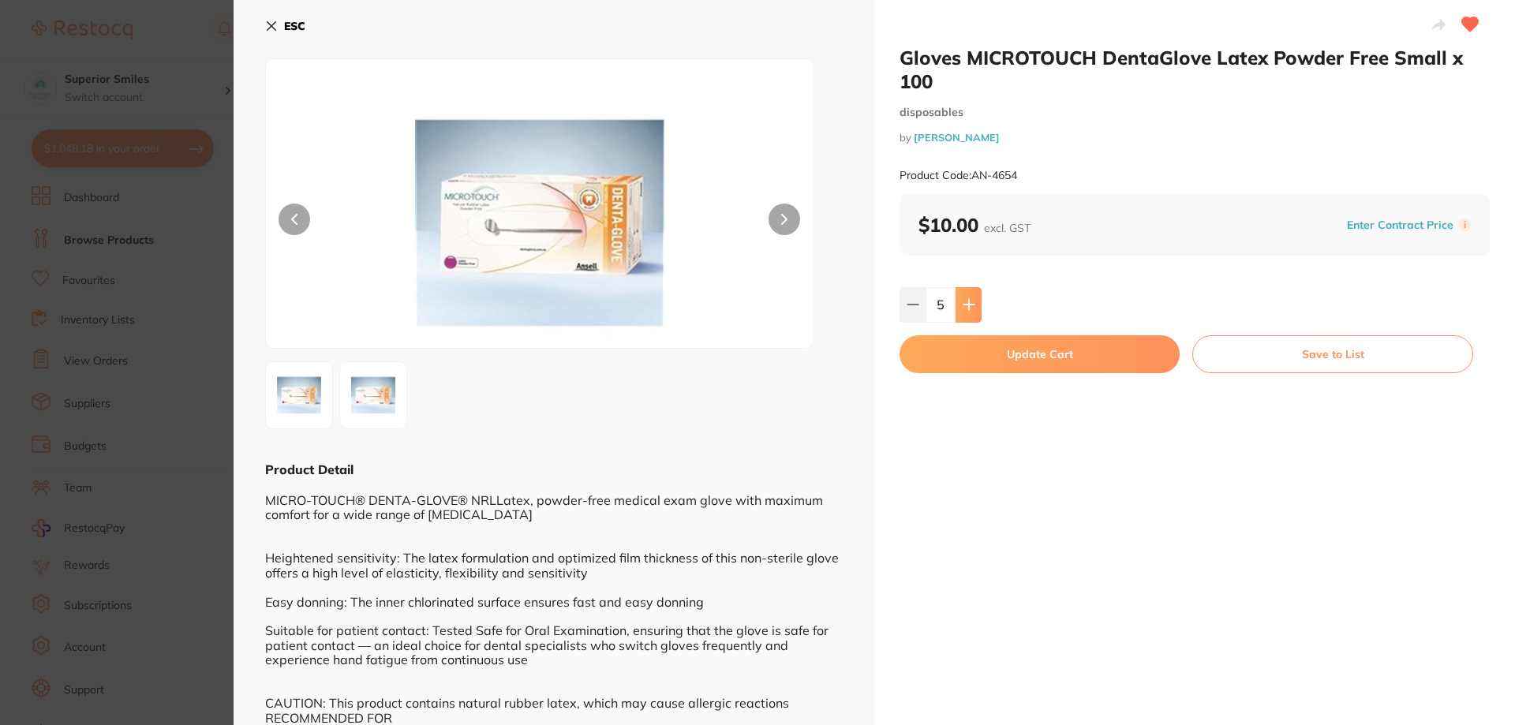
click at [964, 307] on icon at bounding box center [969, 304] width 13 height 13
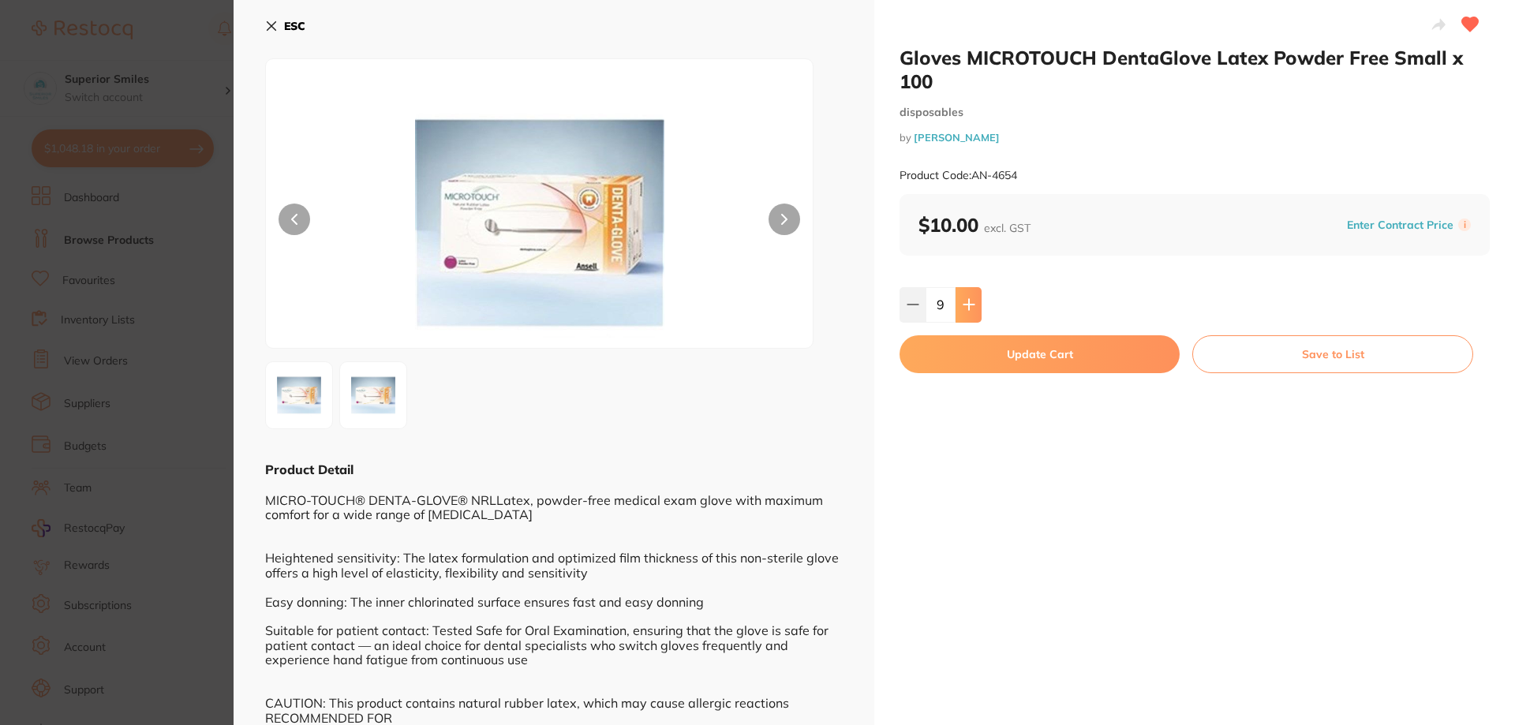
type input "10"
click at [1028, 350] on button "Update Cart" at bounding box center [1040, 354] width 280 height 38
checkbox input "false"
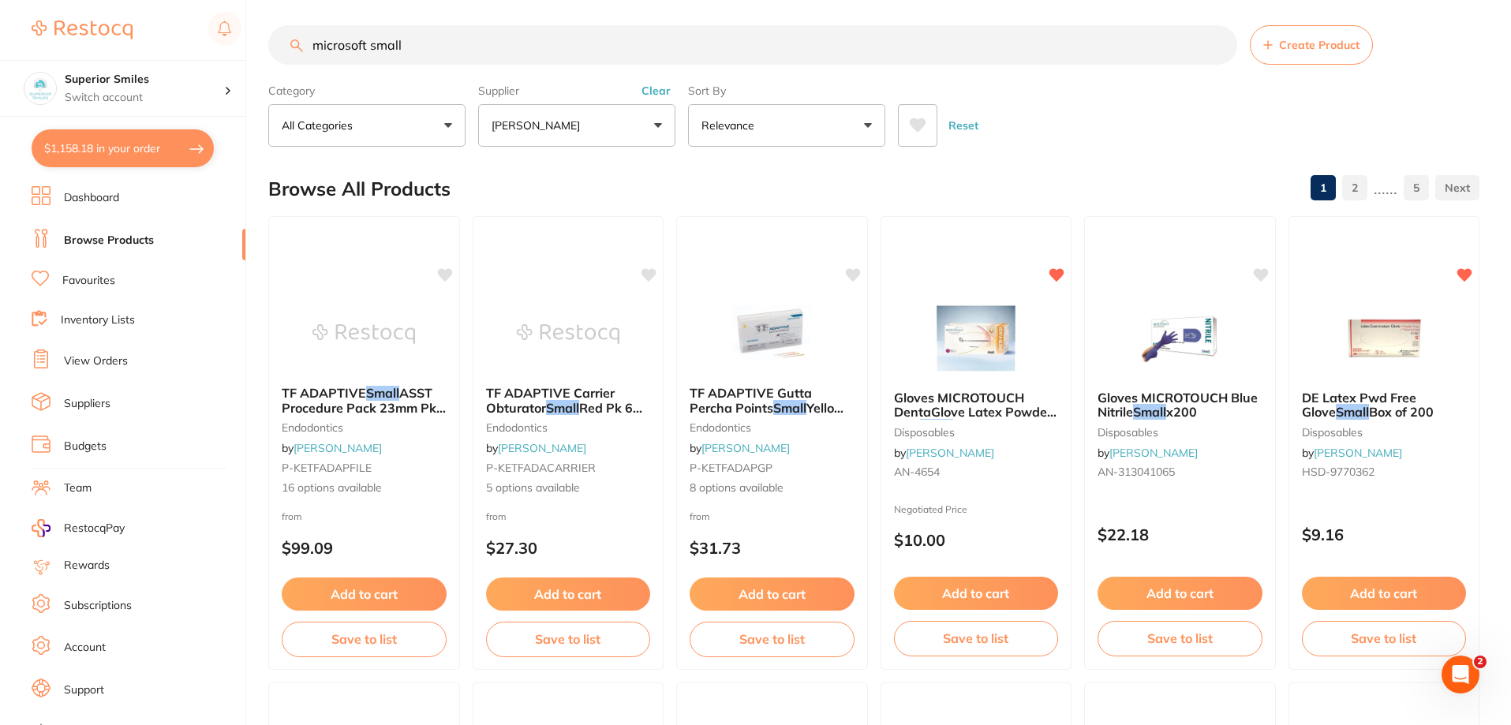
drag, startPoint x: 442, startPoint y: 49, endPoint x: 169, endPoint y: 35, distance: 273.4
click at [169, 35] on div "$1,158.18 Superior Smiles Switch account Superior Smiles $1,158.18 in your orde…" at bounding box center [755, 356] width 1511 height 725
type input "[PERSON_NAME]"
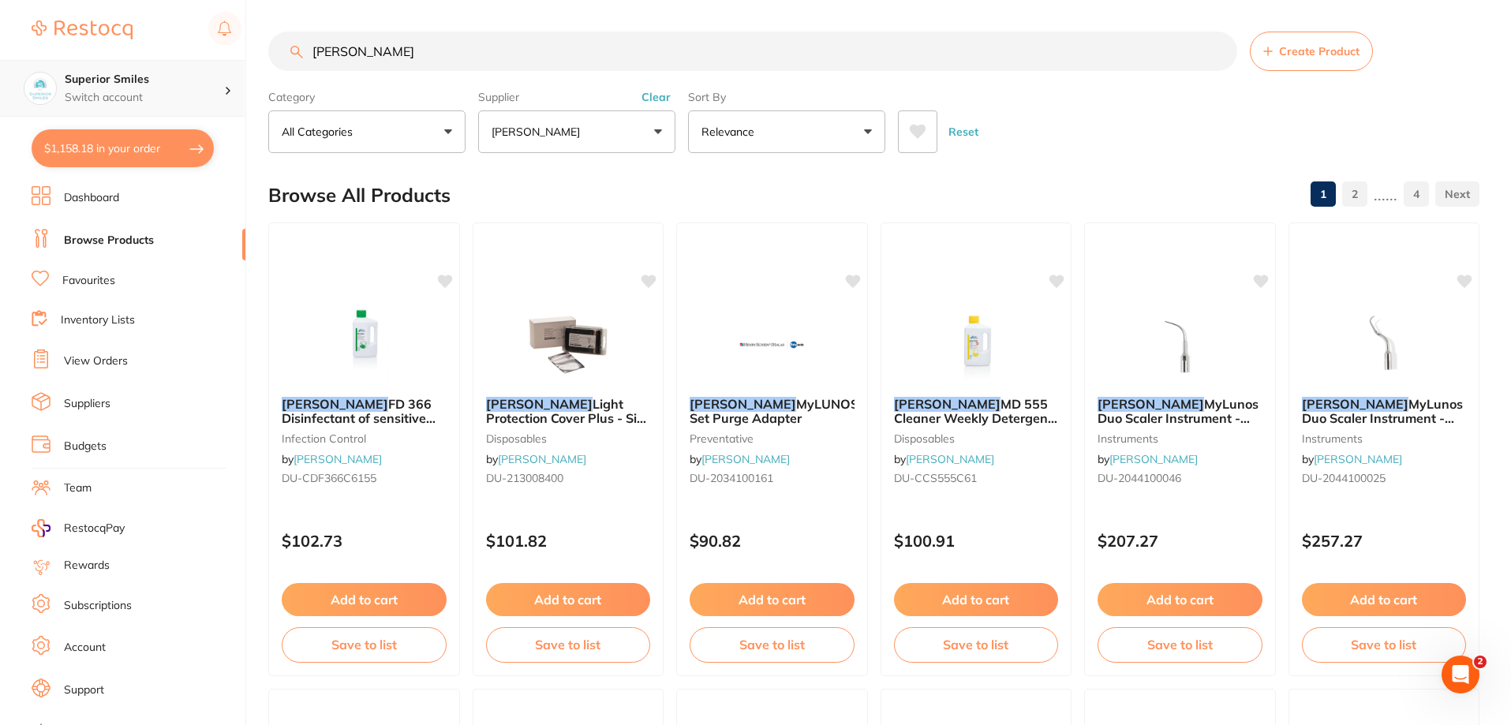
scroll to position [0, 0]
click at [1005, 601] on button "Add to cart" at bounding box center [976, 602] width 167 height 34
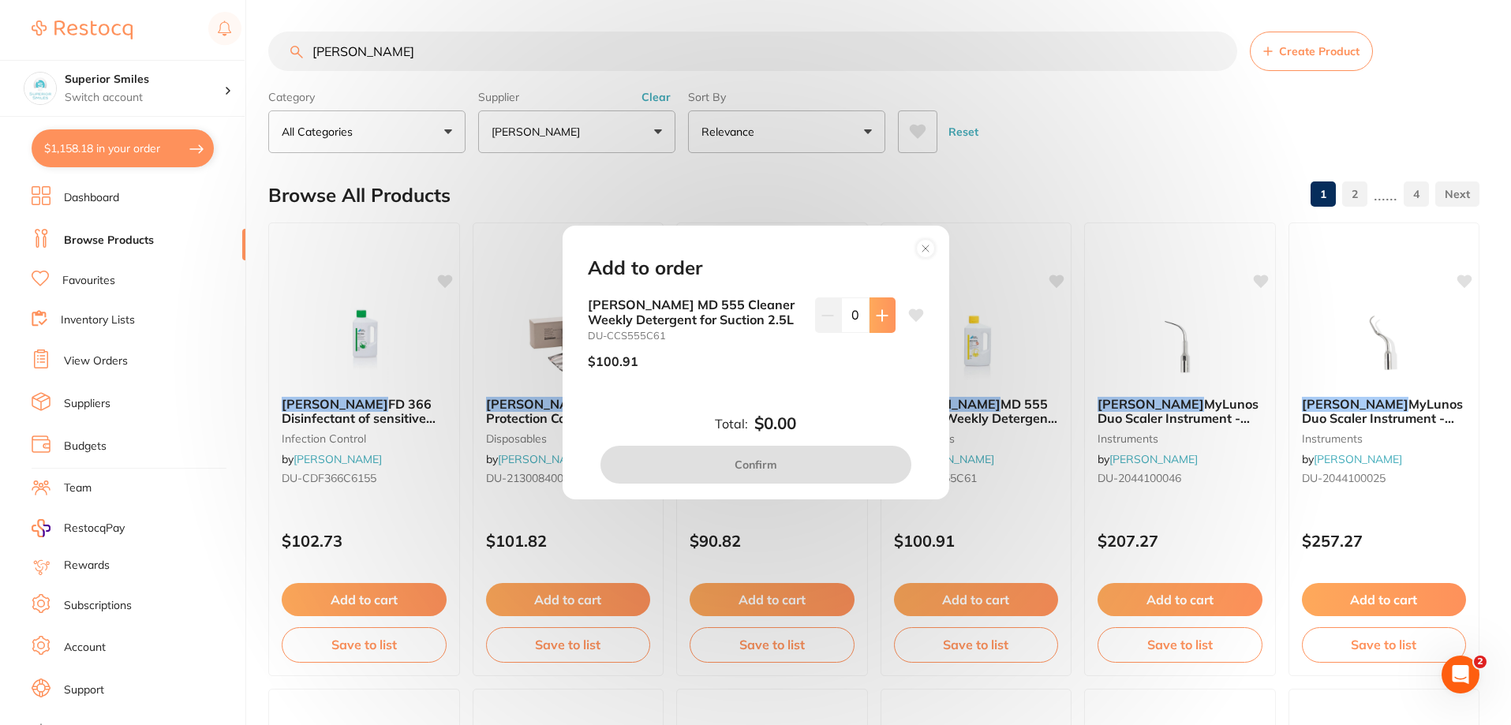
click at [878, 304] on button at bounding box center [883, 315] width 26 height 35
type input "1"
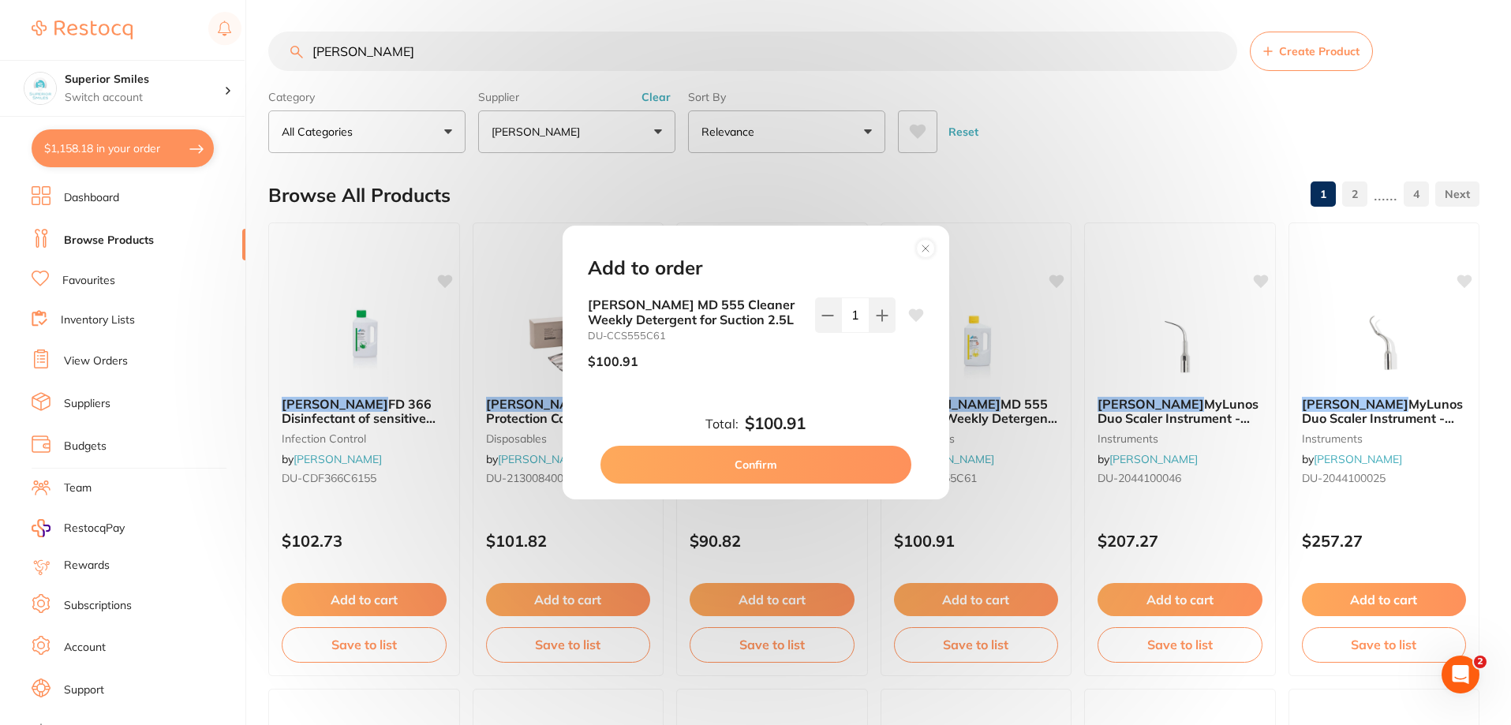
click at [792, 473] on button "Confirm" at bounding box center [756, 465] width 311 height 38
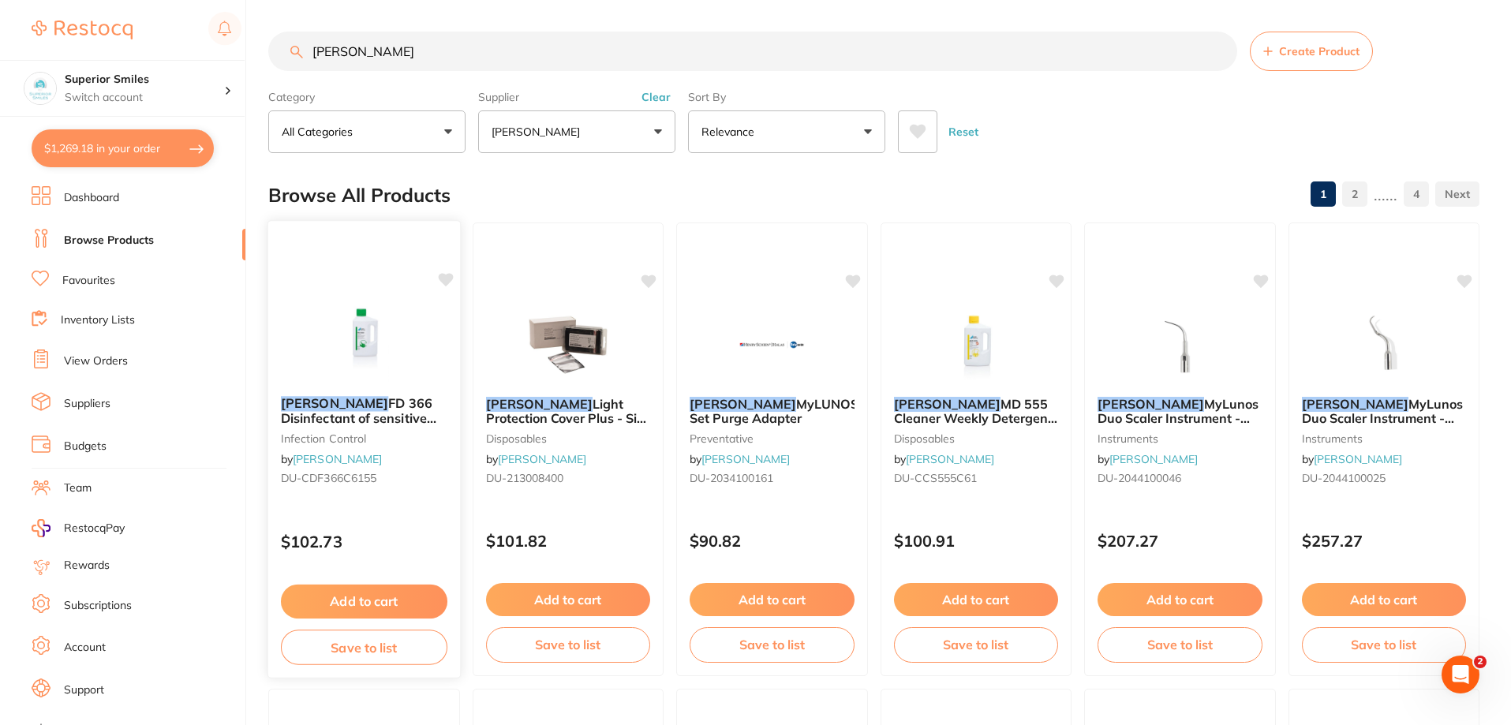
click at [358, 599] on button "Add to cart" at bounding box center [364, 602] width 167 height 34
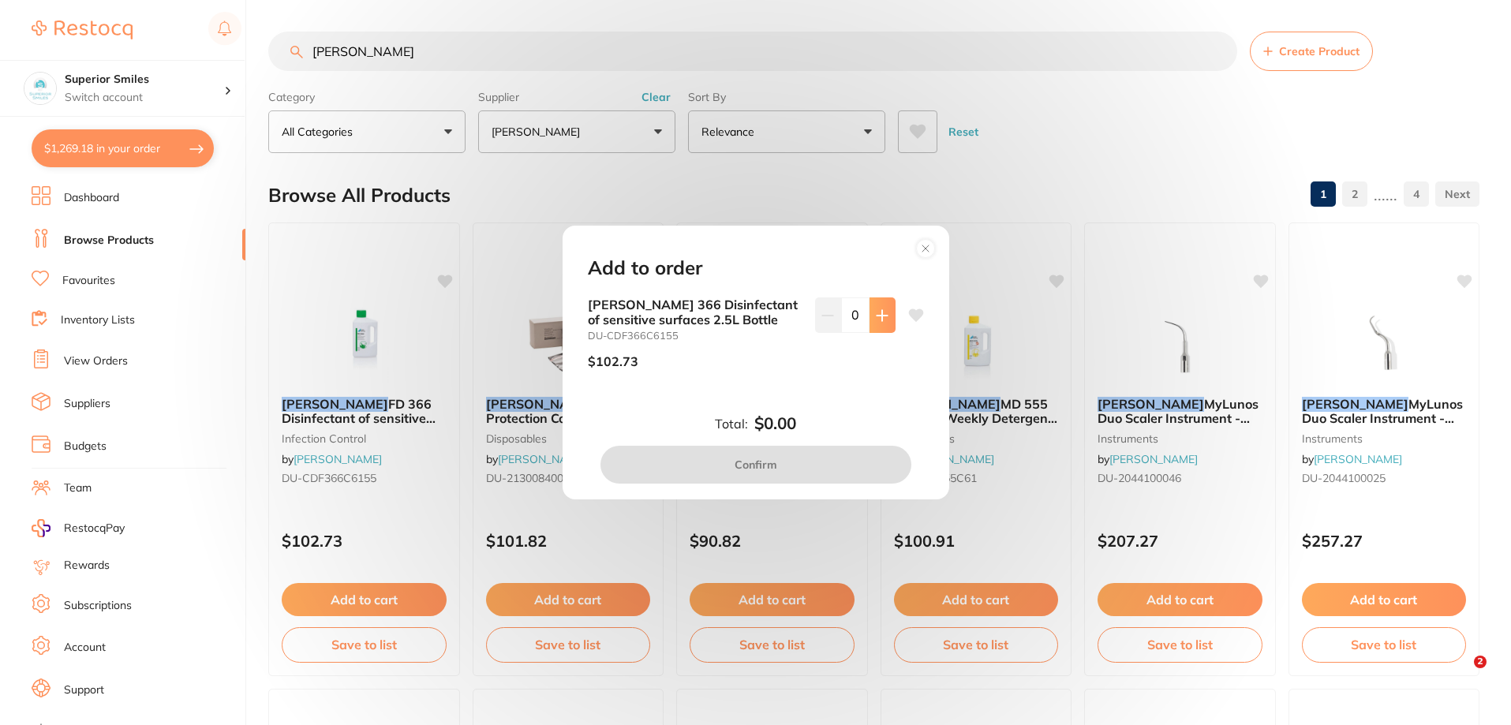
click at [871, 324] on button at bounding box center [883, 315] width 26 height 35
type input "1"
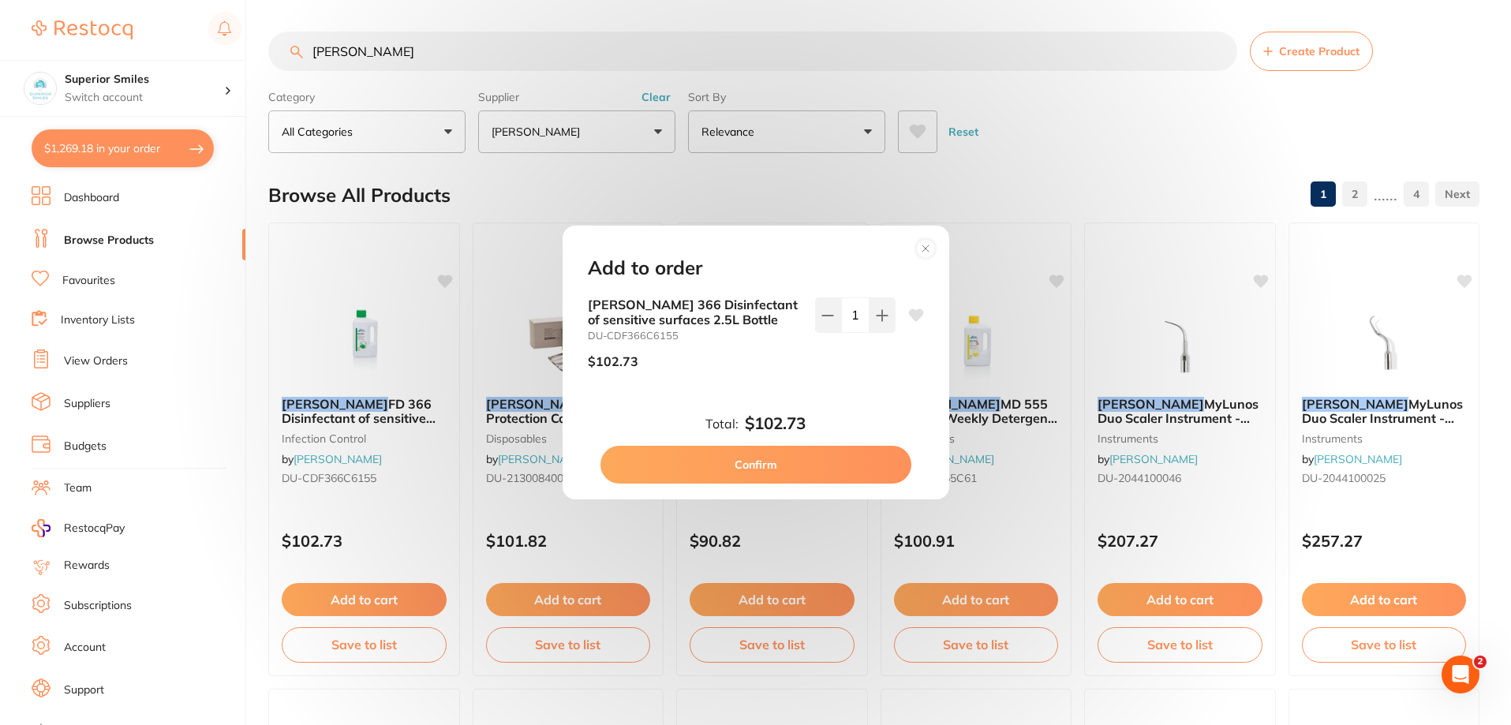
click at [802, 473] on button "Confirm" at bounding box center [756, 465] width 311 height 38
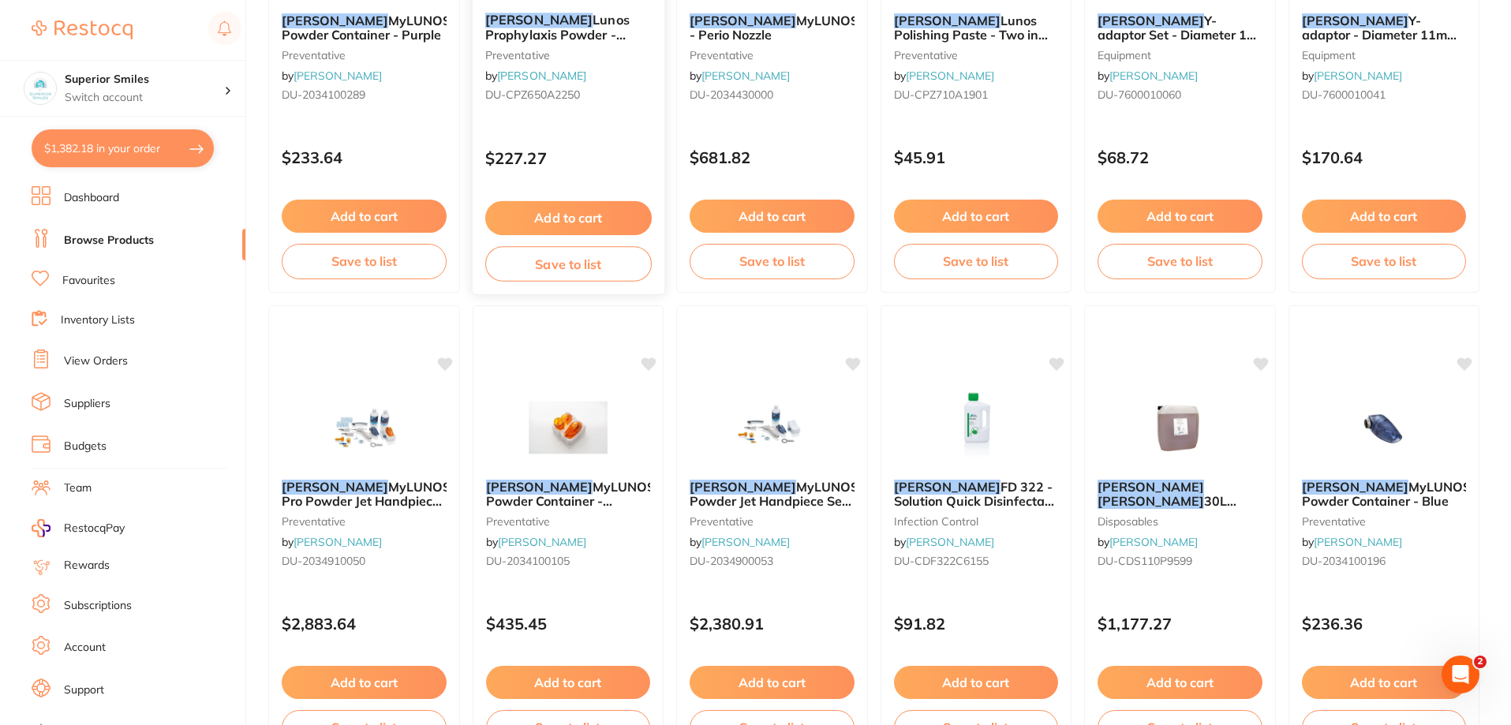
scroll to position [2289, 0]
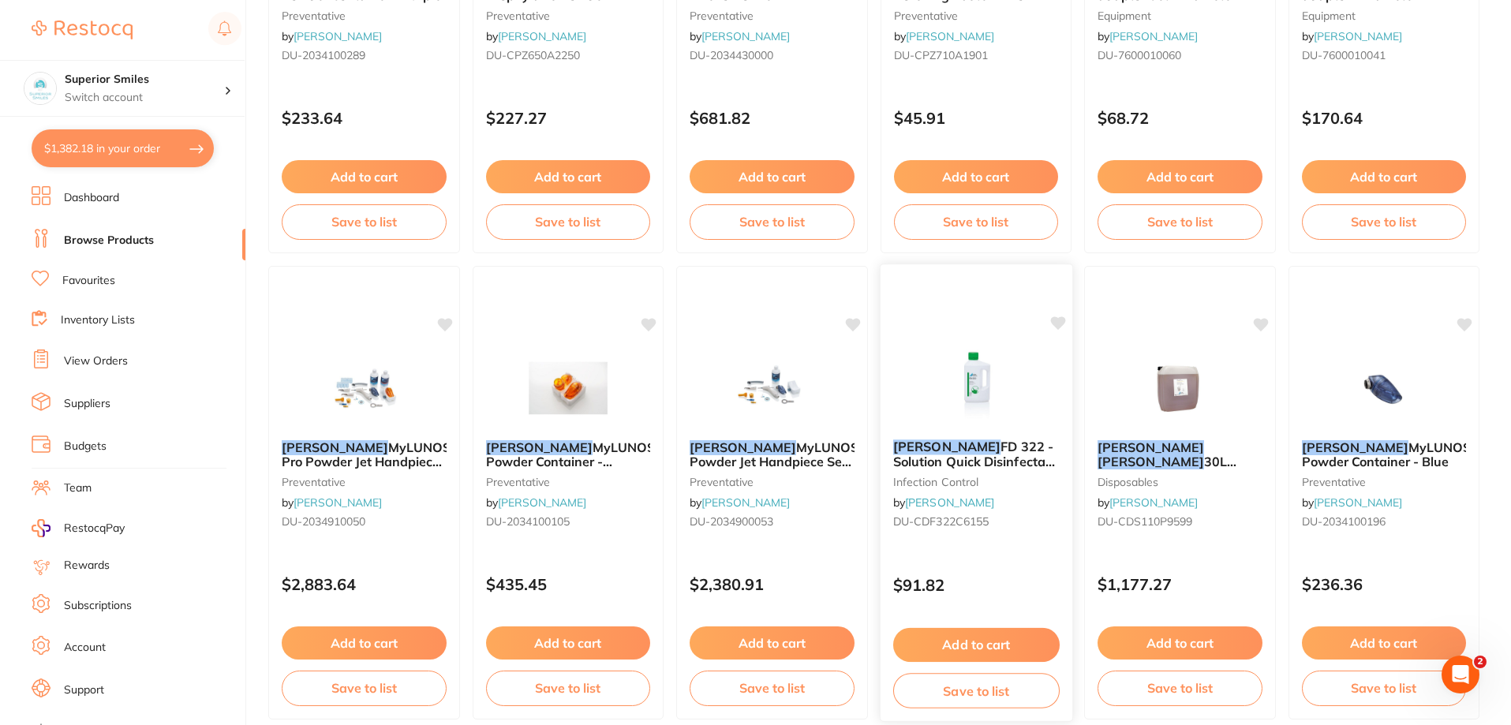
click at [987, 642] on button "Add to cart" at bounding box center [976, 645] width 167 height 34
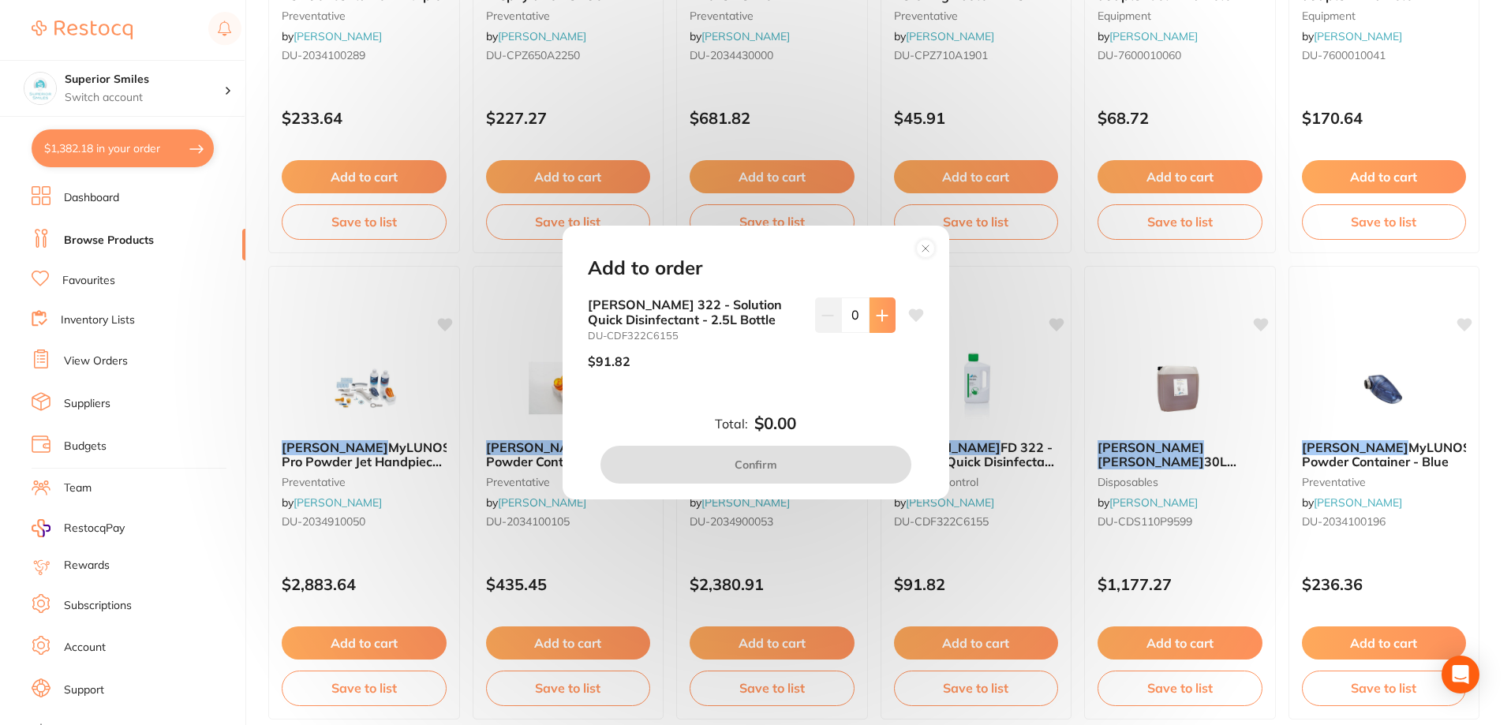
click at [881, 324] on button at bounding box center [883, 315] width 26 height 35
type input "1"
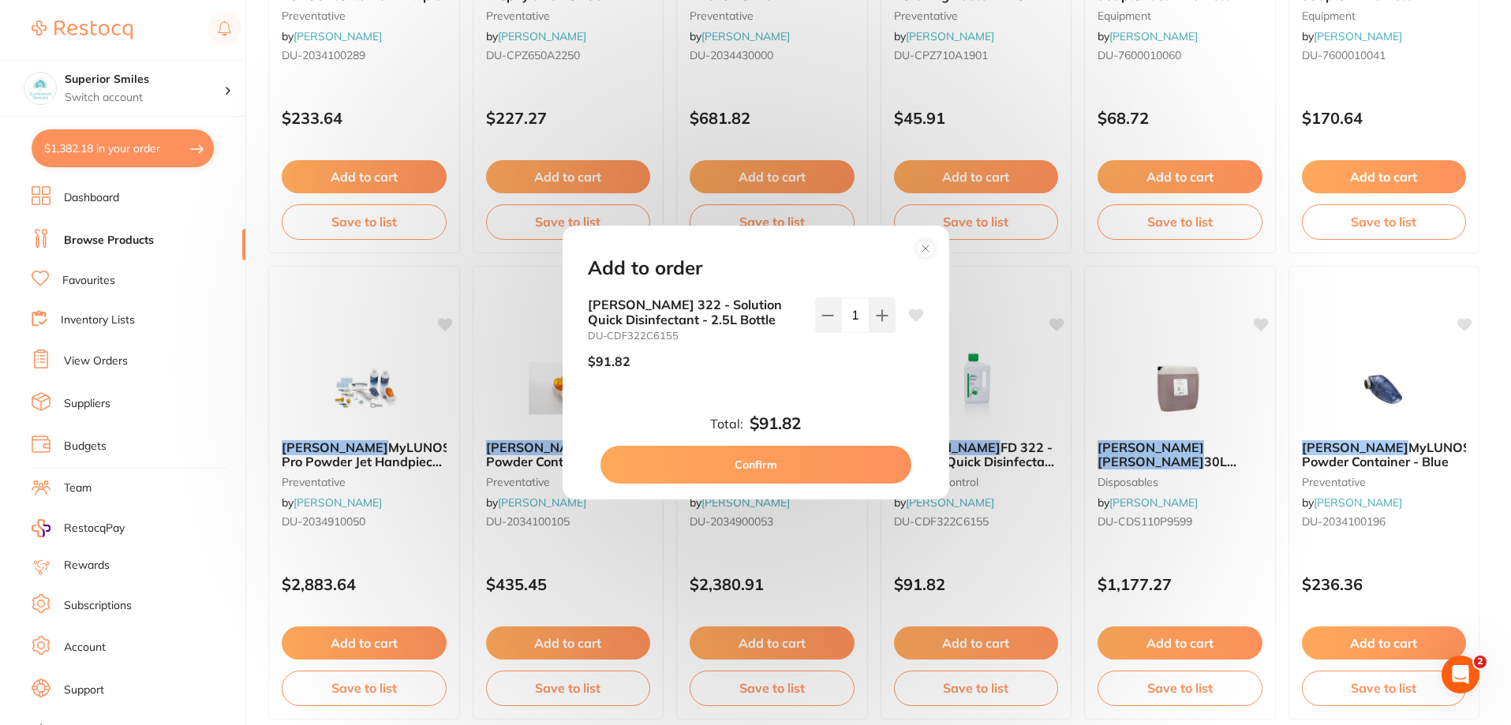
scroll to position [0, 0]
click at [780, 462] on button "Confirm" at bounding box center [756, 465] width 311 height 38
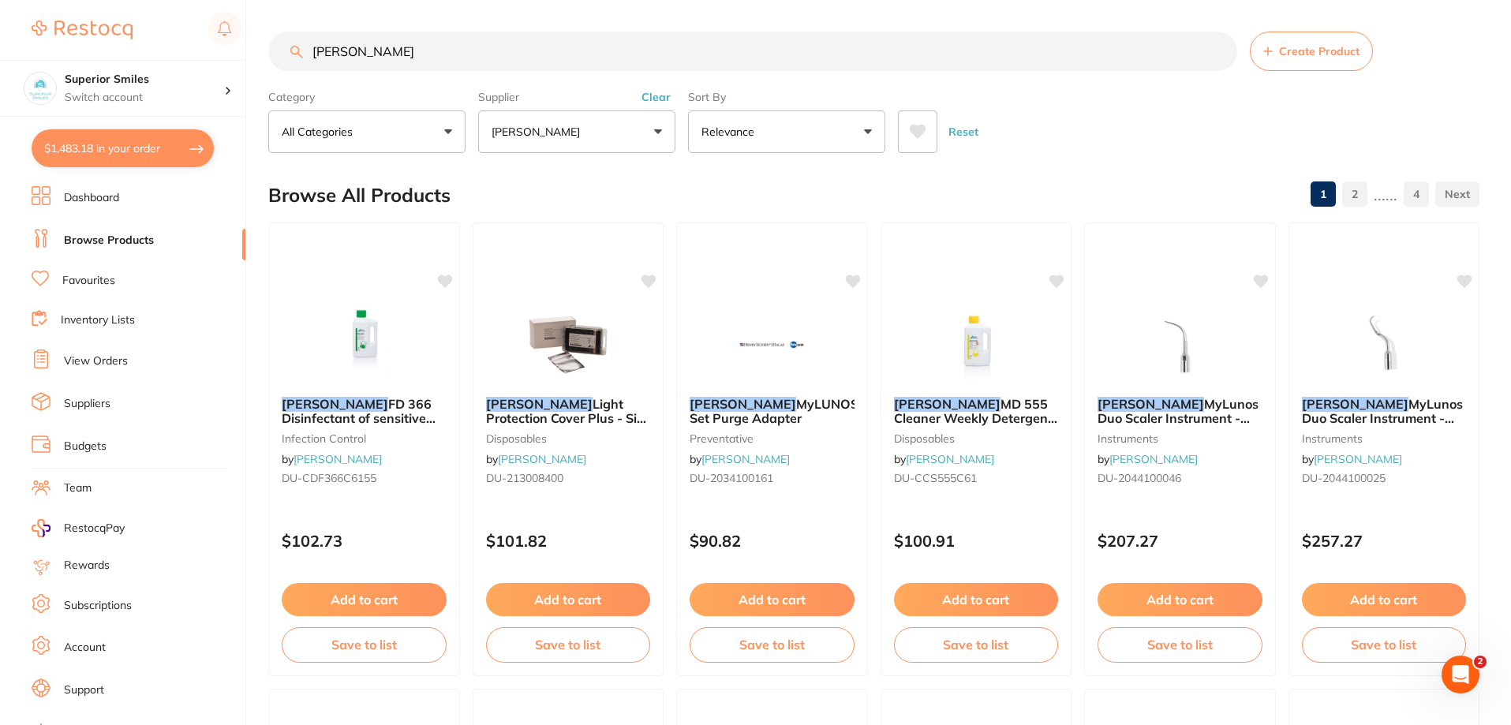
drag, startPoint x: 361, startPoint y: 57, endPoint x: 271, endPoint y: 53, distance: 90.1
click at [271, 53] on input "[PERSON_NAME]" at bounding box center [752, 51] width 969 height 39
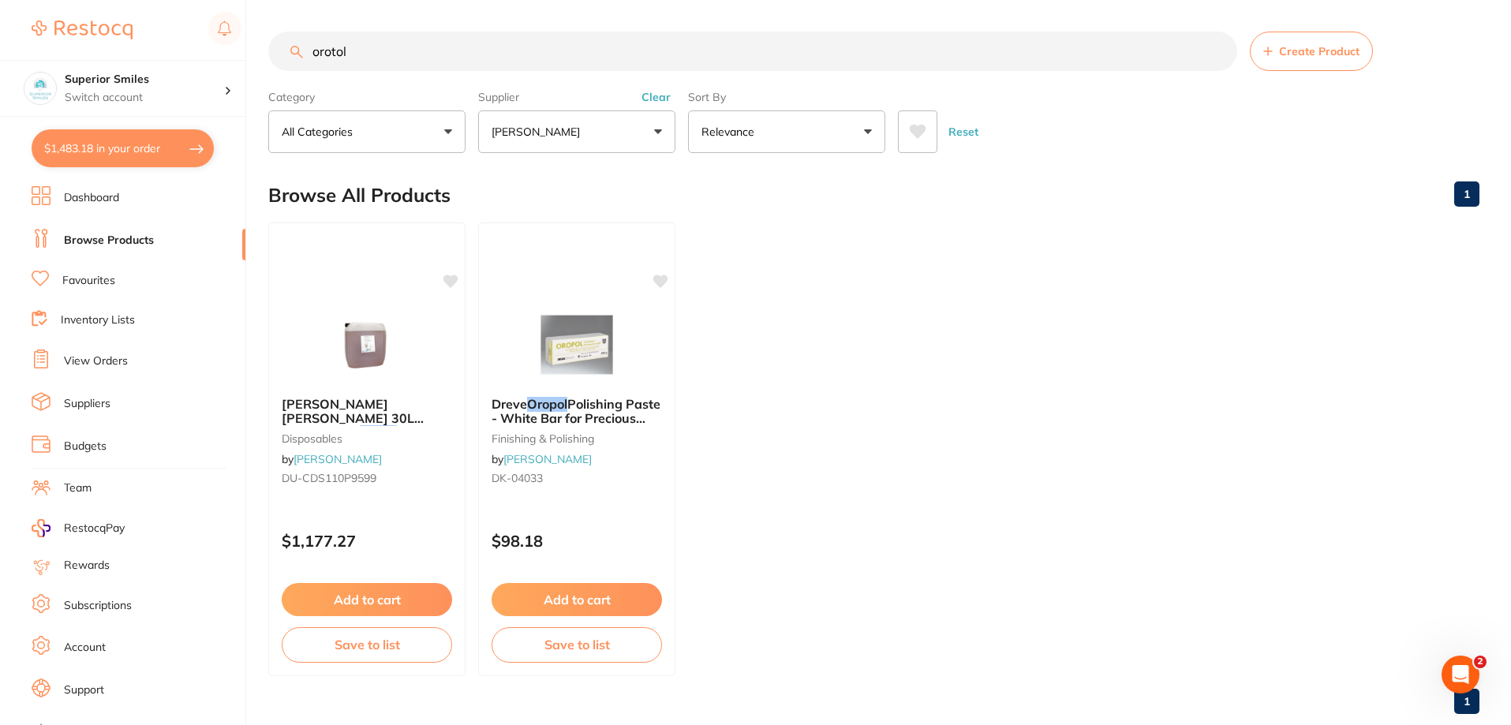
type input "orotol"
click at [114, 148] on button "$1,483.18 in your order" at bounding box center [123, 148] width 182 height 38
checkbox input "true"
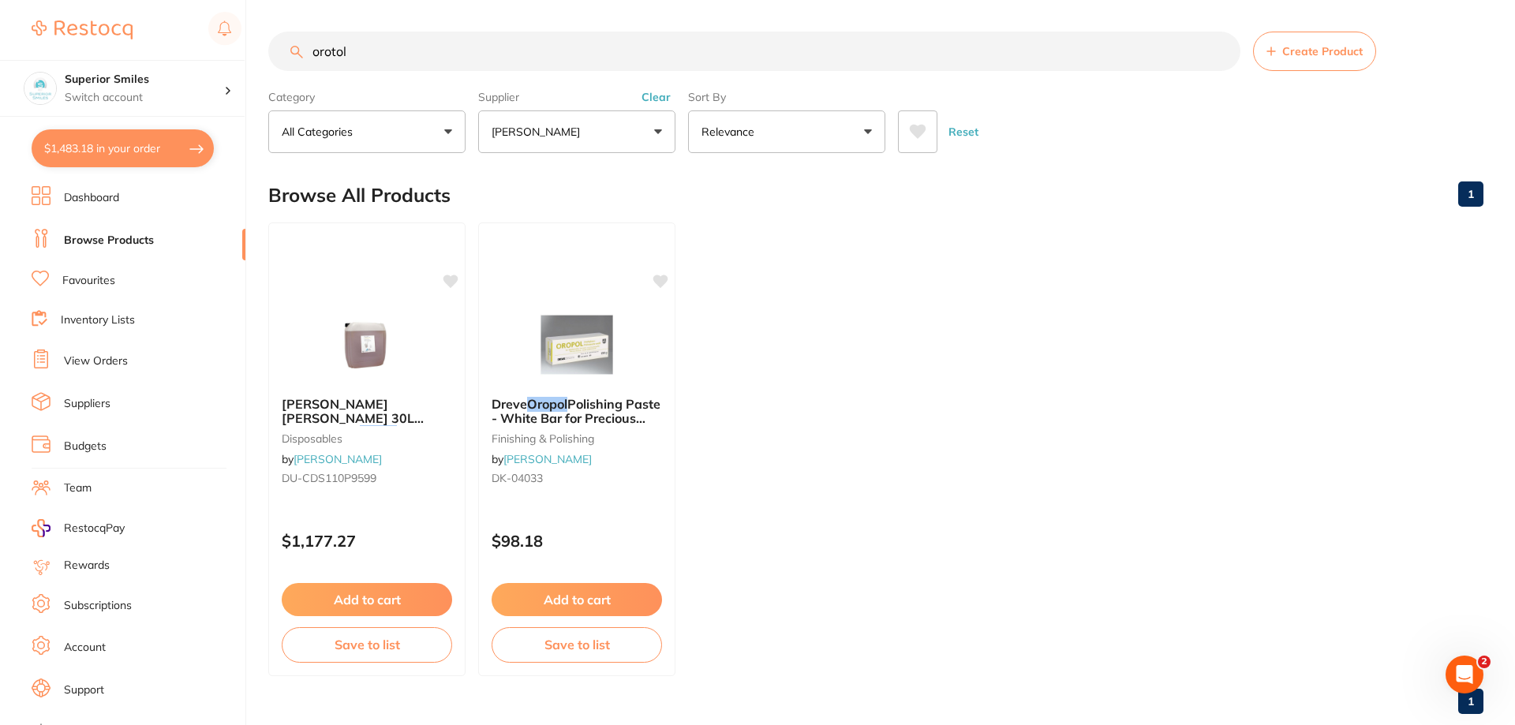
checkbox input "true"
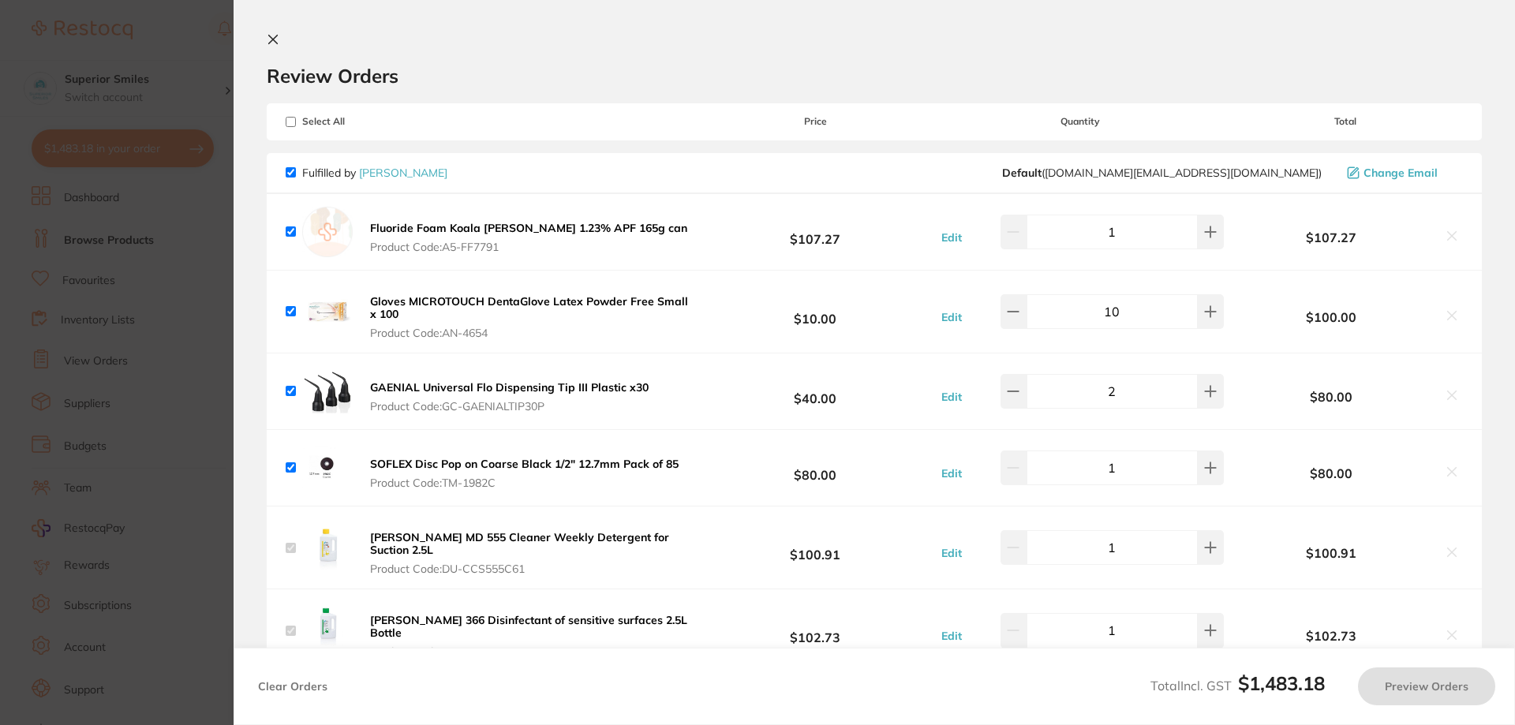
checkbox input "true"
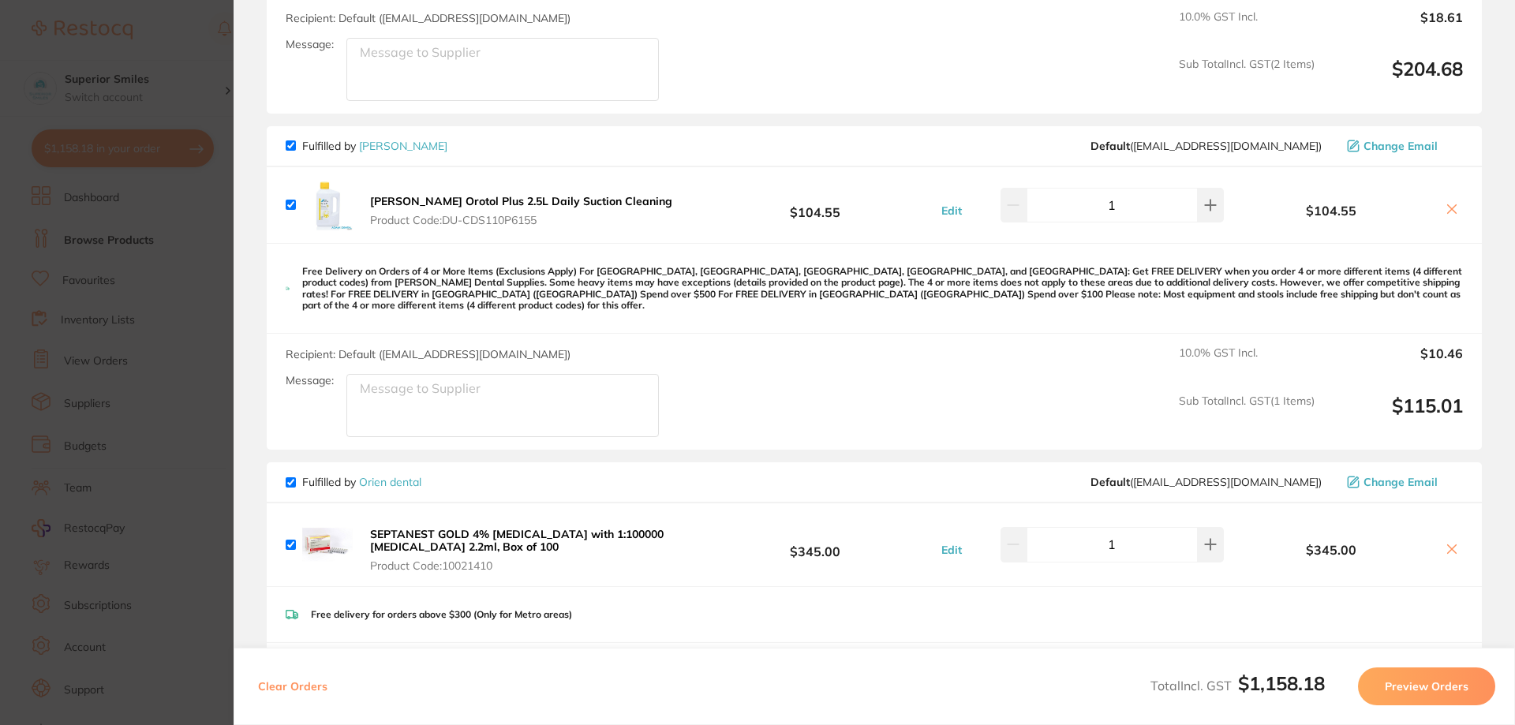
scroll to position [1001, 0]
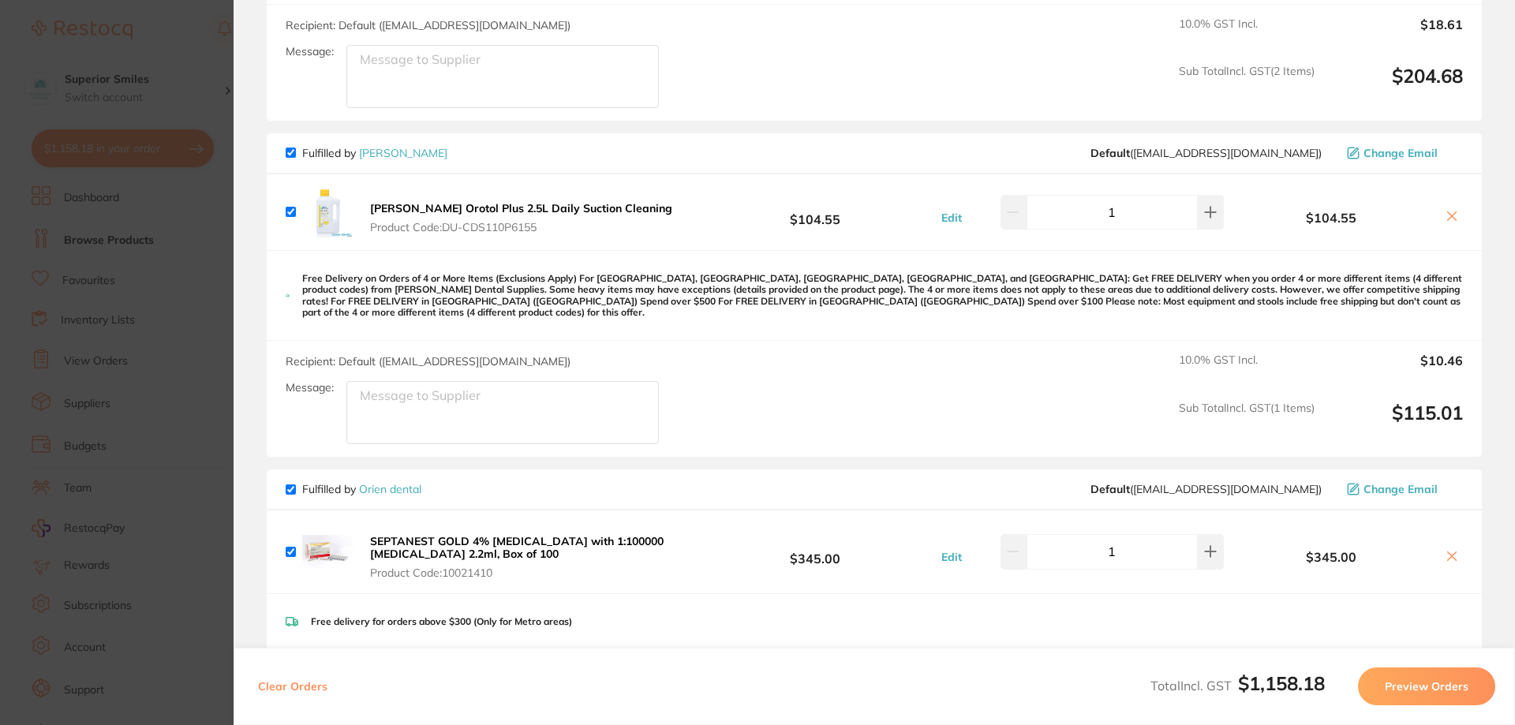
click at [421, 206] on b "[PERSON_NAME] Orotol Plus 2.5L Daily Suction Cleaning" at bounding box center [521, 208] width 302 height 14
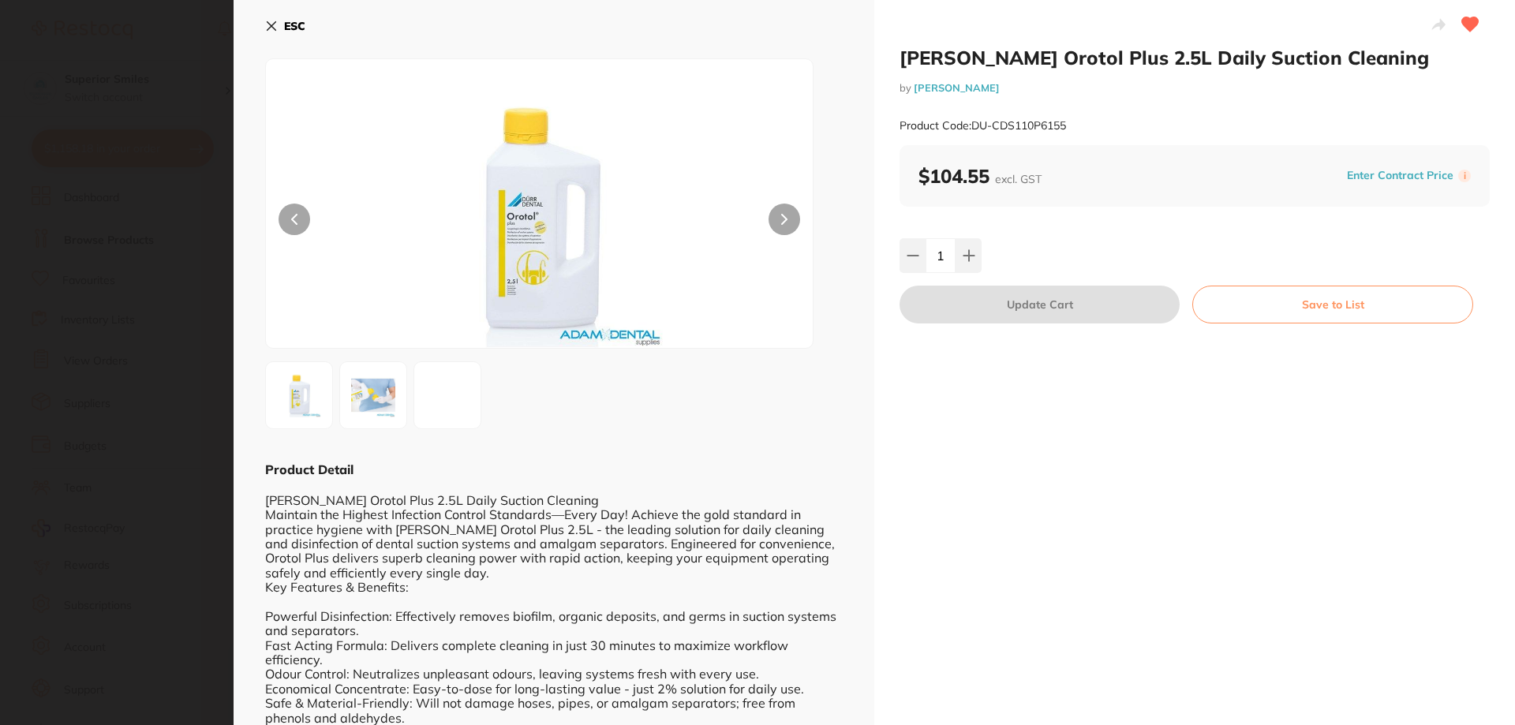
scroll to position [0, 0]
drag, startPoint x: 1343, startPoint y: 62, endPoint x: 1021, endPoint y: 86, distance: 322.9
click at [1013, 75] on div "Durr Orotol Plus 2.5L Daily Suction Cleaning by Adam Dental Product Code: DU-CD…" at bounding box center [1195, 95] width 590 height 99
click at [271, 28] on icon at bounding box center [271, 26] width 13 height 13
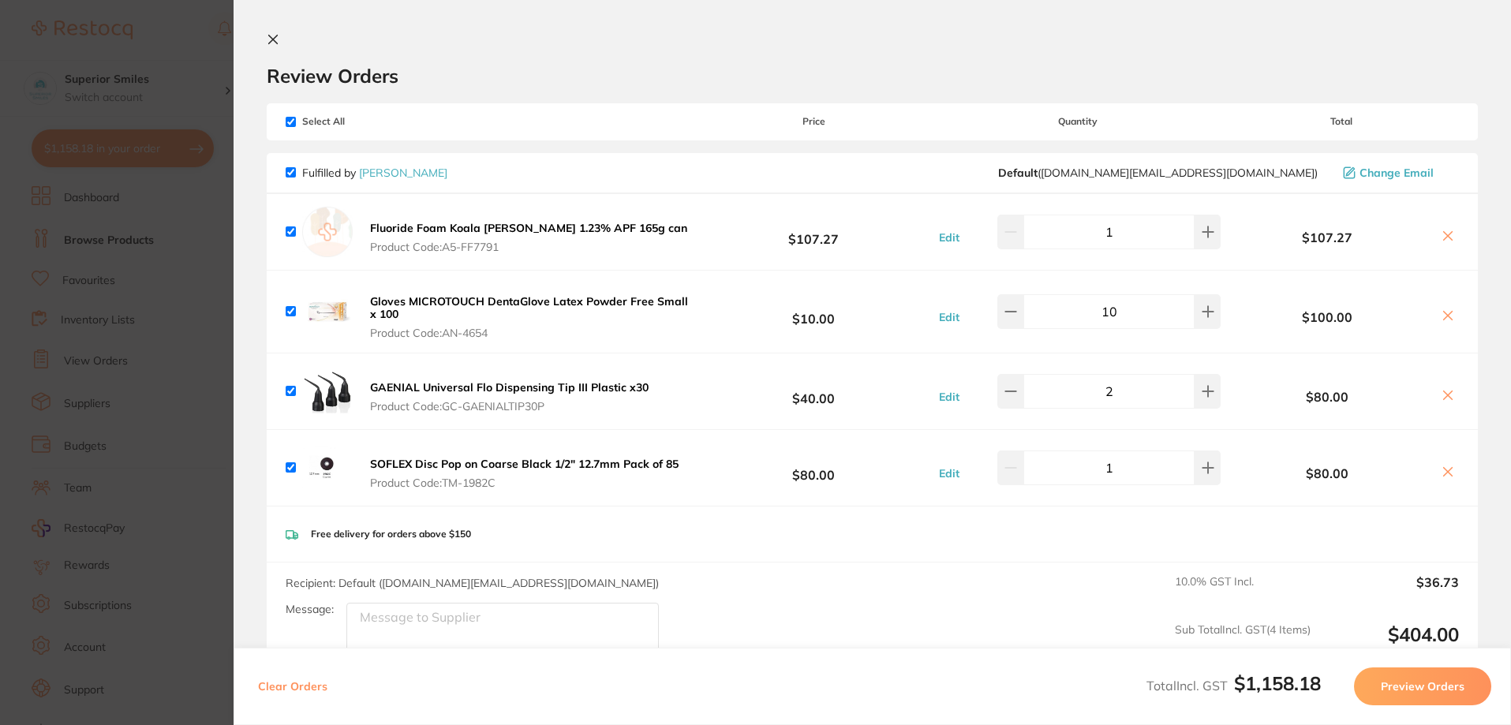
click at [262, 36] on section "Review Orders Your orders are being processed and we will notify you once we ha…" at bounding box center [873, 362] width 1278 height 725
click at [268, 36] on icon at bounding box center [273, 39] width 13 height 13
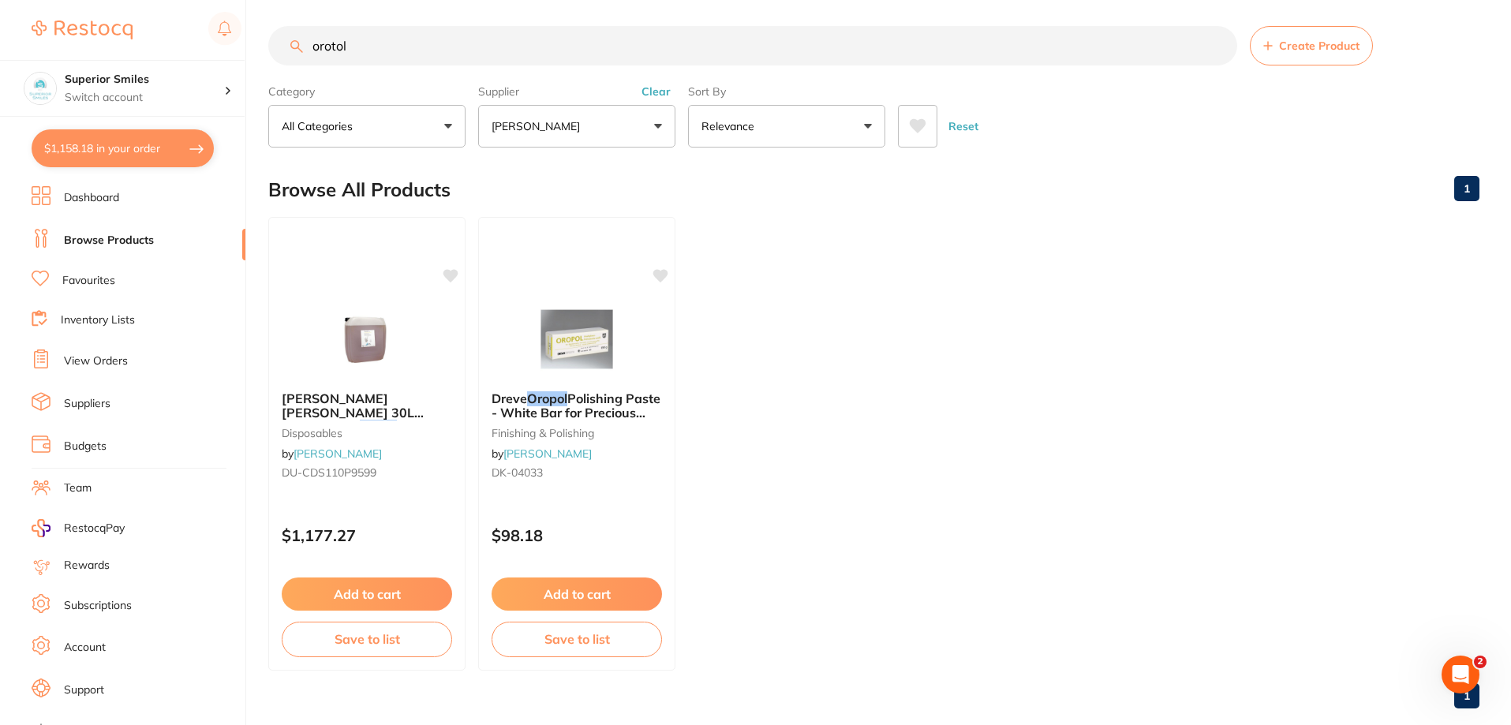
drag, startPoint x: 383, startPoint y: 49, endPoint x: 298, endPoint y: 49, distance: 84.4
click at [298, 49] on div "orotol Create Product" at bounding box center [873, 45] width 1211 height 39
type input "[PERSON_NAME]"
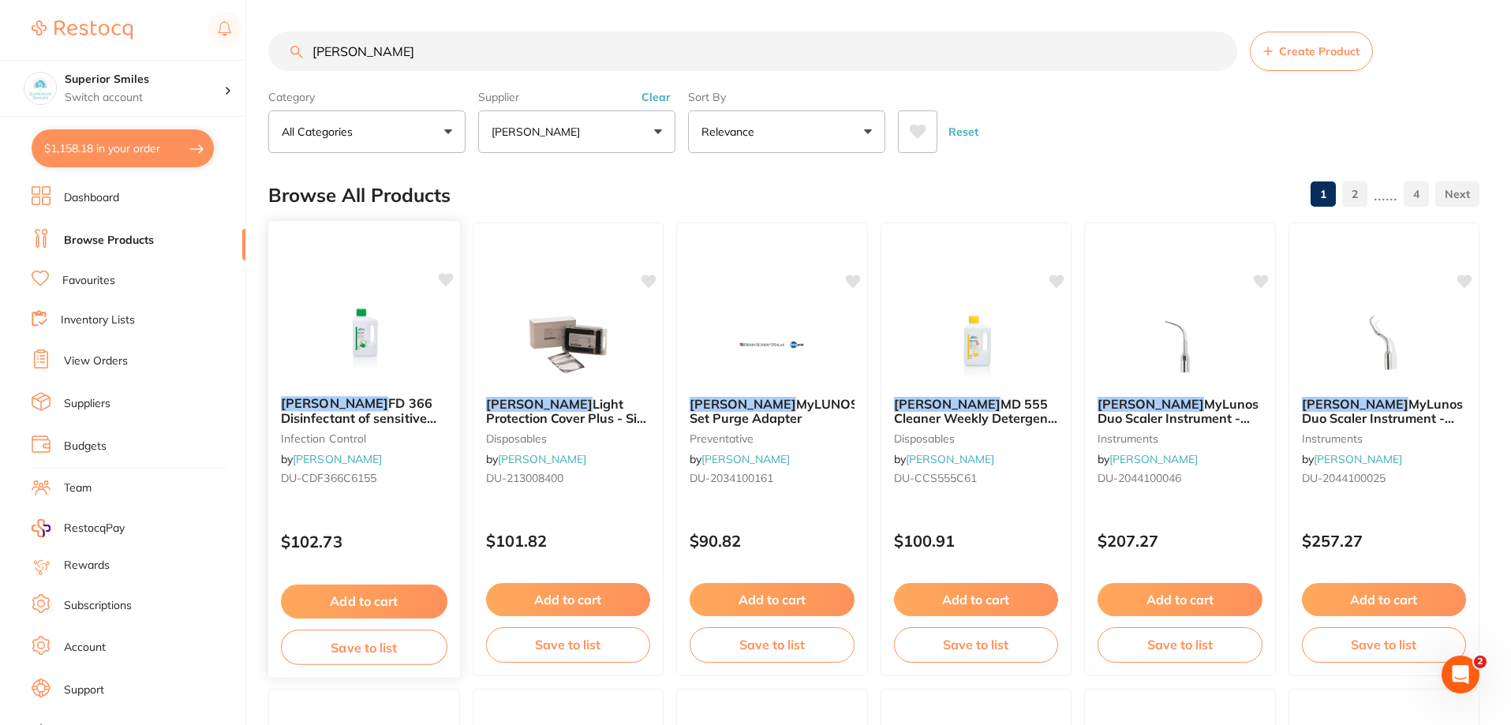
click at [364, 601] on button "Add to cart" at bounding box center [364, 602] width 167 height 34
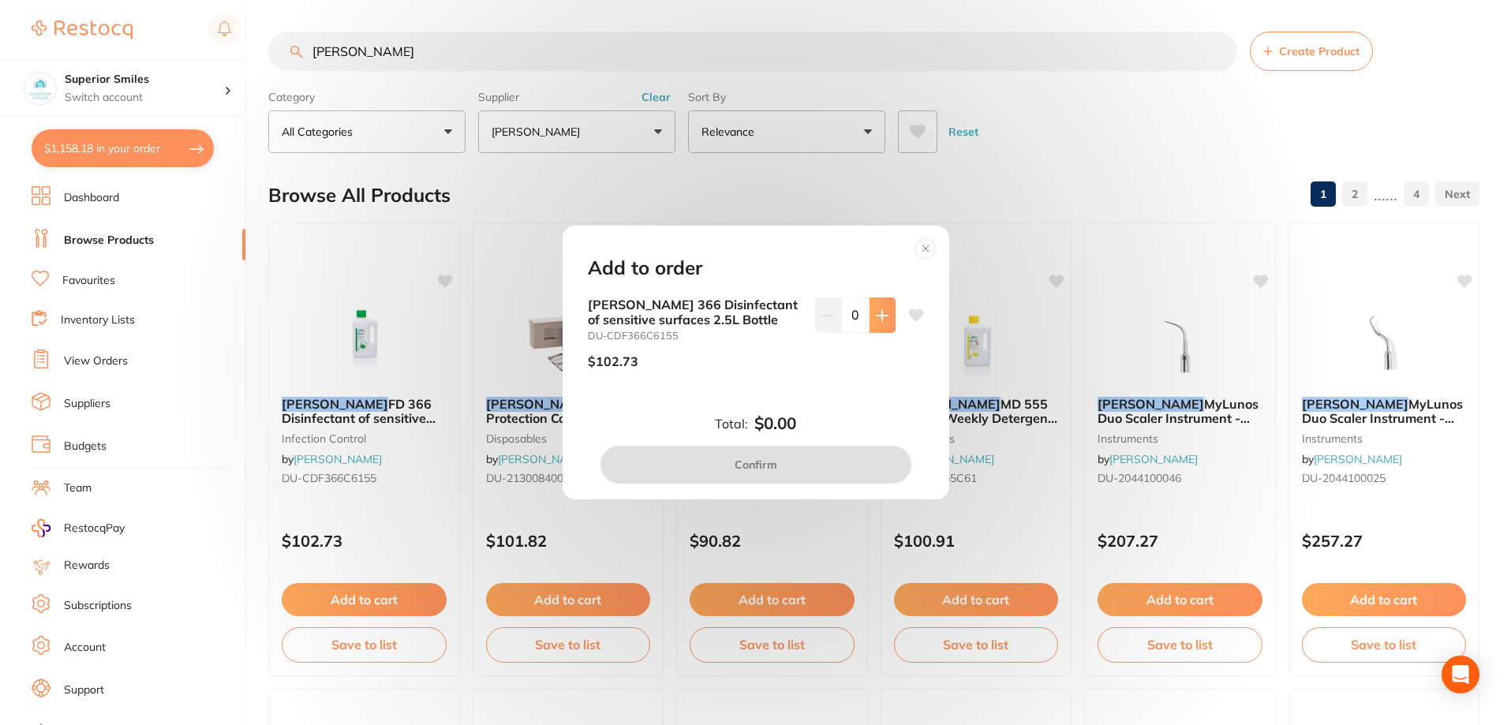
click at [876, 318] on icon at bounding box center [882, 315] width 13 height 13
type input "1"
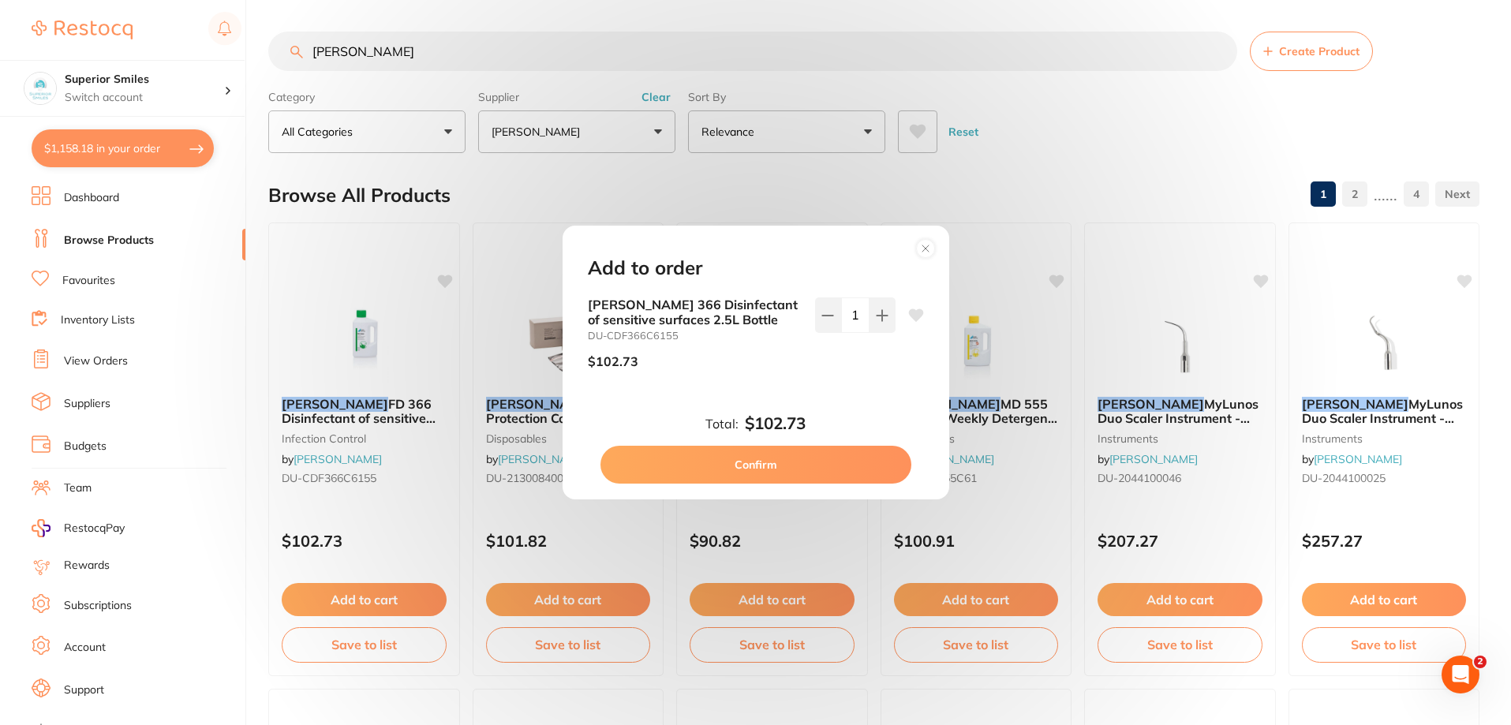
click at [793, 463] on button "Confirm" at bounding box center [756, 465] width 311 height 38
checkbox input "false"
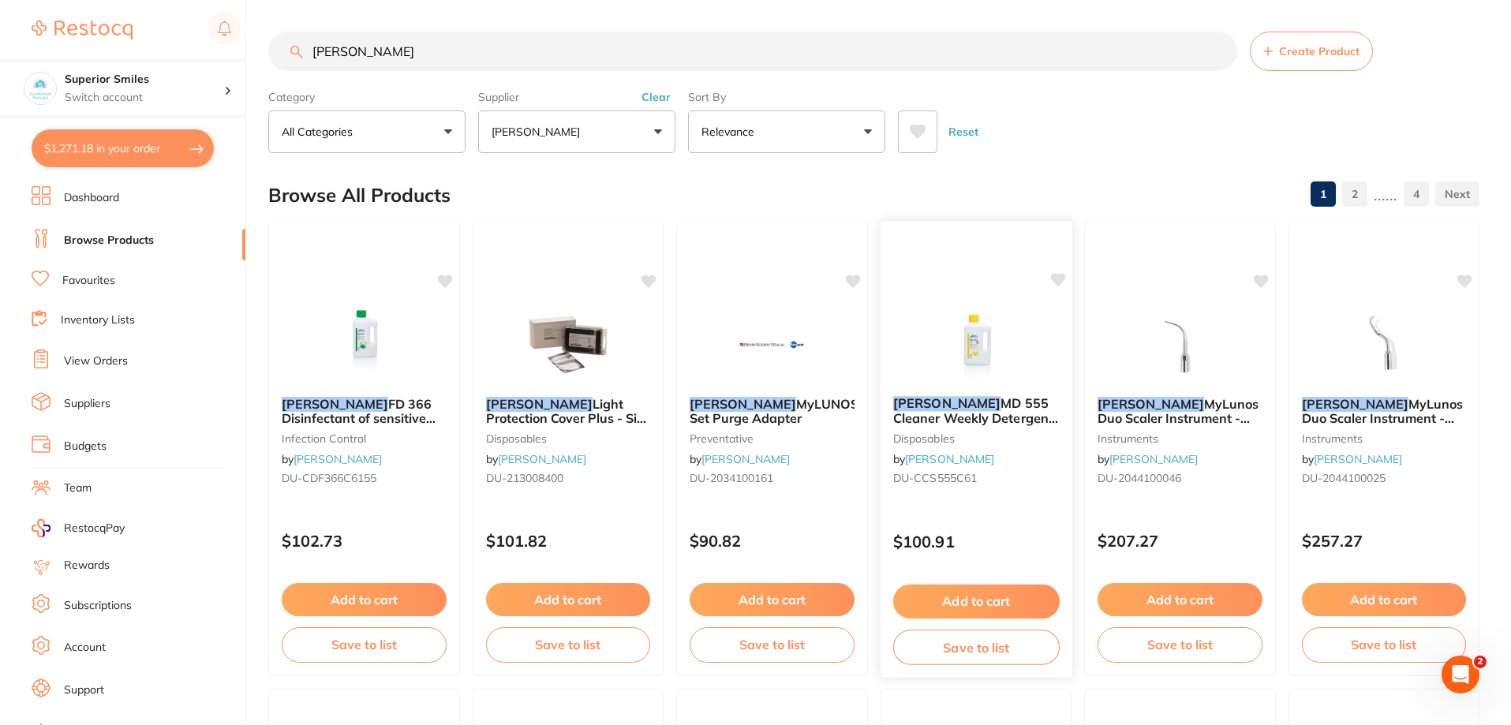
click at [1007, 607] on button "Add to cart" at bounding box center [976, 602] width 167 height 34
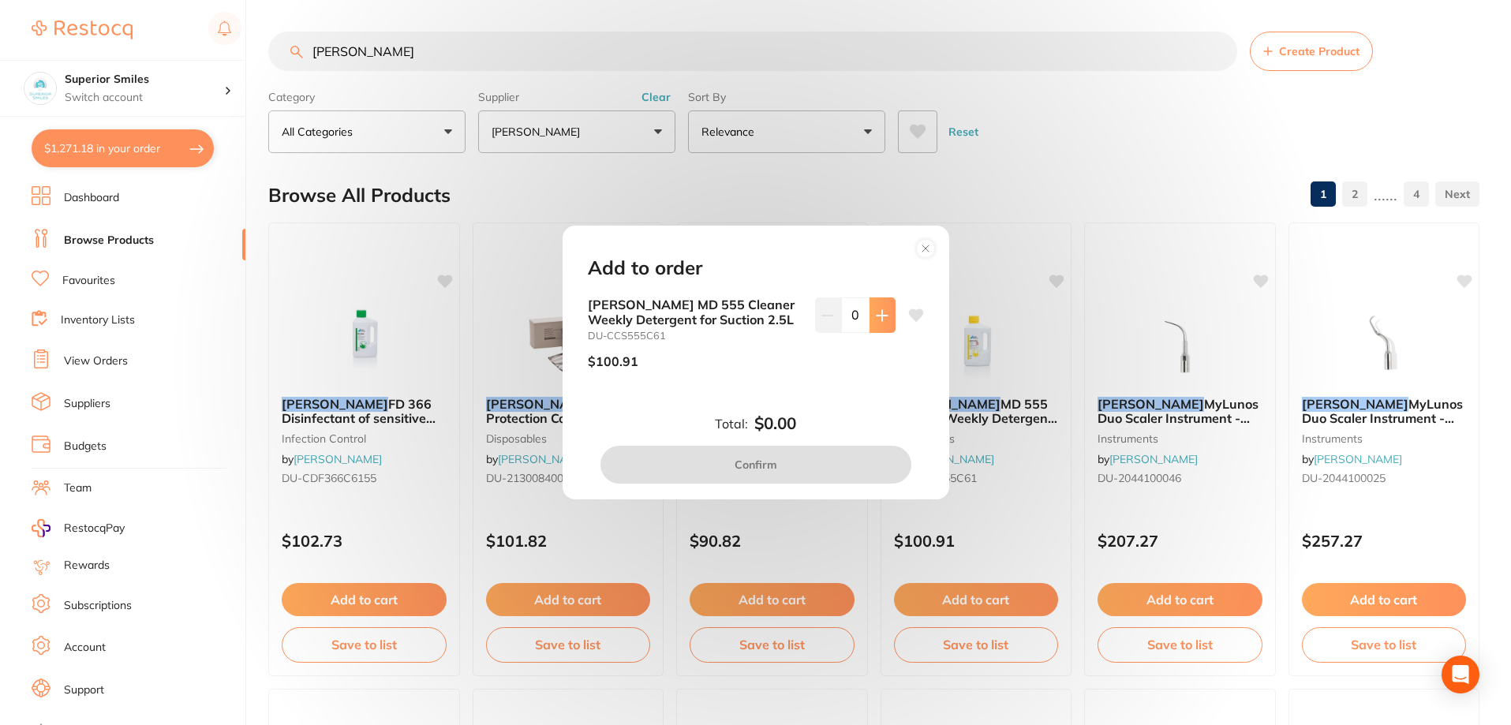
click at [876, 313] on icon at bounding box center [882, 315] width 13 height 13
type input "1"
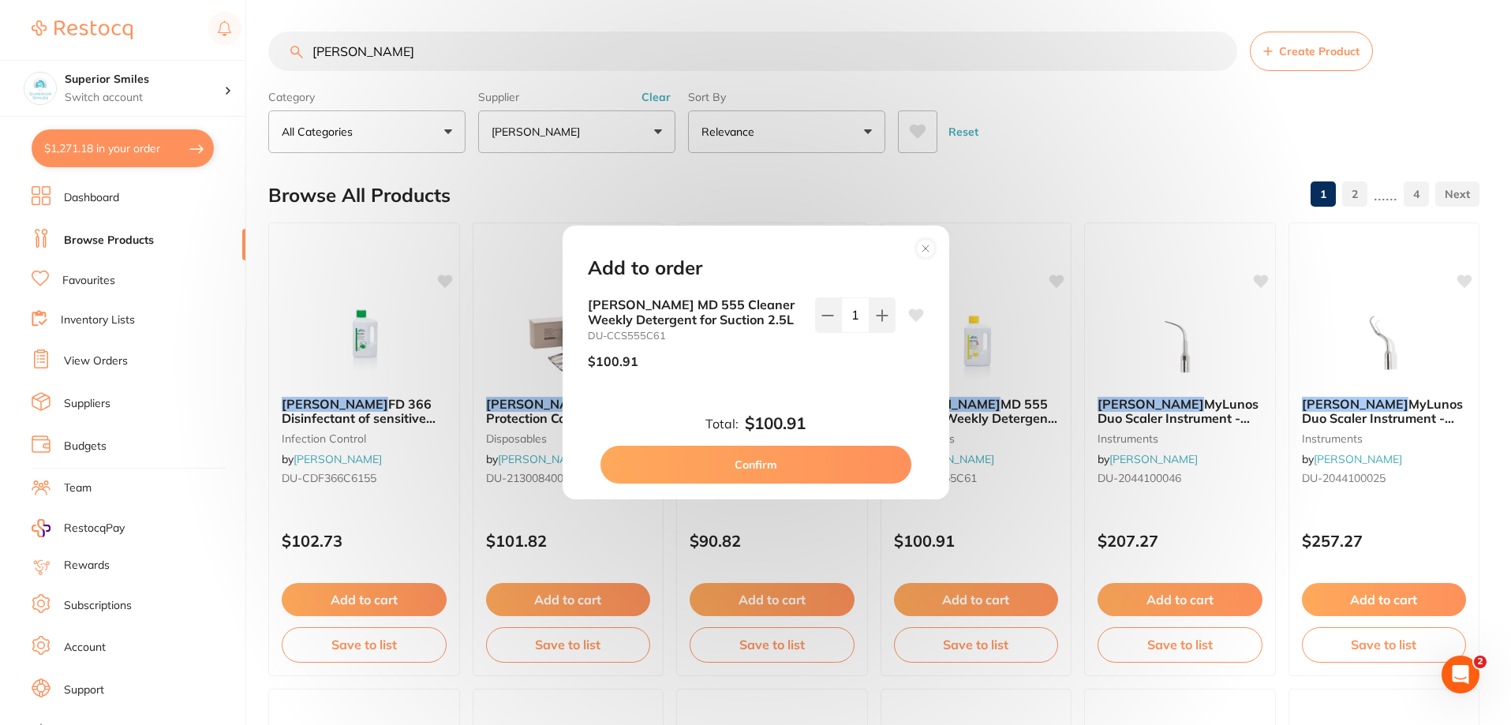
click at [808, 470] on button "Confirm" at bounding box center [756, 465] width 311 height 38
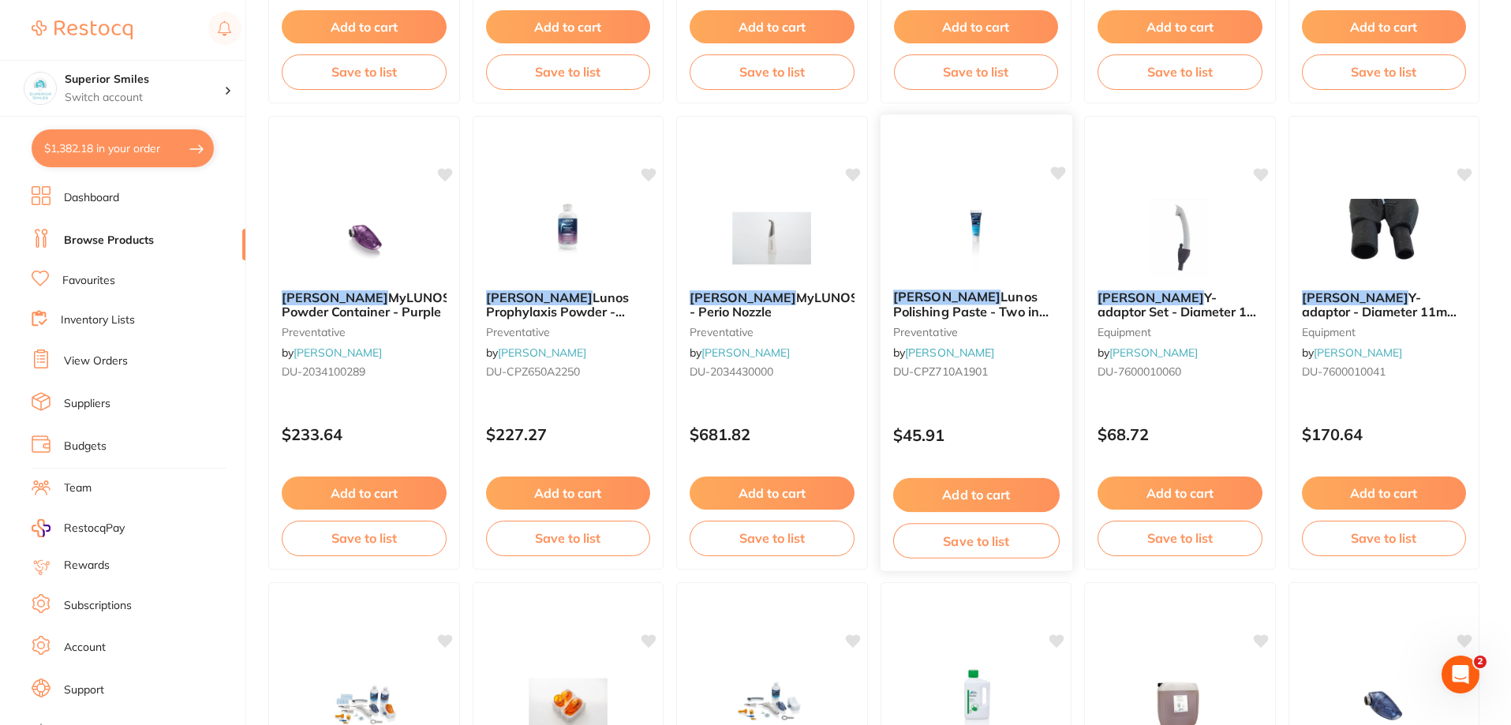
scroll to position [2289, 0]
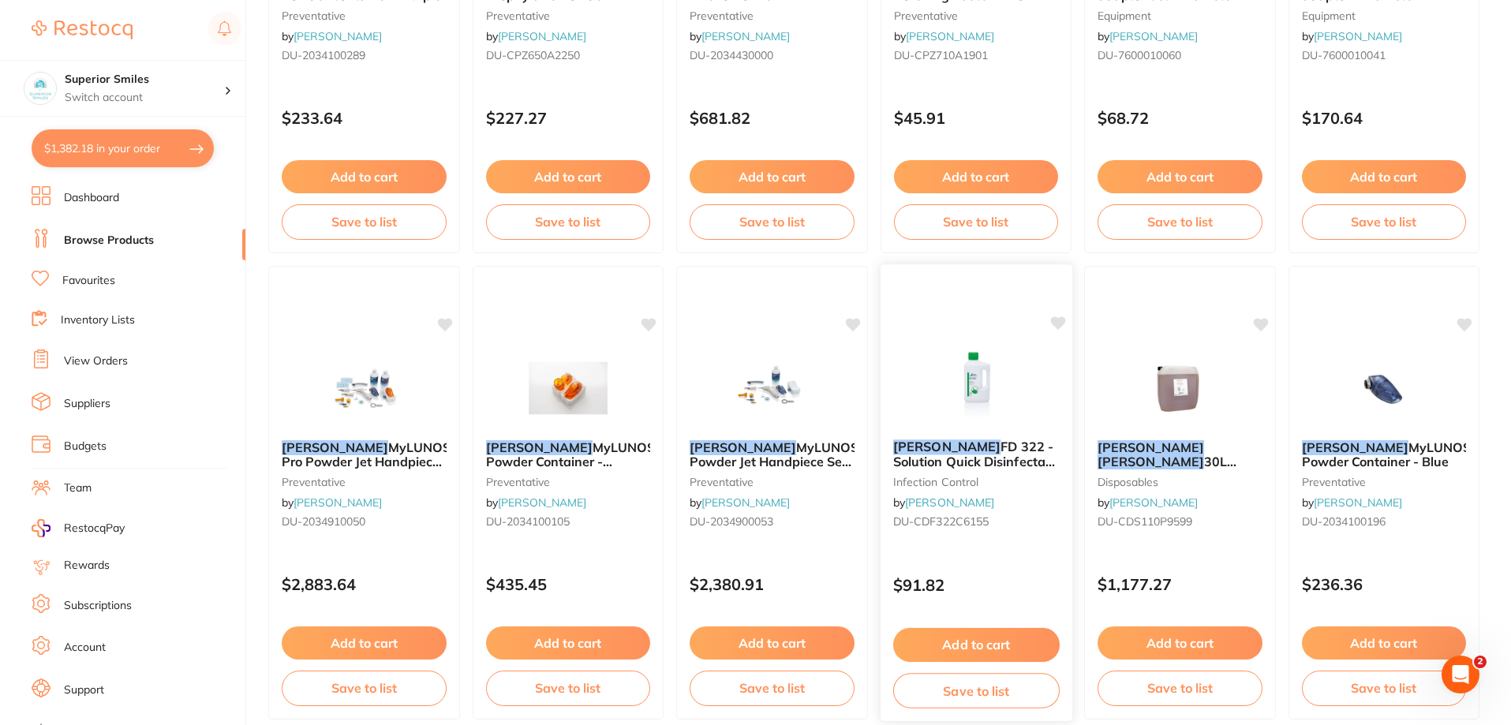
click at [966, 644] on button "Add to cart" at bounding box center [976, 645] width 167 height 34
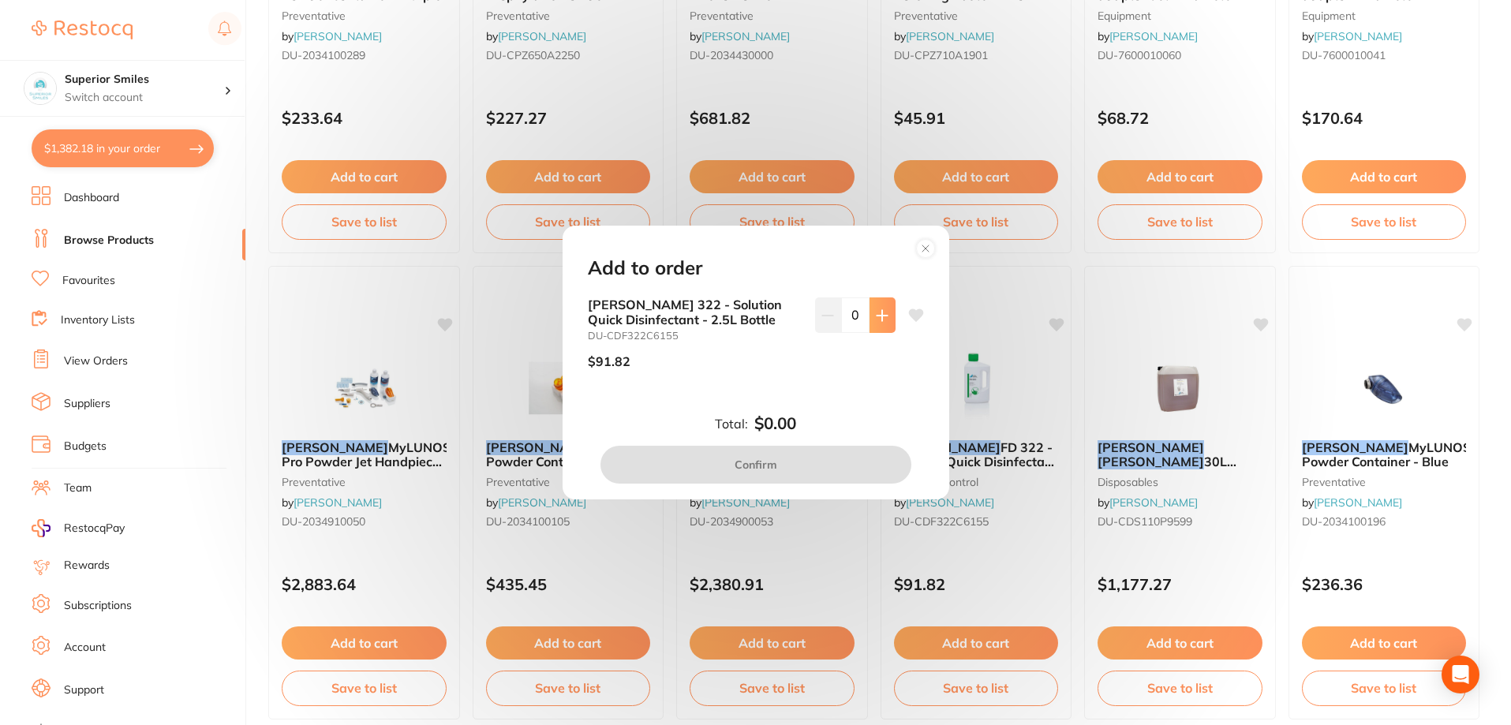
click at [877, 318] on icon at bounding box center [882, 315] width 13 height 13
type input "1"
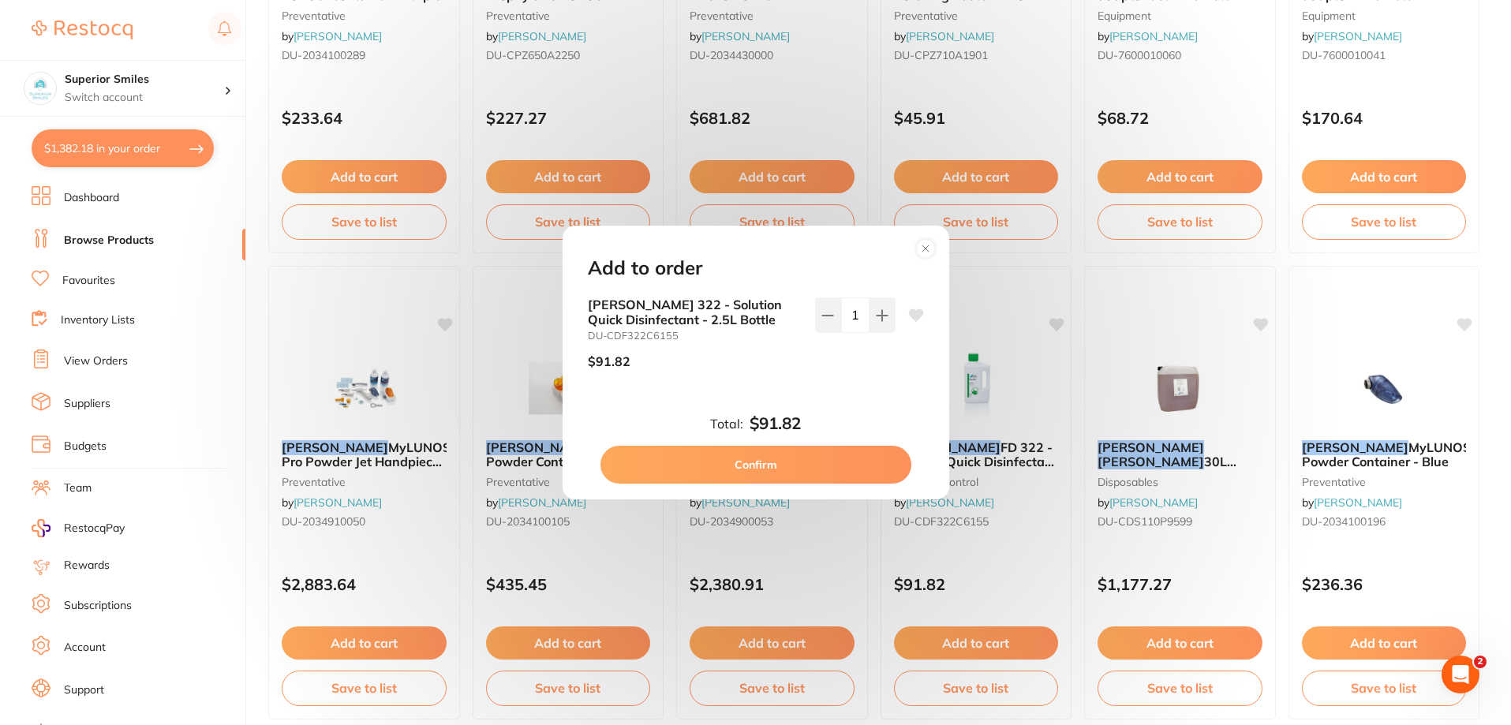
scroll to position [0, 0]
click at [769, 466] on button "Confirm" at bounding box center [756, 465] width 311 height 38
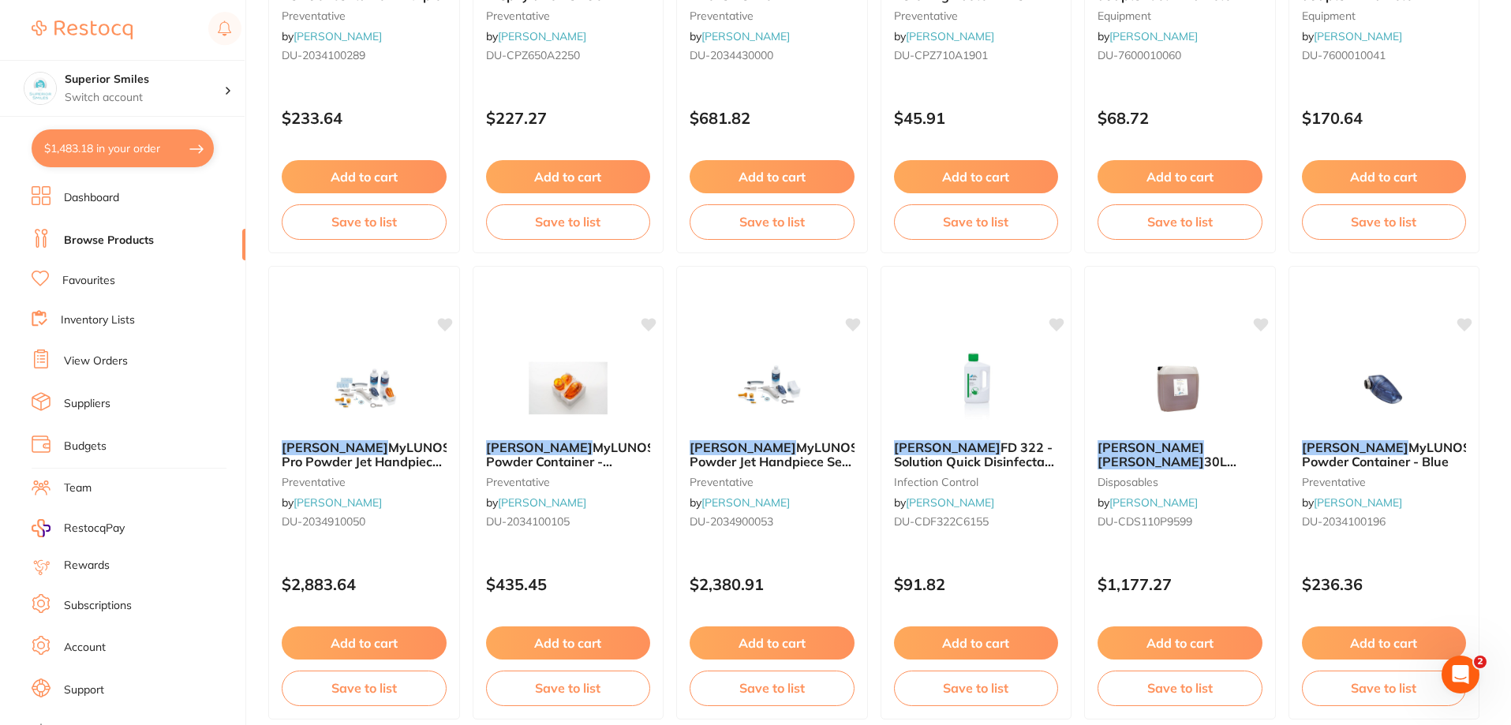
click at [129, 155] on button "$1,483.18 in your order" at bounding box center [123, 148] width 182 height 38
checkbox input "true"
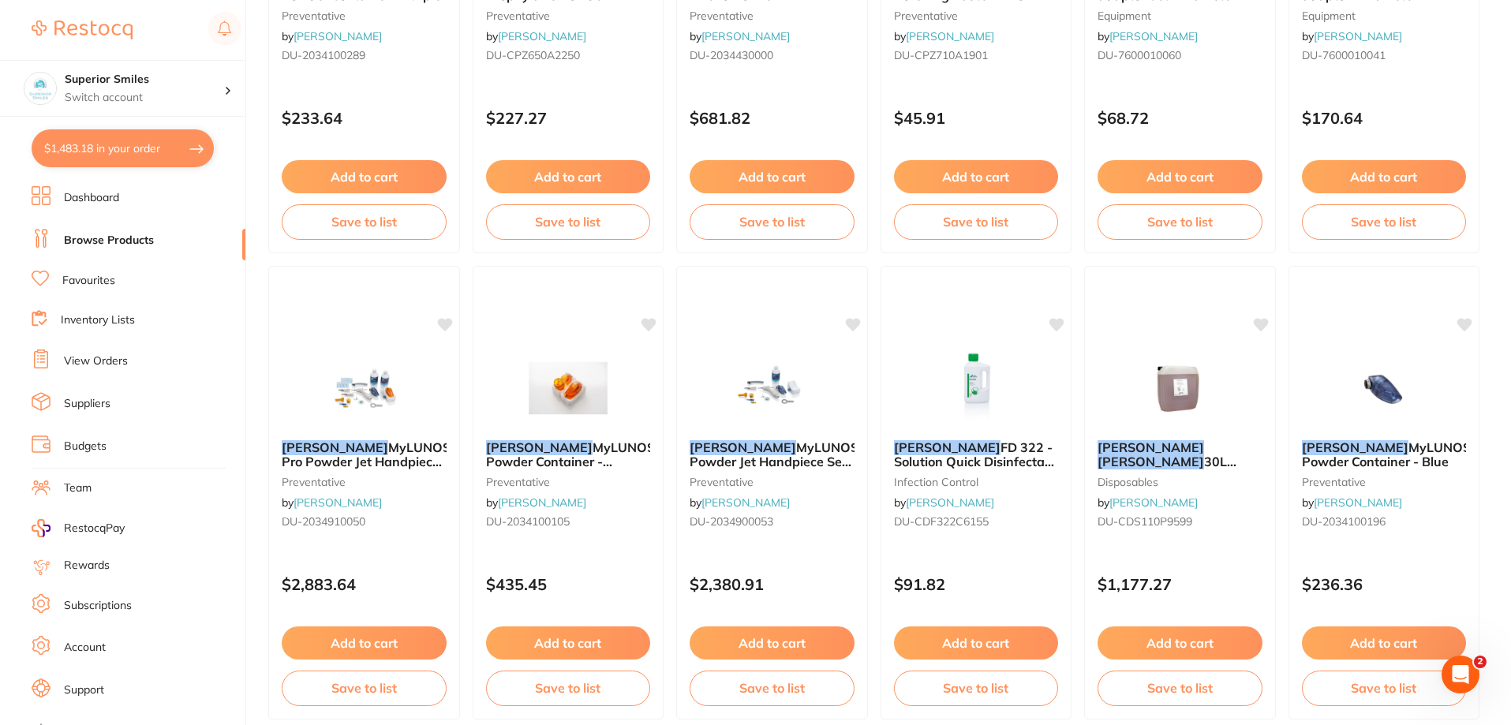
checkbox input "true"
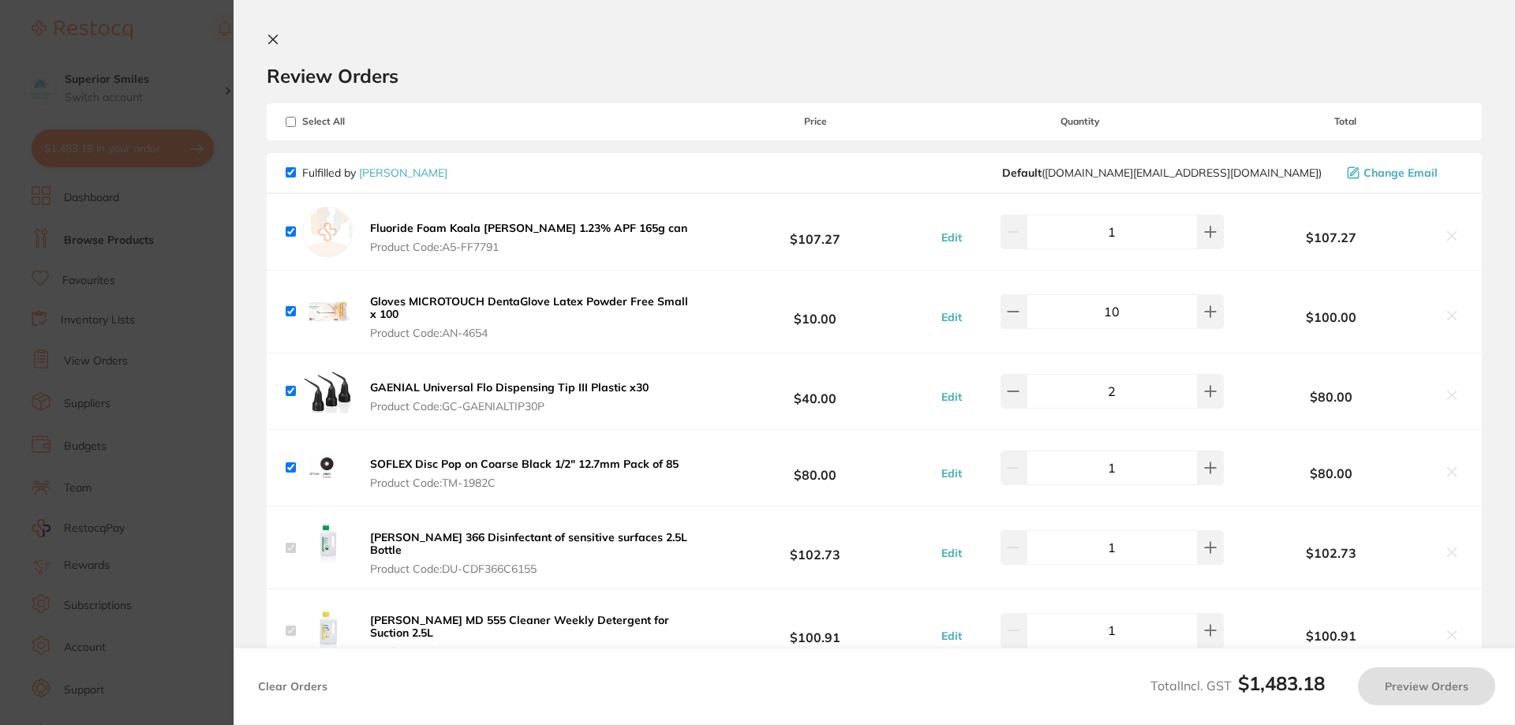
checkbox input "true"
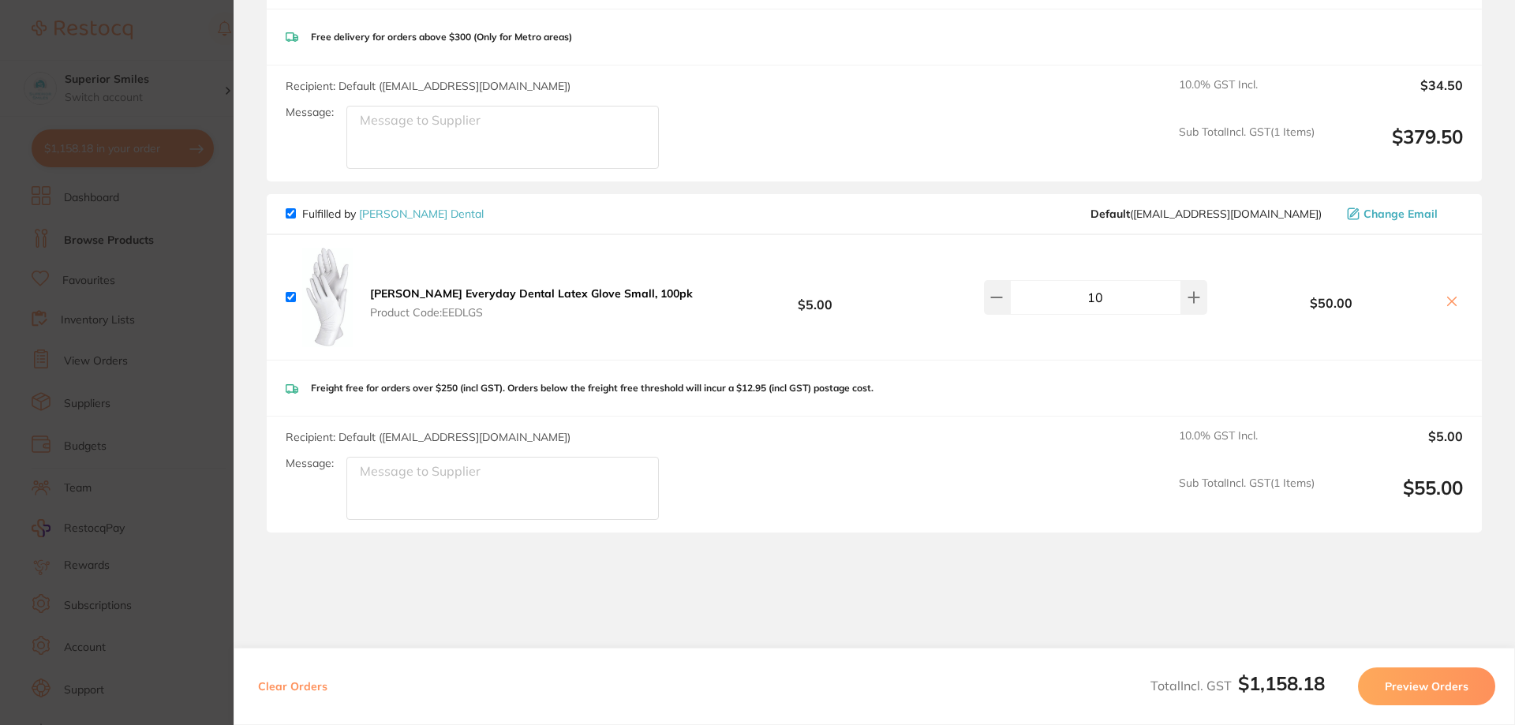
scroll to position [1633, 0]
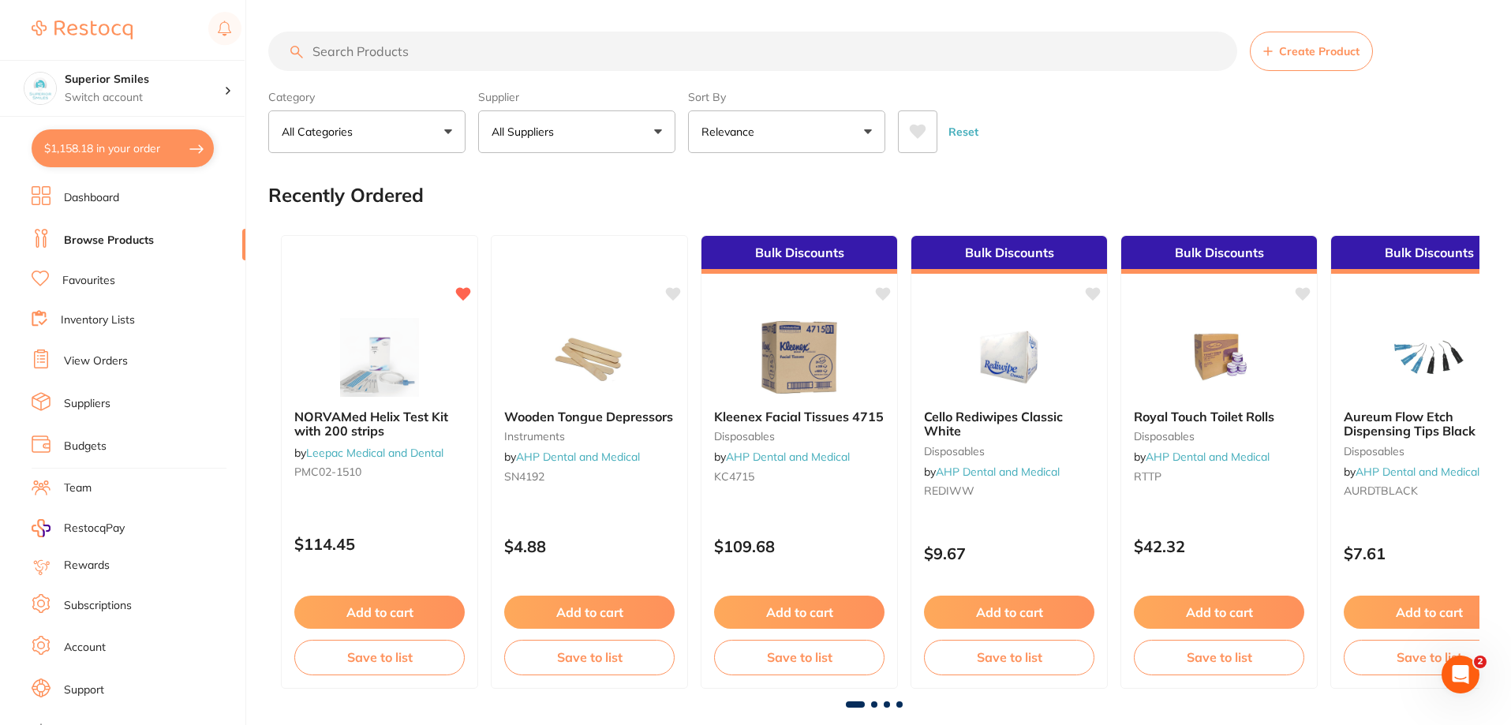
click at [97, 151] on button "$1,158.18 in your order" at bounding box center [123, 148] width 182 height 38
checkbox input "true"
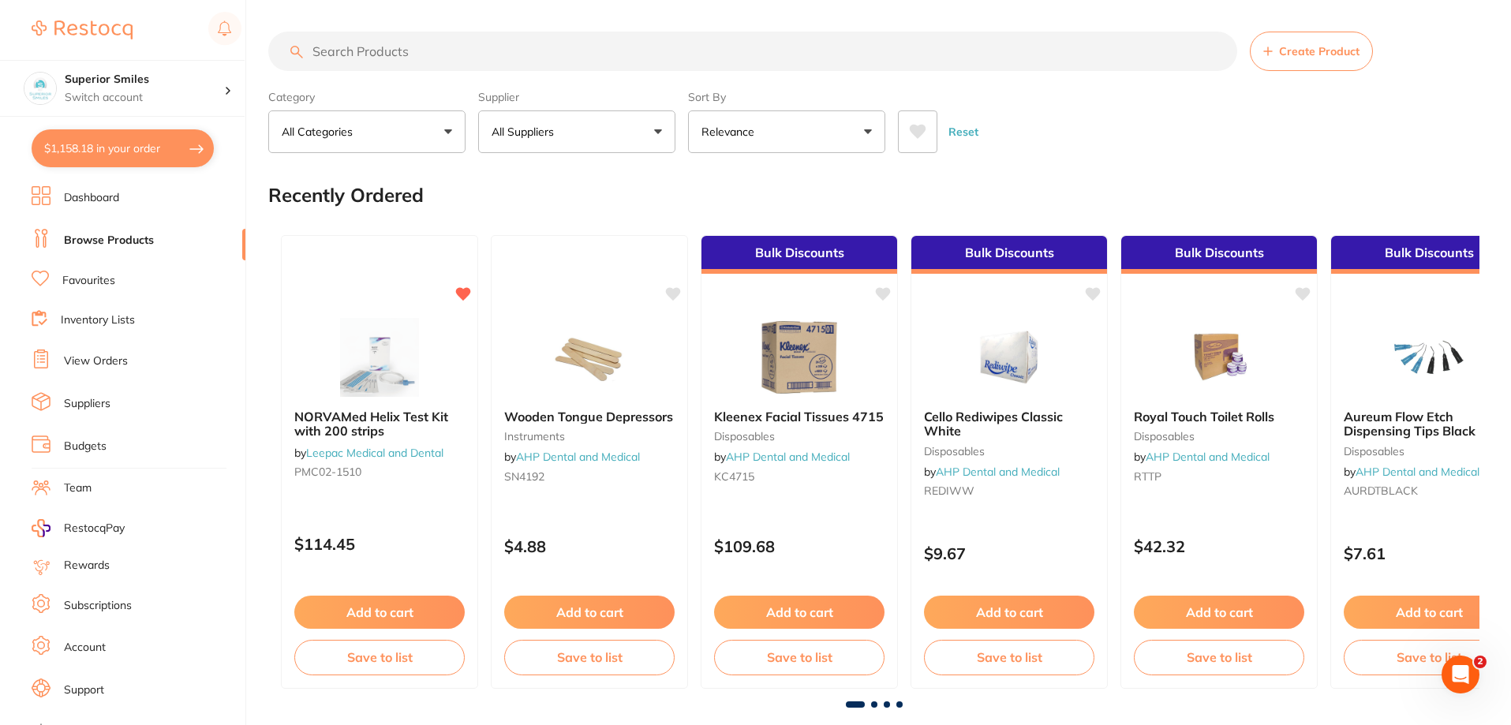
checkbox input "true"
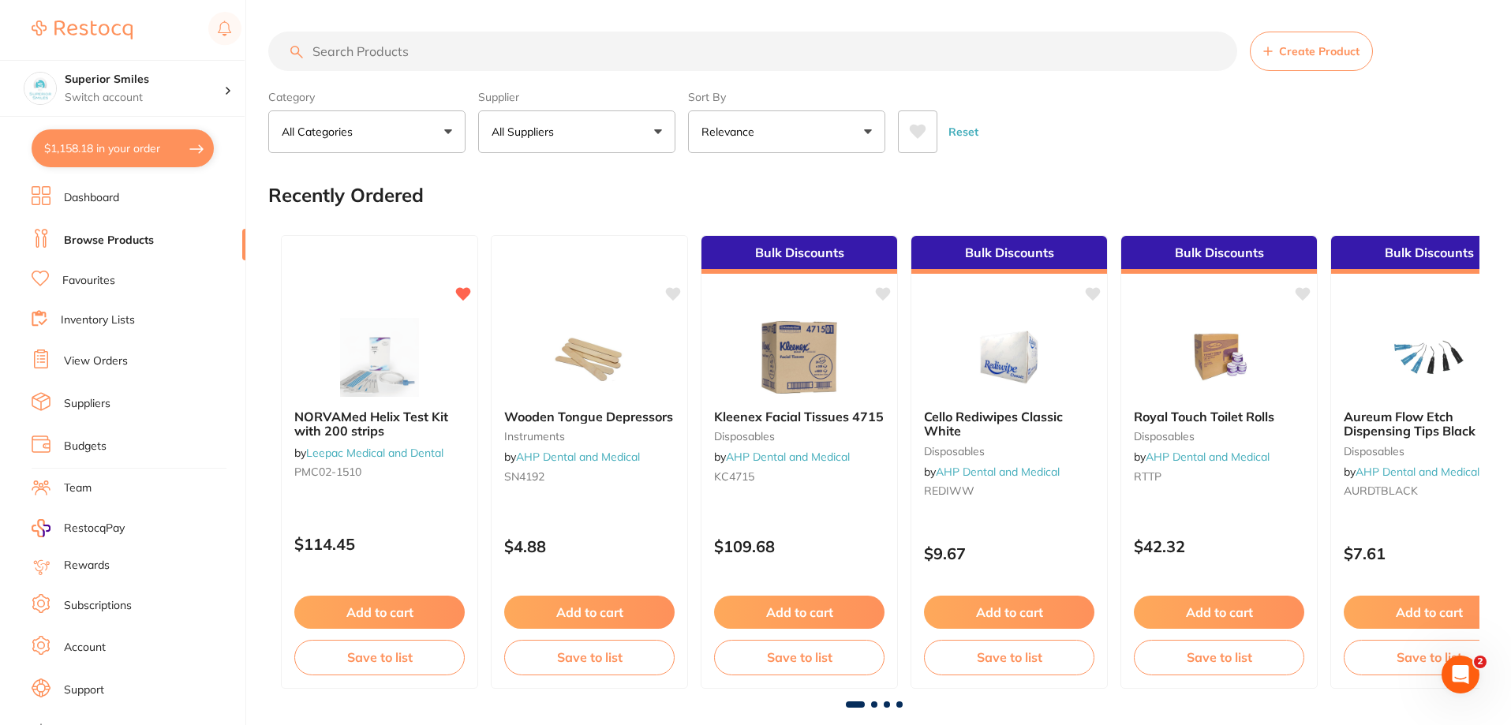
checkbox input "true"
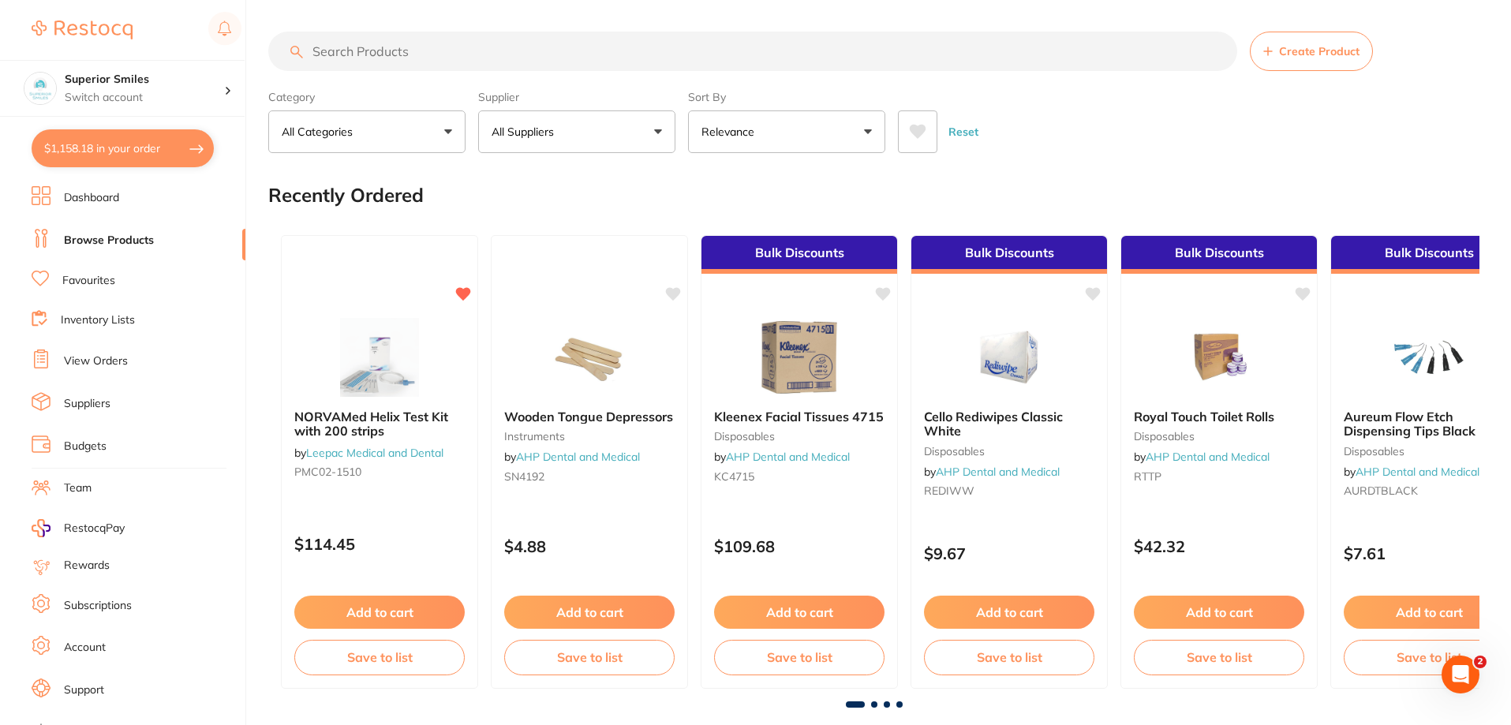
checkbox input "true"
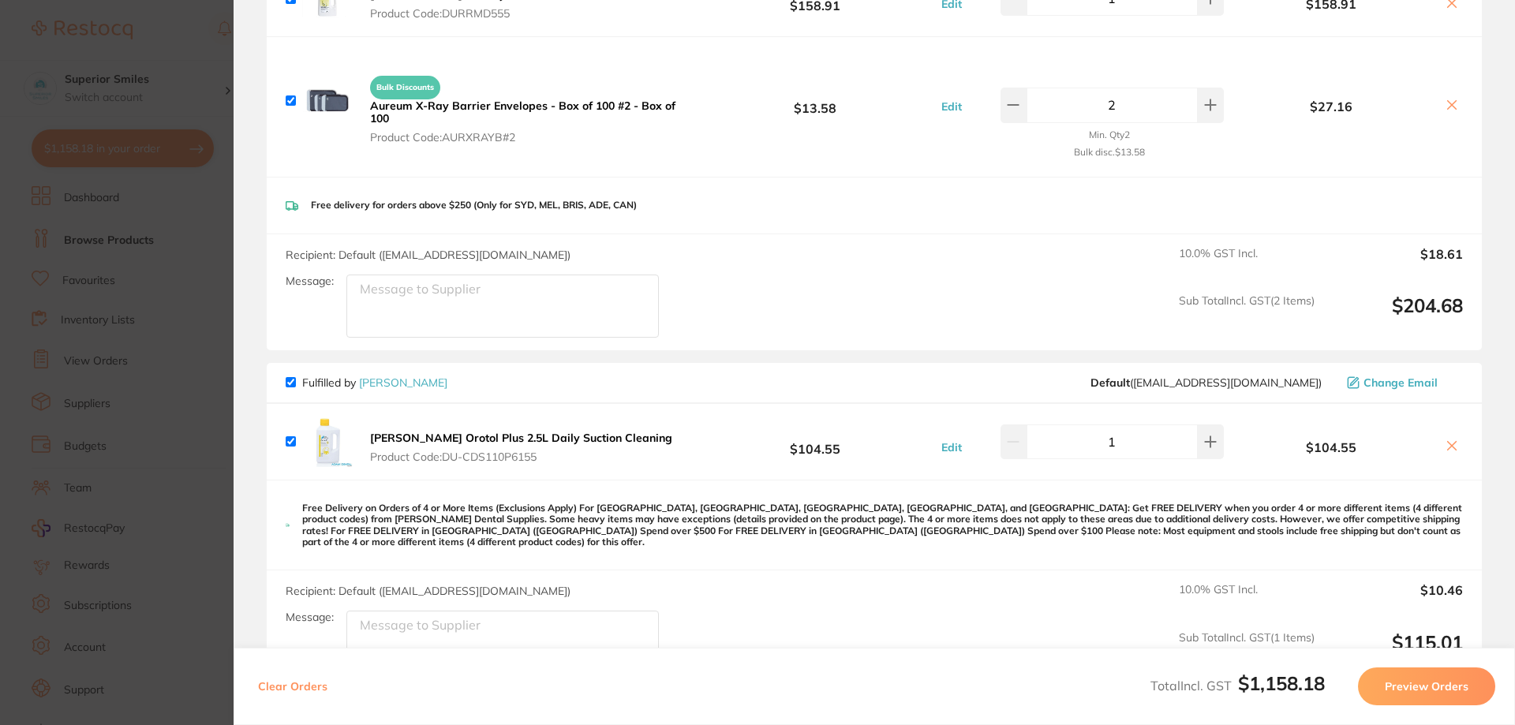
scroll to position [789, 0]
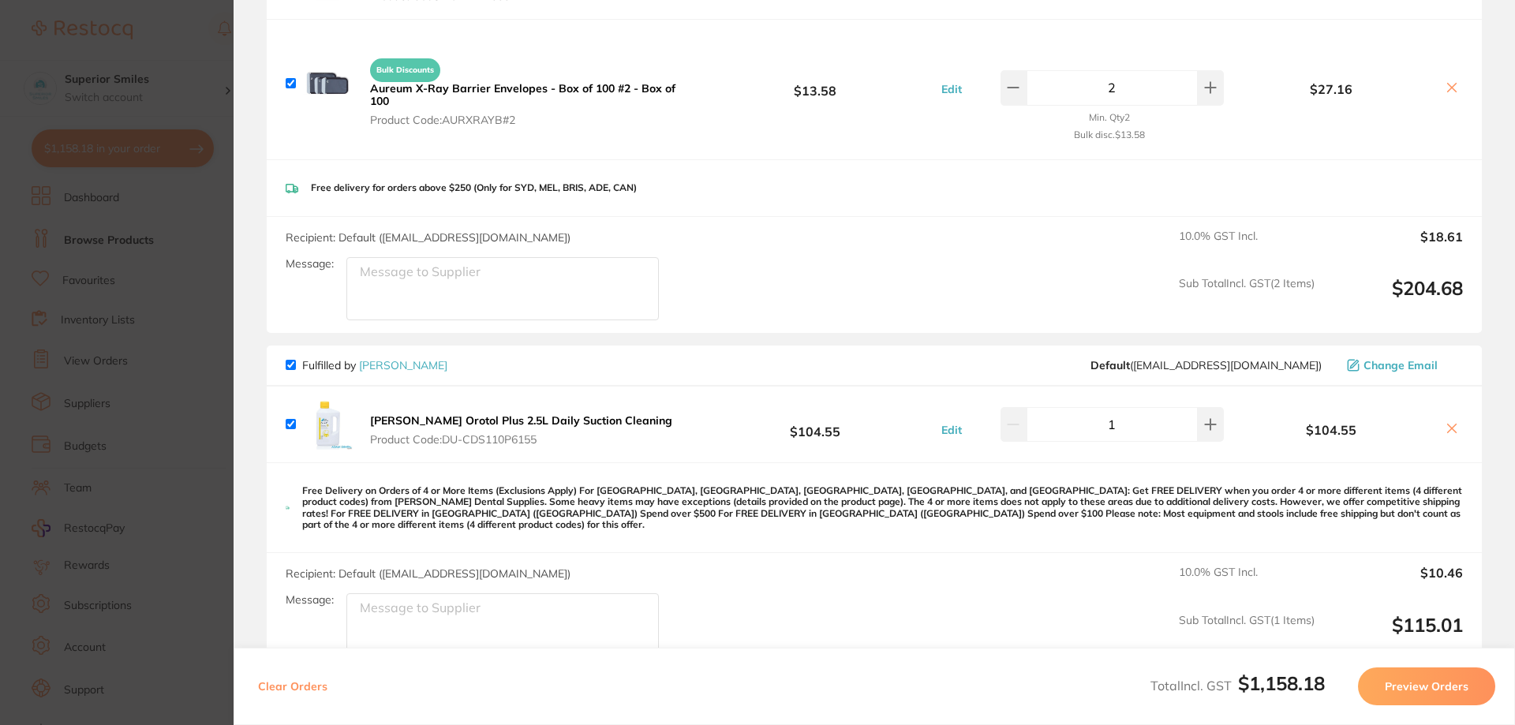
click at [1446, 88] on icon at bounding box center [1452, 87] width 13 height 13
checkbox input "false"
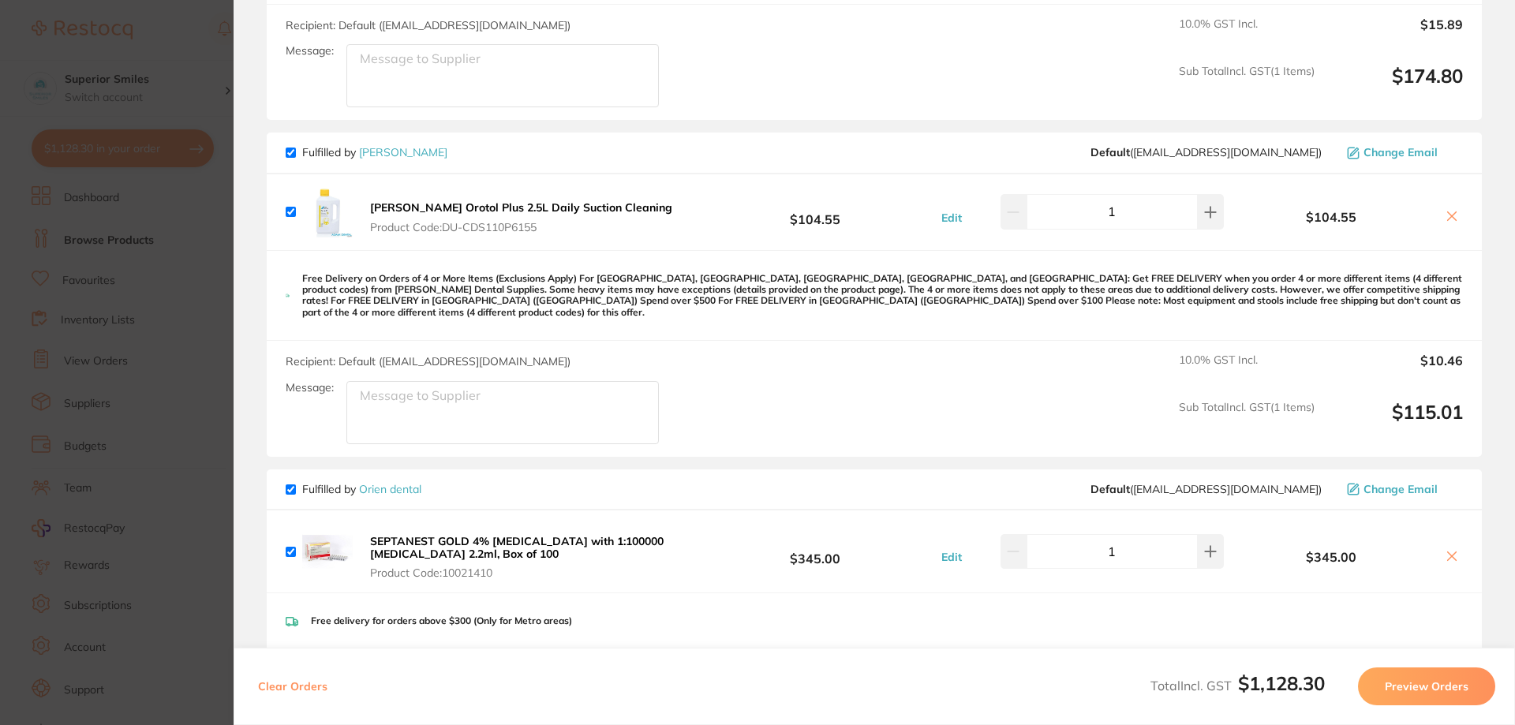
scroll to position [1492, 0]
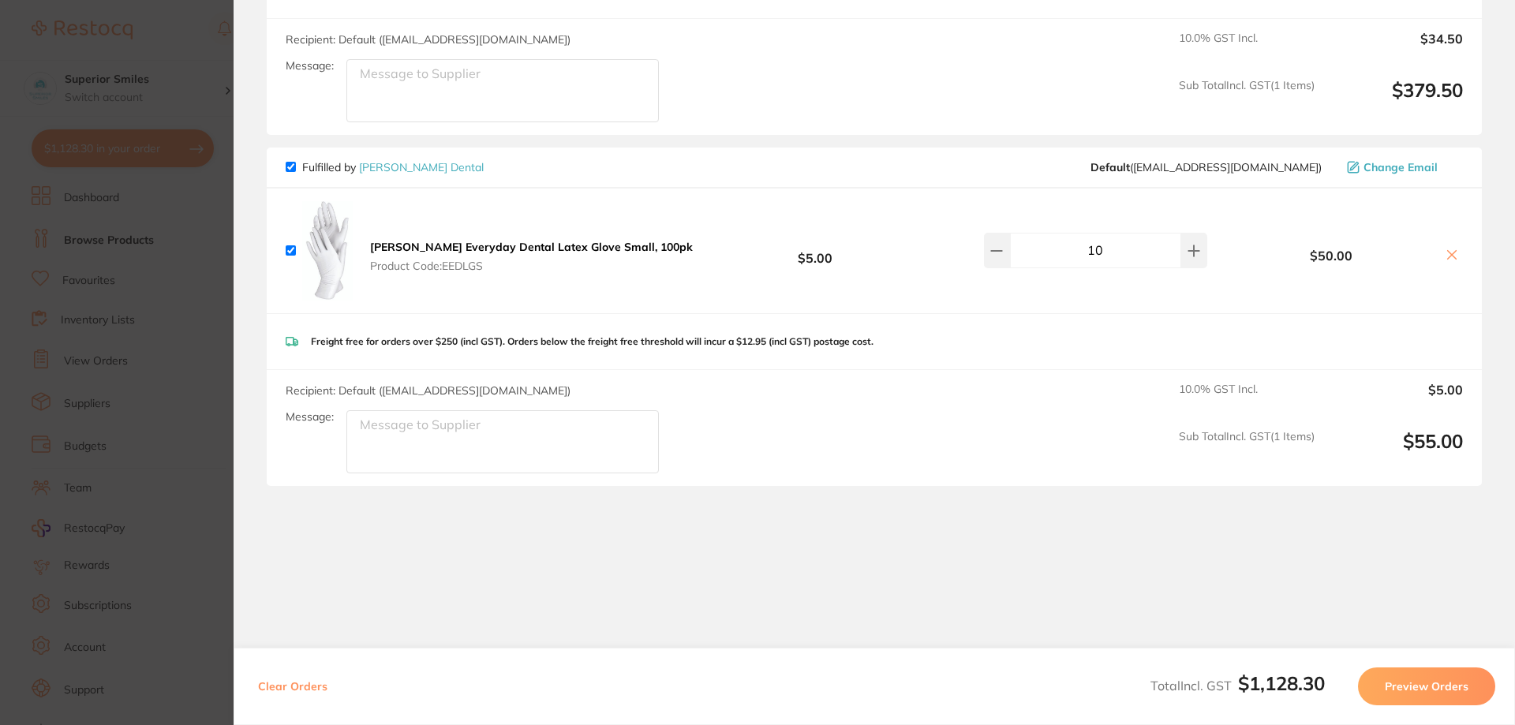
click at [1451, 249] on icon at bounding box center [1452, 255] width 13 height 13
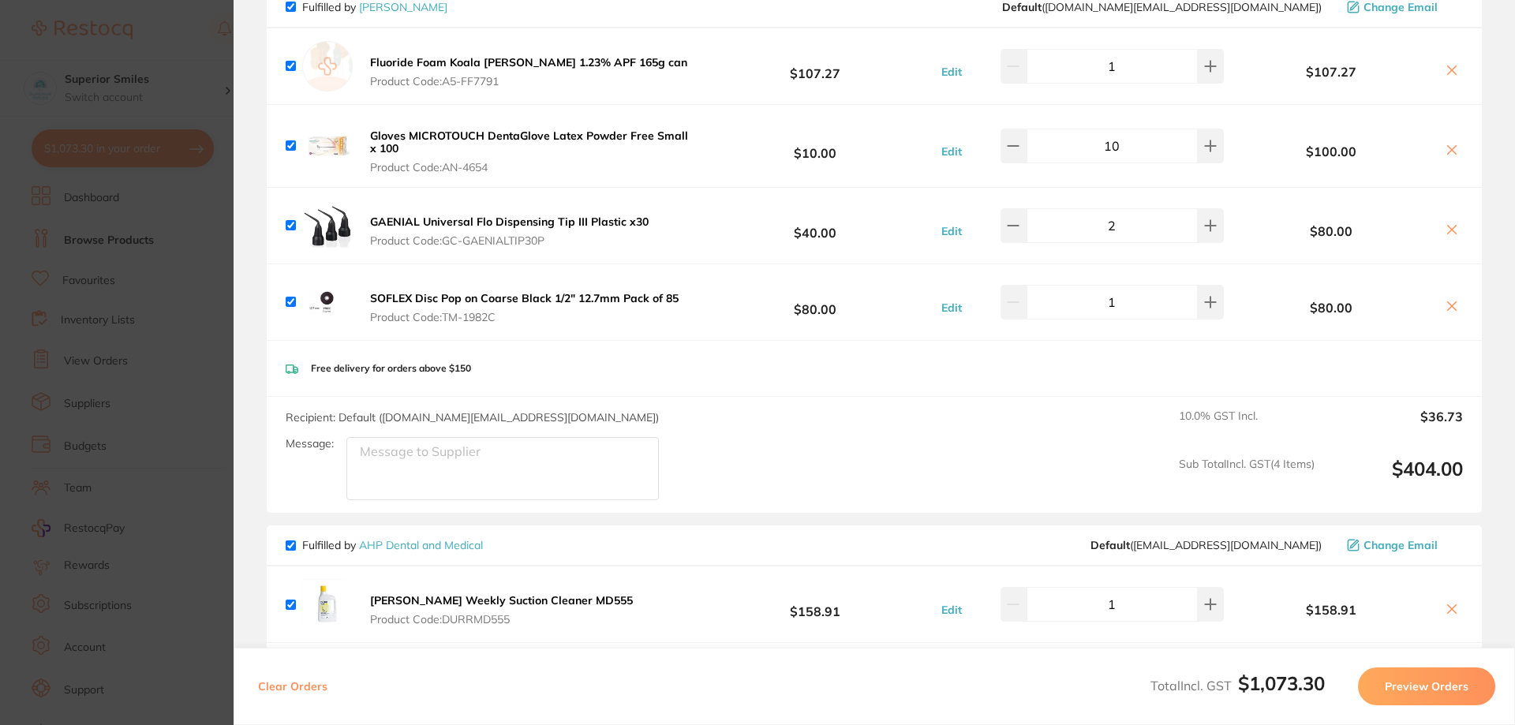
scroll to position [0, 0]
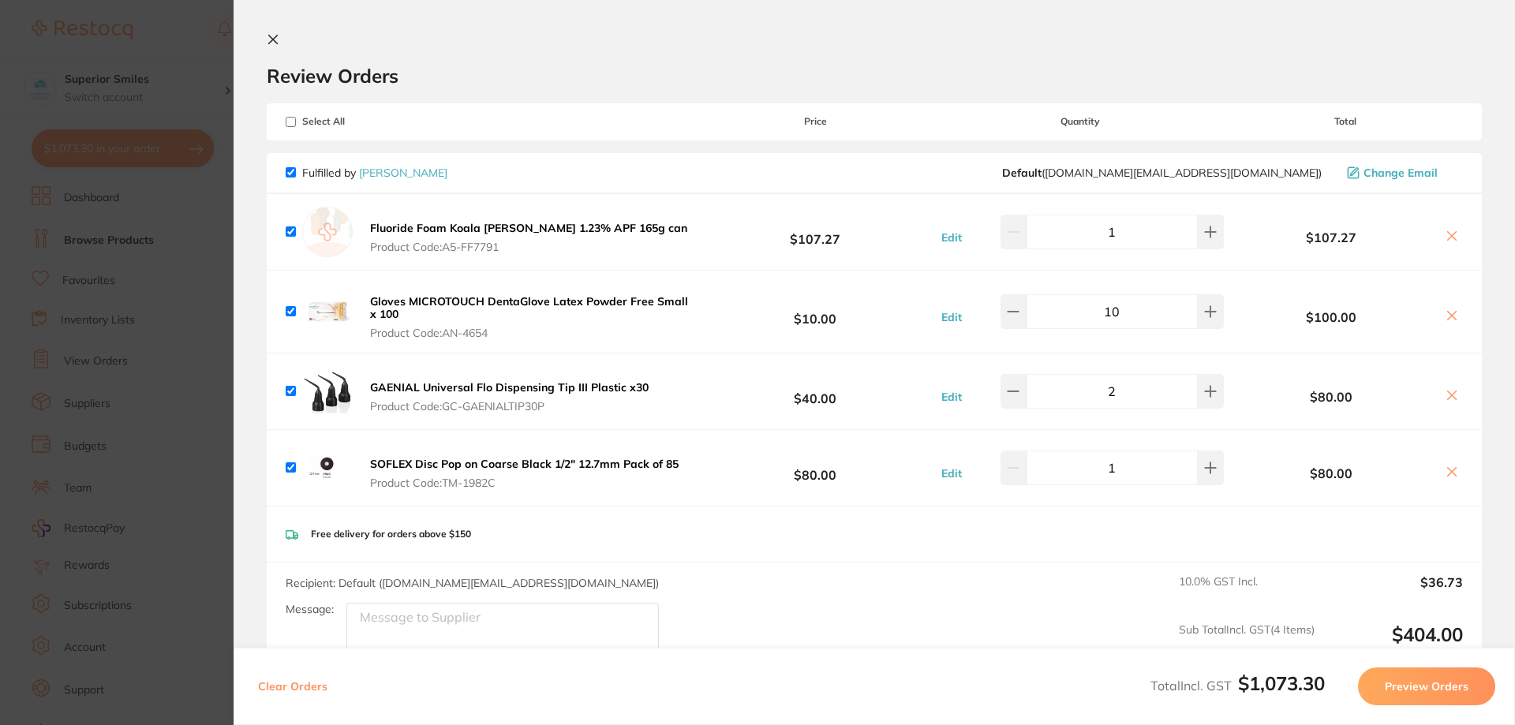
click at [272, 39] on icon at bounding box center [273, 40] width 9 height 9
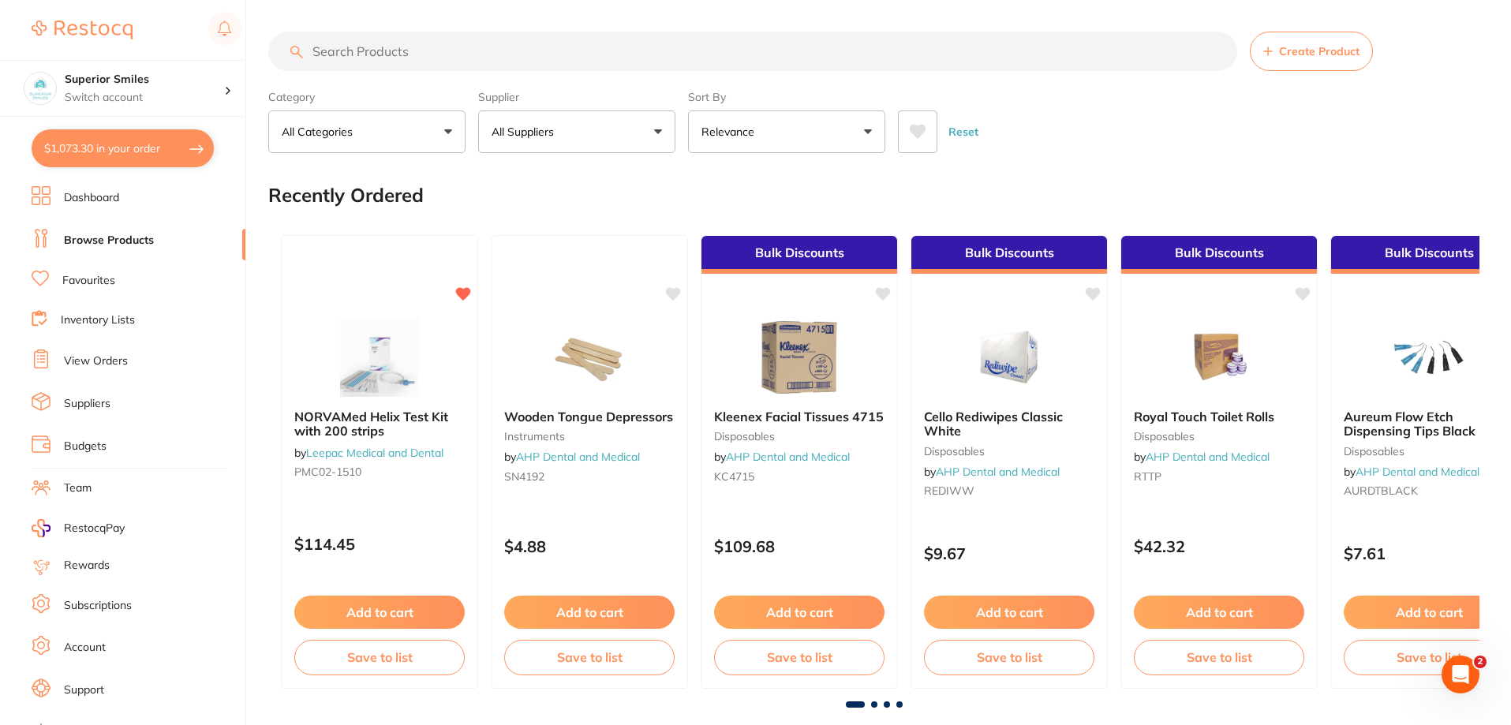
click at [452, 52] on input "search" at bounding box center [752, 51] width 969 height 39
click at [538, 140] on button "All Suppliers" at bounding box center [576, 131] width 197 height 43
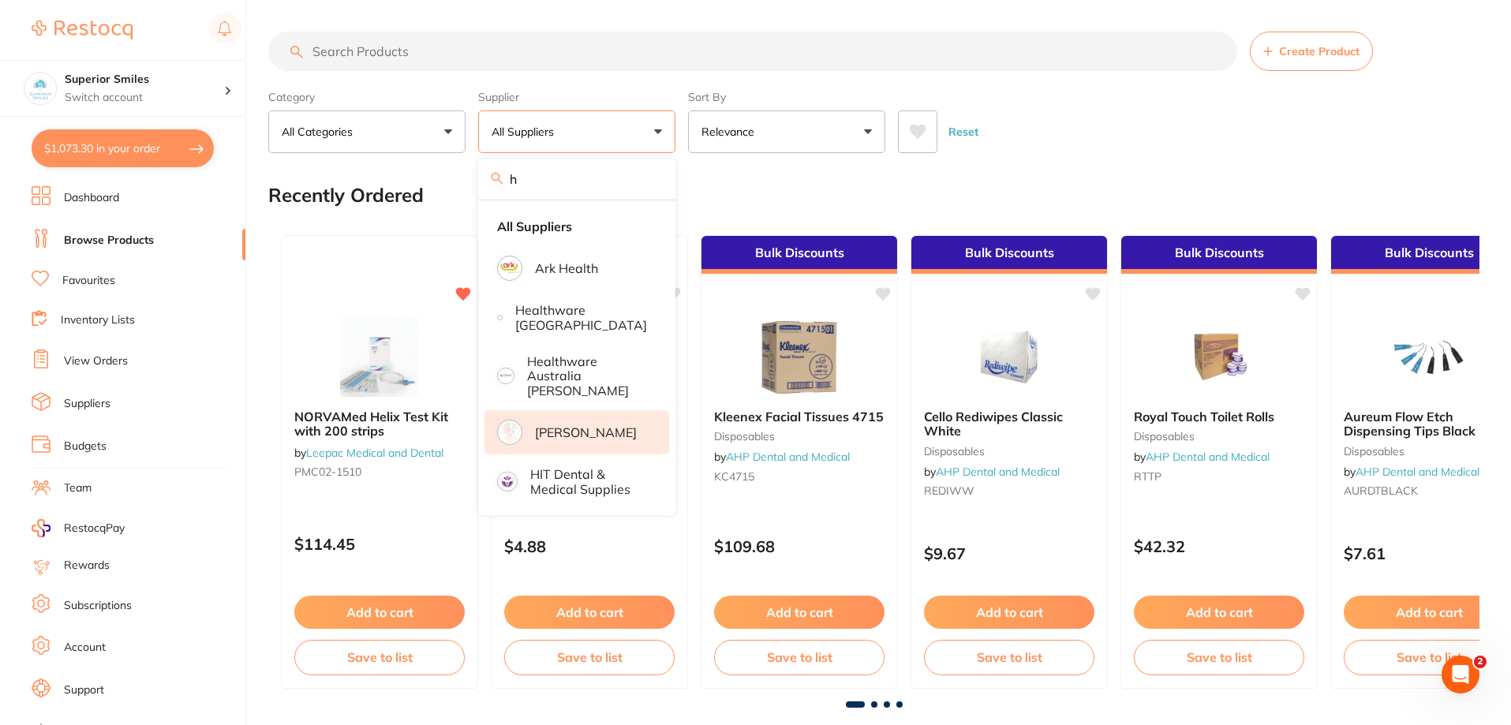
type input "h"
click at [568, 425] on p "[PERSON_NAME]" at bounding box center [586, 432] width 102 height 14
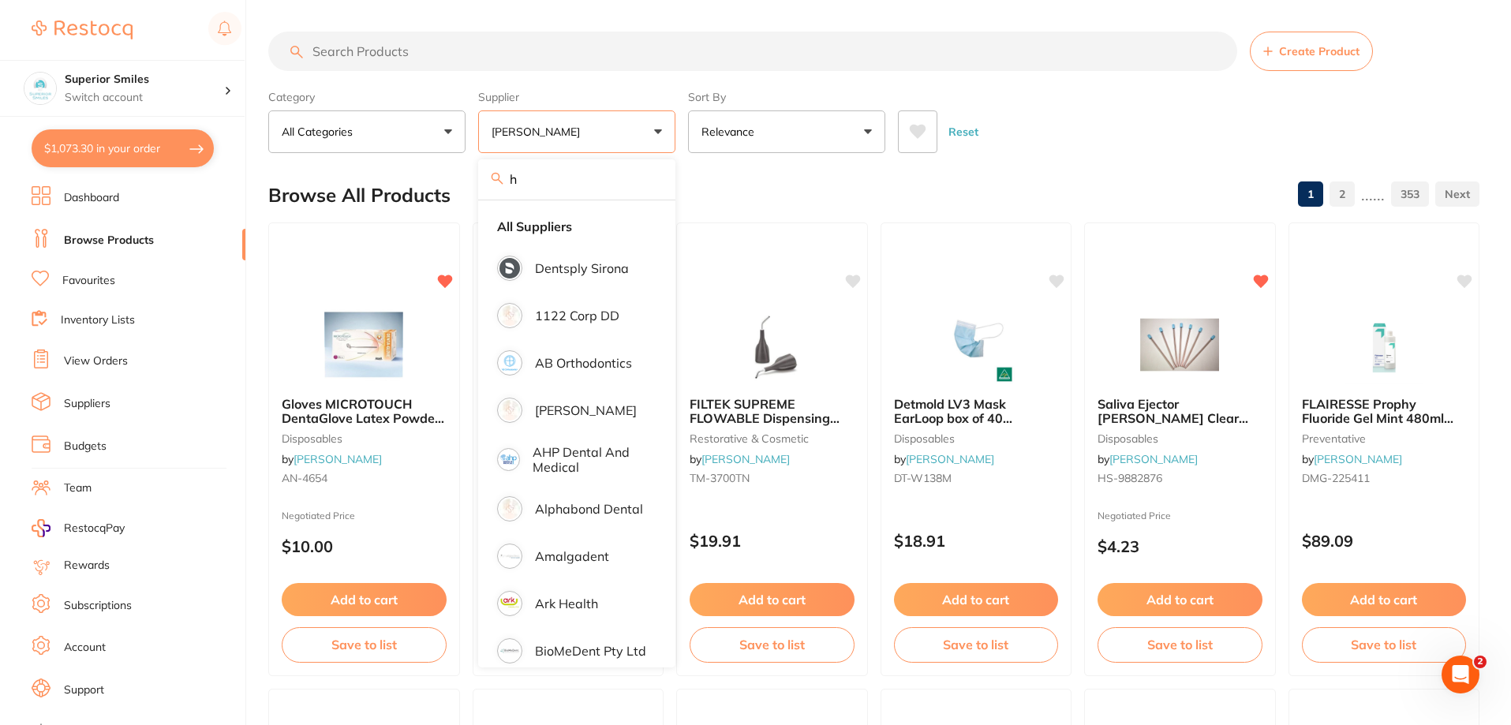
click at [403, 56] on input "search" at bounding box center [752, 51] width 969 height 39
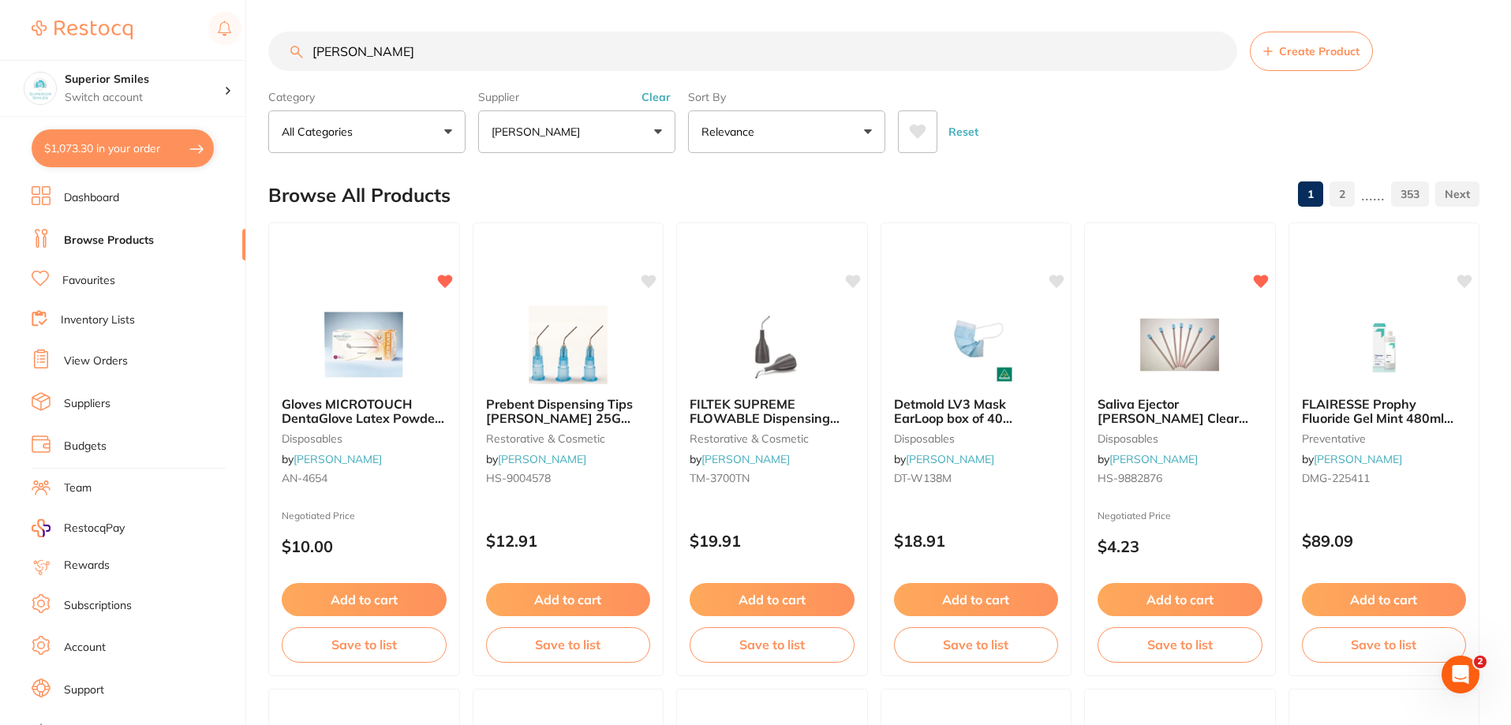
type input "[PERSON_NAME]"
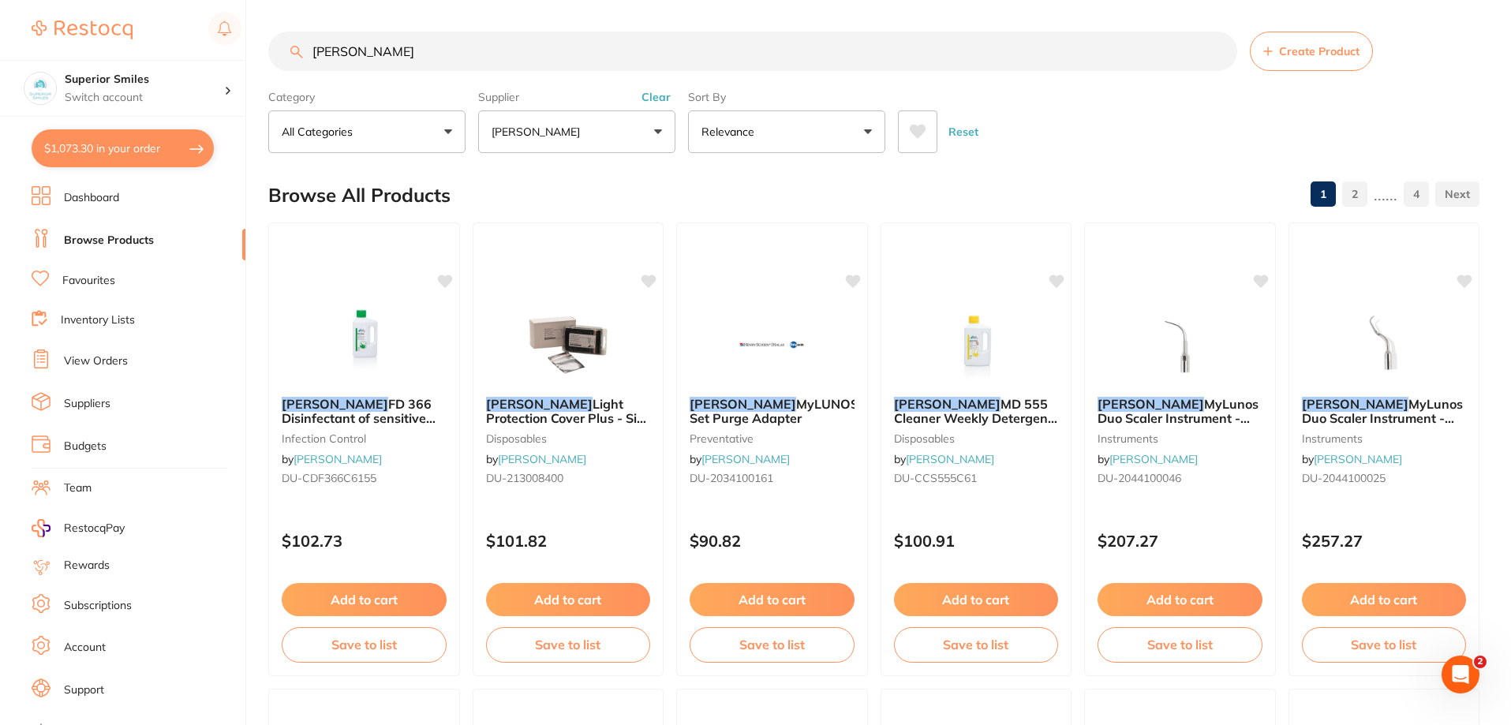
click at [385, 602] on button "Add to cart" at bounding box center [364, 599] width 165 height 33
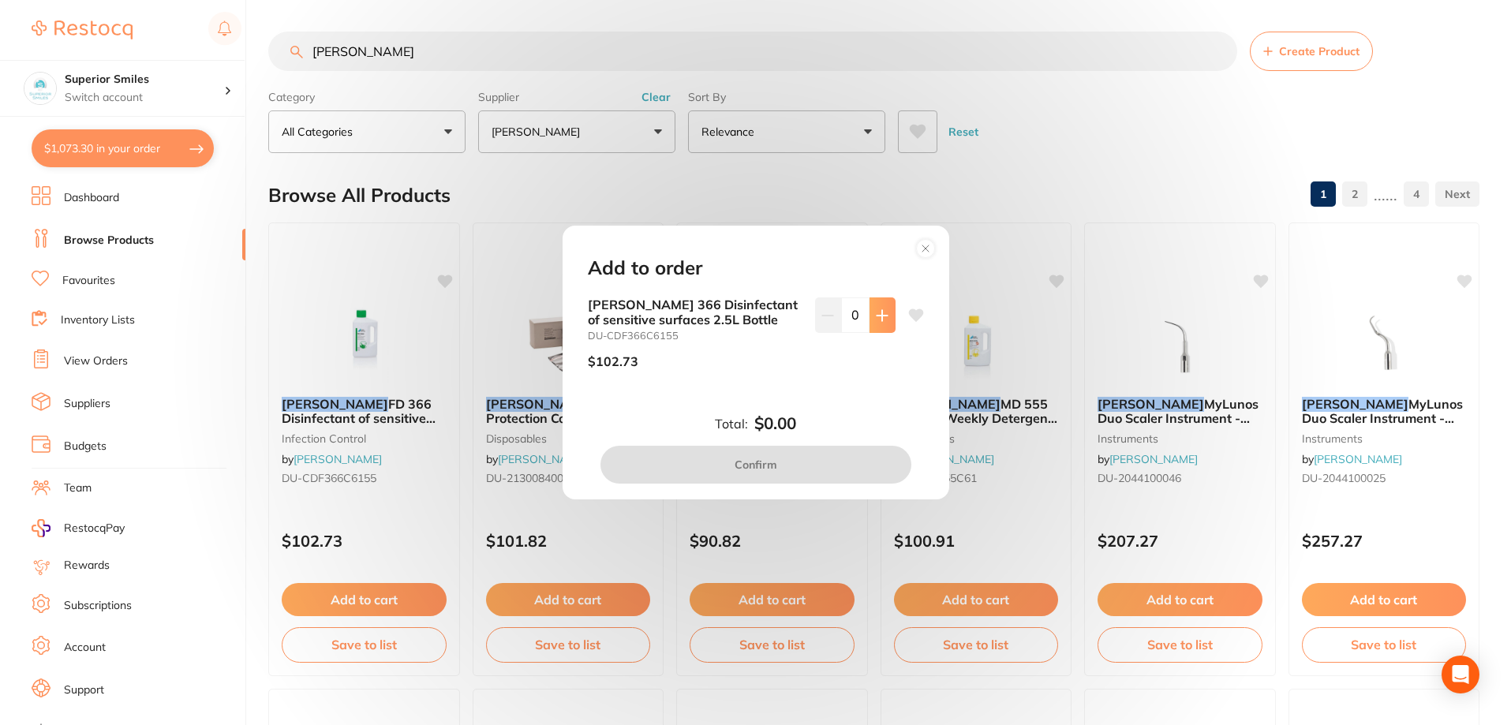
click at [878, 324] on button at bounding box center [883, 315] width 26 height 35
type input "1"
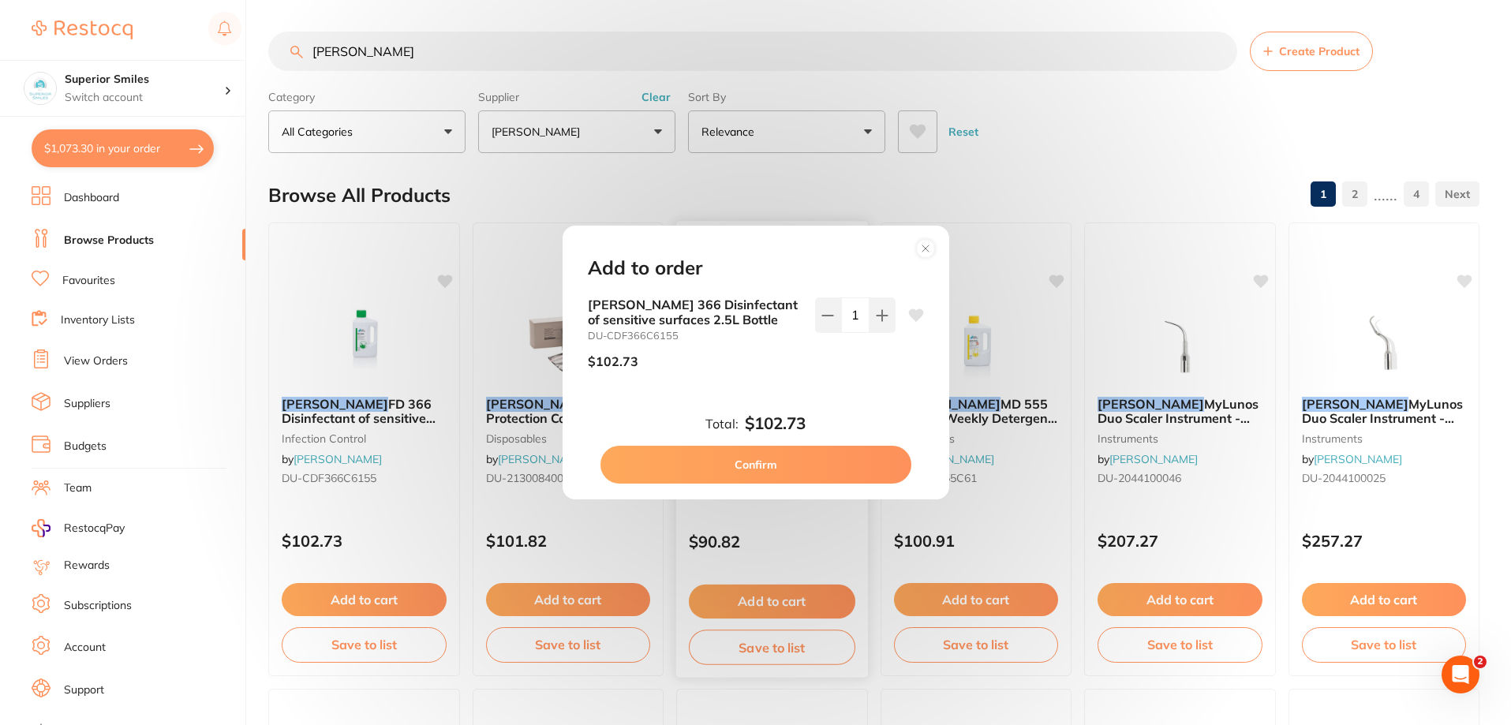
click at [796, 460] on button "Confirm" at bounding box center [756, 465] width 311 height 38
checkbox input "false"
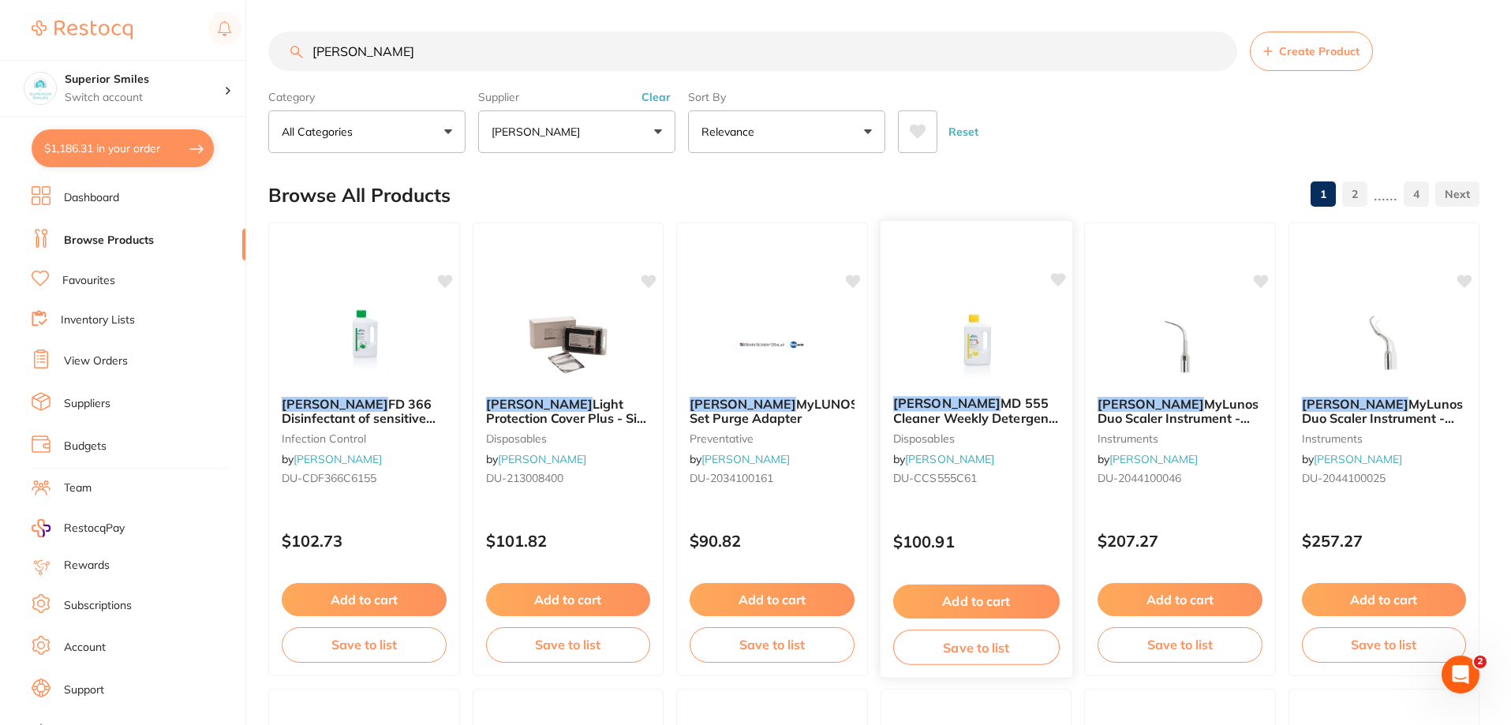
click at [986, 601] on button "Add to cart" at bounding box center [976, 602] width 167 height 34
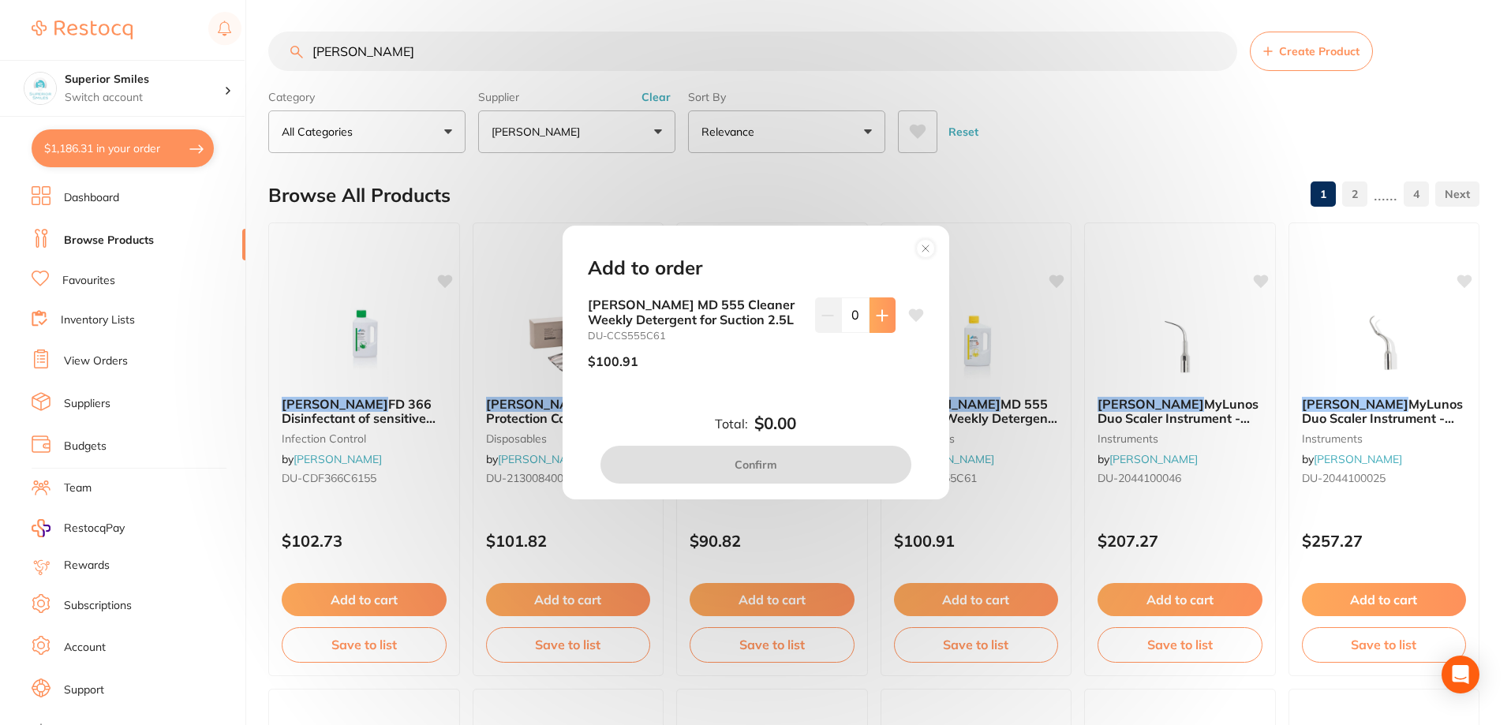
click at [882, 313] on icon at bounding box center [882, 315] width 13 height 13
type input "1"
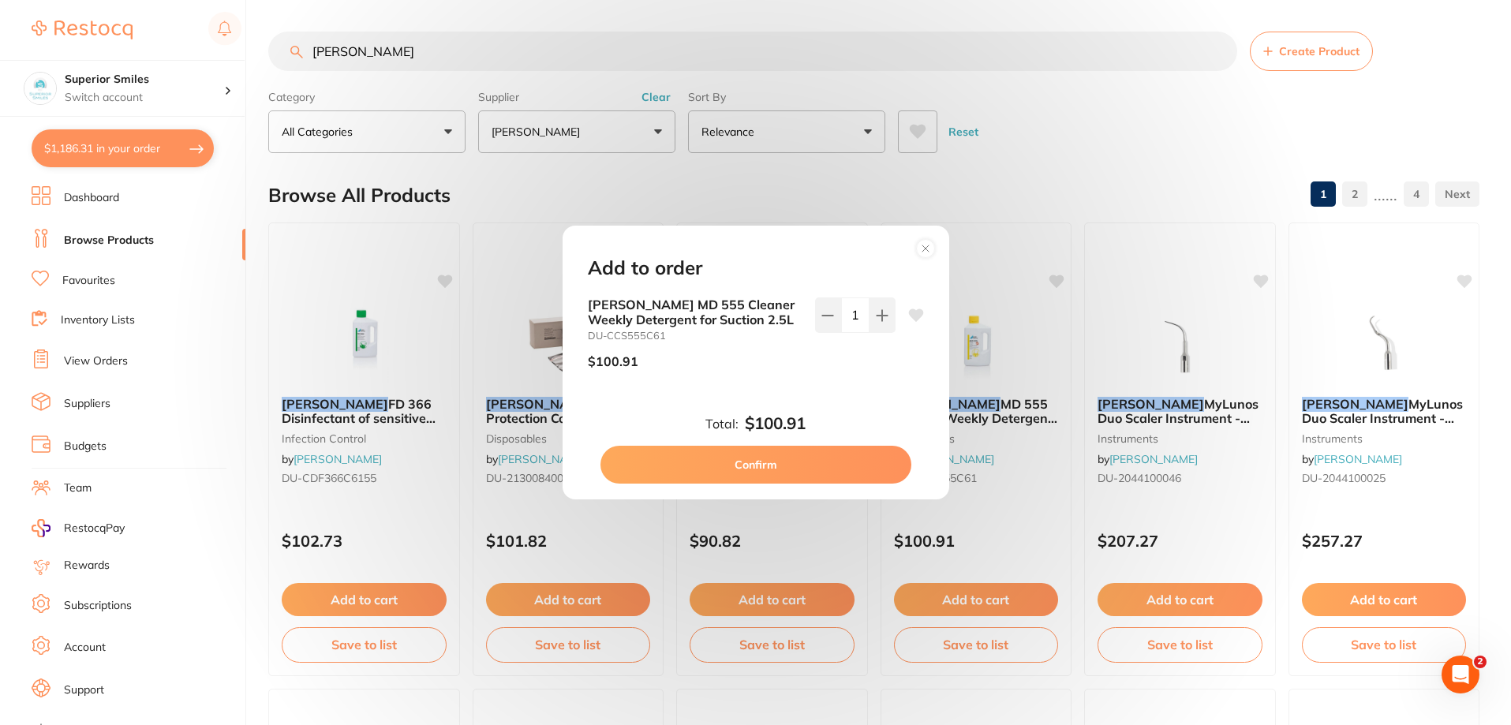
click at [807, 466] on button "Confirm" at bounding box center [756, 465] width 311 height 38
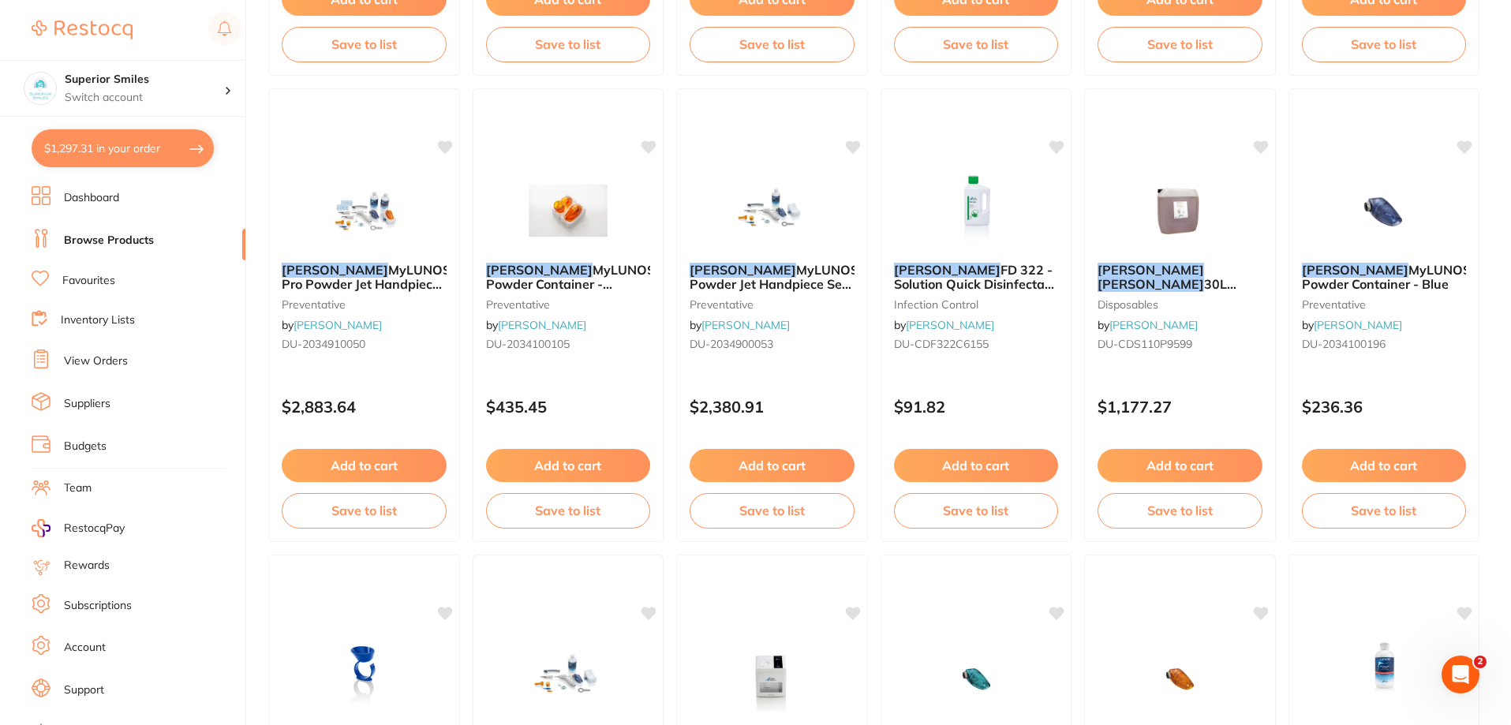
scroll to position [2525, 0]
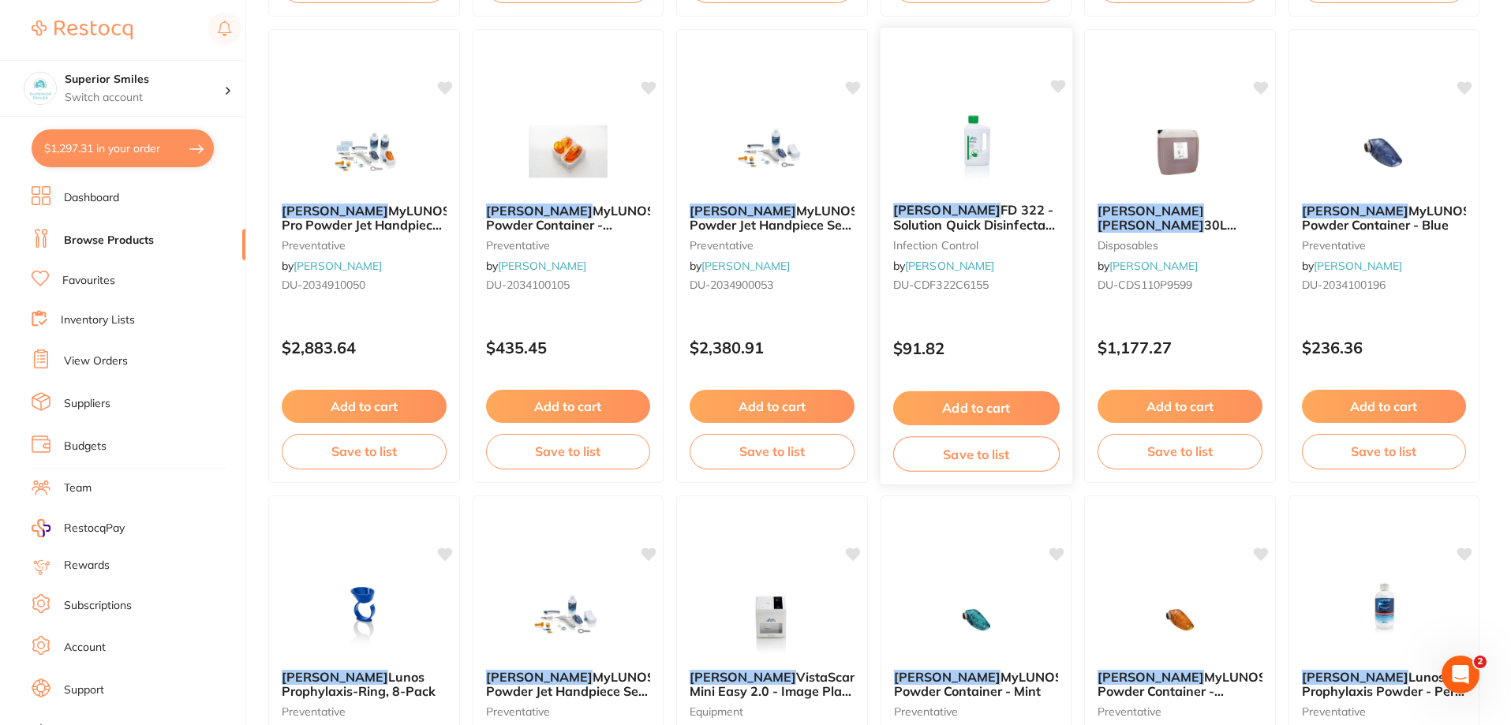
click at [997, 413] on button "Add to cart" at bounding box center [976, 408] width 167 height 34
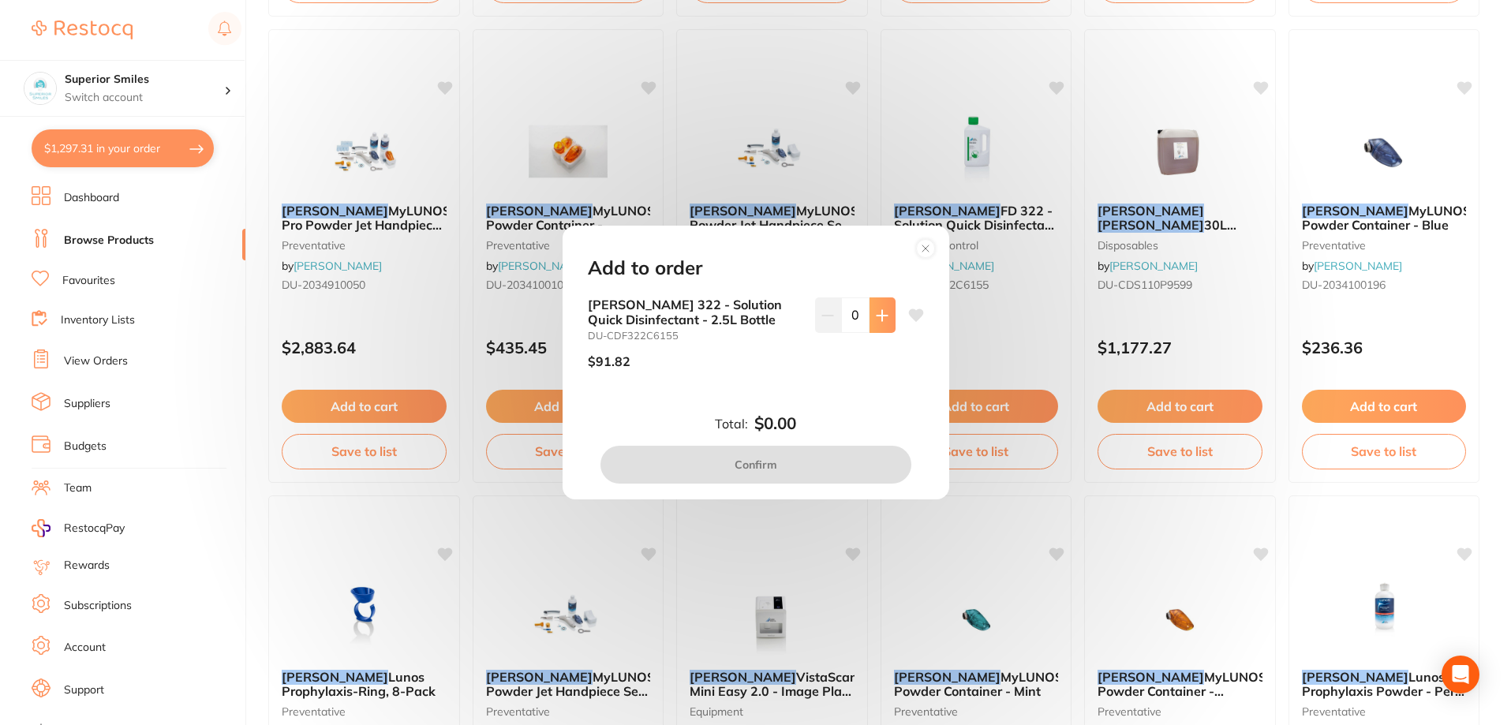
click at [881, 313] on icon at bounding box center [882, 315] width 13 height 13
type input "1"
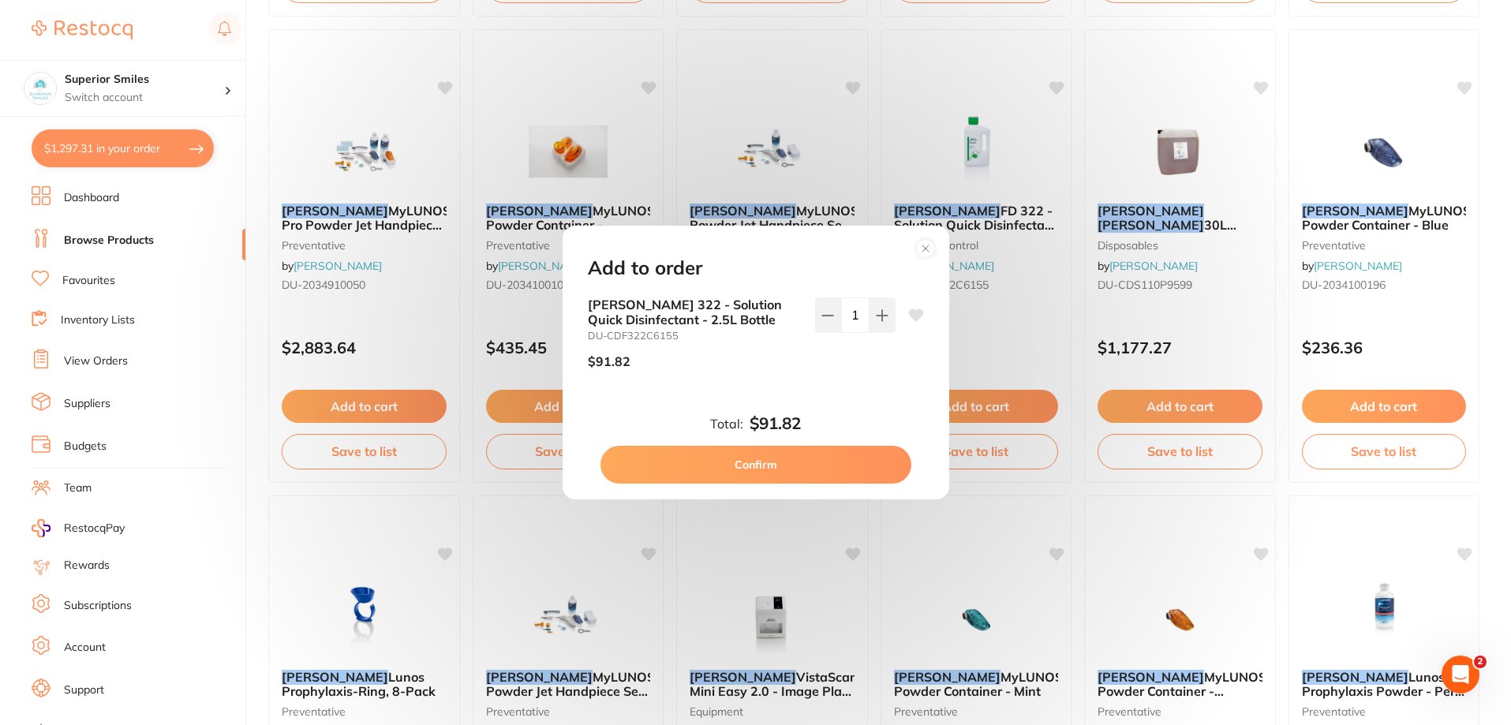
scroll to position [0, 0]
click at [811, 466] on button "Confirm" at bounding box center [756, 465] width 311 height 38
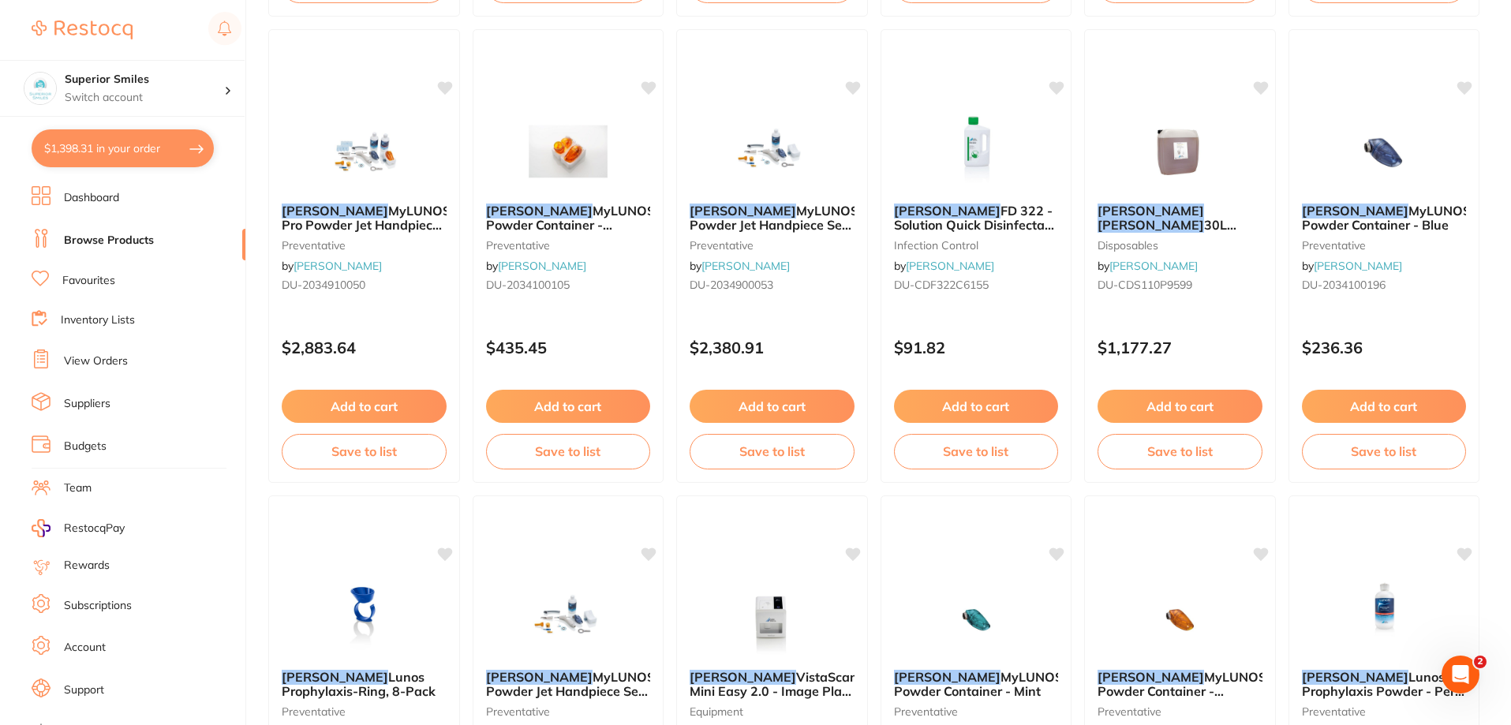
click at [152, 151] on button "$1,398.31 in your order" at bounding box center [123, 148] width 182 height 38
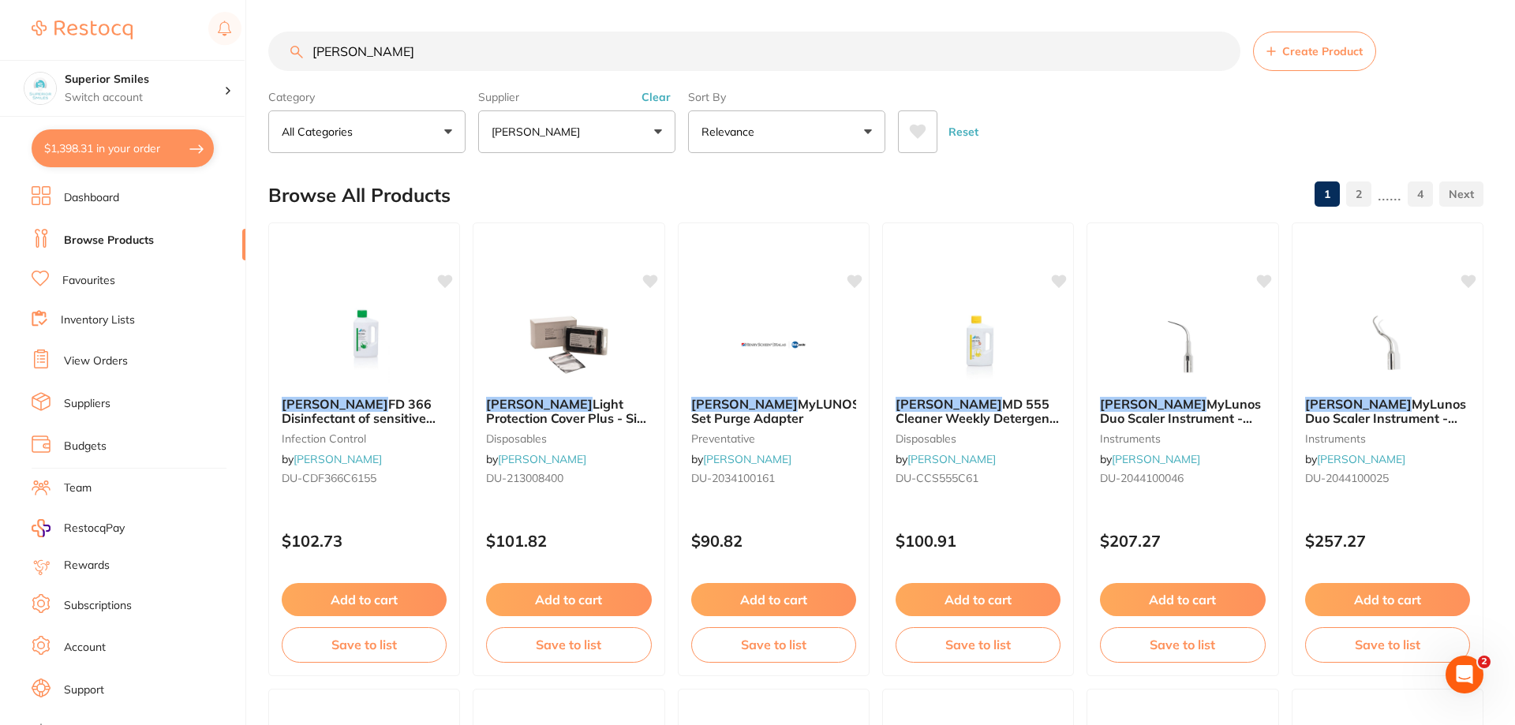
checkbox input "true"
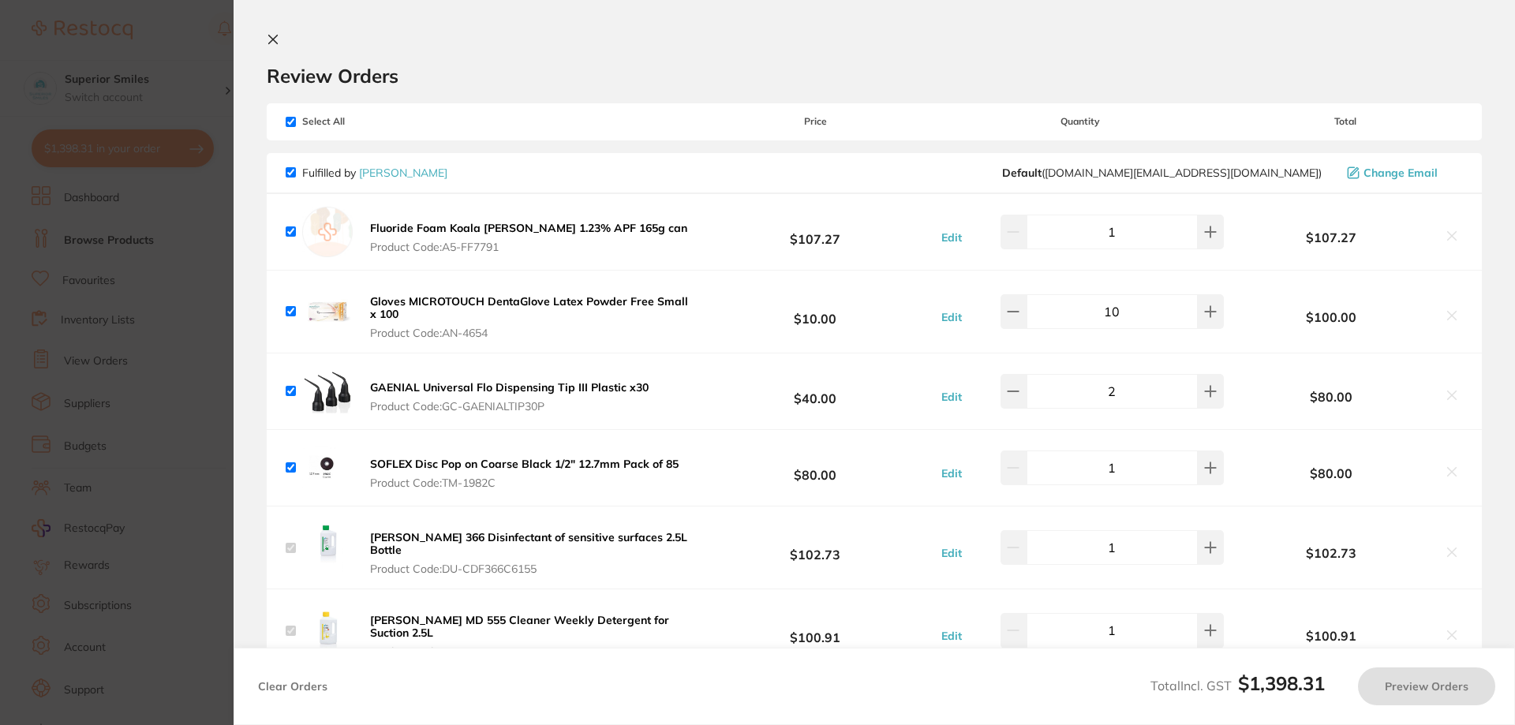
checkbox input "true"
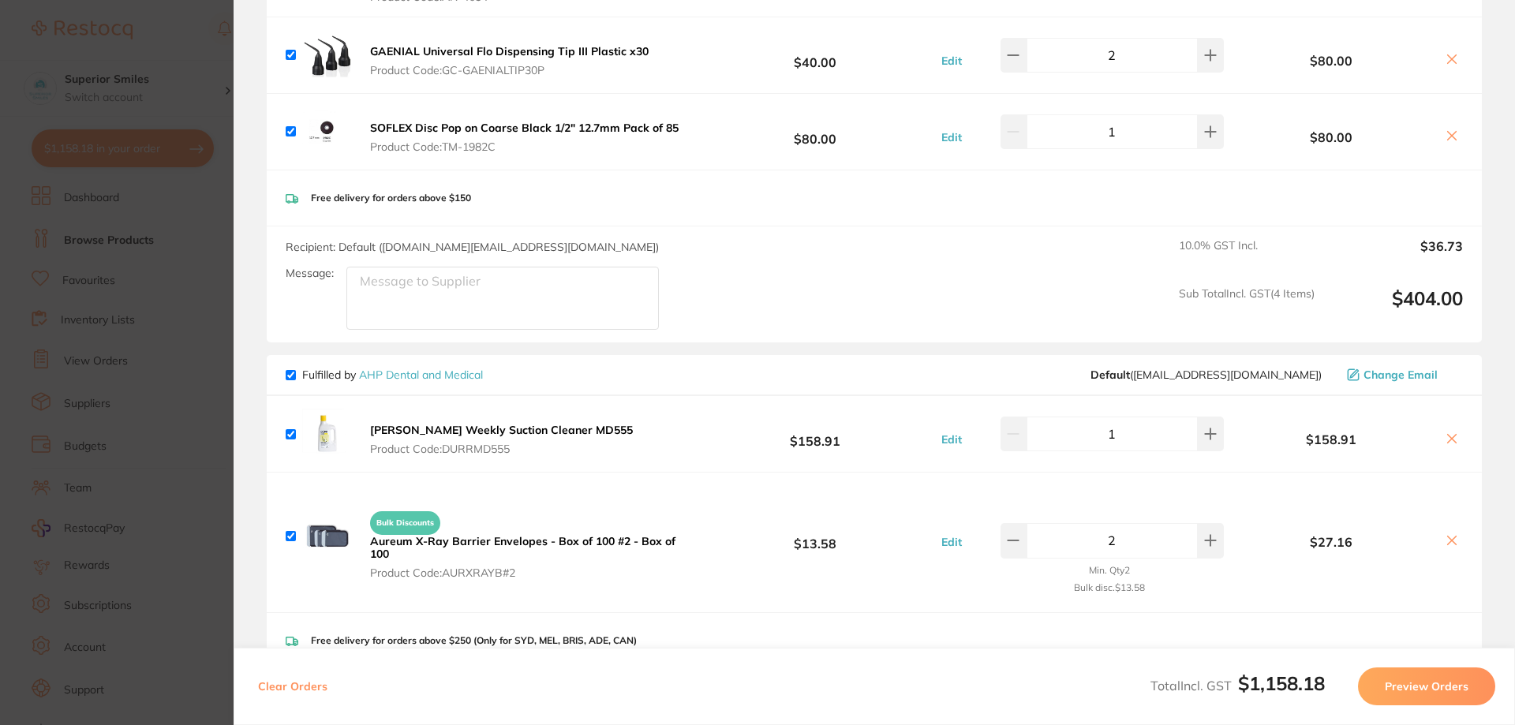
scroll to position [552, 0]
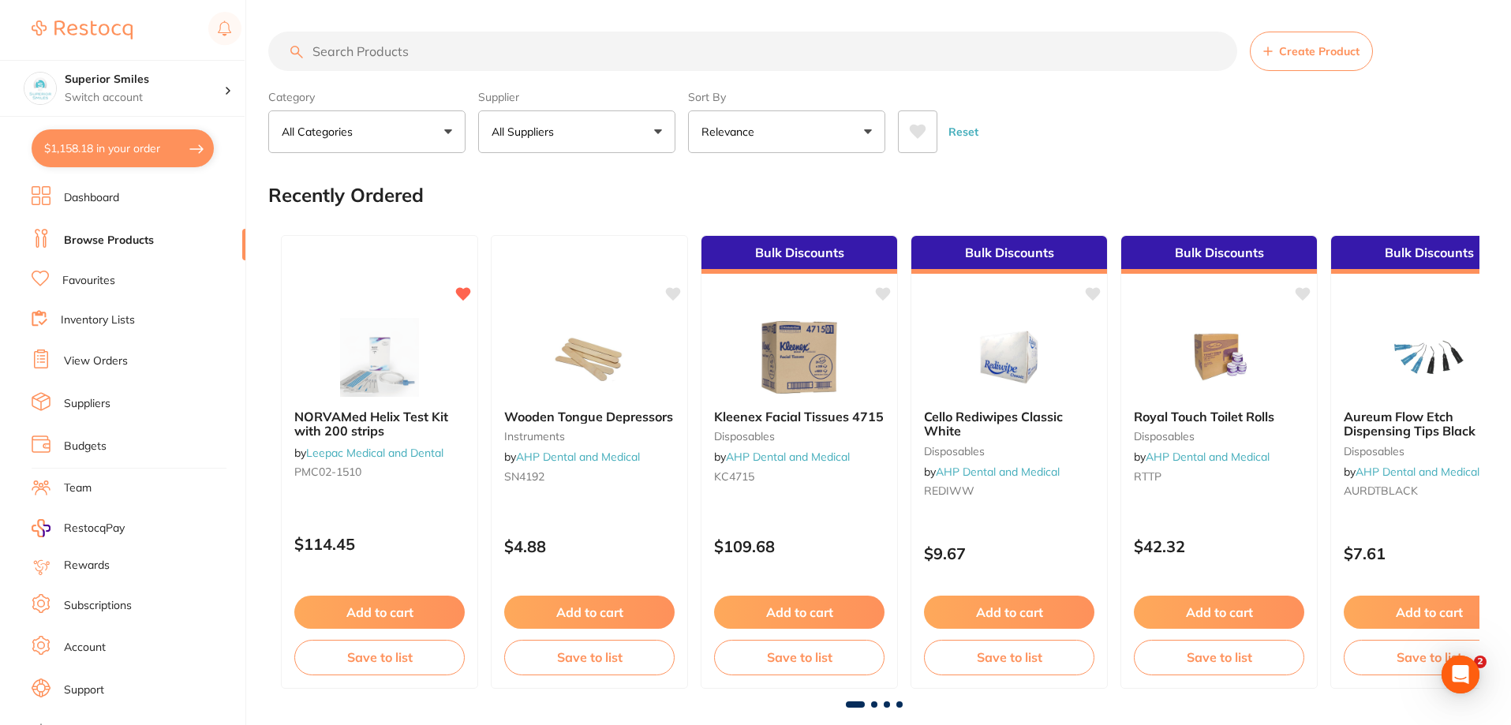
click at [106, 156] on button "$1,158.18 in your order" at bounding box center [123, 148] width 182 height 38
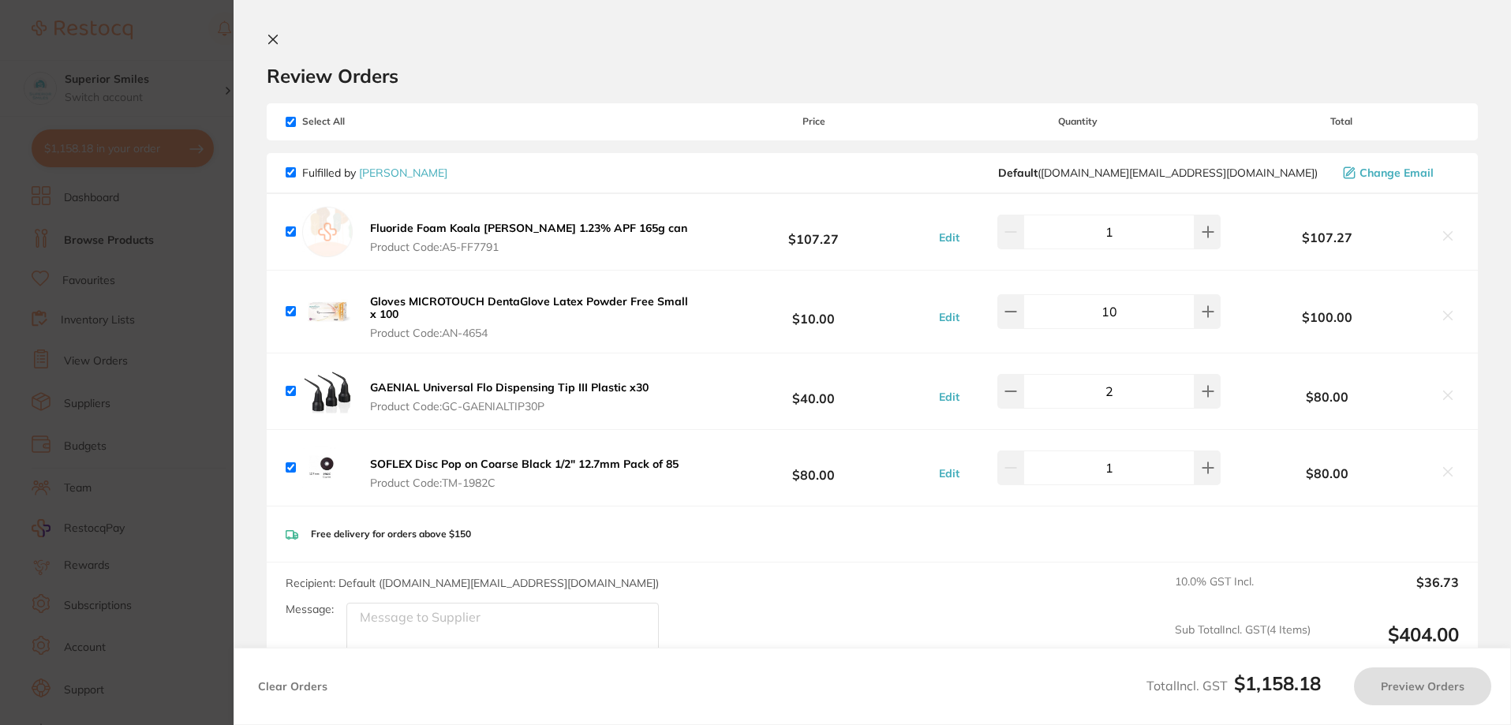
checkbox input "true"
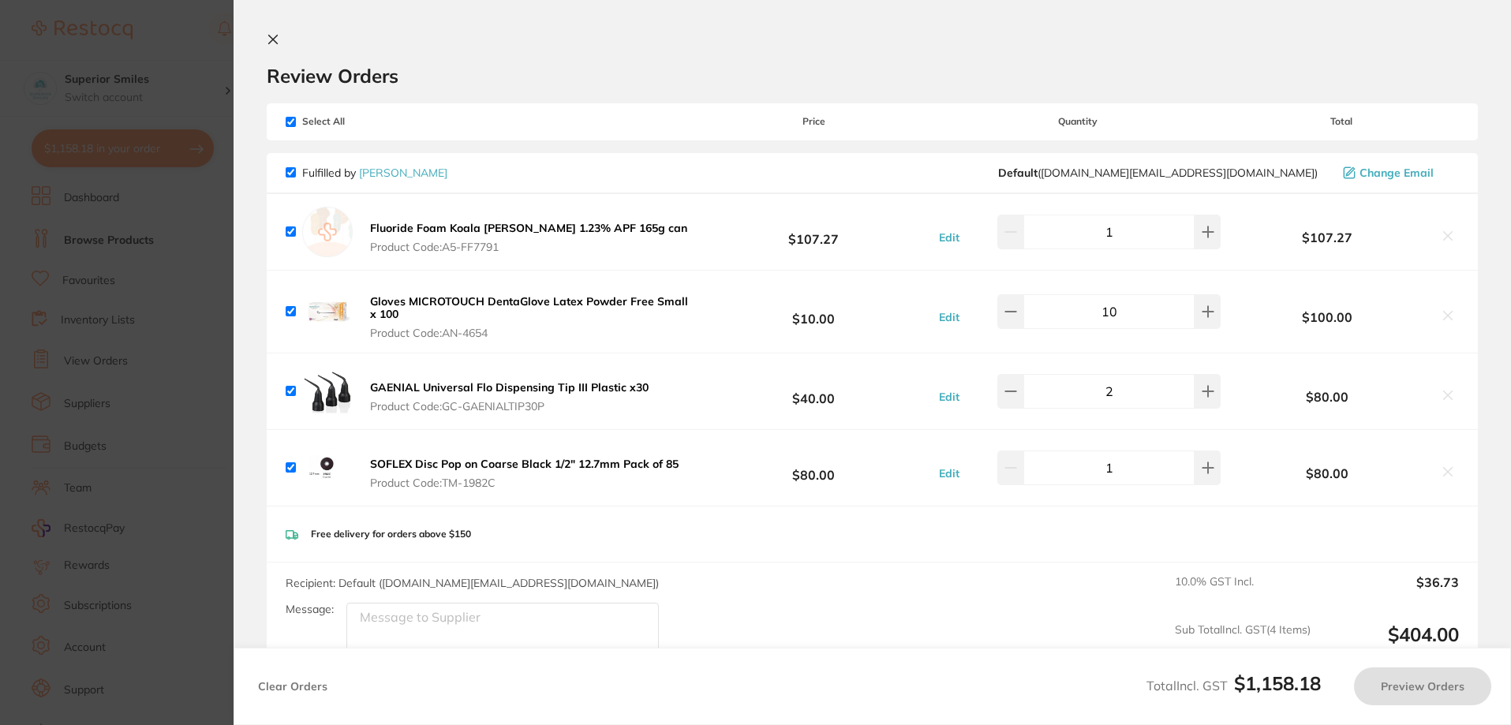
checkbox input "true"
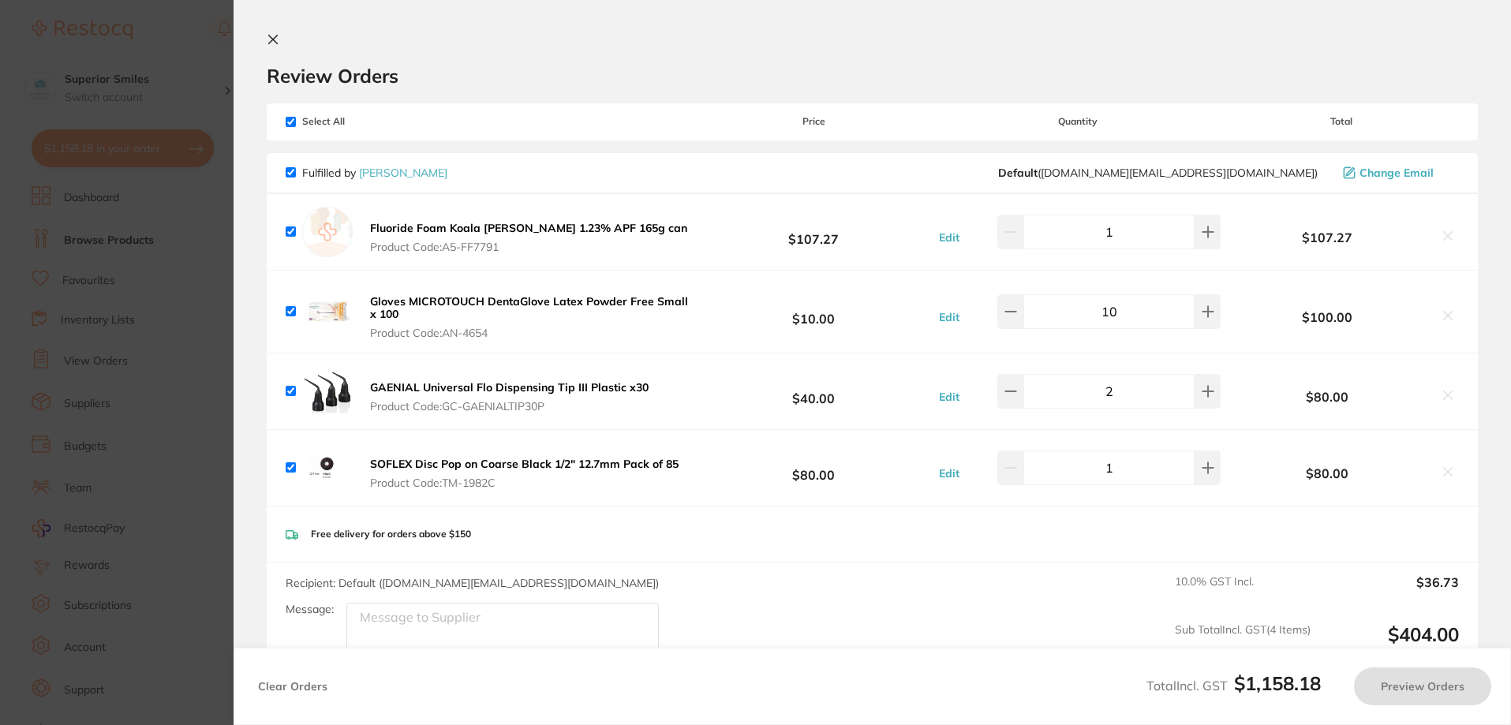
checkbox input "true"
